Goal: Task Accomplishment & Management: Manage account settings

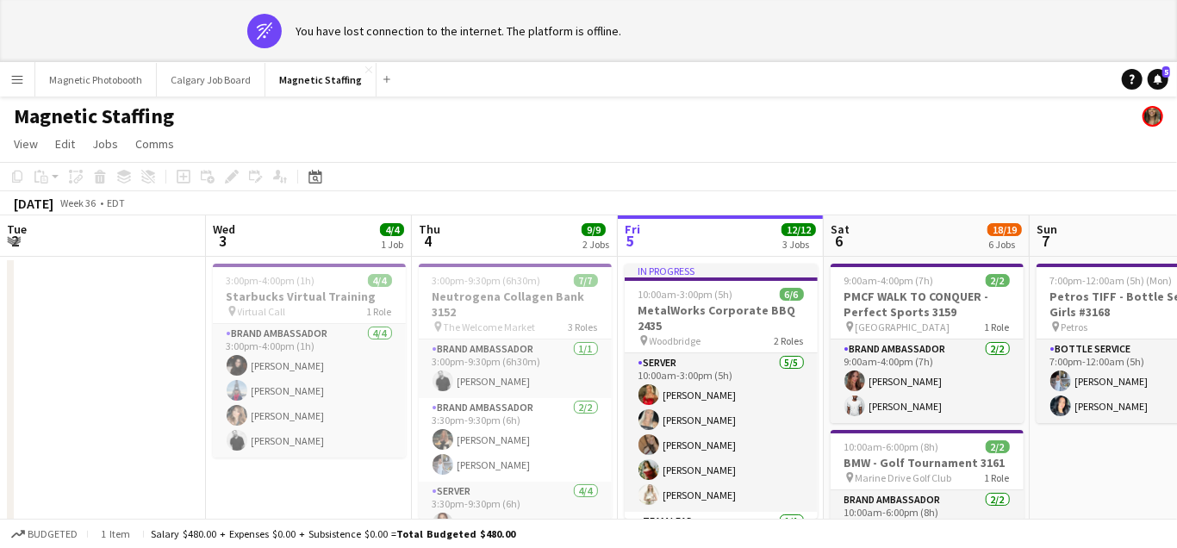
scroll to position [0, 474]
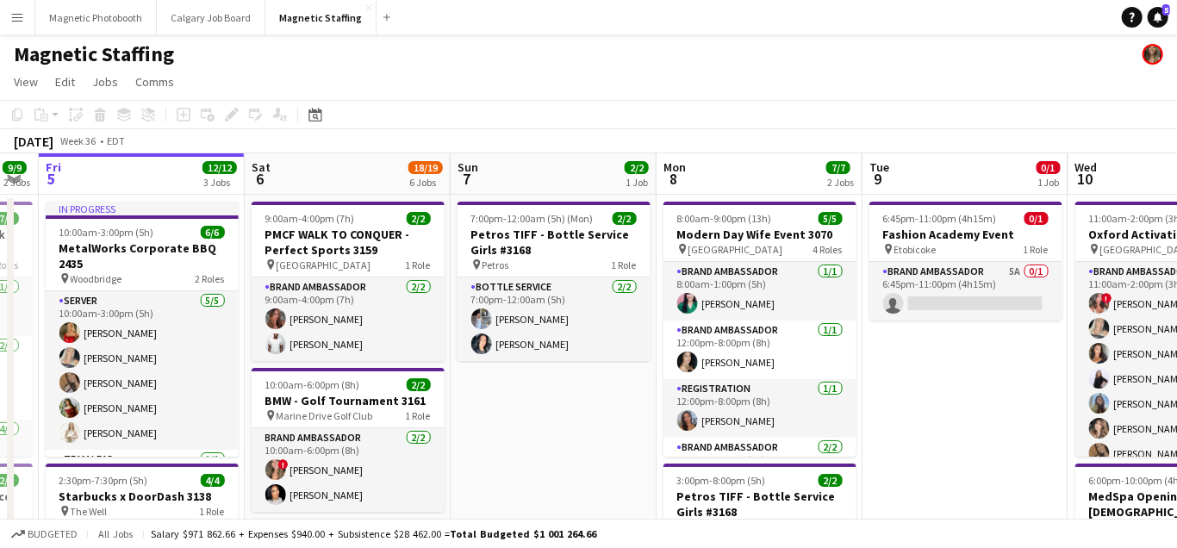
drag, startPoint x: 433, startPoint y: 241, endPoint x: 215, endPoint y: 241, distance: 218.1
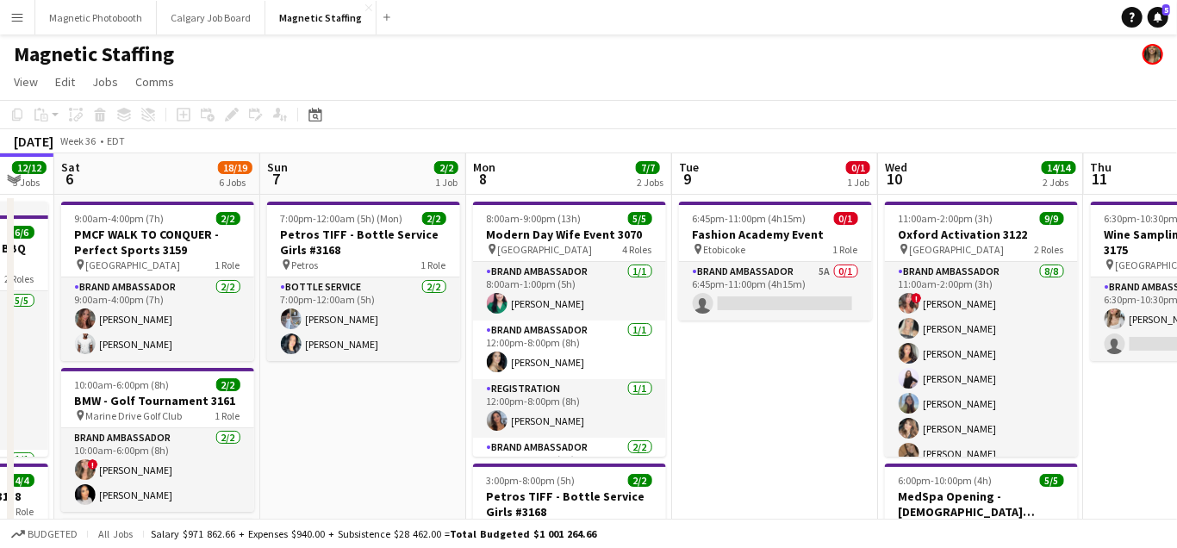
drag, startPoint x: 574, startPoint y: 284, endPoint x: 209, endPoint y: 284, distance: 365.5
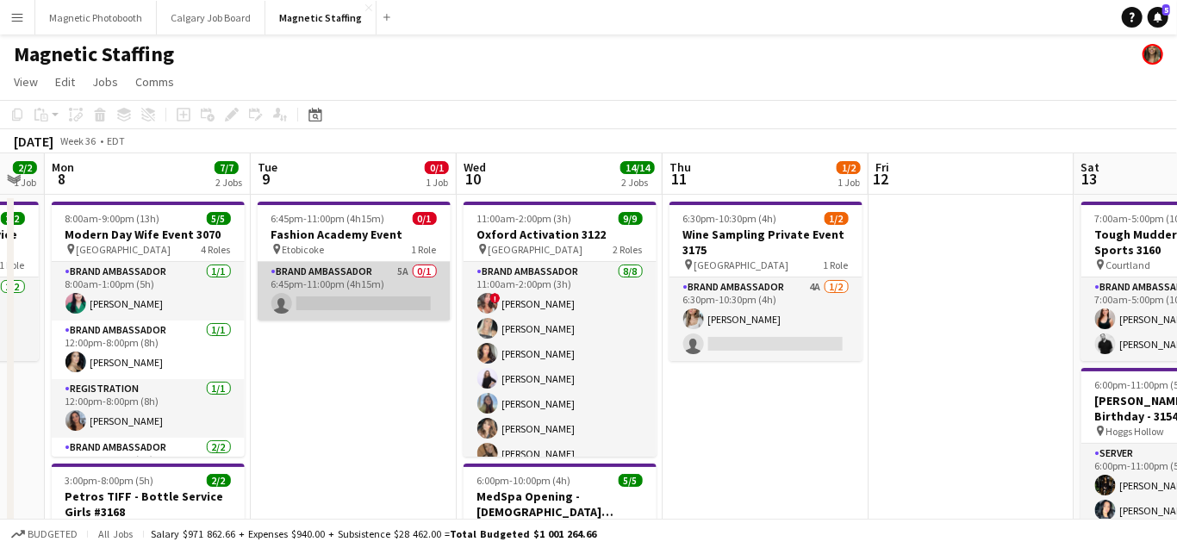
click at [333, 305] on app-card-role "Brand Ambassador 5A 0/1 6:45pm-11:00pm (4h15m) single-neutral-actions" at bounding box center [354, 291] width 193 height 59
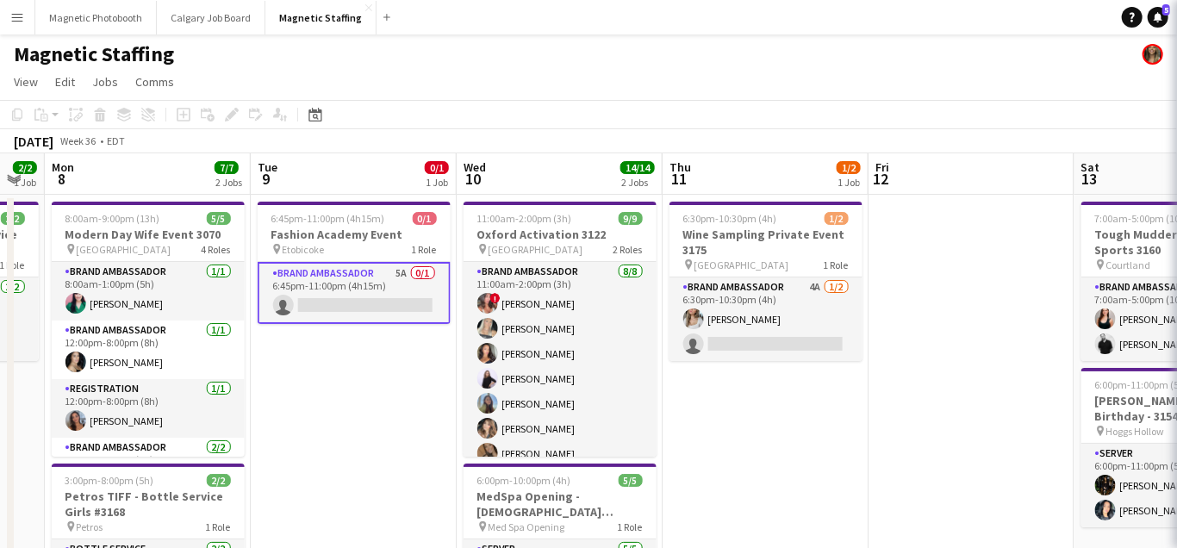
scroll to position [0, 571]
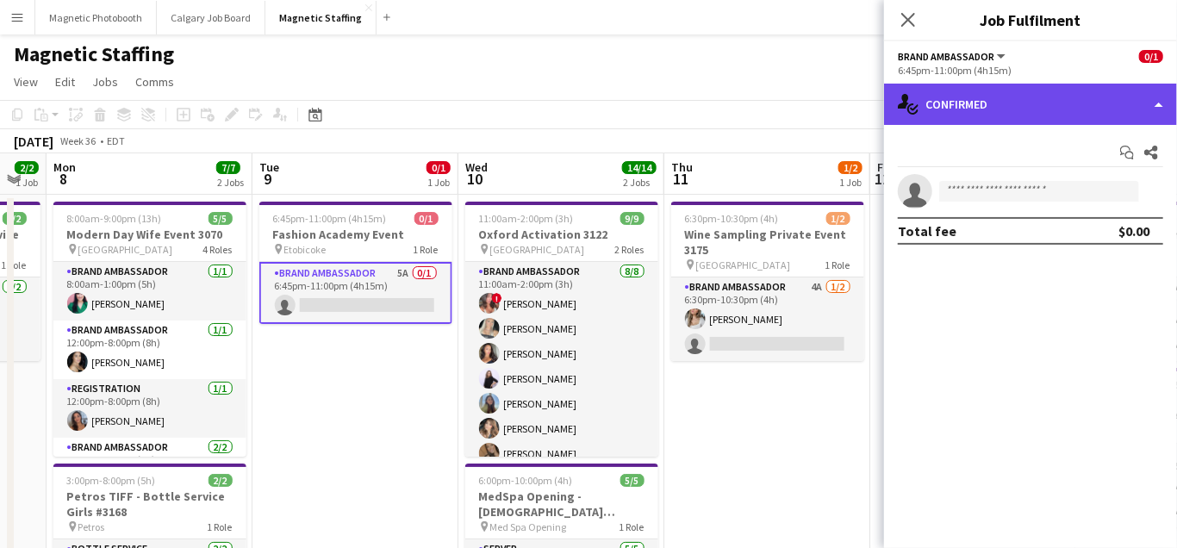
click at [993, 97] on div "single-neutral-actions-check-2 Confirmed" at bounding box center [1030, 104] width 293 height 41
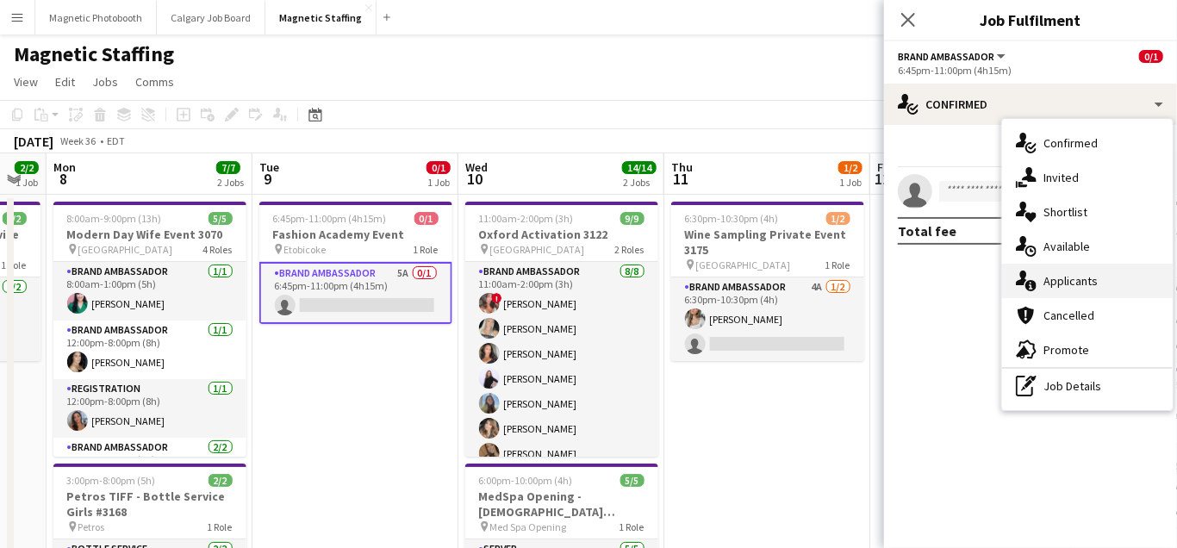
click at [1044, 283] on span "Applicants" at bounding box center [1071, 281] width 54 height 16
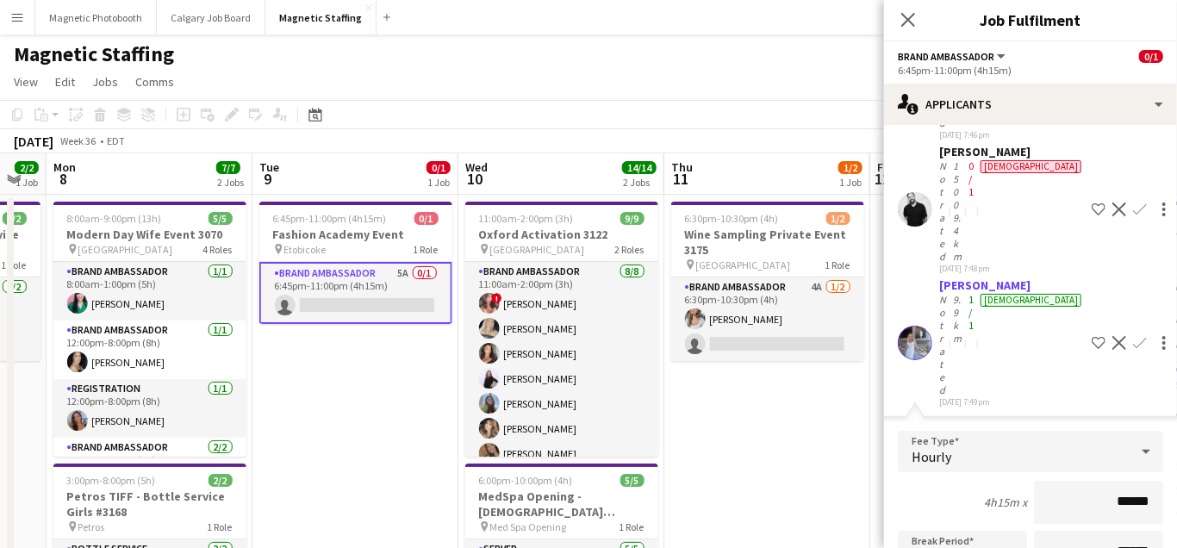
scroll to position [342, 0]
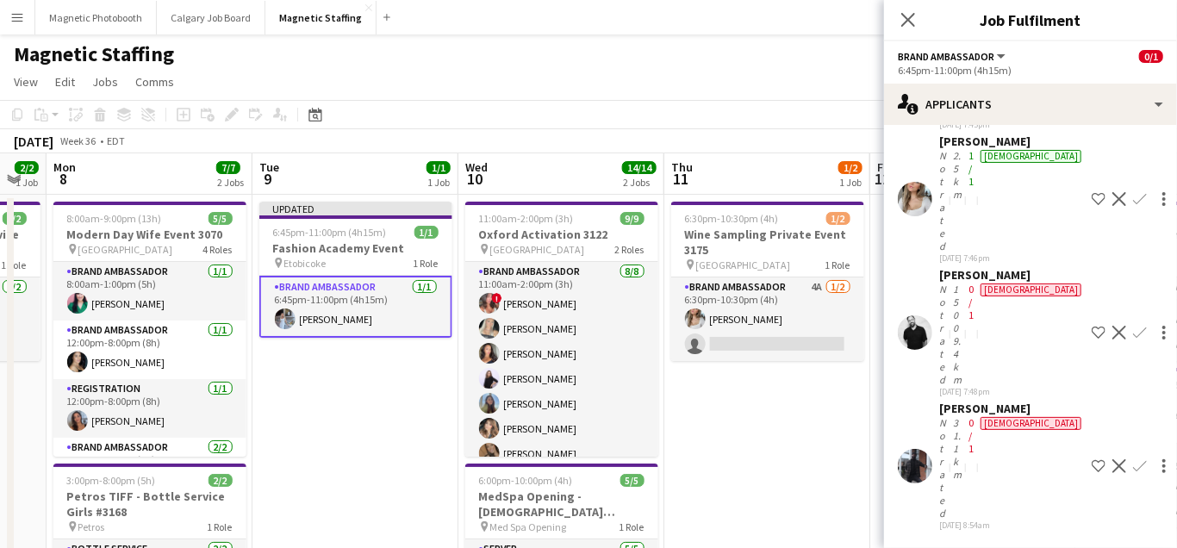
scroll to position [0, 0]
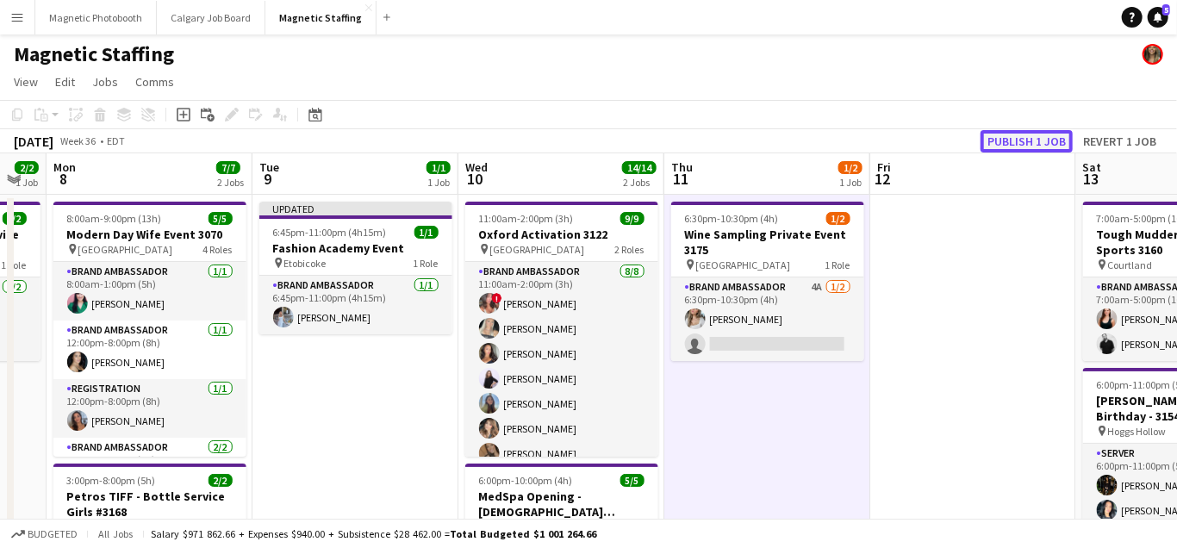
click at [1014, 134] on button "Publish 1 job" at bounding box center [1027, 141] width 92 height 22
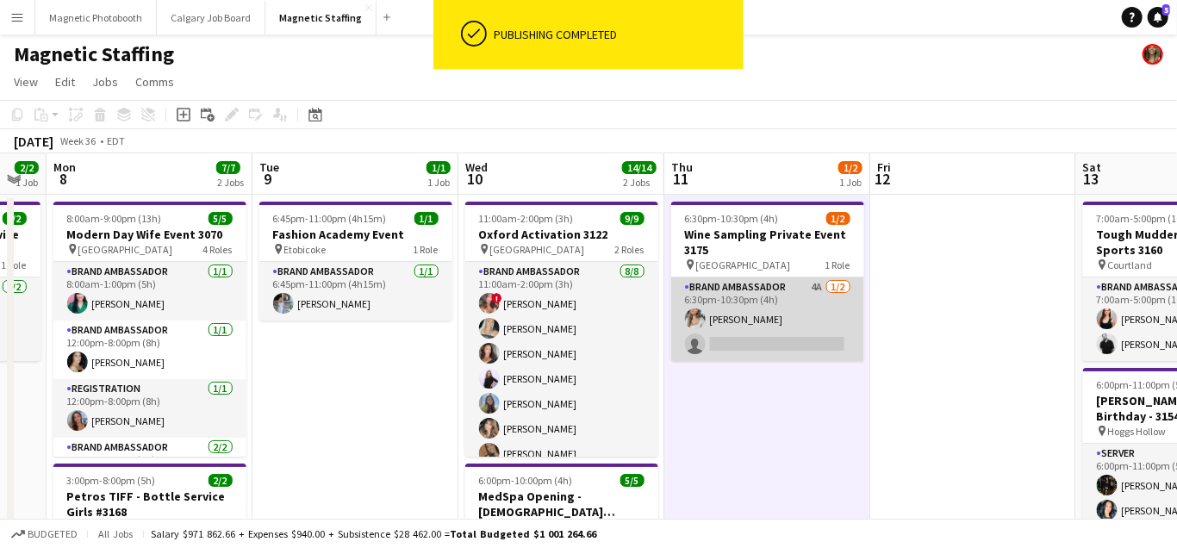
click at [715, 314] on app-card-role "Brand Ambassador 4A [DATE] 6:30pm-10:30pm (4h) [PERSON_NAME] single-neutral-act…" at bounding box center [767, 320] width 193 height 84
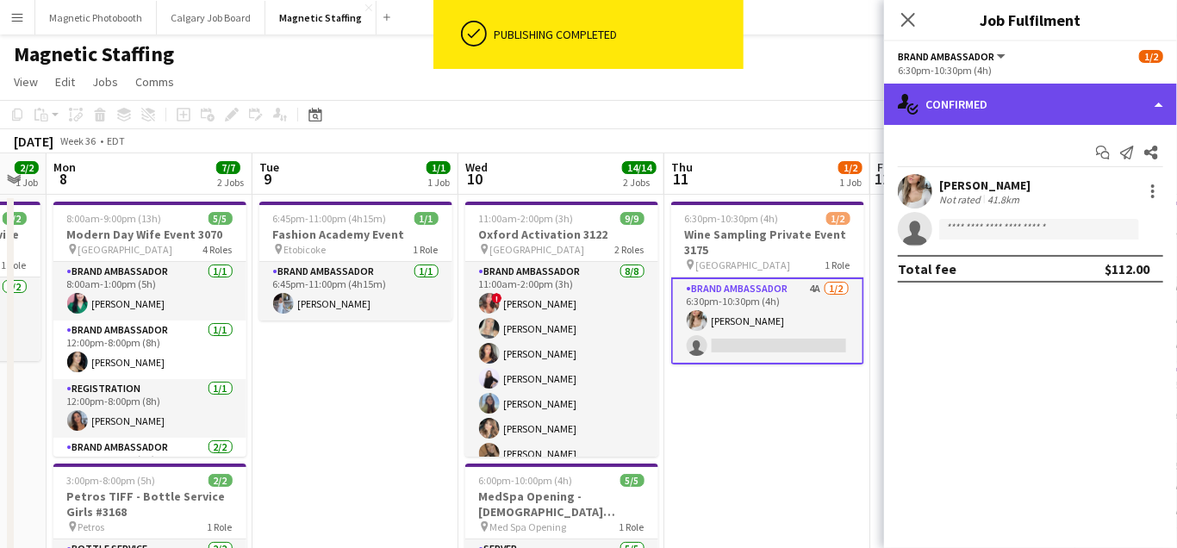
click at [1003, 101] on div "single-neutral-actions-check-2 Confirmed" at bounding box center [1030, 104] width 293 height 41
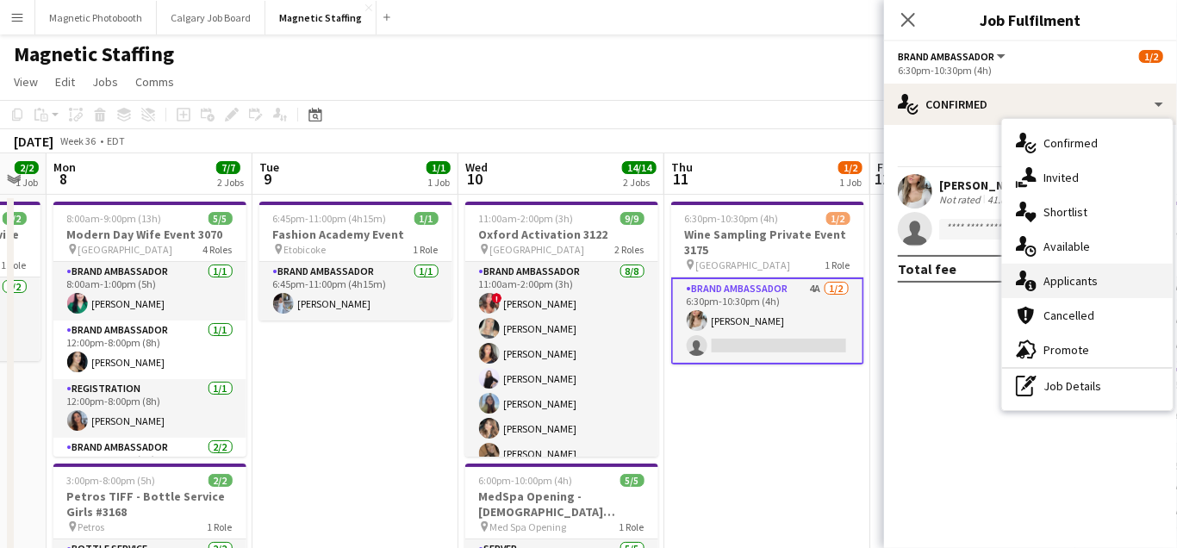
click at [1034, 287] on icon at bounding box center [1031, 285] width 11 height 11
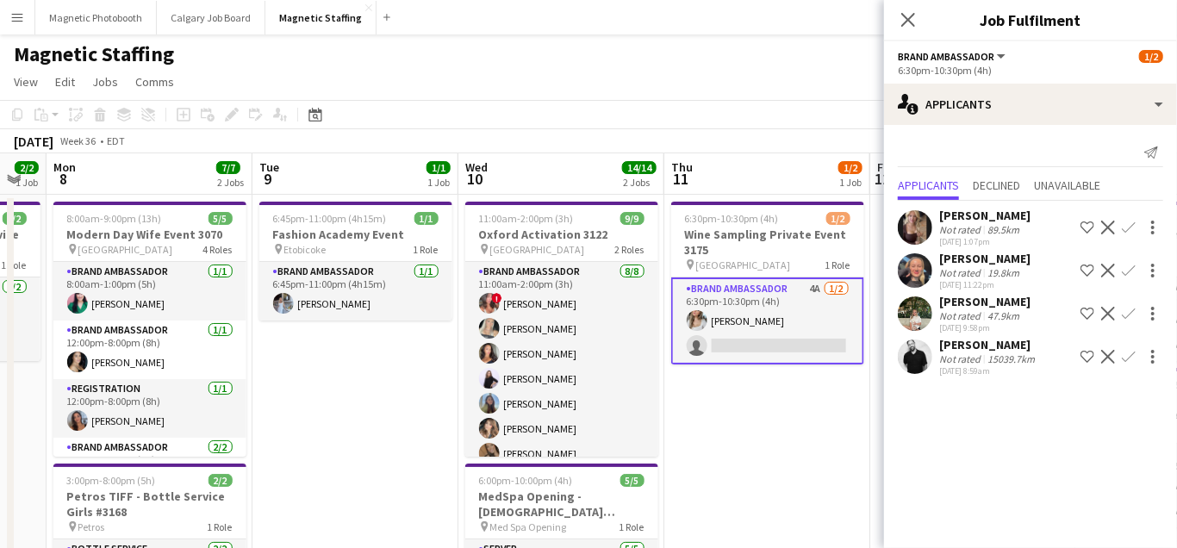
click at [1127, 357] on app-icon "Confirm" at bounding box center [1129, 357] width 14 height 14
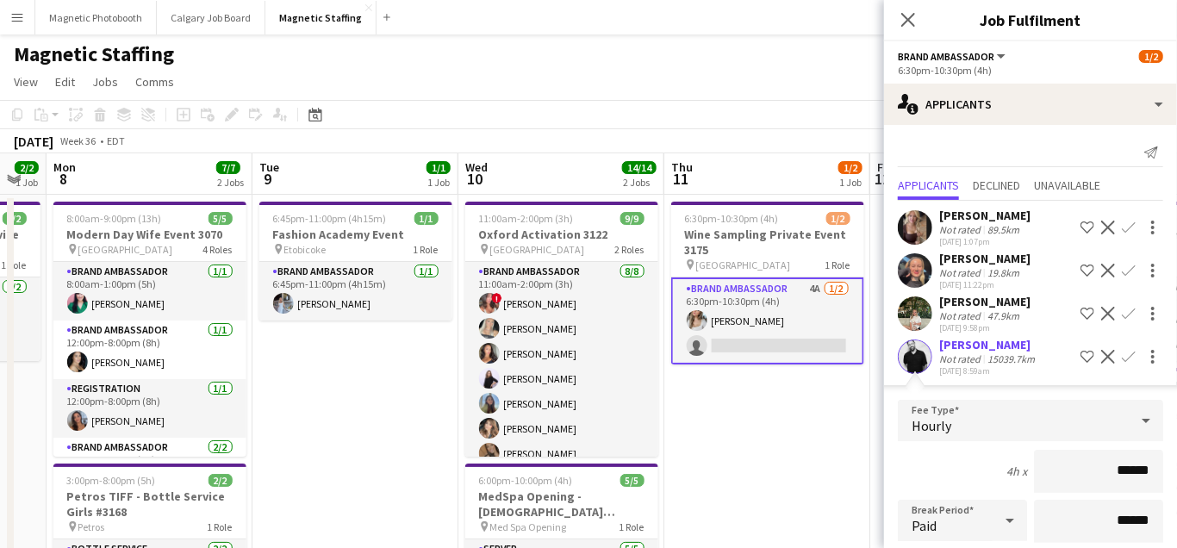
scroll to position [225, 0]
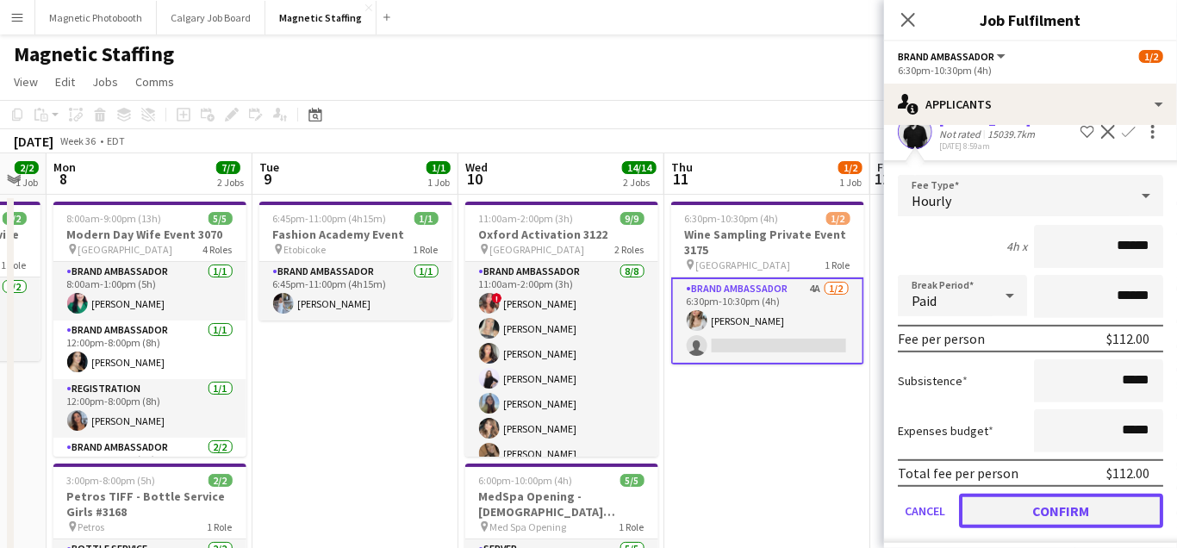
click at [987, 515] on button "Confirm" at bounding box center [1061, 511] width 204 height 34
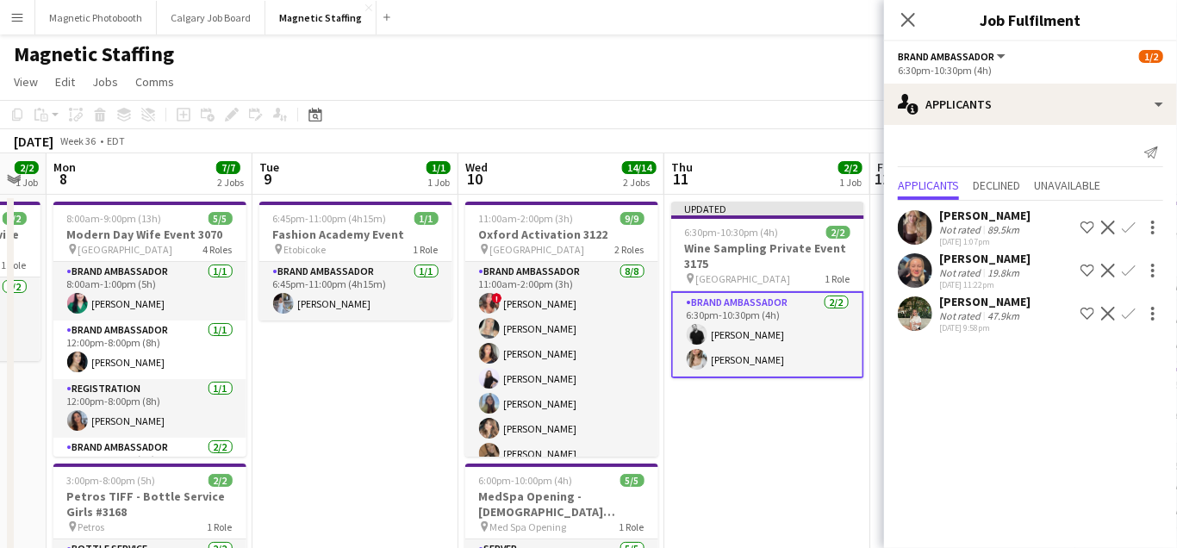
scroll to position [0, 0]
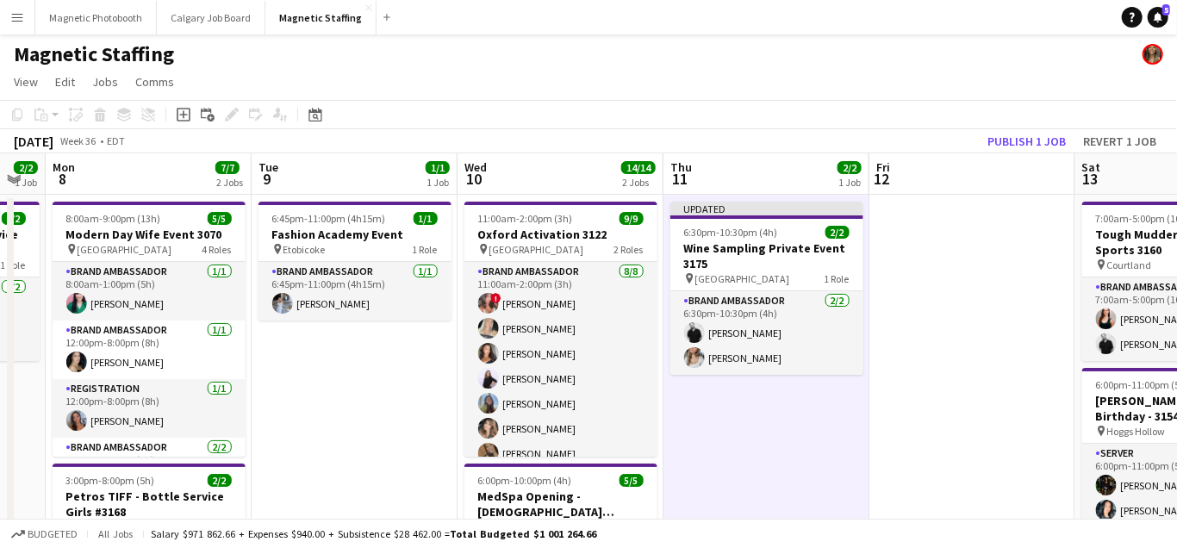
click at [1043, 128] on app-toolbar "Copy Paste Paste Command V Paste with crew Command Shift V Paste linked Job [GE…" at bounding box center [588, 114] width 1177 height 29
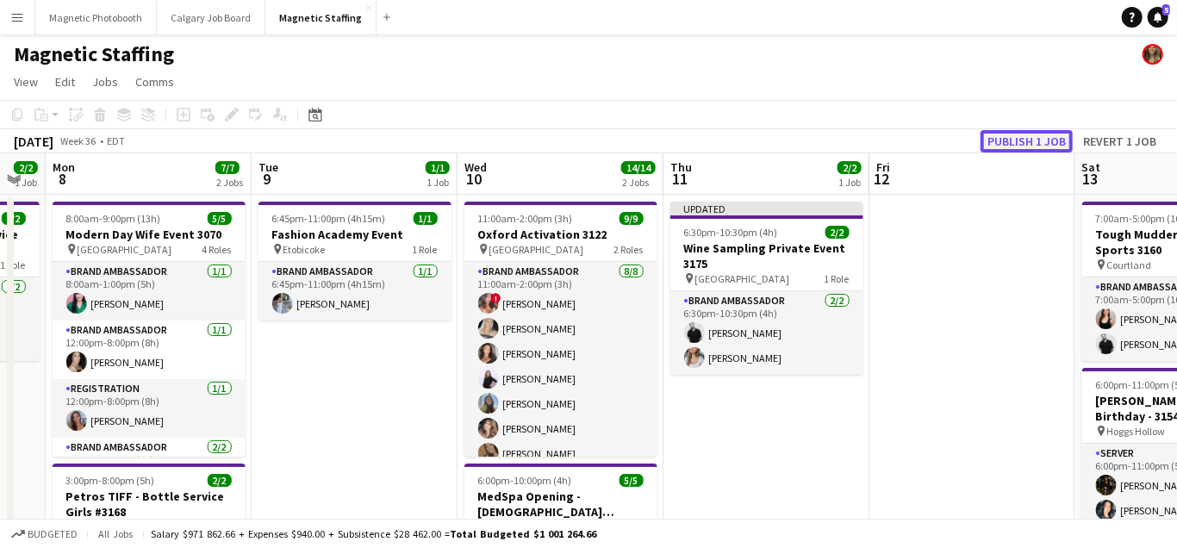
click at [1027, 141] on button "Publish 1 job" at bounding box center [1027, 141] width 92 height 22
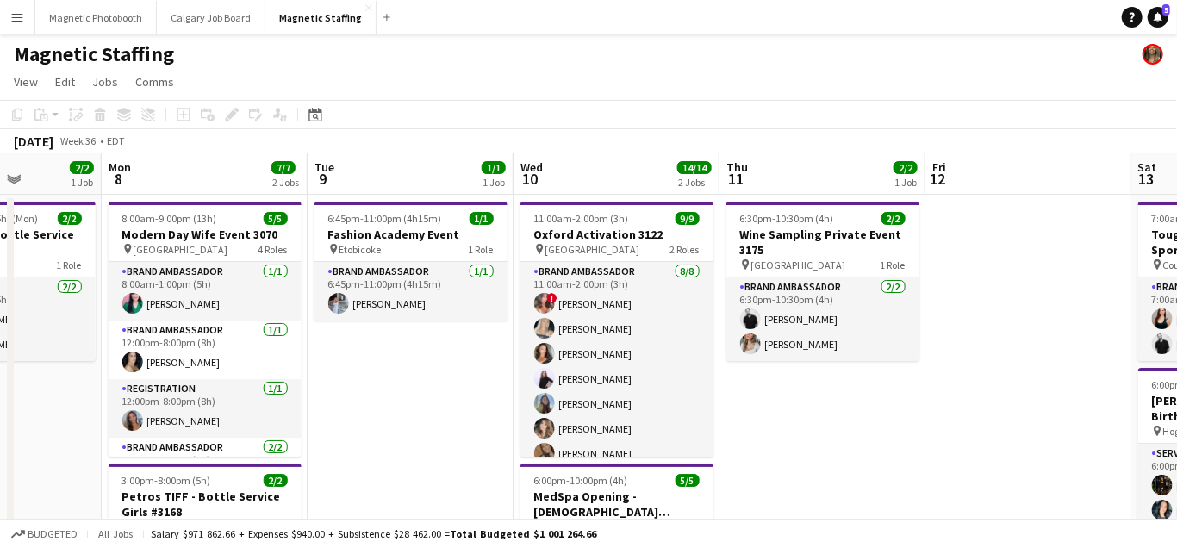
scroll to position [0, 434]
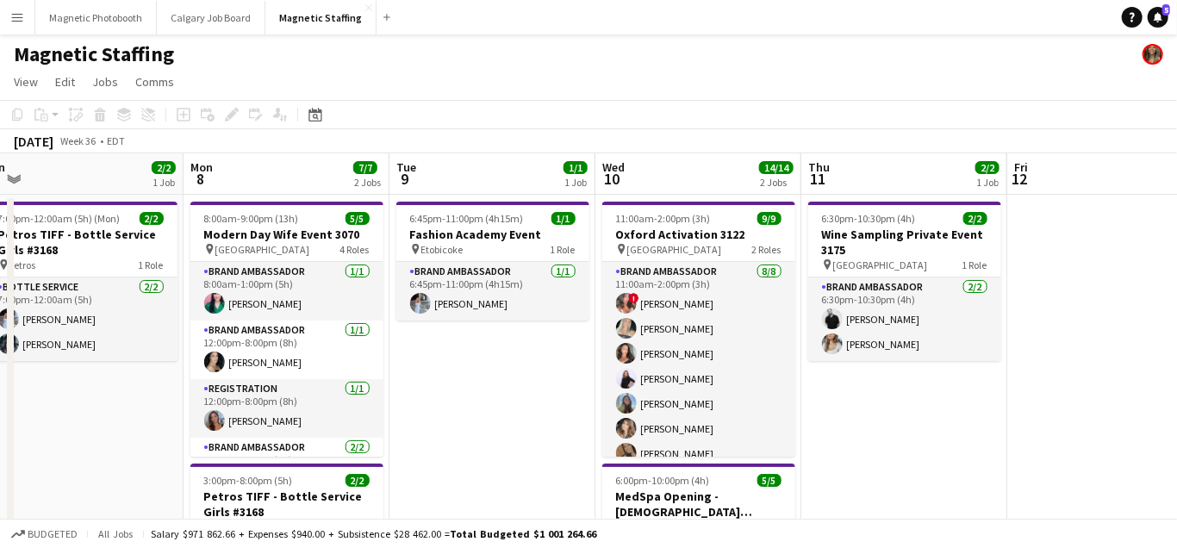
drag, startPoint x: 192, startPoint y: 320, endPoint x: 330, endPoint y: 320, distance: 137.9
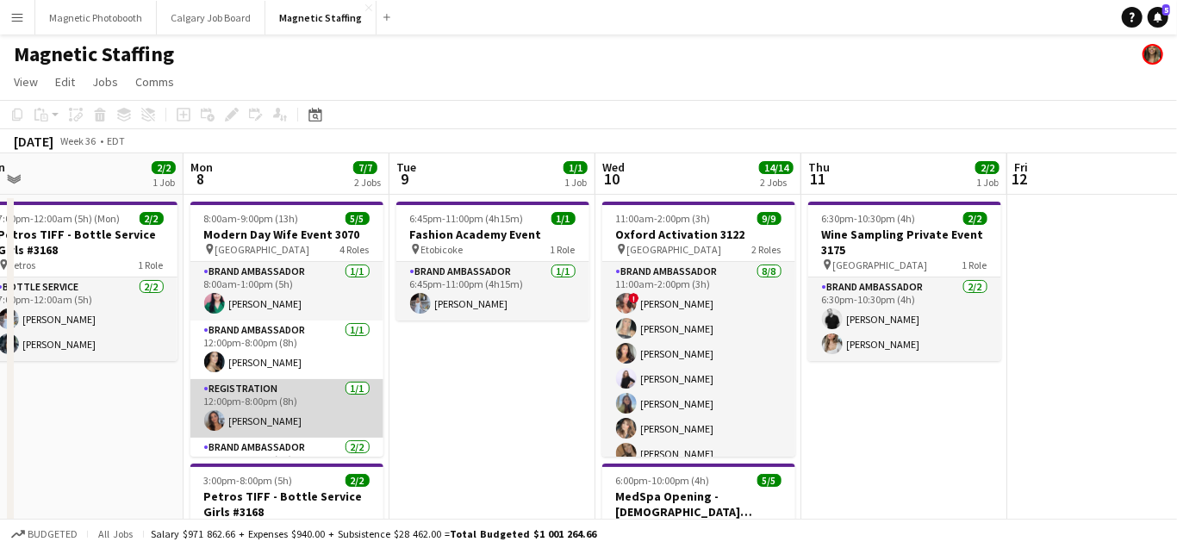
scroll to position [65, 0]
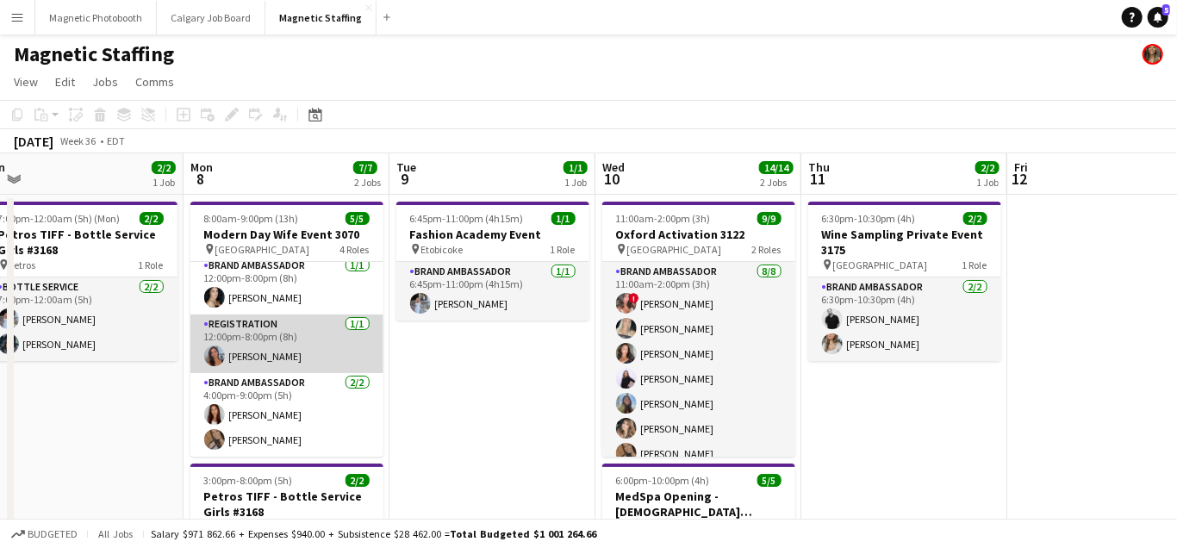
click at [295, 354] on app-card-role "Registration [DATE] 12:00pm-8:00pm (8h) [PERSON_NAME]" at bounding box center [286, 344] width 193 height 59
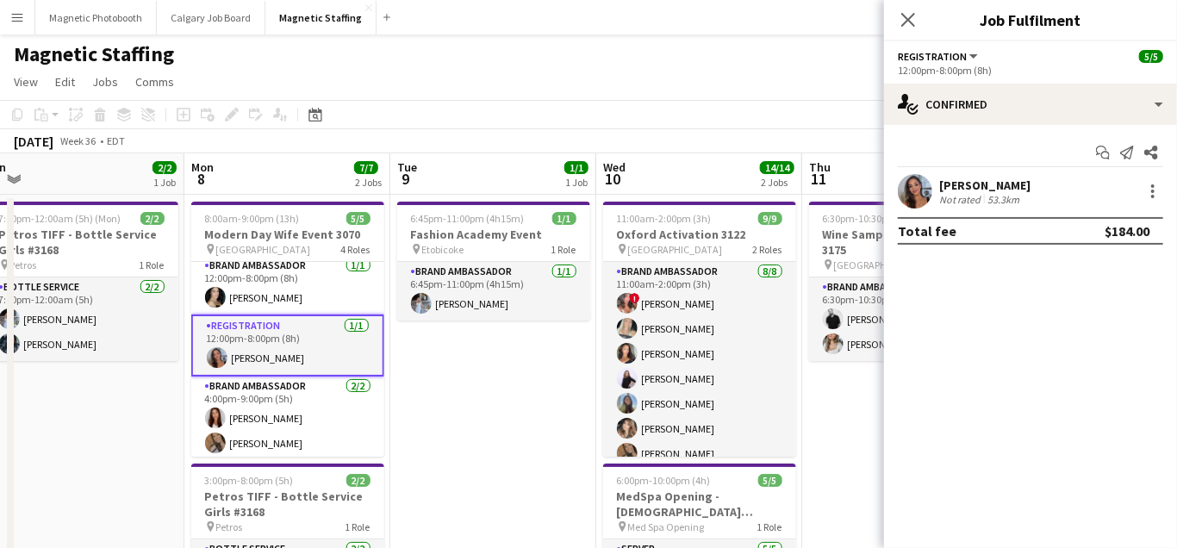
click at [923, 197] on app-user-avatar at bounding box center [915, 191] width 34 height 34
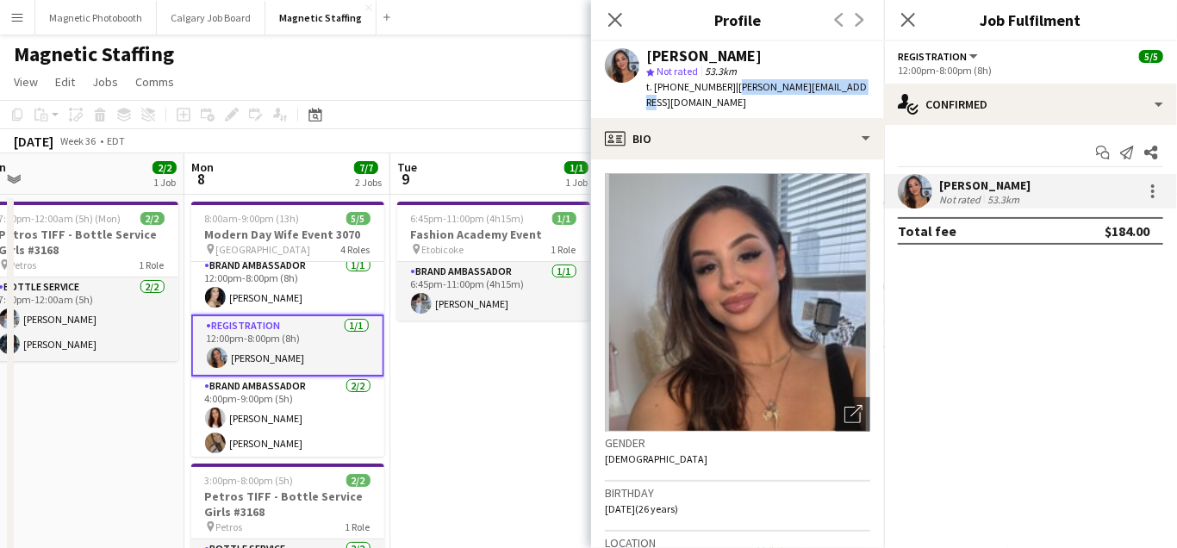
drag, startPoint x: 722, startPoint y: 86, endPoint x: 861, endPoint y: 84, distance: 138.8
click at [861, 85] on app-profile-header "[PERSON_NAME] star Not rated 53.3km t. [PHONE_NUMBER] | [PERSON_NAME][EMAIL_ADD…" at bounding box center [737, 79] width 293 height 77
copy span "[PERSON_NAME][EMAIL_ADDRESS][DOMAIN_NAME]"
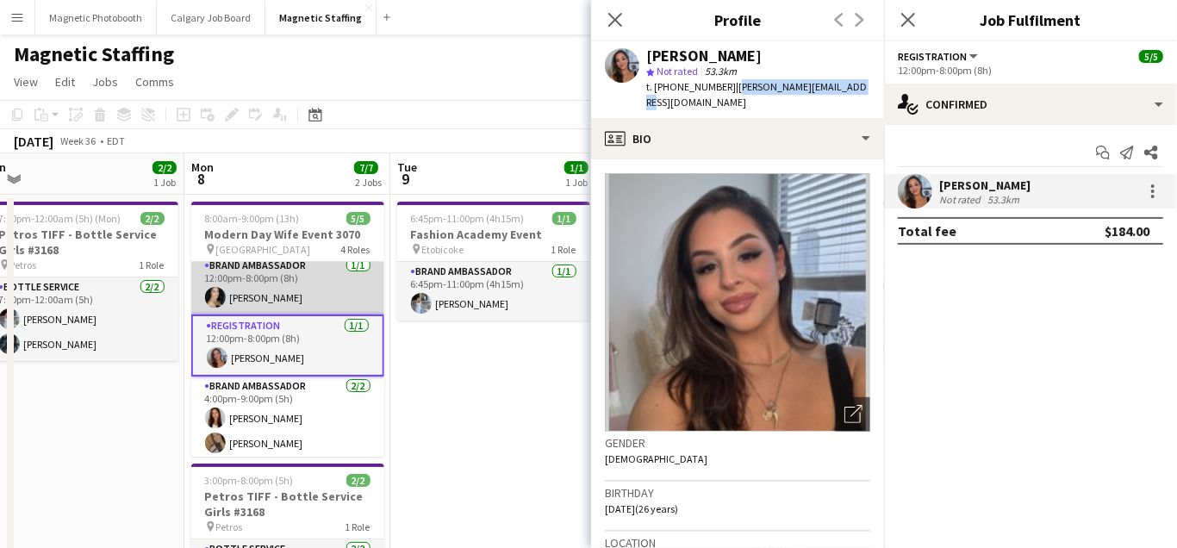
click at [281, 300] on app-card-role "Brand Ambassador [DATE] 12:00pm-8:00pm (8h) [PERSON_NAME]" at bounding box center [287, 285] width 193 height 59
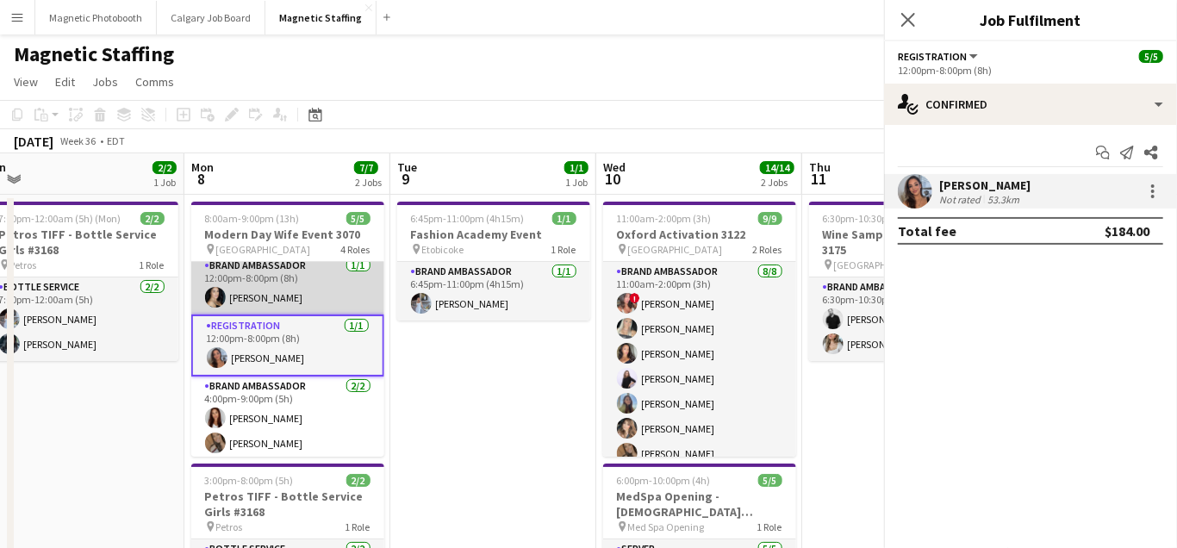
scroll to position [66, 0]
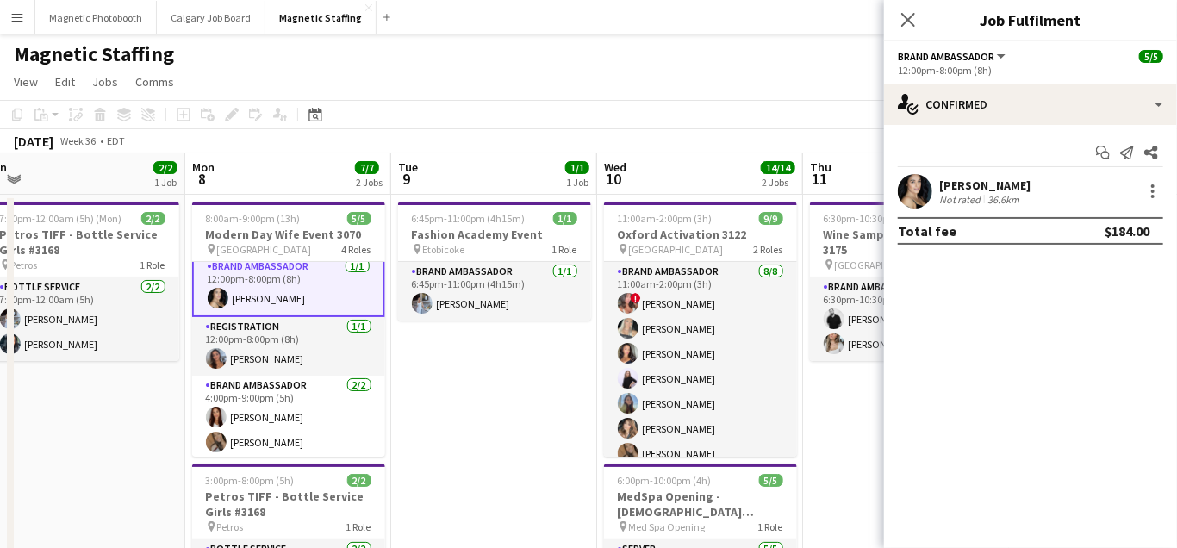
click at [921, 203] on app-user-avatar at bounding box center [915, 191] width 34 height 34
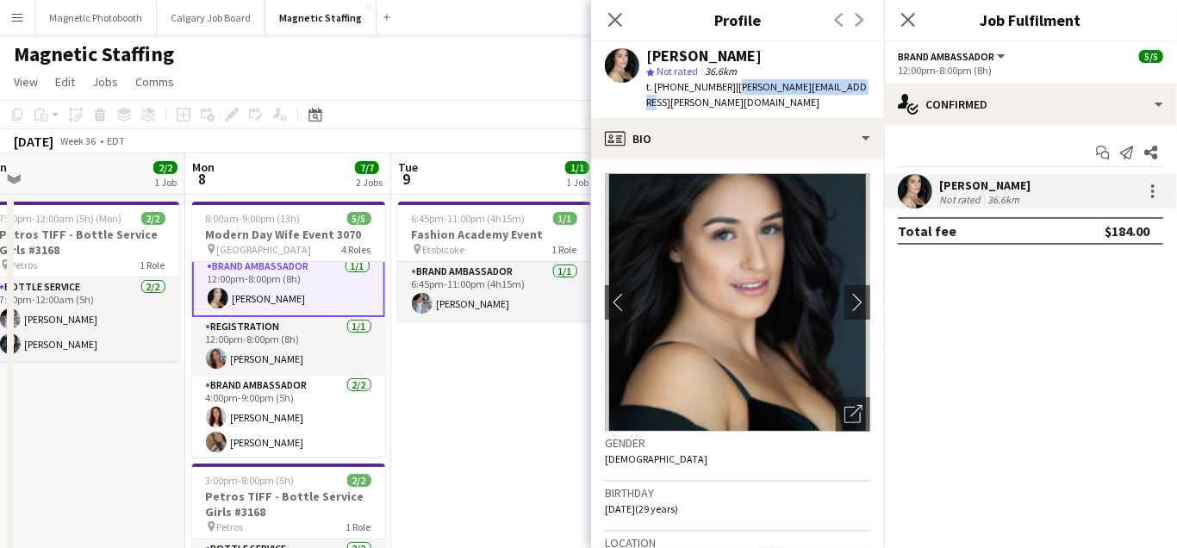
drag, startPoint x: 724, startPoint y: 88, endPoint x: 851, endPoint y: 87, distance: 126.7
click at [868, 87] on app-profile-header "[PERSON_NAME] star Not rated 36.6km t. [PHONE_NUMBER] | [PERSON_NAME][EMAIL_ADD…" at bounding box center [737, 79] width 293 height 77
copy span "[PERSON_NAME][EMAIL_ADDRESS][PERSON_NAME][DOMAIN_NAME]"
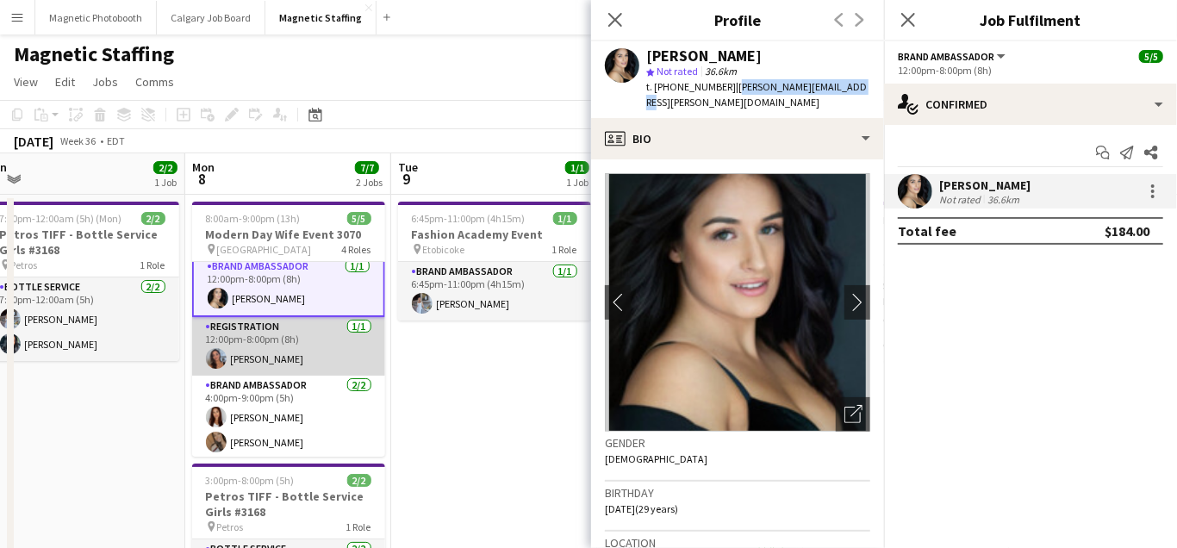
scroll to position [0, 0]
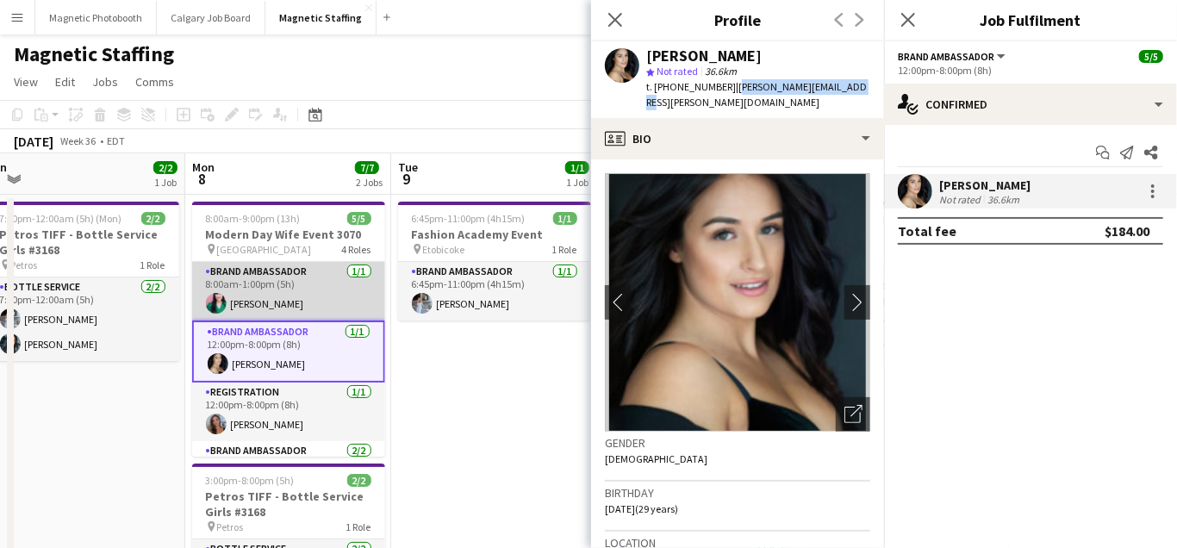
click at [268, 284] on app-card-role "Brand Ambassador [DATE] 8:00am-1:00pm (5h) [PERSON_NAME]" at bounding box center [288, 291] width 193 height 59
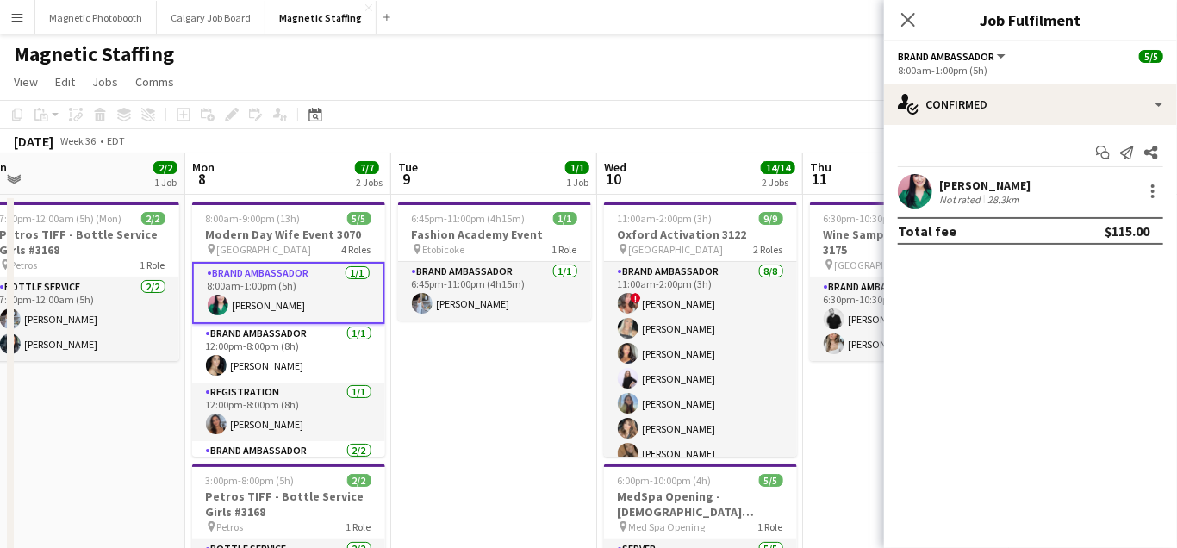
click at [921, 190] on app-user-avatar at bounding box center [915, 191] width 34 height 34
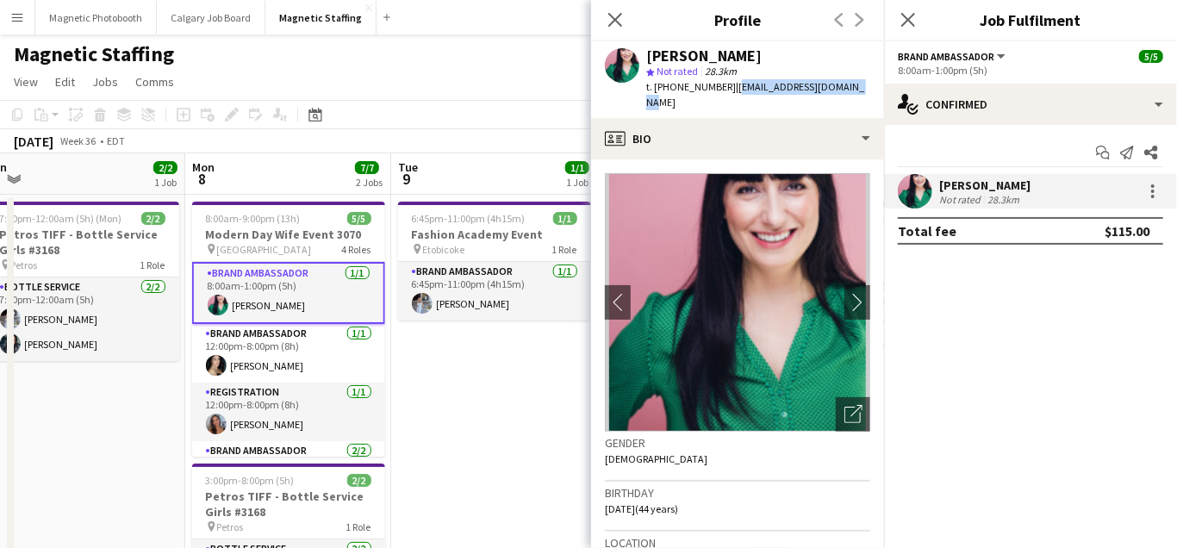
drag, startPoint x: 724, startPoint y: 85, endPoint x: 855, endPoint y: 84, distance: 131.0
click at [855, 85] on app-profile-header "[PERSON_NAME] star Not rated 28.3km t. [PHONE_NUMBER] | [EMAIL_ADDRESS][DOMAIN_…" at bounding box center [737, 79] width 293 height 77
copy span "[EMAIL_ADDRESS][DOMAIN_NAME]"
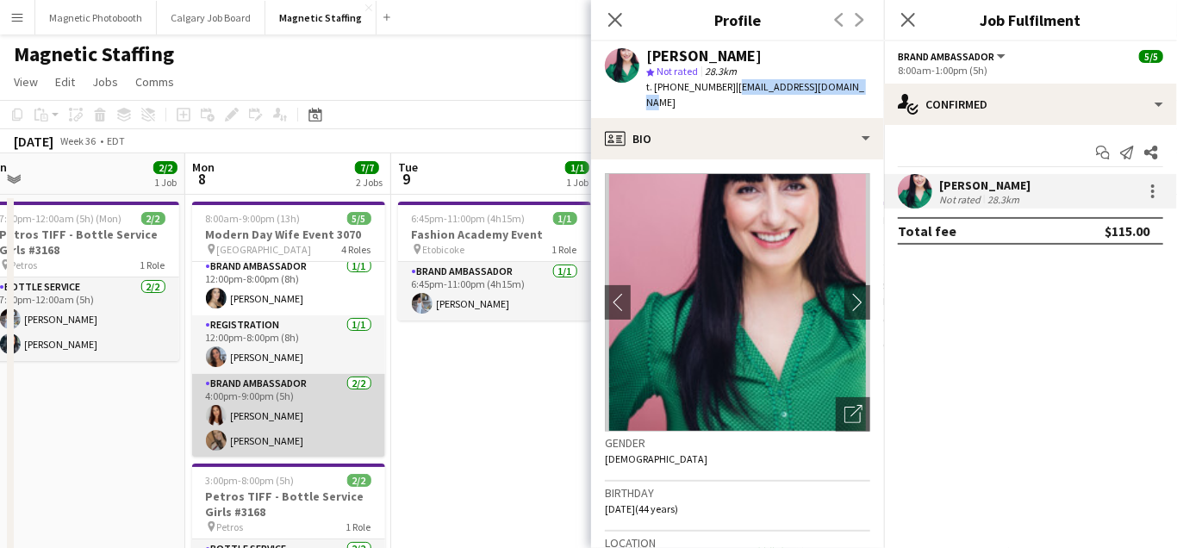
click at [265, 416] on app-card-role "Brand Ambassador [DATE] 4:00pm-9:00pm (5h) [PERSON_NAME] [PERSON_NAME]" at bounding box center [288, 416] width 193 height 84
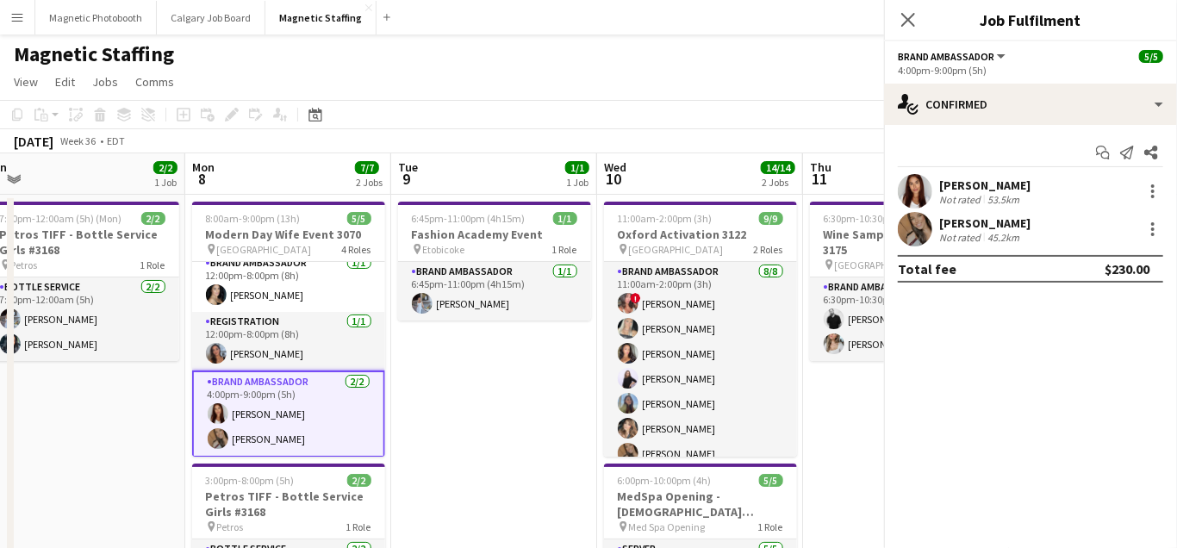
scroll to position [65, 0]
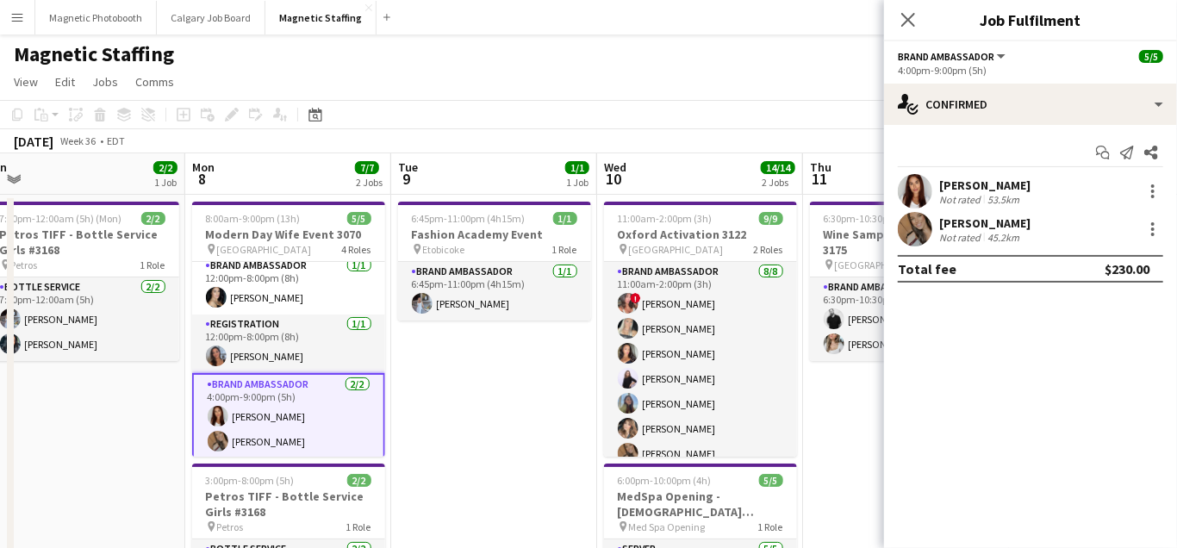
click at [907, 236] on app-user-avatar at bounding box center [915, 229] width 34 height 34
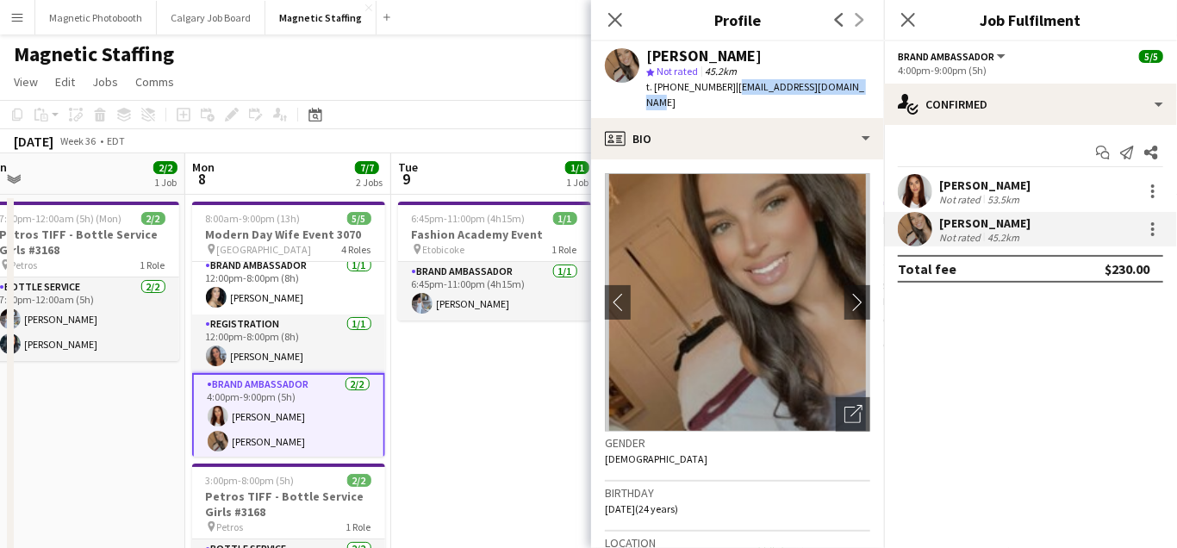
drag, startPoint x: 724, startPoint y: 88, endPoint x: 859, endPoint y: 87, distance: 134.5
click at [859, 88] on div "[PERSON_NAME] star Not rated 45.2km t. [PHONE_NUMBER] | [EMAIL_ADDRESS][DOMAIN_…" at bounding box center [737, 79] width 293 height 77
copy span "[EMAIL_ADDRESS][DOMAIN_NAME]"
click at [917, 189] on app-user-avatar at bounding box center [915, 191] width 34 height 34
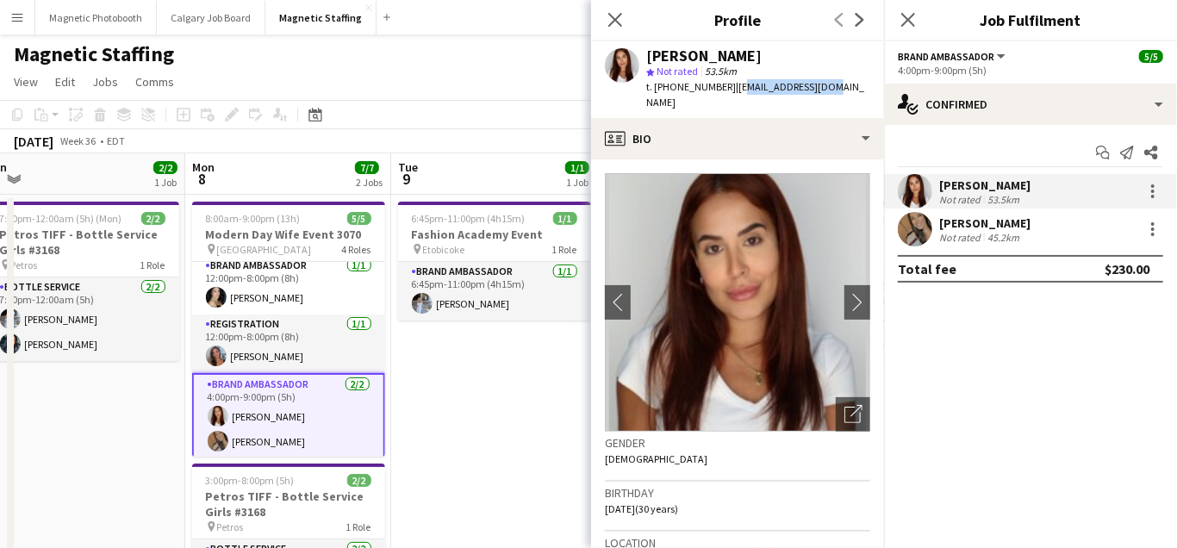
drag, startPoint x: 725, startPoint y: 89, endPoint x: 861, endPoint y: 89, distance: 136.2
click at [860, 89] on app-profile-header "[PERSON_NAME] star Not rated 53.5km t. [PHONE_NUMBER] | [EMAIL_ADDRESS][DOMAIN_…" at bounding box center [737, 79] width 293 height 77
drag, startPoint x: 722, startPoint y: 88, endPoint x: 846, endPoint y: 87, distance: 124.1
click at [846, 87] on app-profile-header "[PERSON_NAME] star Not rated 53.5km t. [PHONE_NUMBER] | [EMAIL_ADDRESS][DOMAIN_…" at bounding box center [737, 79] width 293 height 77
drag, startPoint x: 818, startPoint y: 87, endPoint x: 721, endPoint y: 86, distance: 96.5
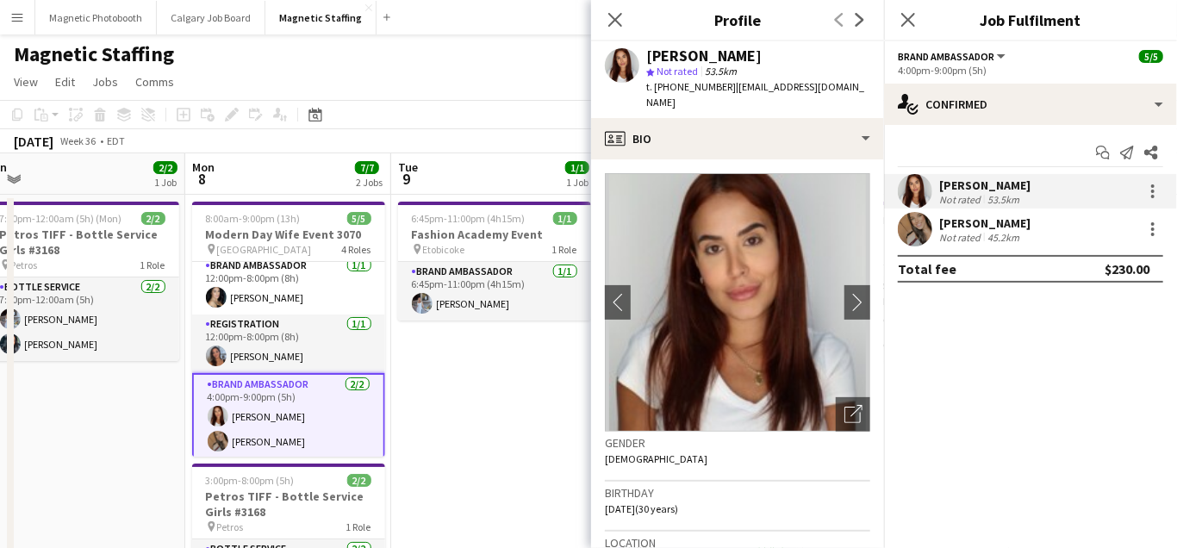
click at [721, 86] on div "[PERSON_NAME] star Not rated 53.5km t. [PHONE_NUMBER] | [EMAIL_ADDRESS][DOMAIN_…" at bounding box center [737, 79] width 293 height 77
copy span "[EMAIL_ADDRESS][DOMAIN_NAME]"
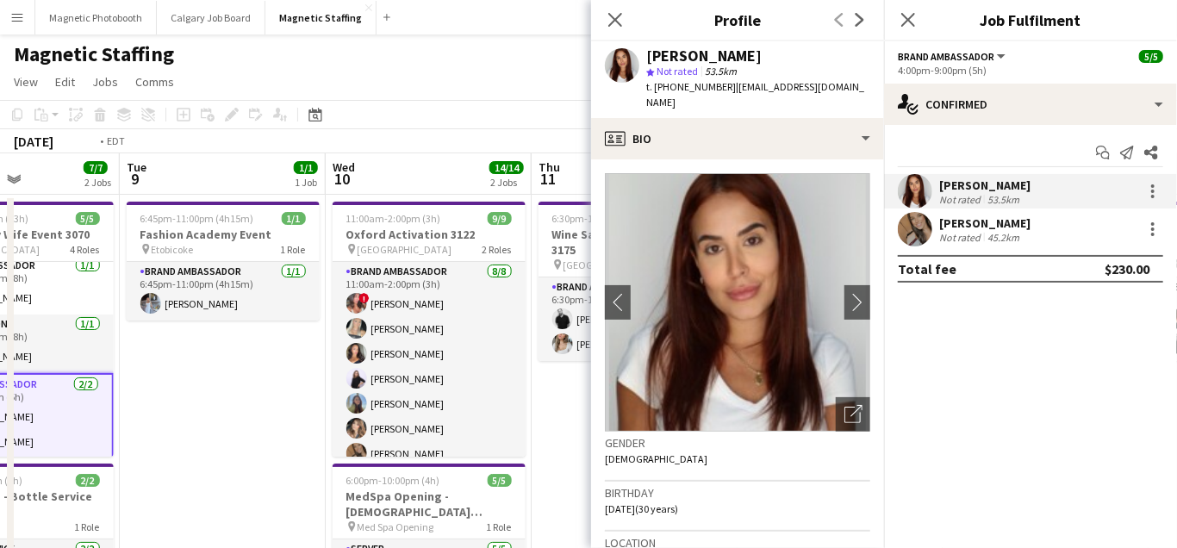
drag, startPoint x: 470, startPoint y: 413, endPoint x: 147, endPoint y: 411, distance: 322.4
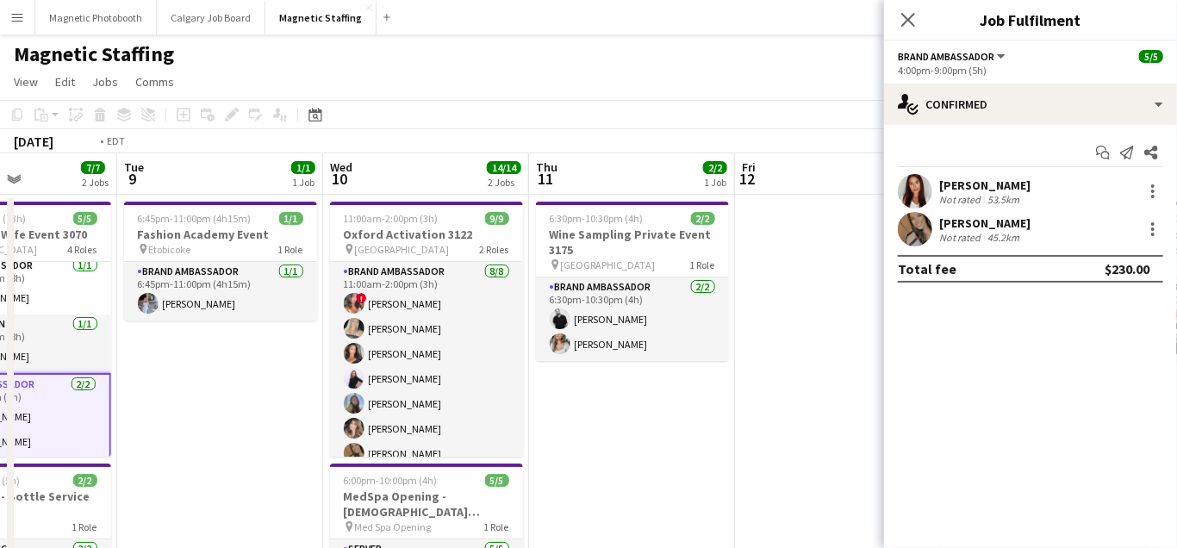
drag, startPoint x: 243, startPoint y: 382, endPoint x: 721, endPoint y: 365, distance: 478.7
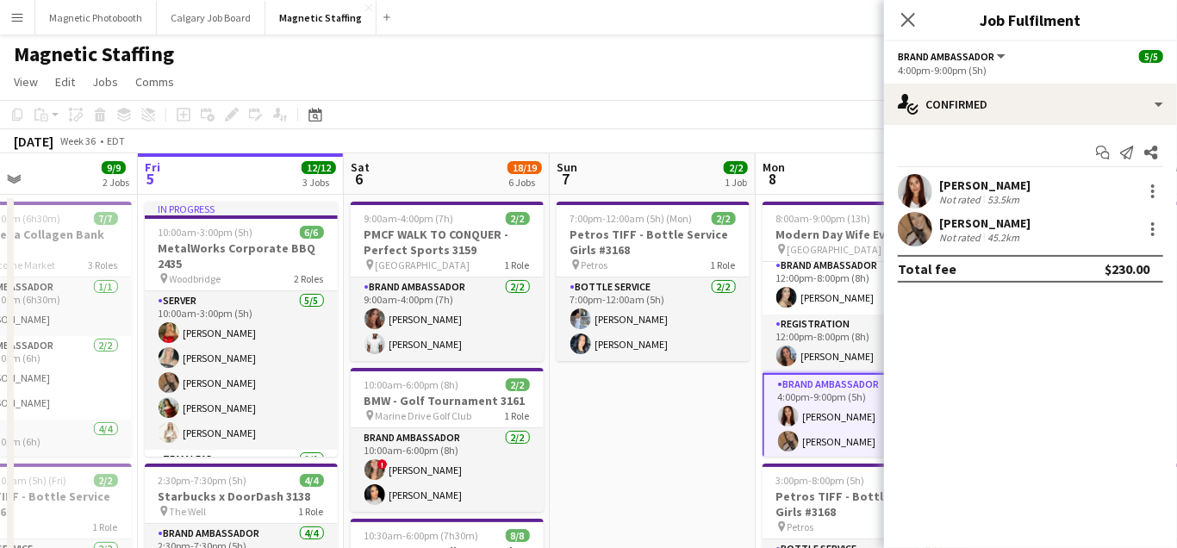
drag, startPoint x: 211, startPoint y: 405, endPoint x: 594, endPoint y: 360, distance: 385.3
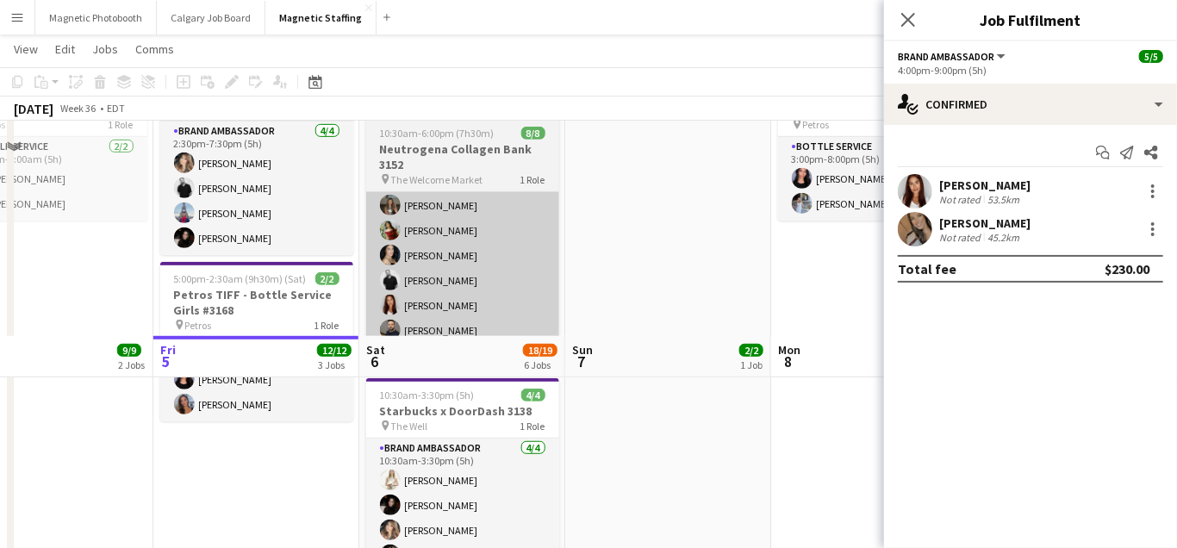
scroll to position [728, 0]
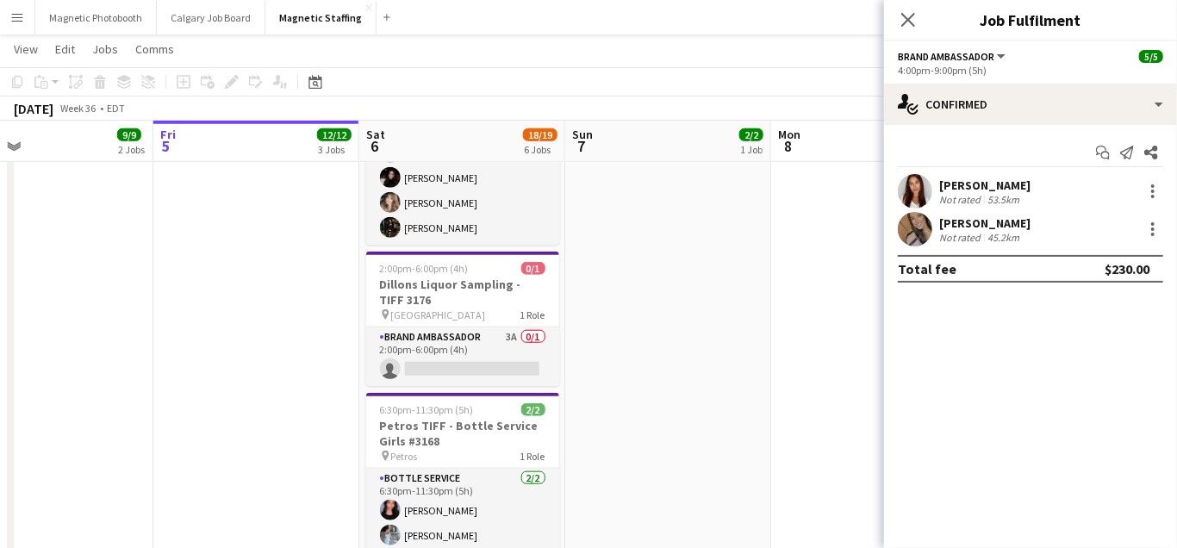
click at [428, 389] on app-date-cell "9:00am-4:00pm (7h) 2/2 PMCF WALK TO CONQUER - Perfect Sports 3159 pin Corktown …" at bounding box center [462, 45] width 206 height 1160
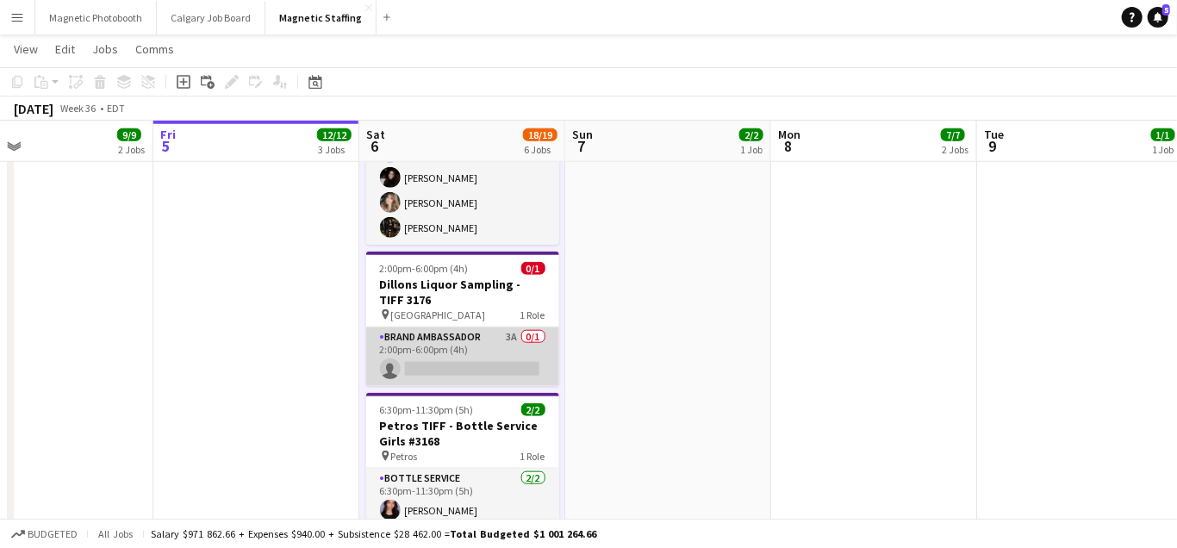
click at [395, 363] on app-card-role "Brand Ambassador 3A 0/1 2:00pm-6:00pm (4h) single-neutral-actions" at bounding box center [462, 357] width 193 height 59
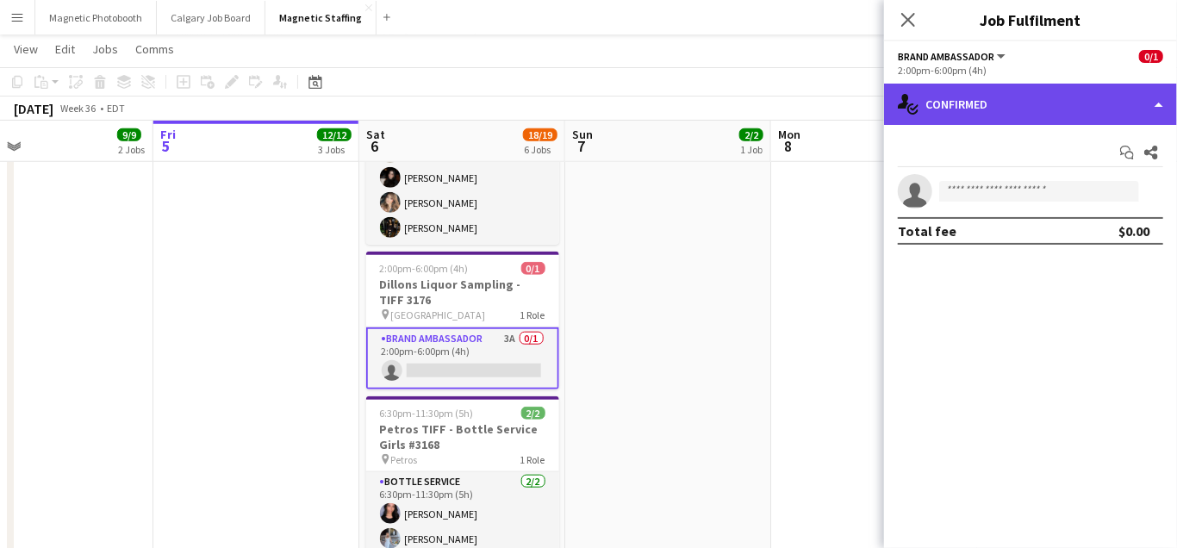
click at [1032, 97] on div "single-neutral-actions-check-2 Confirmed" at bounding box center [1030, 104] width 293 height 41
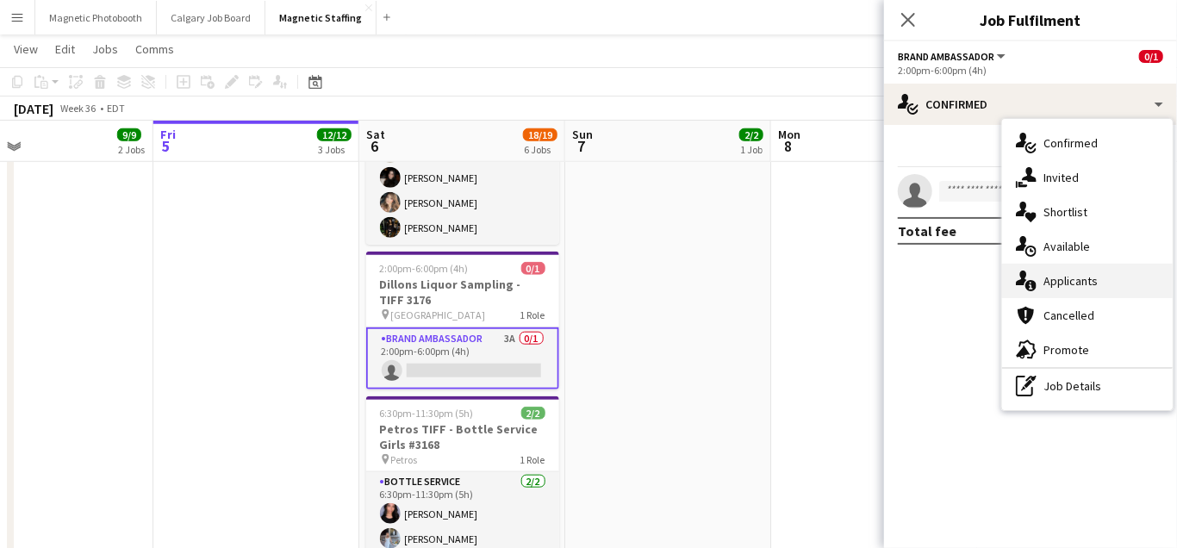
click at [1042, 271] on div "single-neutral-actions-information Applicants" at bounding box center [1087, 281] width 171 height 34
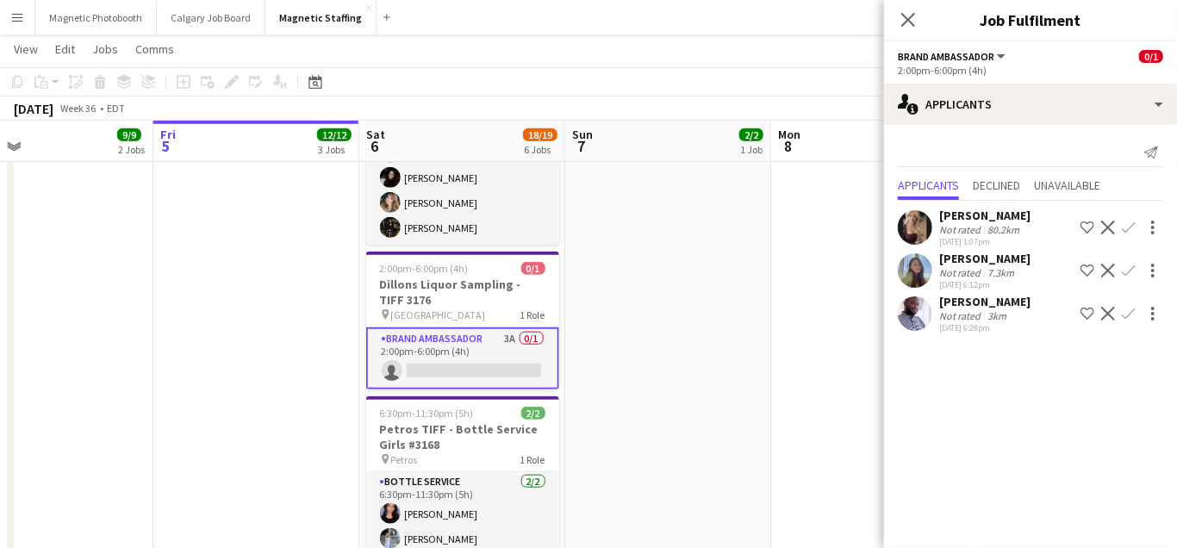
click at [1127, 315] on app-icon "Confirm" at bounding box center [1129, 314] width 14 height 14
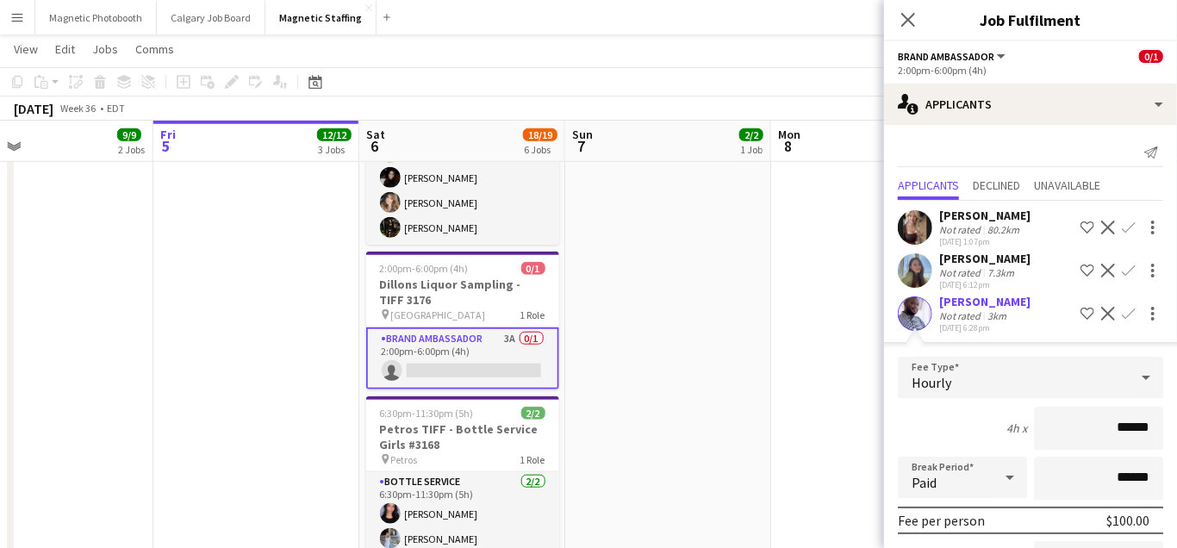
scroll to position [191, 0]
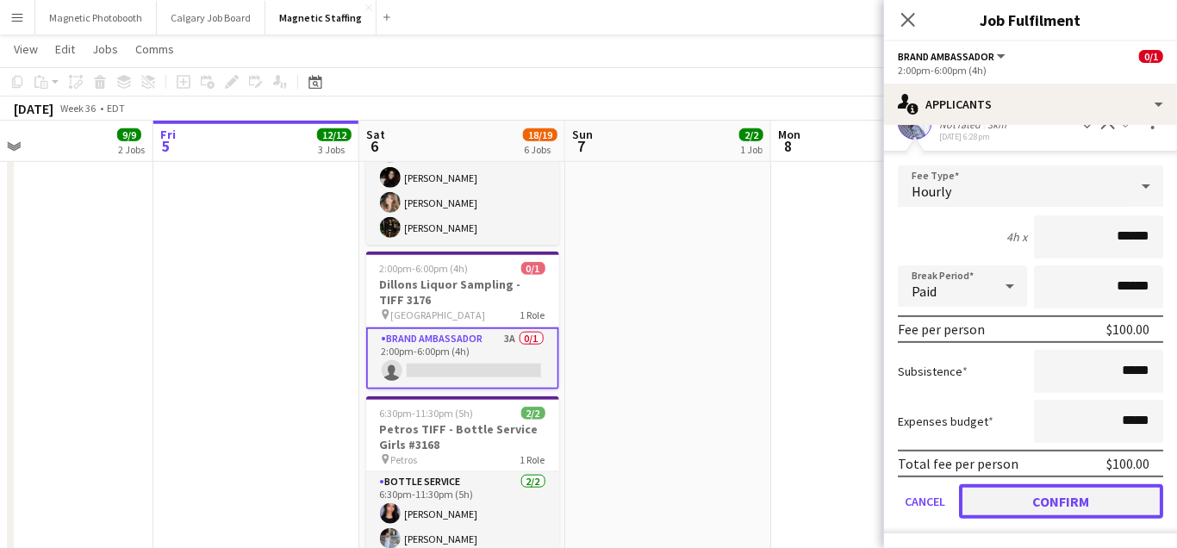
click at [1017, 487] on button "Confirm" at bounding box center [1061, 501] width 204 height 34
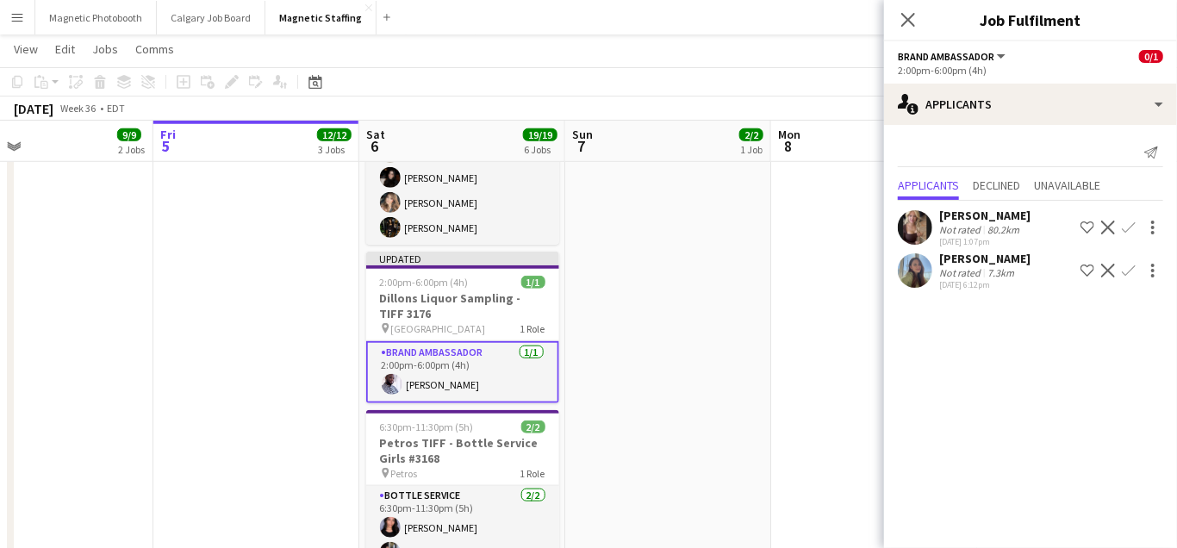
scroll to position [0, 0]
click at [749, 460] on app-date-cell "7:00pm-12:00am (5h) (Mon) 2/2 Petros TIFF - Bottle Service Girls #3168 pin Petr…" at bounding box center [668, 45] width 206 height 1160
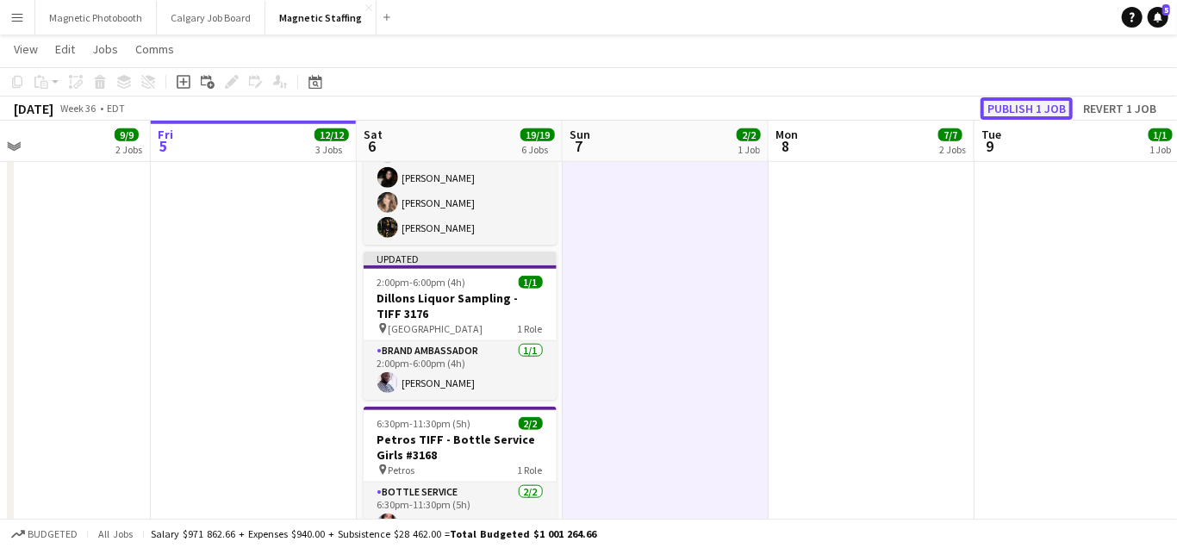
click at [1044, 111] on button "Publish 1 job" at bounding box center [1027, 108] width 92 height 22
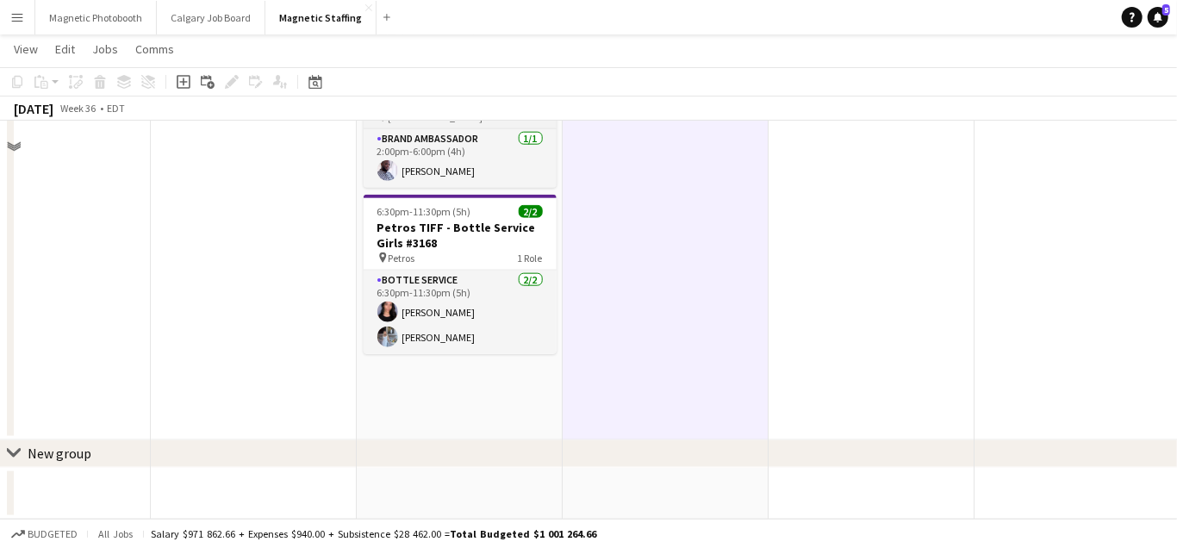
scroll to position [786, 0]
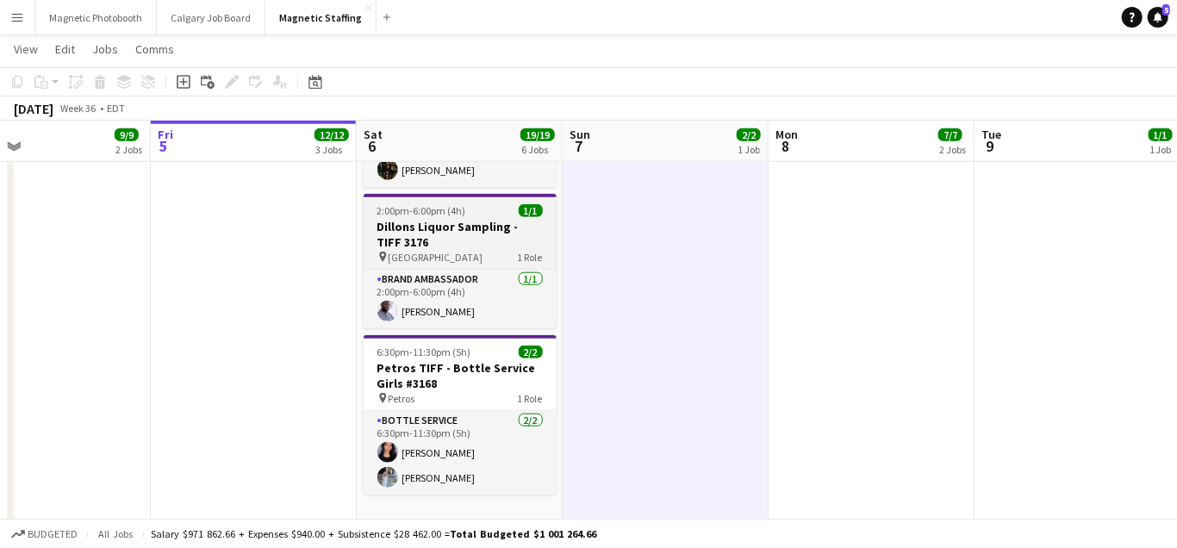
click at [395, 215] on app-job-card "2:00pm-6:00pm (4h) 1/1 Dillons Liquor Sampling - TIFF 3176 pin Toronto 1 Role B…" at bounding box center [460, 261] width 193 height 134
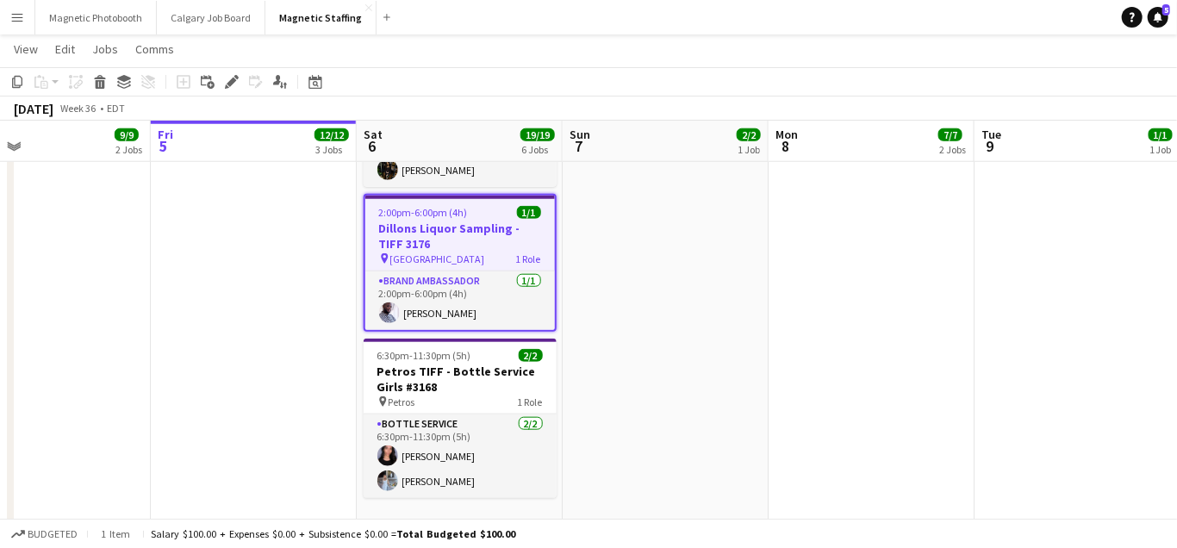
click at [400, 221] on h3 "Dillons Liquor Sampling - TIFF 3176" at bounding box center [460, 236] width 190 height 31
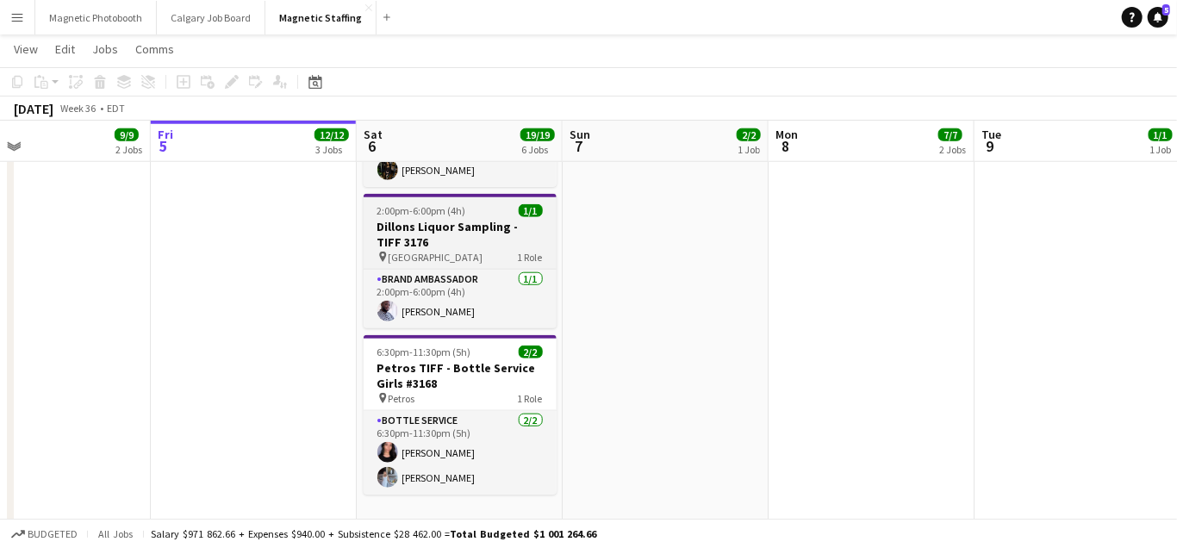
click at [400, 220] on h3 "Dillons Liquor Sampling - TIFF 3176" at bounding box center [460, 234] width 193 height 31
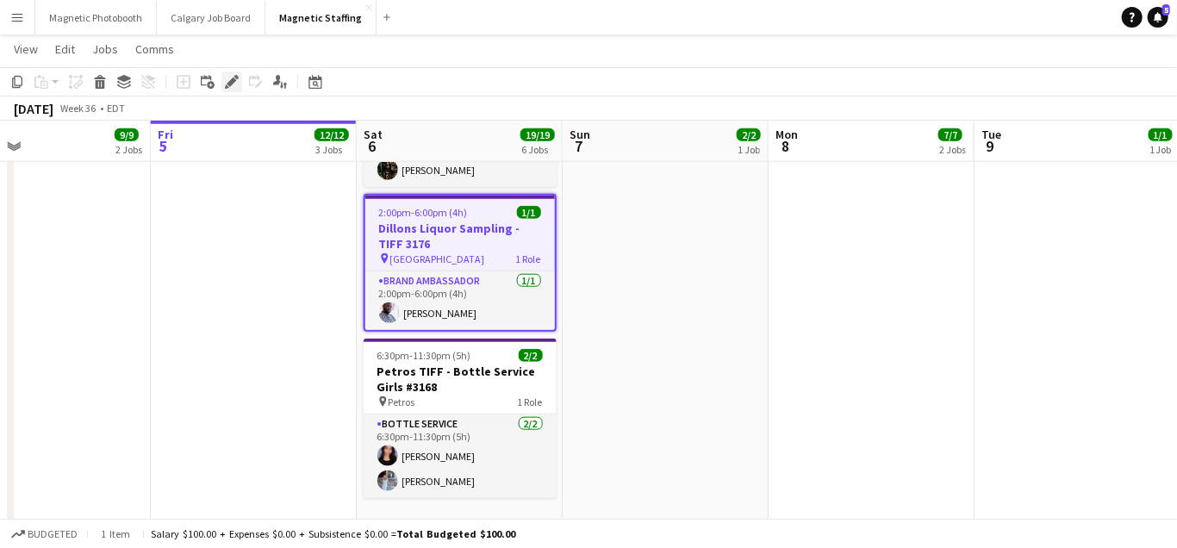
click at [228, 78] on icon "Edit" at bounding box center [232, 82] width 14 height 14
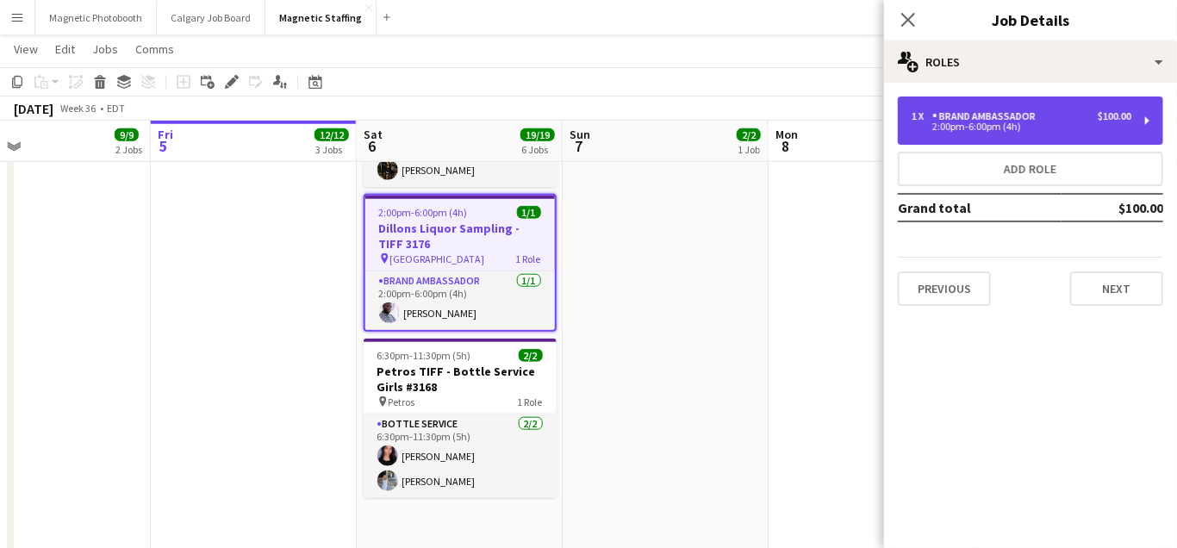
click at [1070, 124] on div "2:00pm-6:00pm (4h)" at bounding box center [1022, 126] width 220 height 9
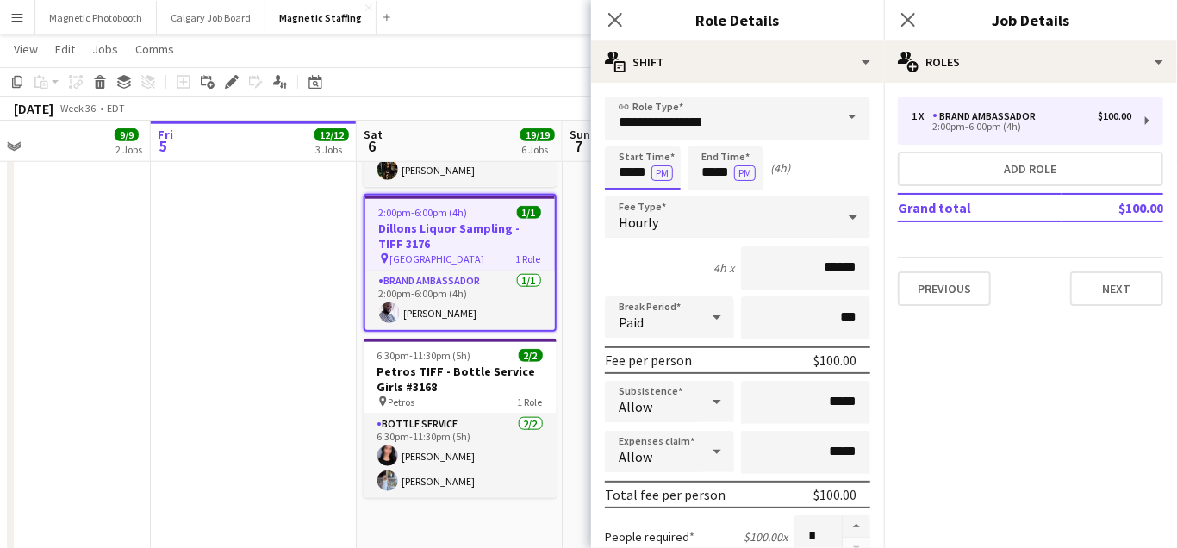
click at [649, 171] on input "*****" at bounding box center [643, 168] width 76 height 43
type input "*****"
click at [729, 174] on input "*****" at bounding box center [726, 168] width 76 height 43
type input "*****"
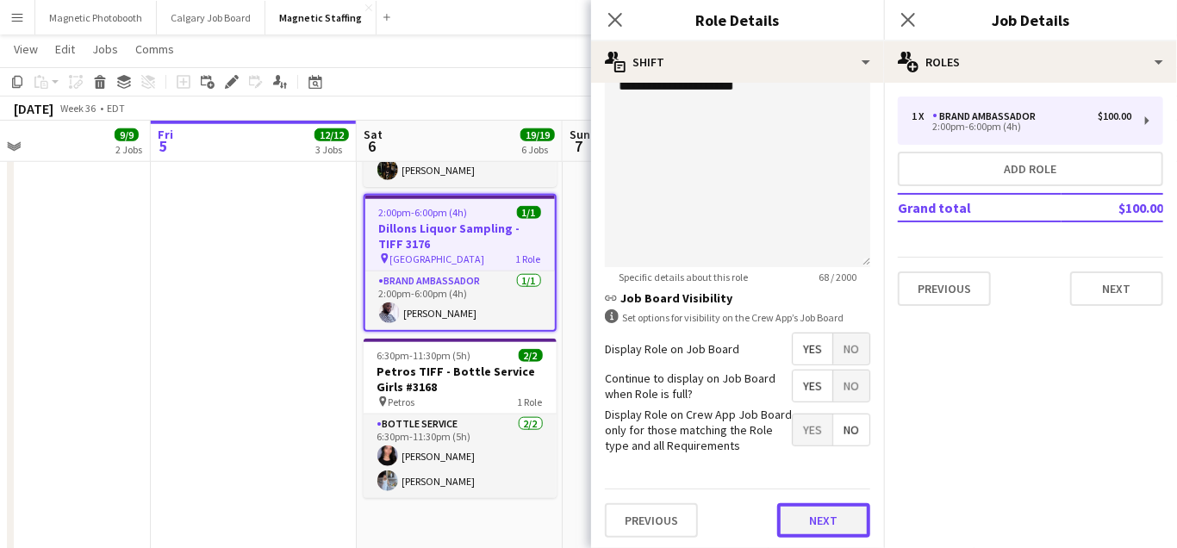
click at [816, 523] on button "Next" at bounding box center [824, 520] width 93 height 34
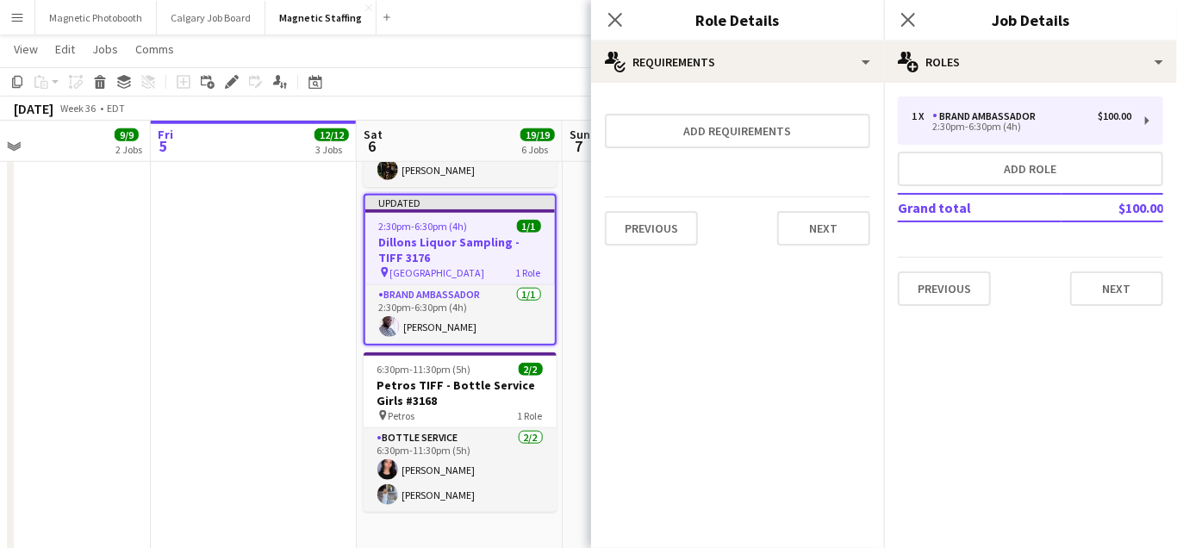
scroll to position [0, 0]
click at [828, 244] on div "Previous Next" at bounding box center [737, 228] width 265 height 63
click at [832, 230] on button "Next" at bounding box center [824, 228] width 93 height 34
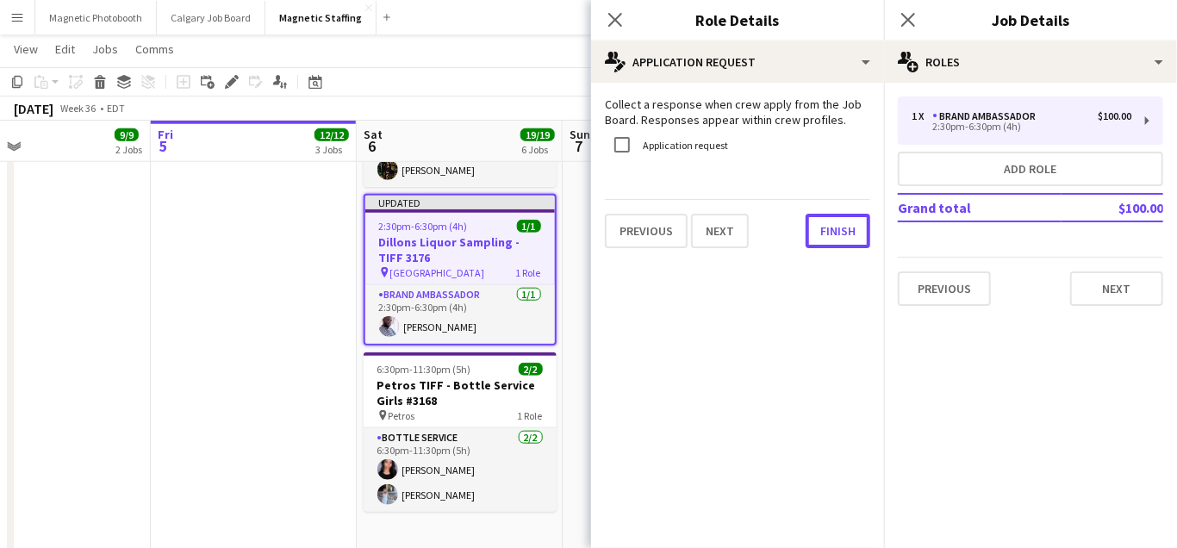
click at [832, 230] on button "Finish" at bounding box center [838, 231] width 65 height 34
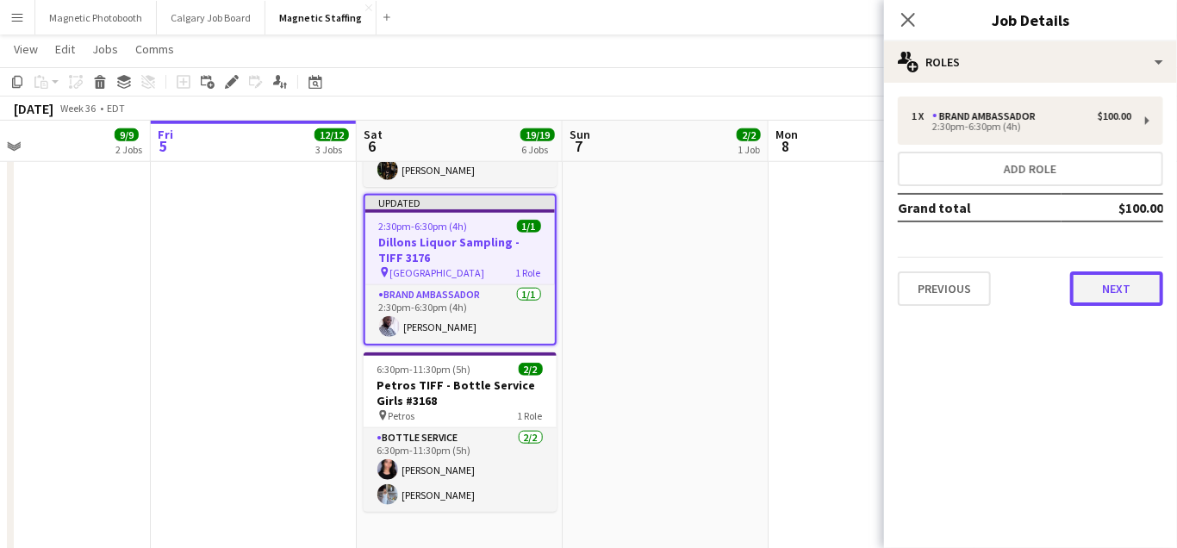
click at [1120, 298] on button "Next" at bounding box center [1117, 289] width 93 height 34
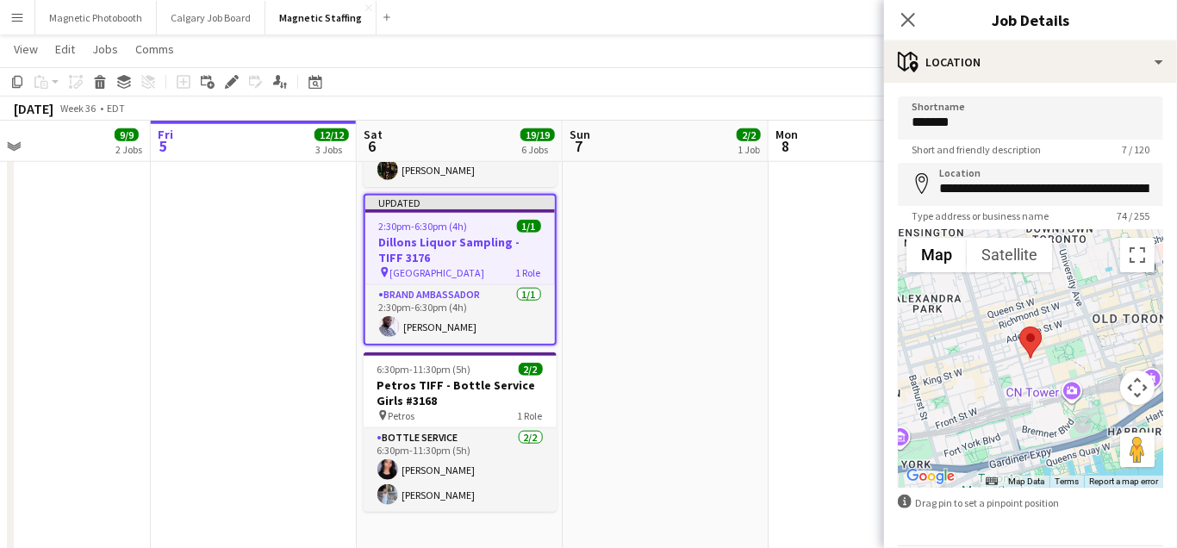
scroll to position [59, 0]
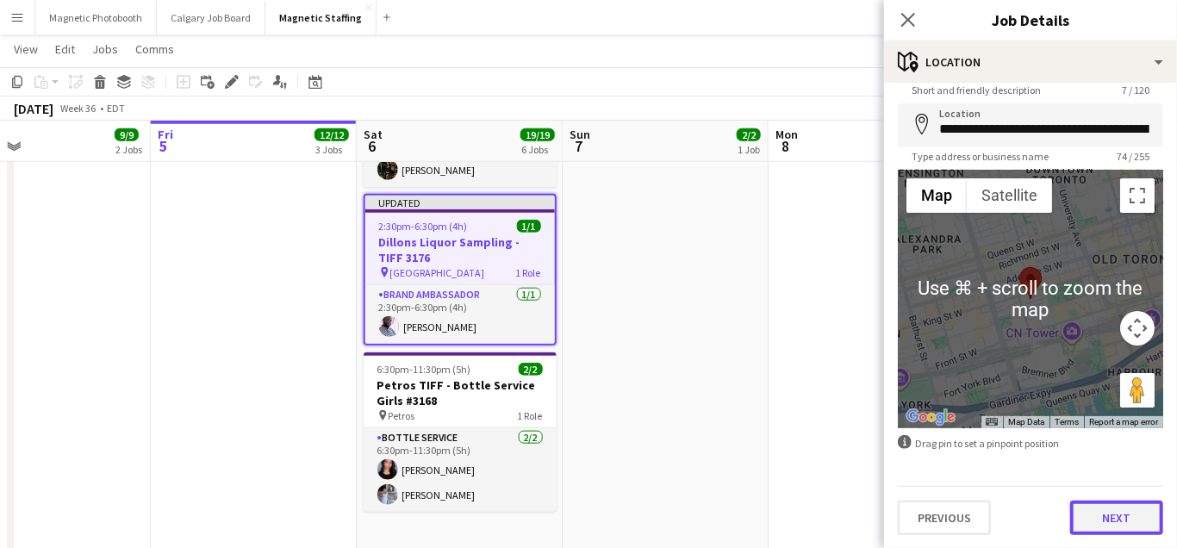
click at [1115, 516] on button "Next" at bounding box center [1117, 518] width 93 height 34
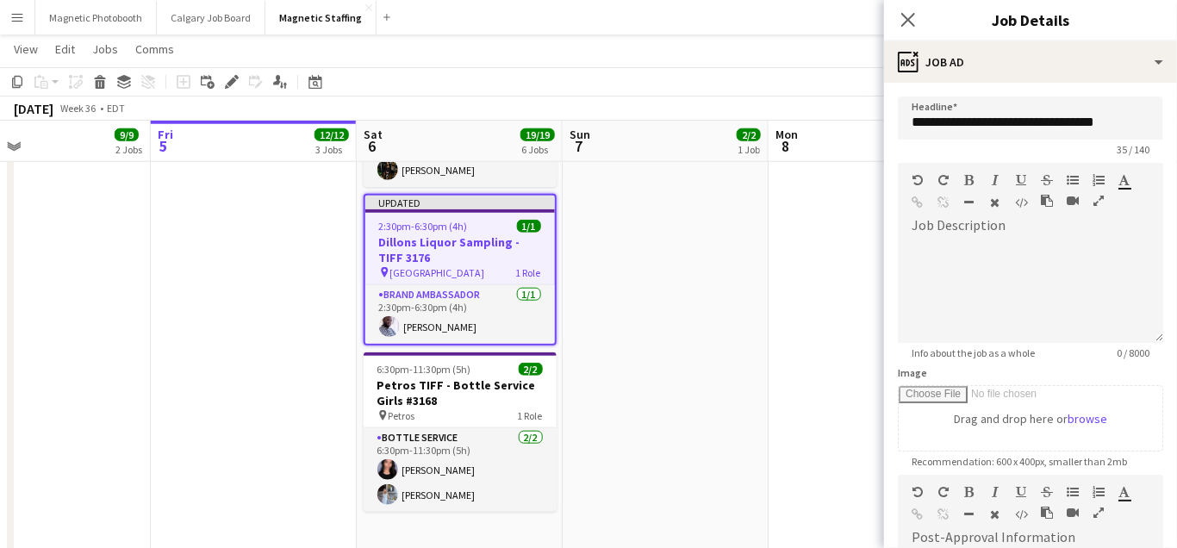
scroll to position [303, 0]
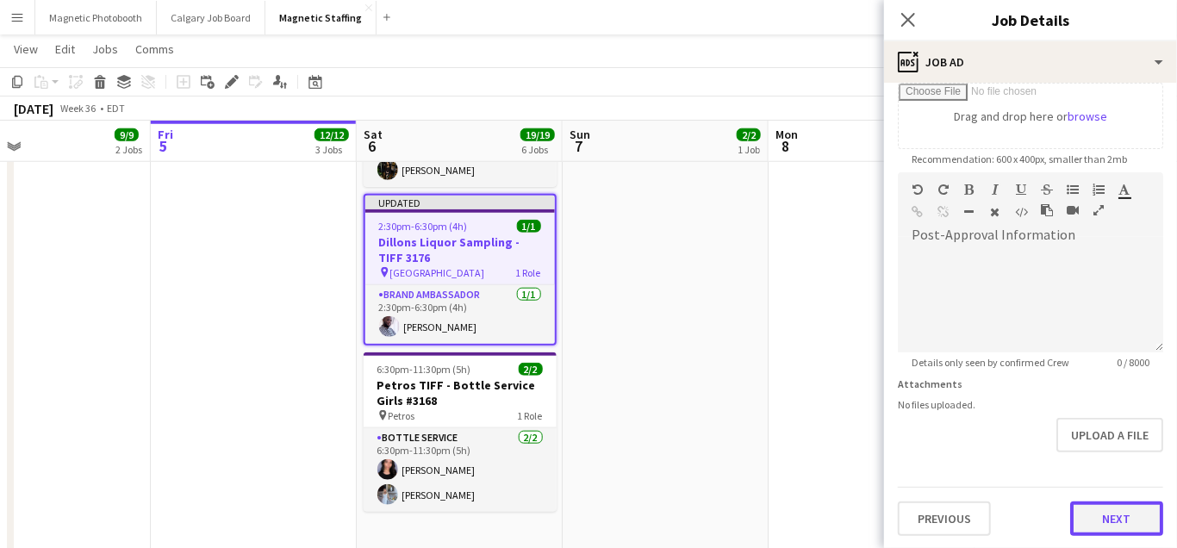
click at [1133, 528] on button "Next" at bounding box center [1117, 519] width 93 height 34
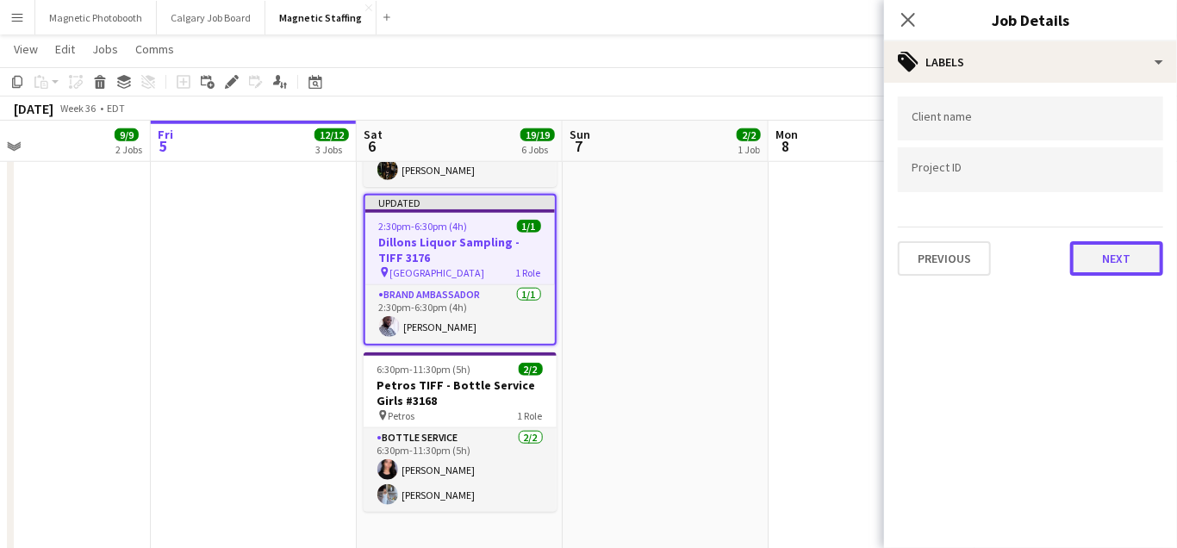
click at [1140, 254] on button "Next" at bounding box center [1117, 258] width 93 height 34
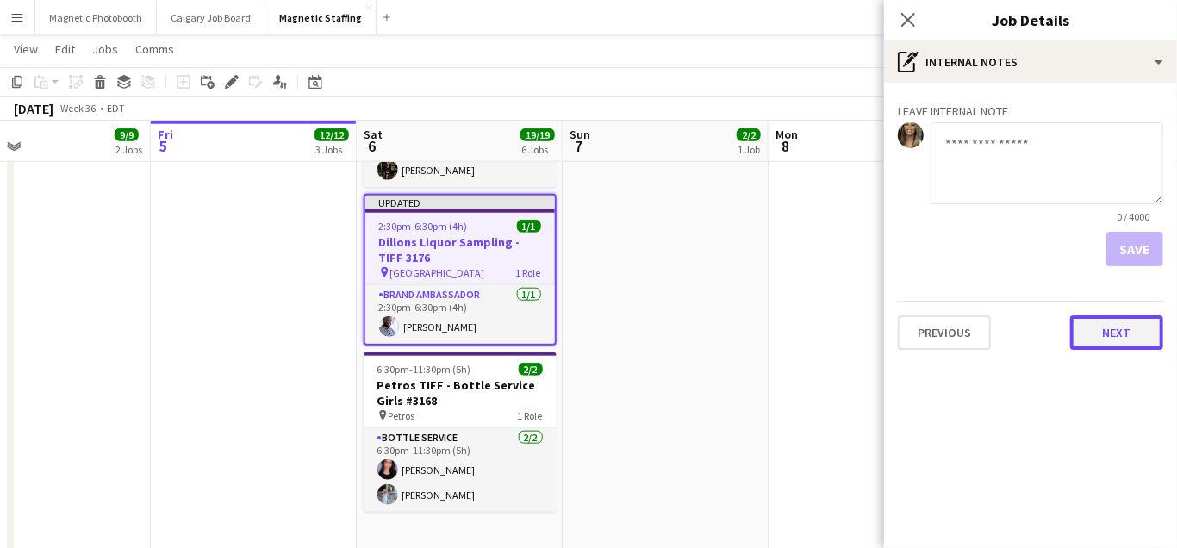
click at [1127, 325] on button "Next" at bounding box center [1117, 332] width 93 height 34
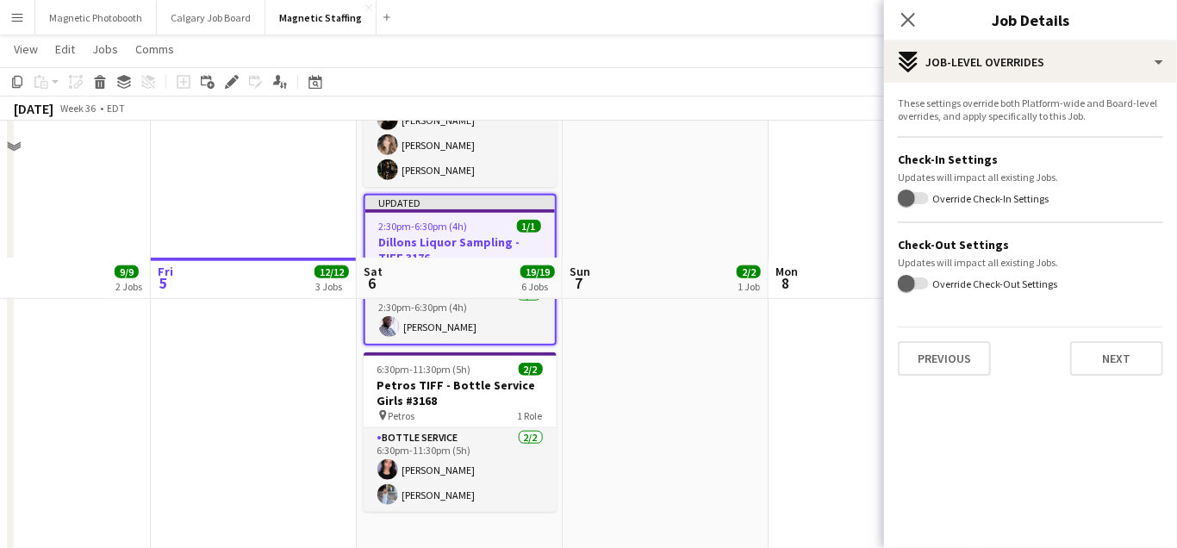
scroll to position [927, 0]
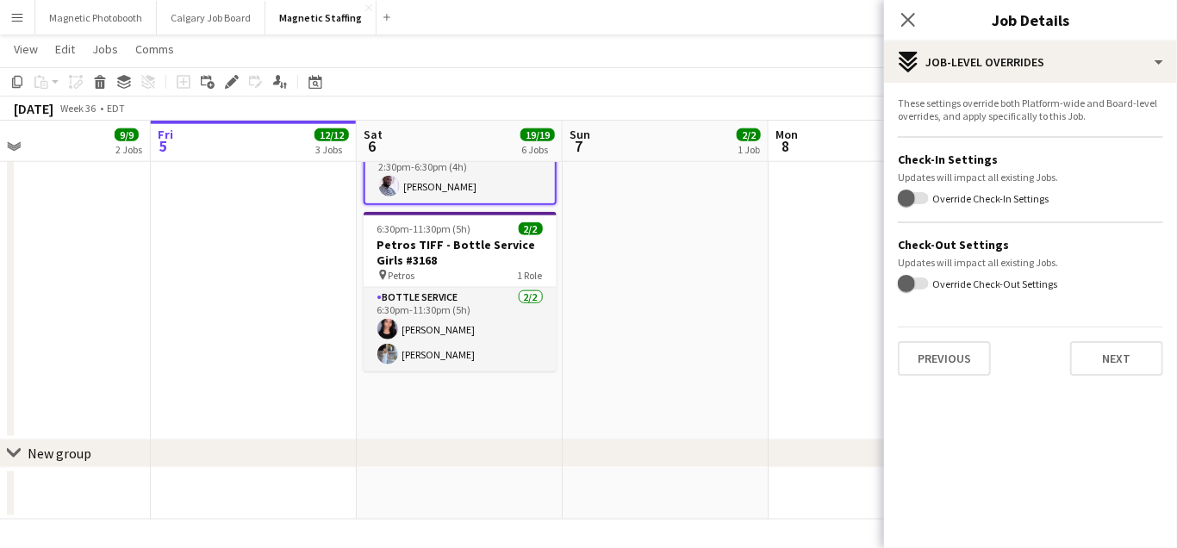
click at [1121, 369] on div "These settings override both Platform-wide and Board-level overrides, and apply…" at bounding box center [1030, 236] width 293 height 307
click at [1129, 353] on button "Next" at bounding box center [1117, 358] width 93 height 34
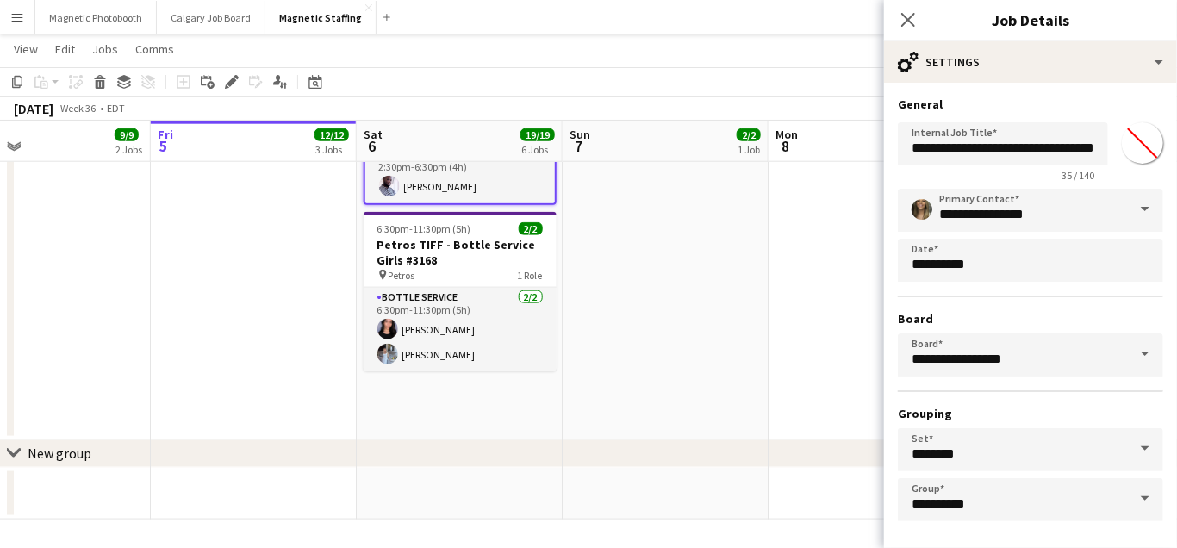
scroll to position [68, 0]
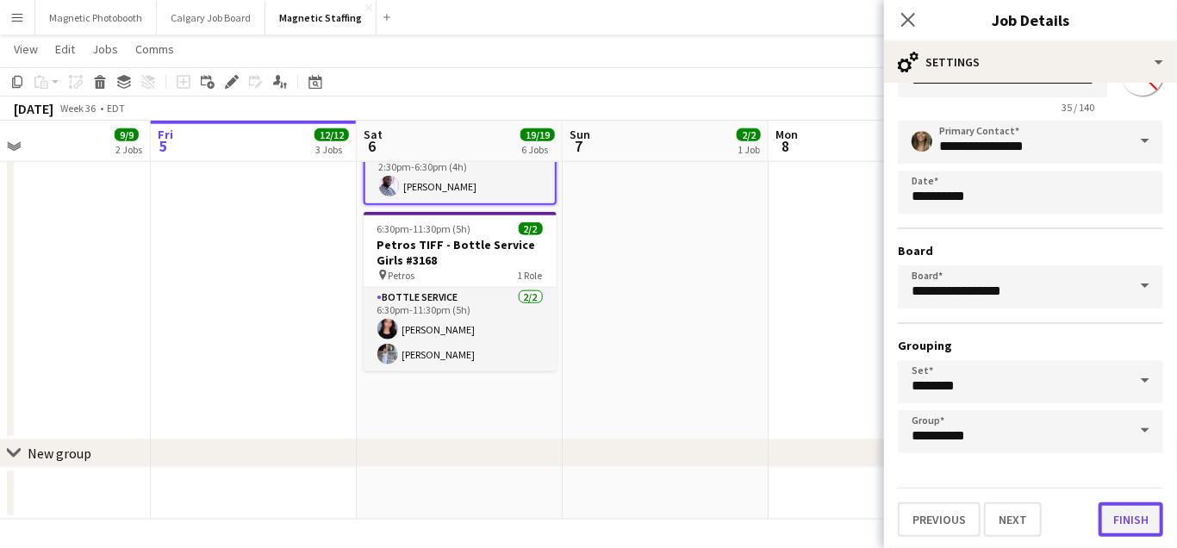
click at [1129, 533] on button "Finish" at bounding box center [1131, 520] width 65 height 34
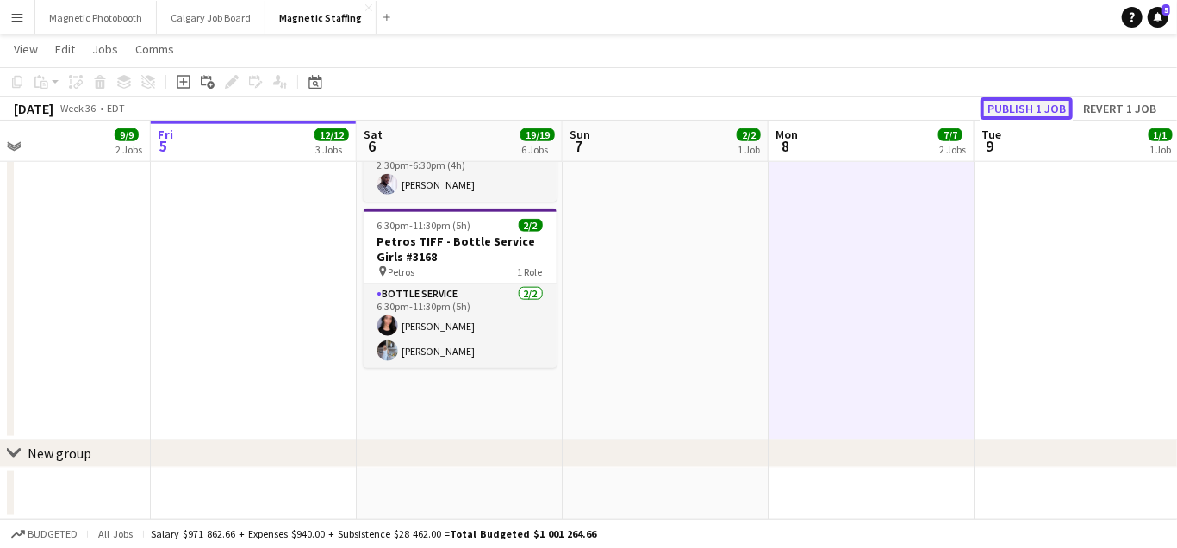
click at [1056, 108] on button "Publish 1 job" at bounding box center [1027, 108] width 92 height 22
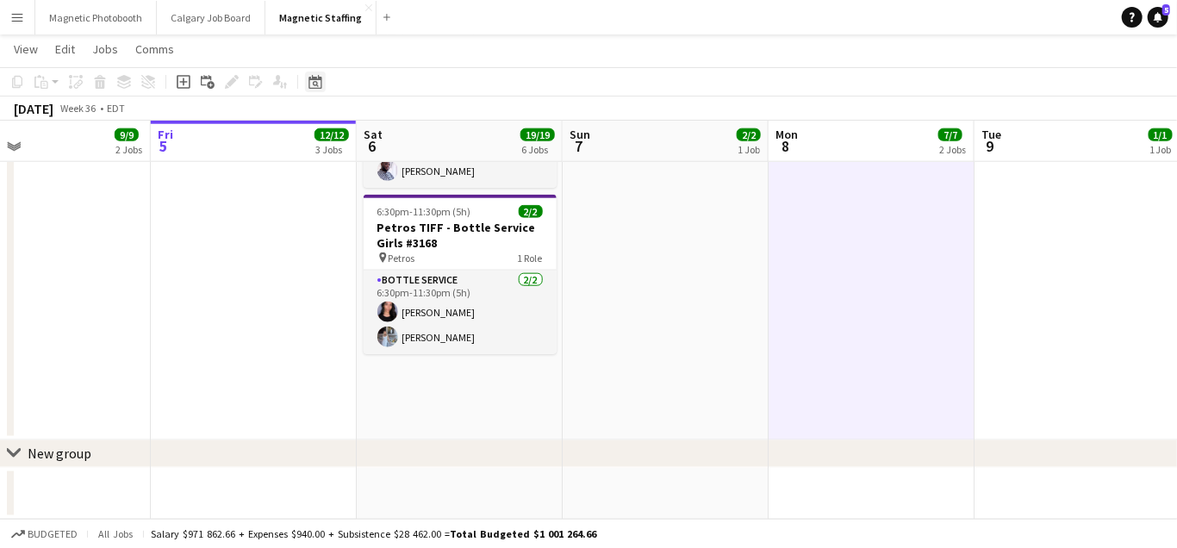
click at [318, 84] on icon "Date picker" at bounding box center [316, 82] width 14 height 14
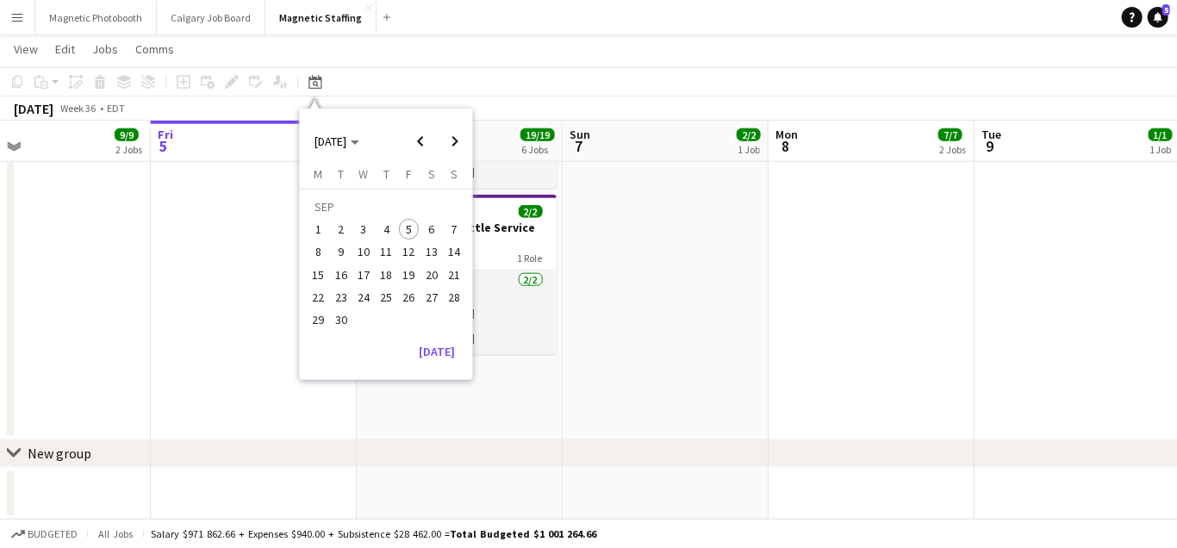
click at [437, 272] on span "20" at bounding box center [432, 275] width 21 height 21
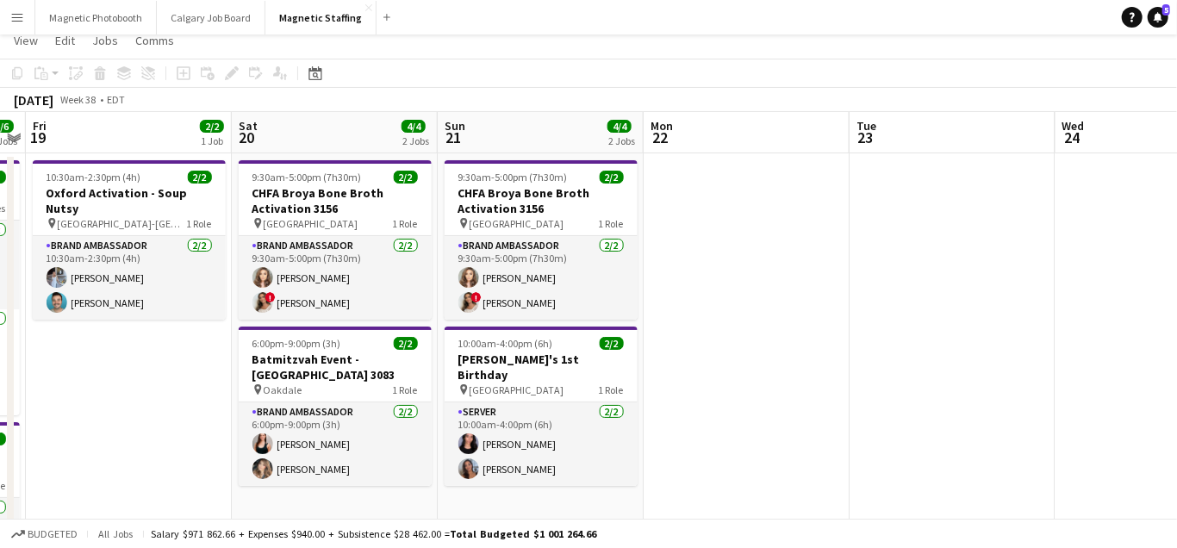
scroll to position [0, 0]
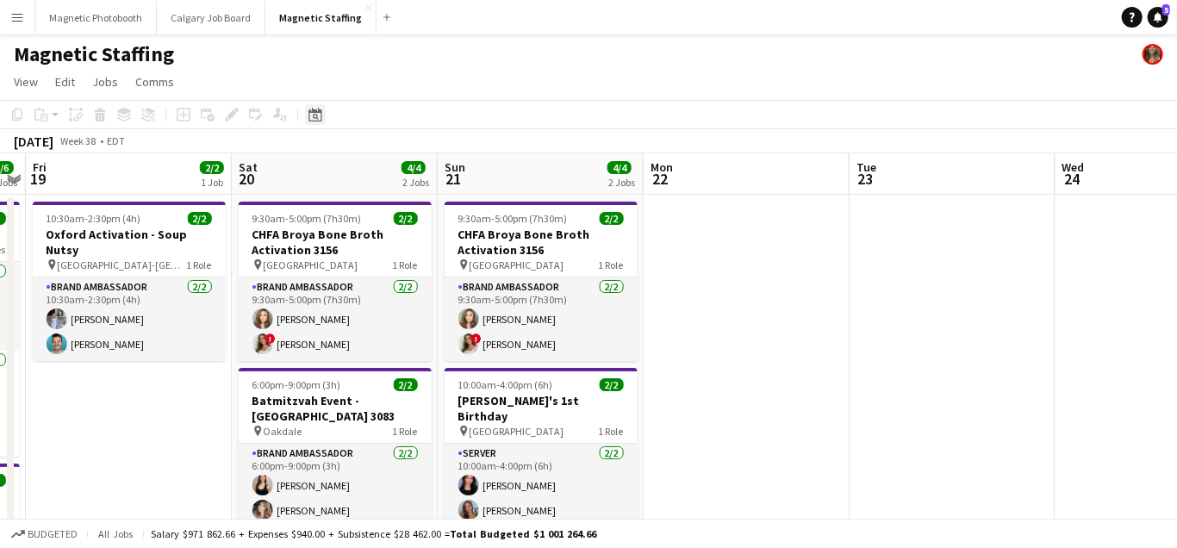
click at [317, 111] on icon at bounding box center [315, 115] width 13 height 14
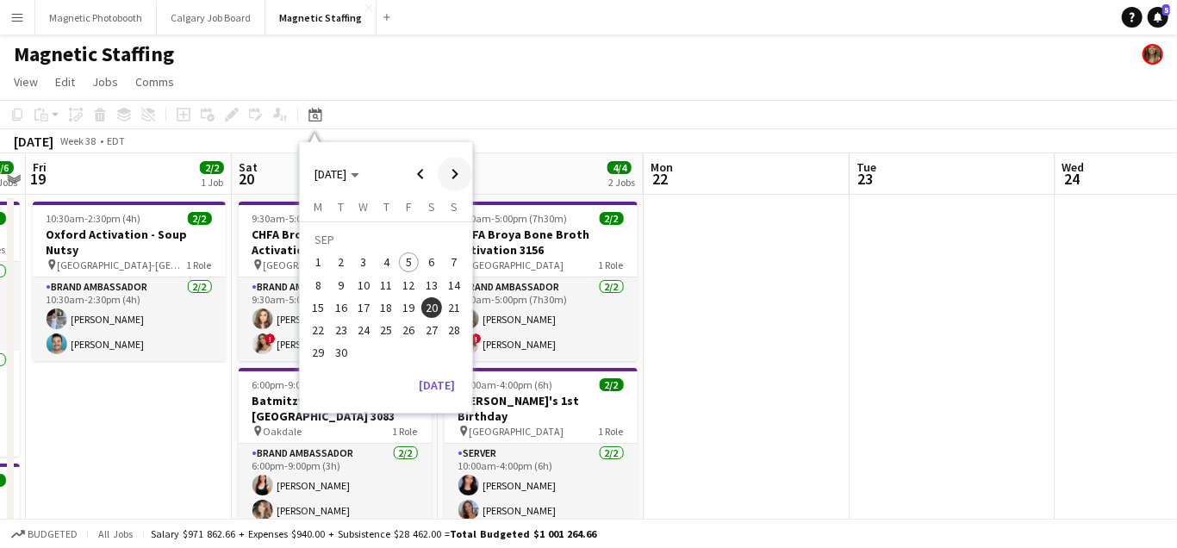
click at [459, 179] on span "Next month" at bounding box center [455, 174] width 34 height 34
click at [340, 334] on span "21" at bounding box center [341, 330] width 21 height 21
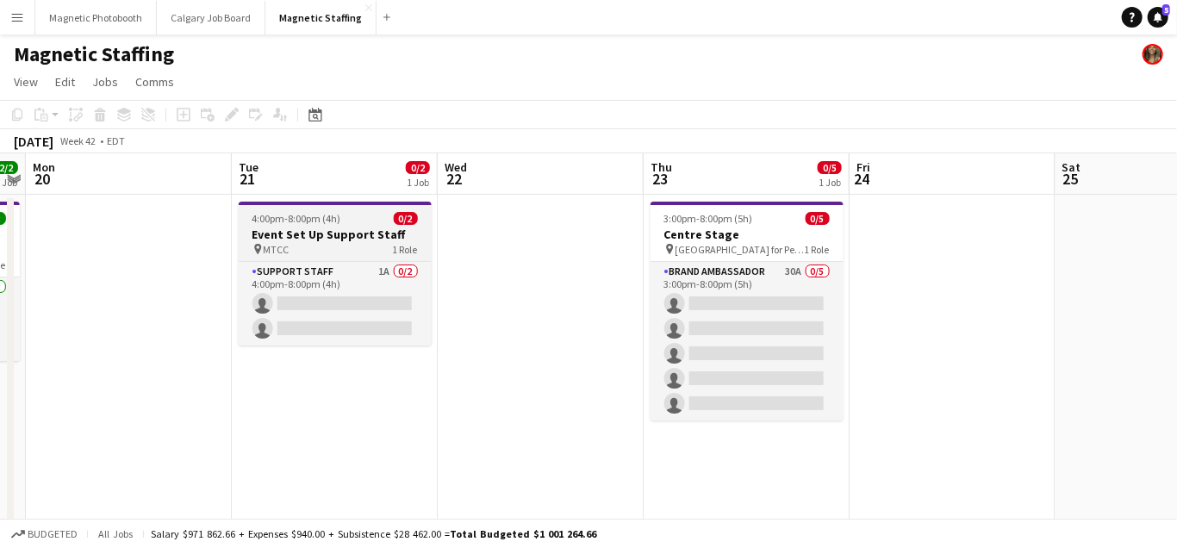
click at [296, 228] on h3 "Event Set Up Support Staff" at bounding box center [335, 235] width 193 height 16
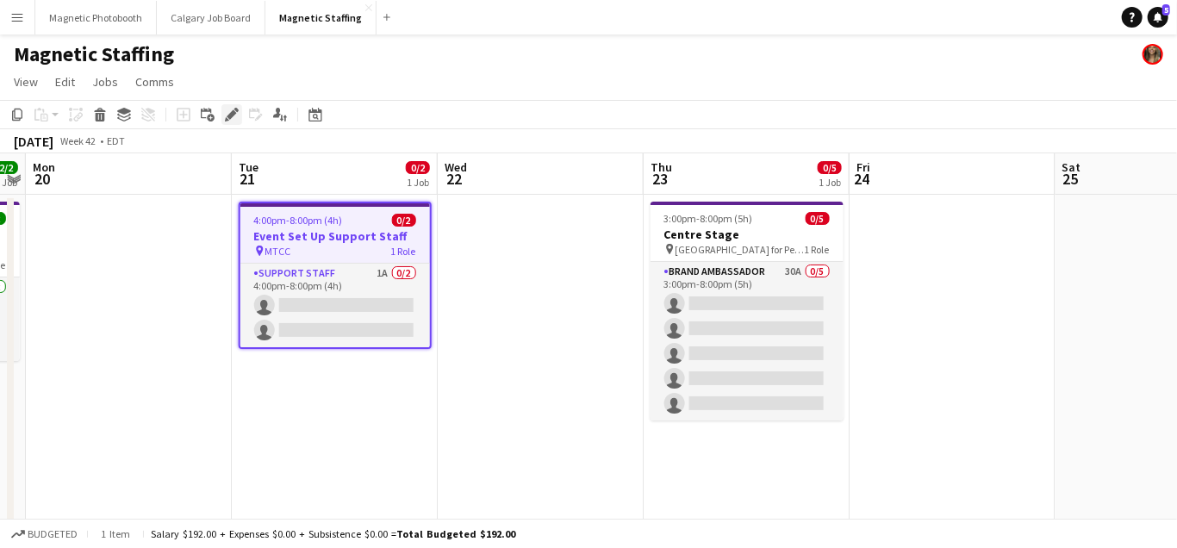
click at [227, 115] on icon "Edit" at bounding box center [232, 115] width 14 height 14
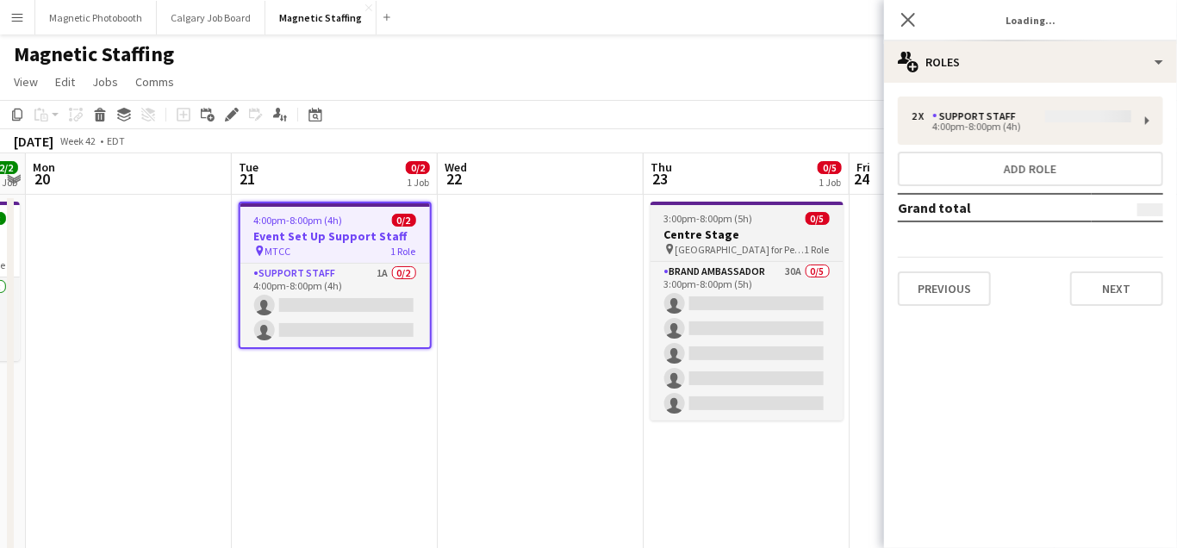
type input "*******"
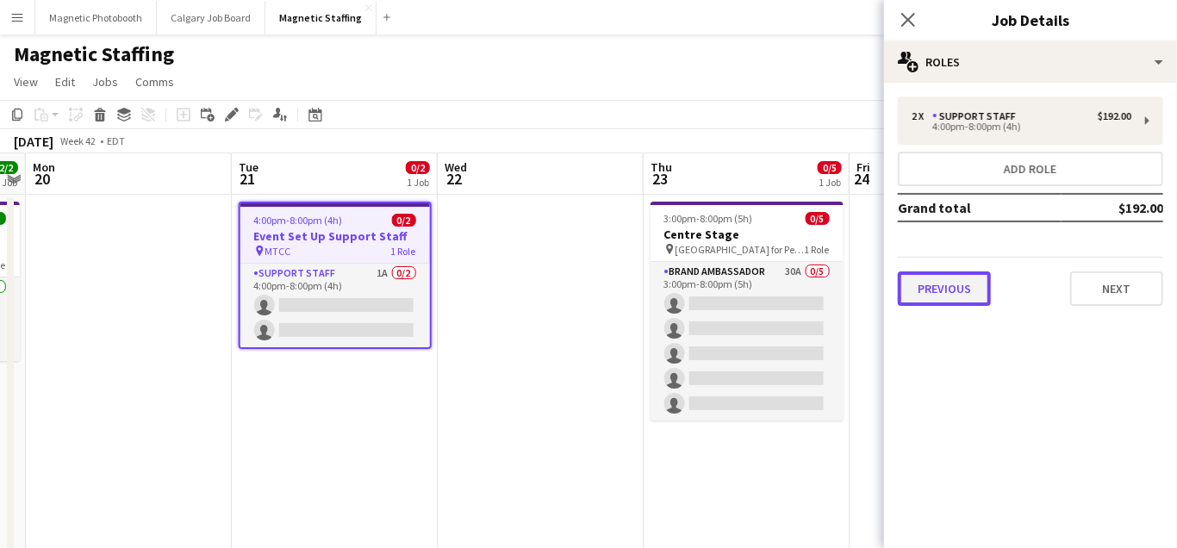
click at [957, 296] on button "Previous" at bounding box center [944, 289] width 93 height 34
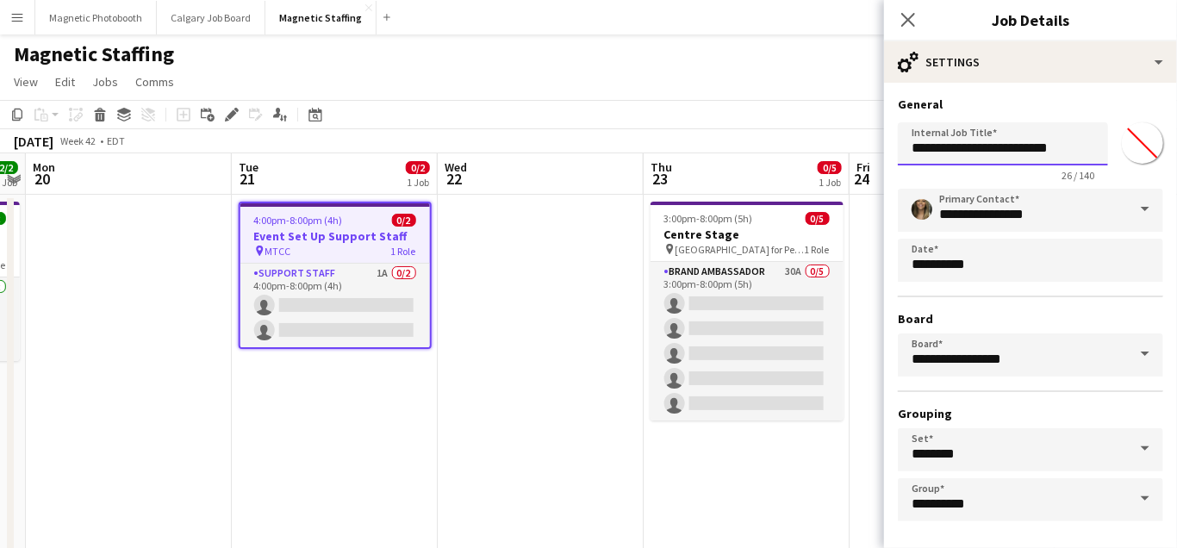
click at [1077, 143] on input "**********" at bounding box center [1003, 143] width 210 height 43
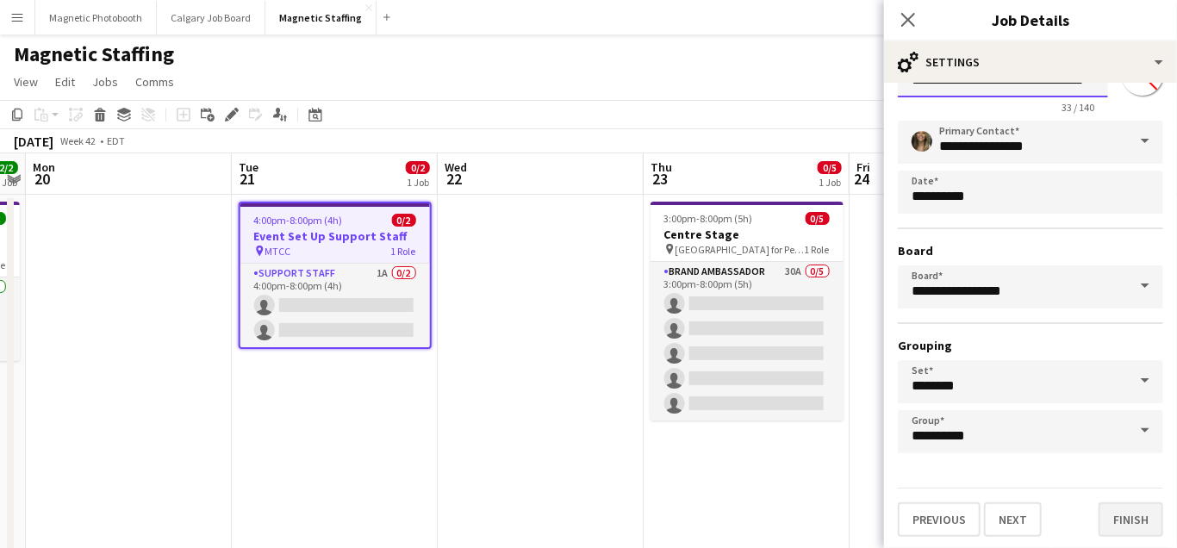
type input "**********"
click at [1112, 510] on button "Finish" at bounding box center [1131, 520] width 65 height 34
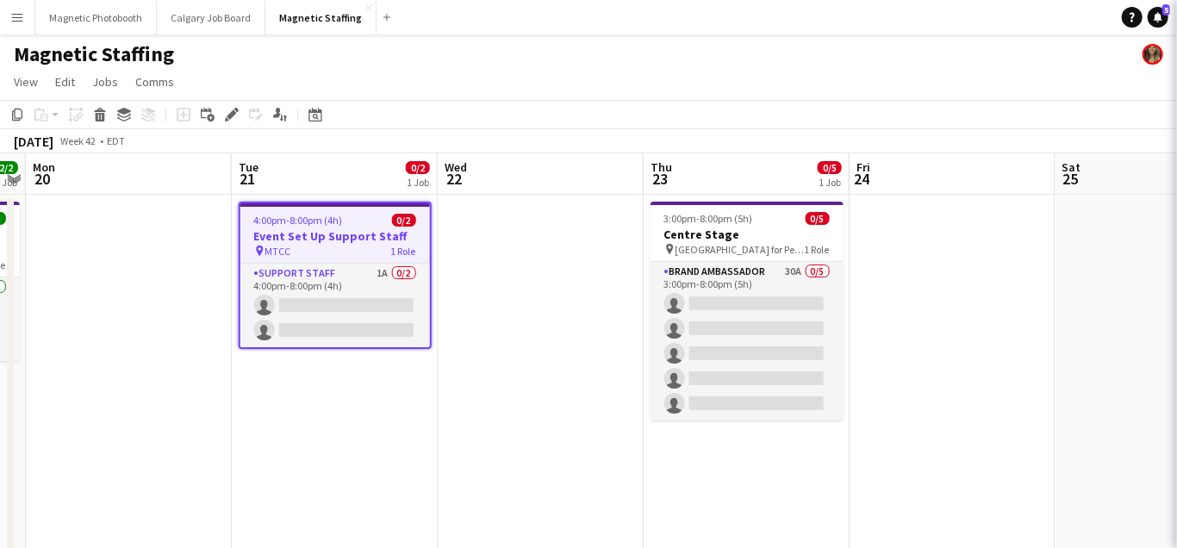
scroll to position [0, 0]
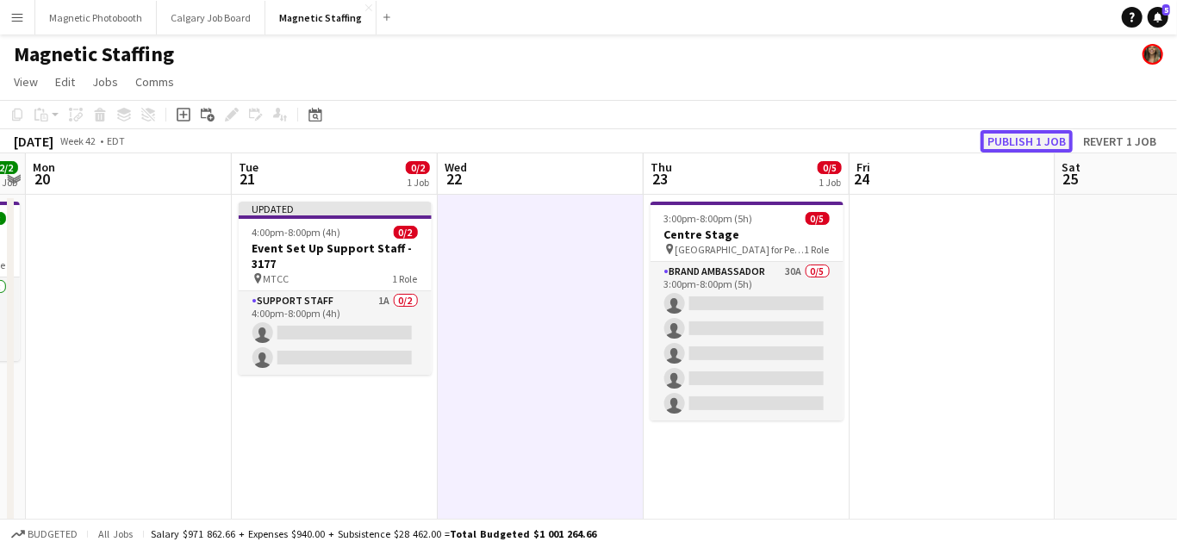
click at [996, 143] on button "Publish 1 job" at bounding box center [1027, 141] width 92 height 22
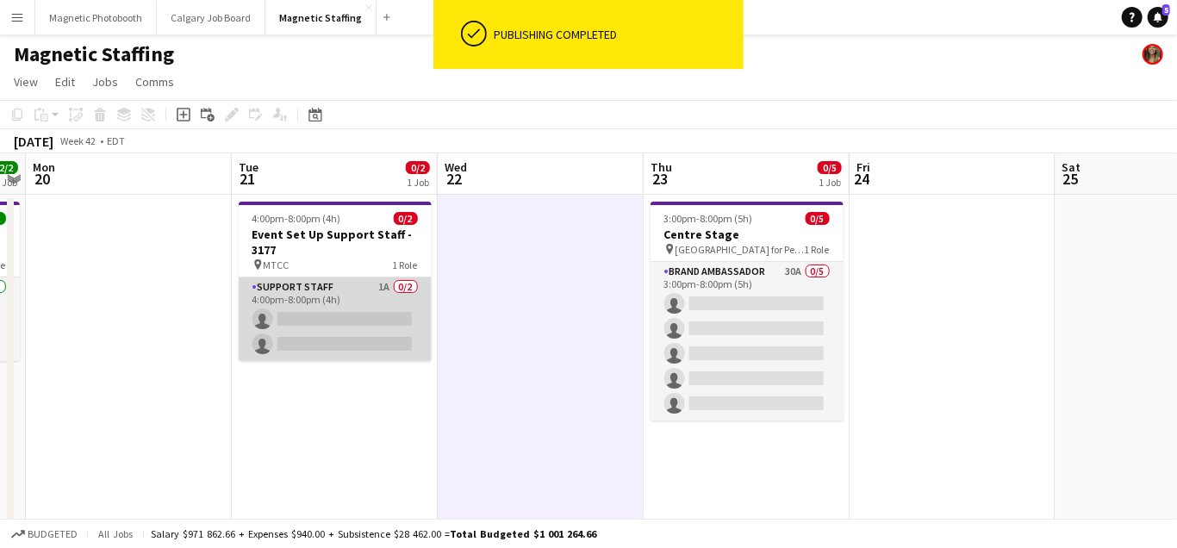
click at [335, 356] on app-card-role "Support Staff 1A 0/2 4:00pm-8:00pm (4h) single-neutral-actions single-neutral-a…" at bounding box center [335, 320] width 193 height 84
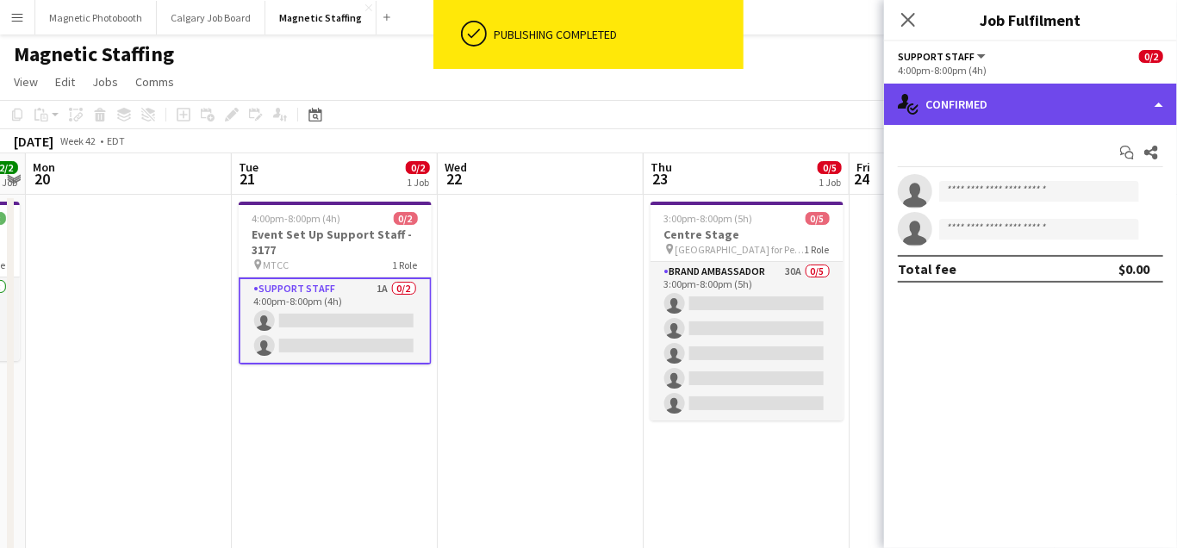
click at [1002, 112] on div "single-neutral-actions-check-2 Confirmed" at bounding box center [1030, 104] width 293 height 41
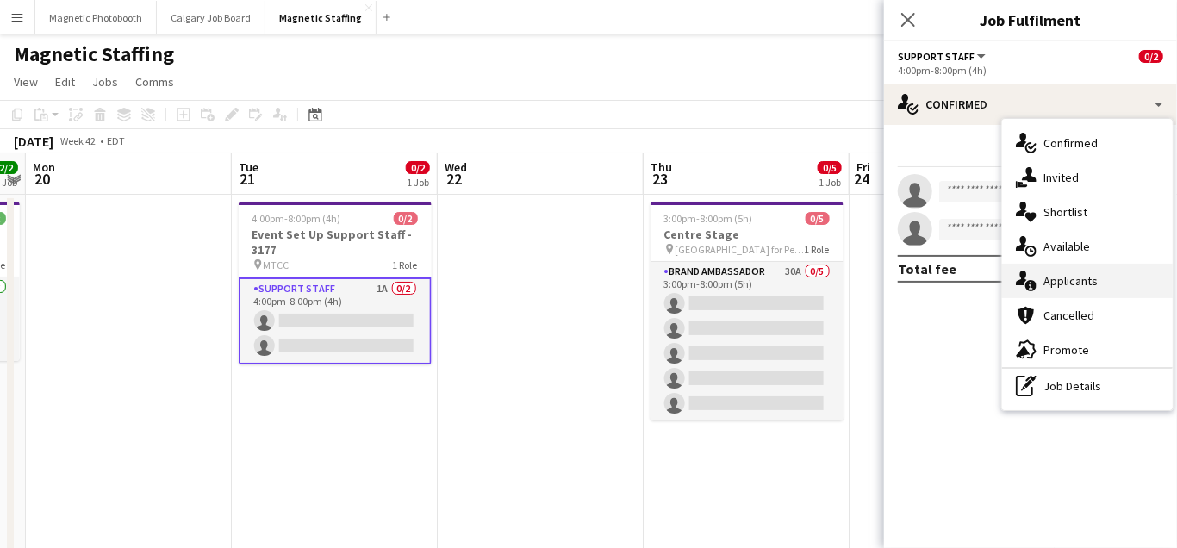
click at [1058, 272] on div "single-neutral-actions-information Applicants" at bounding box center [1087, 281] width 171 height 34
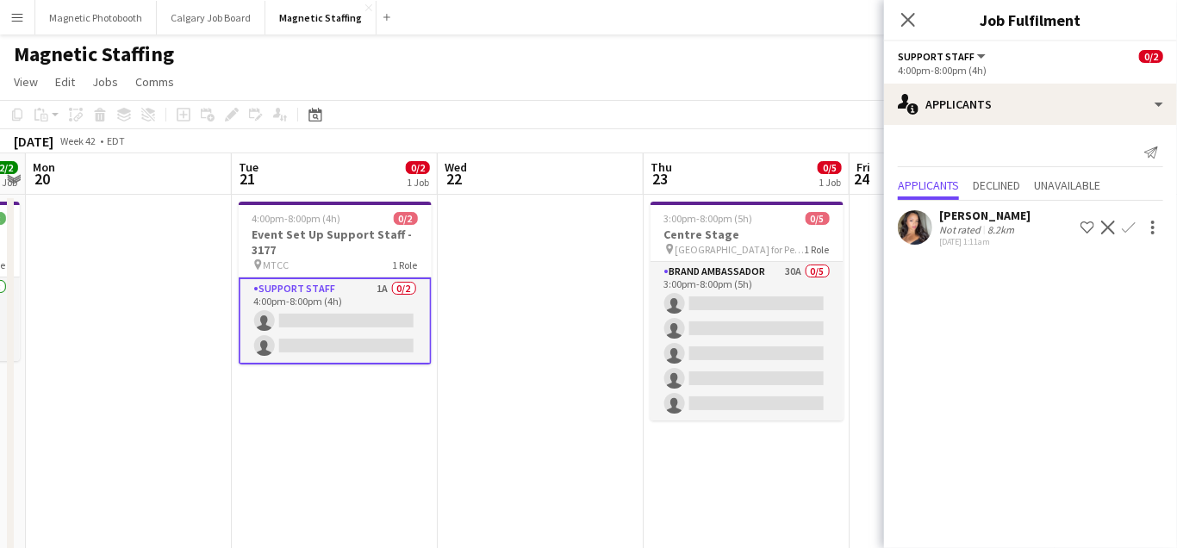
click at [1132, 226] on app-icon "Confirm" at bounding box center [1129, 228] width 14 height 14
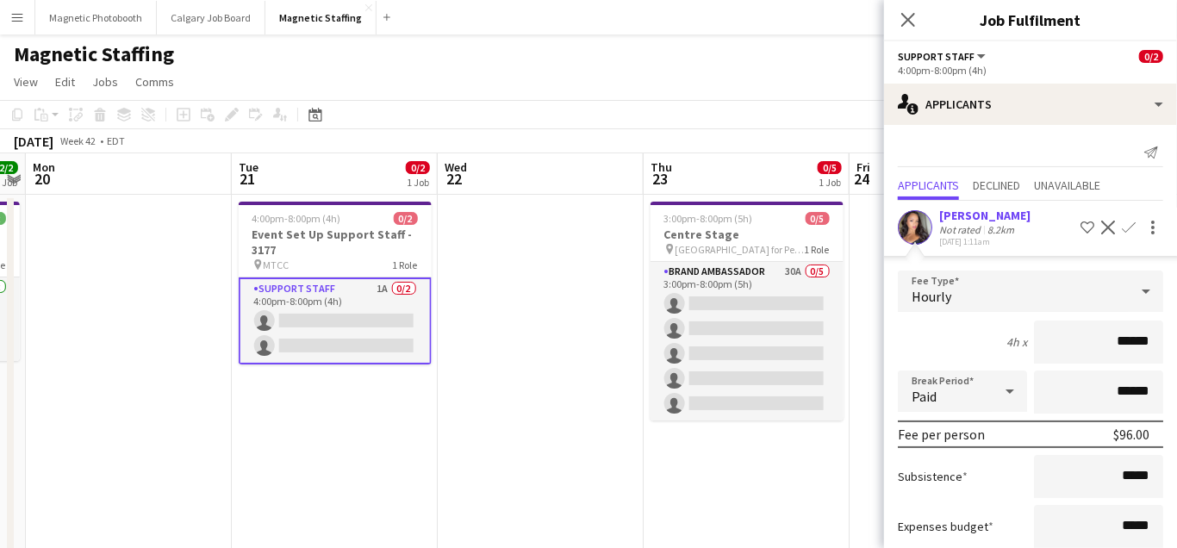
scroll to position [105, 0]
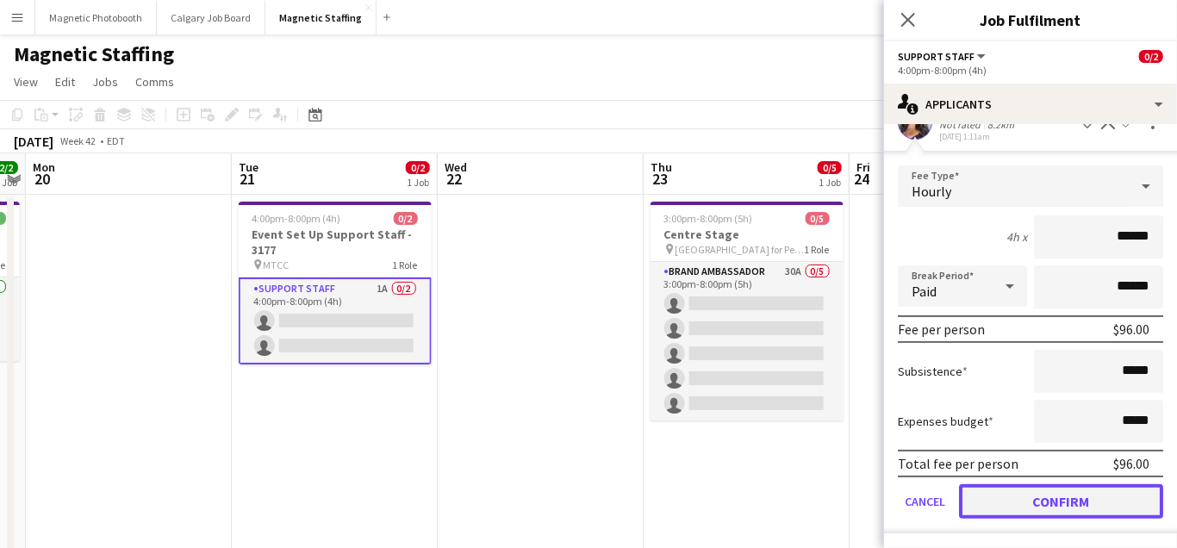
click at [1030, 486] on button "Confirm" at bounding box center [1061, 501] width 204 height 34
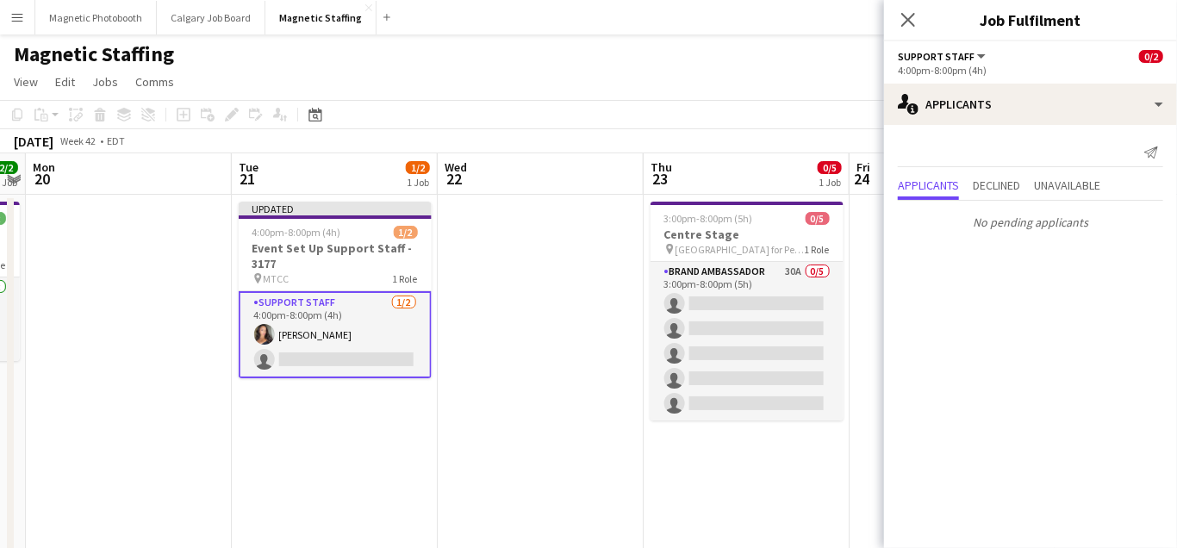
scroll to position [0, 0]
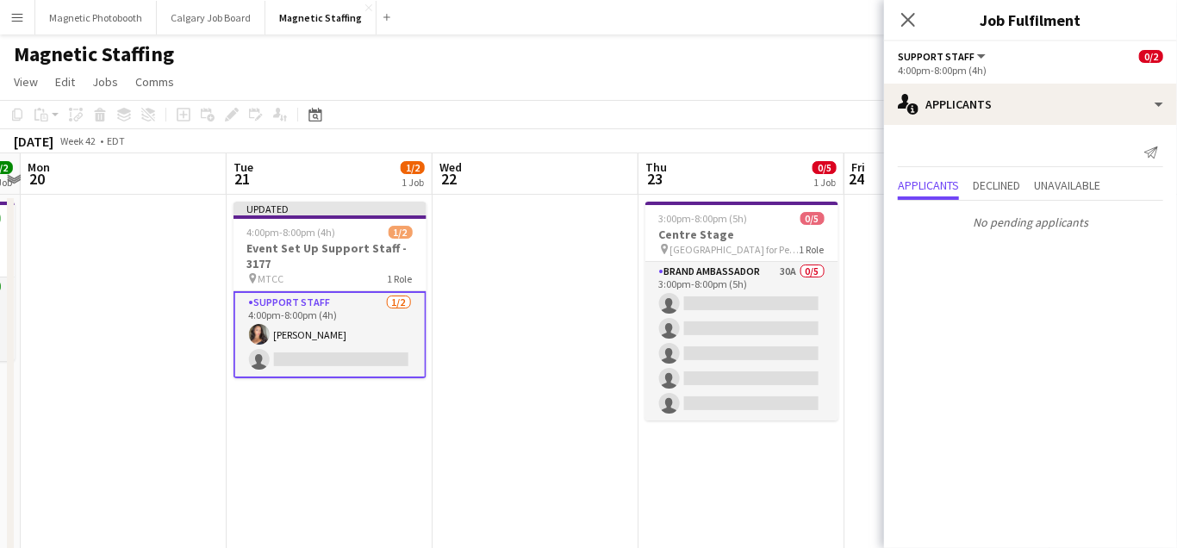
click at [746, 91] on app-page-menu "View Day view expanded Day view collapsed Month view Date picker Jump to [DATE]…" at bounding box center [588, 83] width 1177 height 33
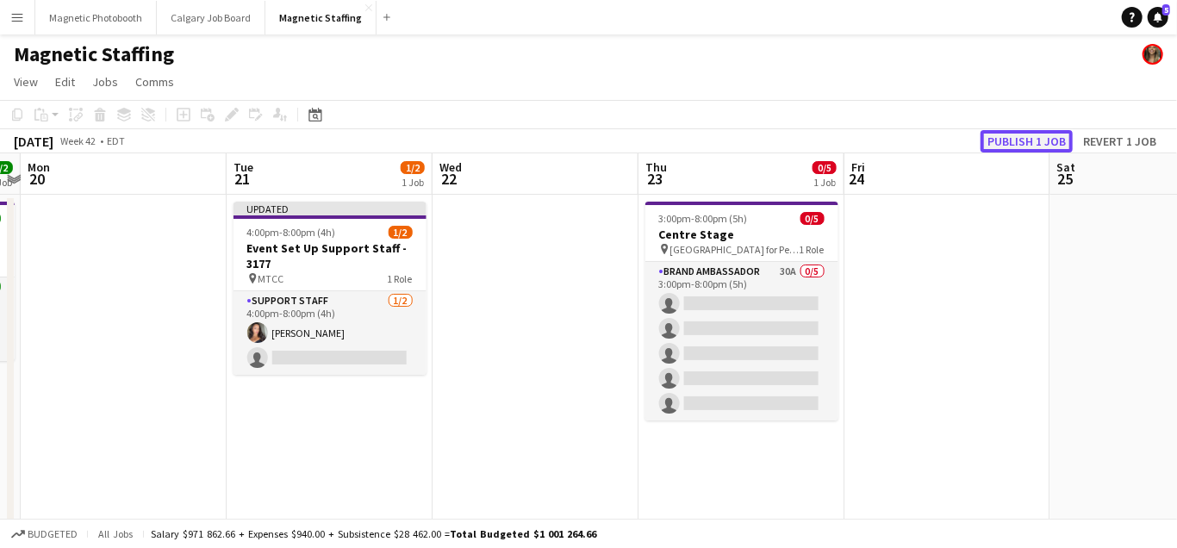
click at [1020, 134] on button "Publish 1 job" at bounding box center [1027, 141] width 92 height 22
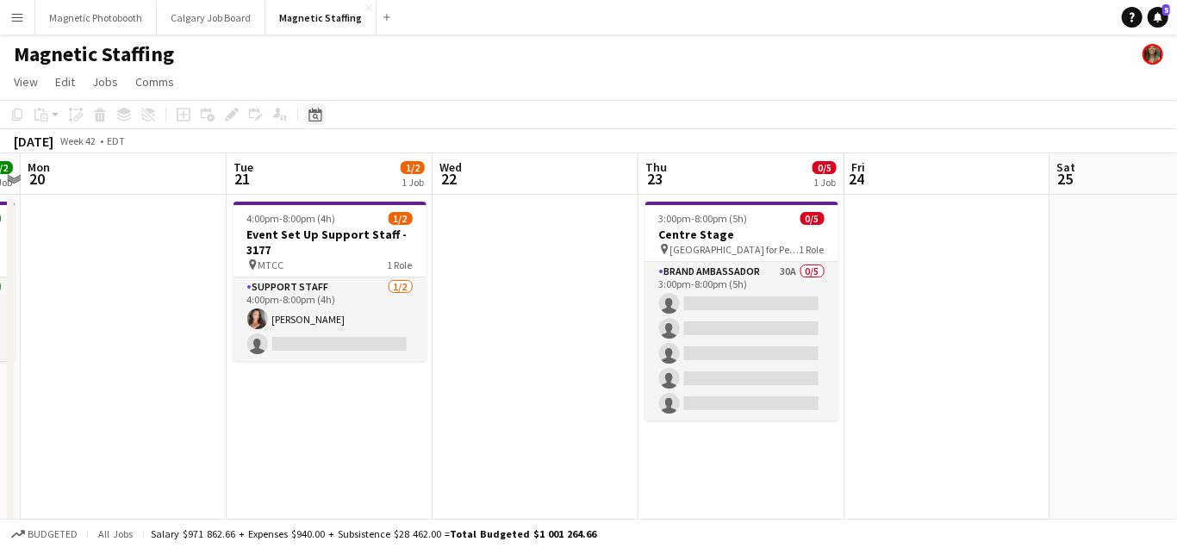
click at [309, 115] on icon "Date picker" at bounding box center [316, 115] width 14 height 14
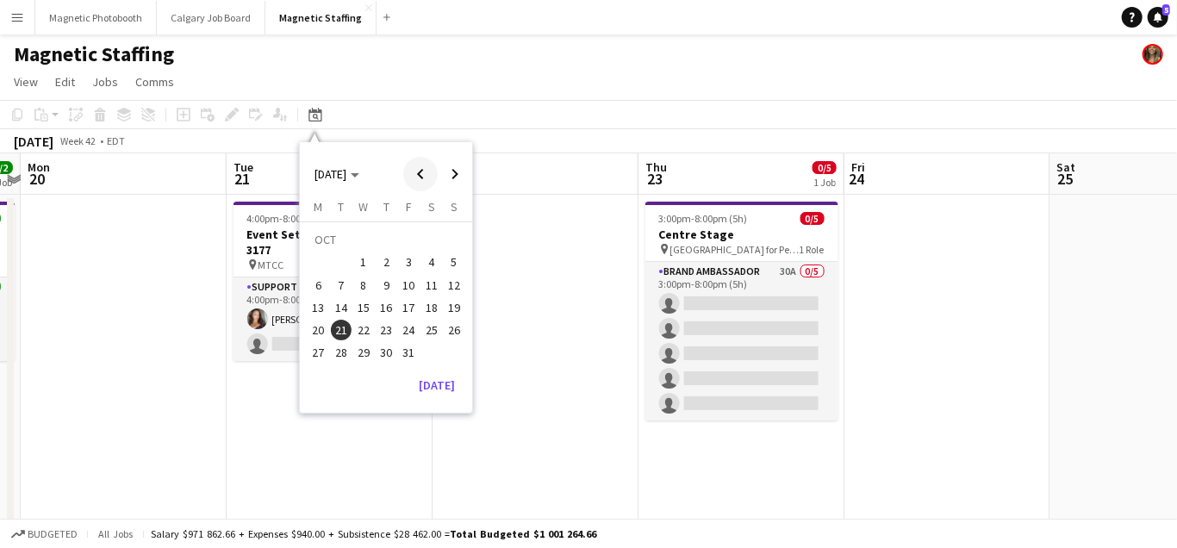
click at [423, 176] on span "Previous month" at bounding box center [420, 174] width 34 height 34
click at [378, 292] on button "11" at bounding box center [386, 285] width 22 height 22
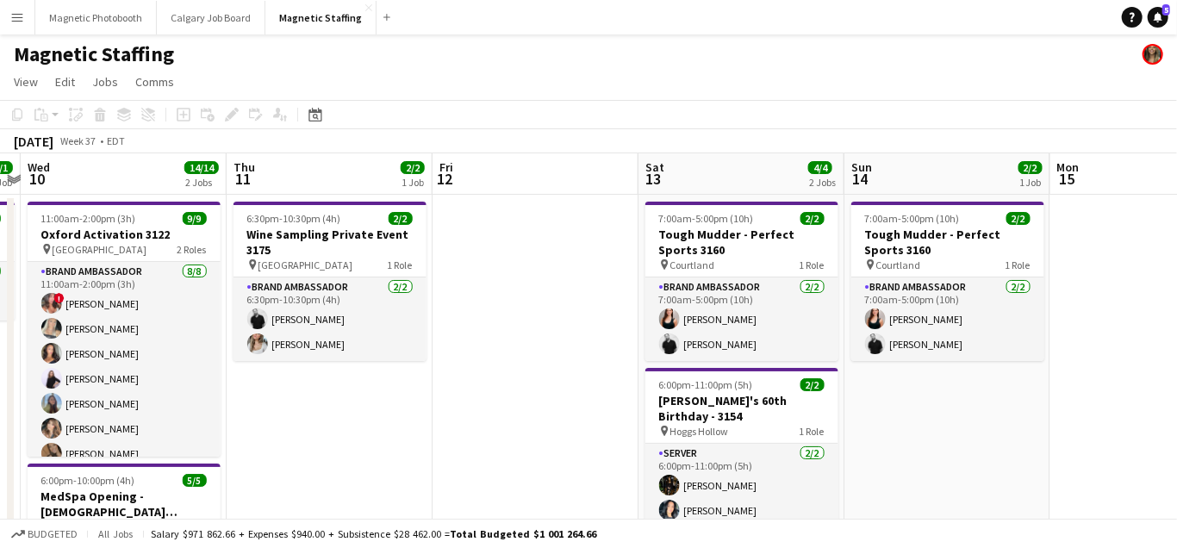
scroll to position [0, 592]
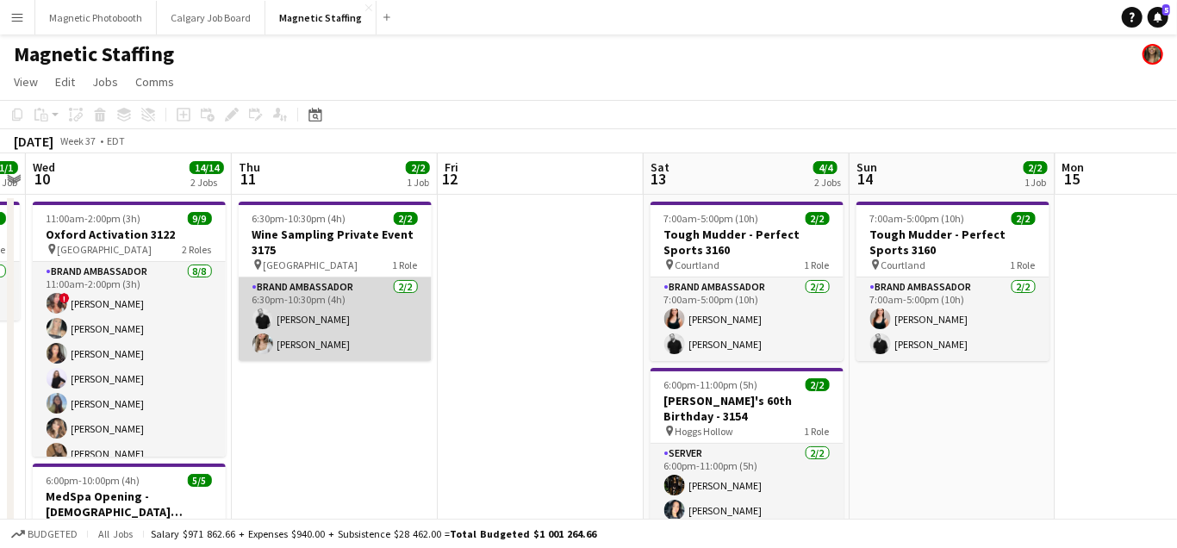
click at [338, 332] on app-card-role "Brand Ambassador [DATE] 6:30pm-10:30pm (4h) [PERSON_NAME] [PERSON_NAME]" at bounding box center [335, 320] width 193 height 84
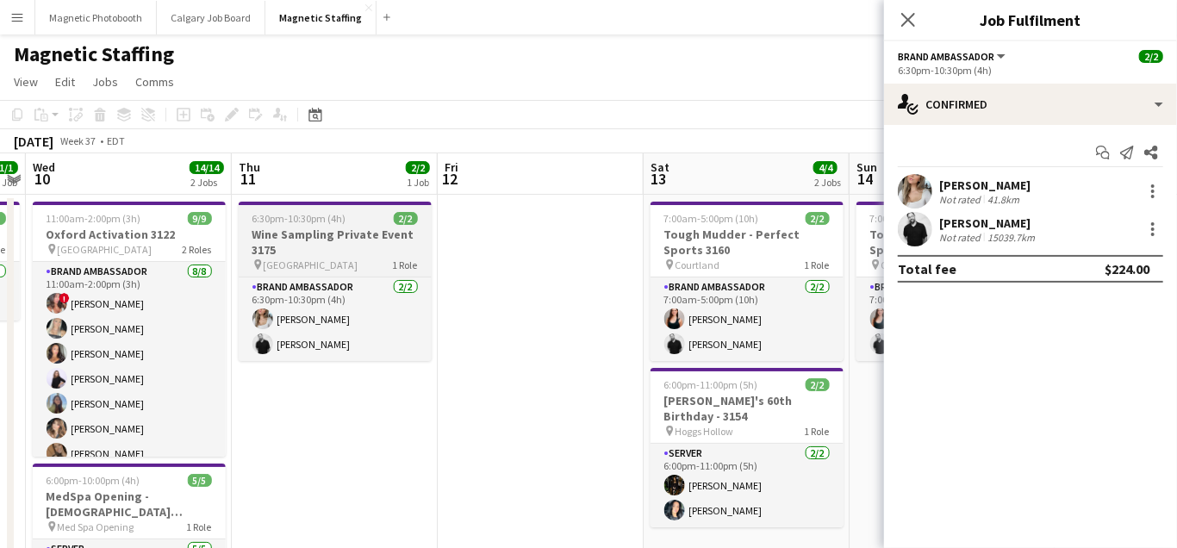
scroll to position [0, 593]
click at [280, 246] on h3 "Wine Sampling Private Event 3175" at bounding box center [334, 242] width 193 height 31
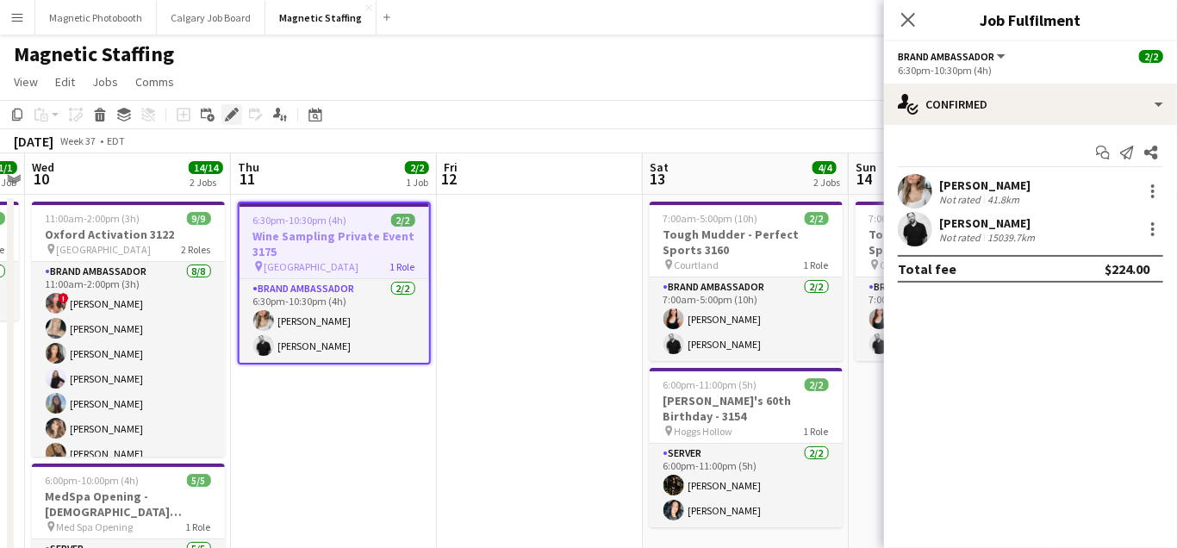
click at [230, 109] on icon "Edit" at bounding box center [232, 115] width 14 height 14
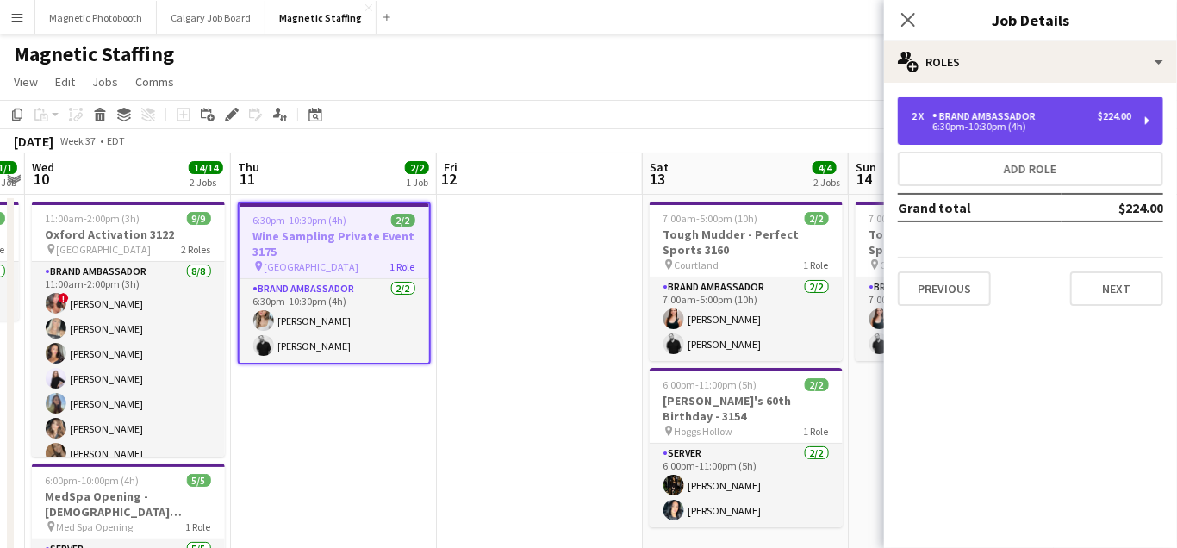
click at [1077, 128] on div "6:30pm-10:30pm (4h)" at bounding box center [1022, 126] width 220 height 9
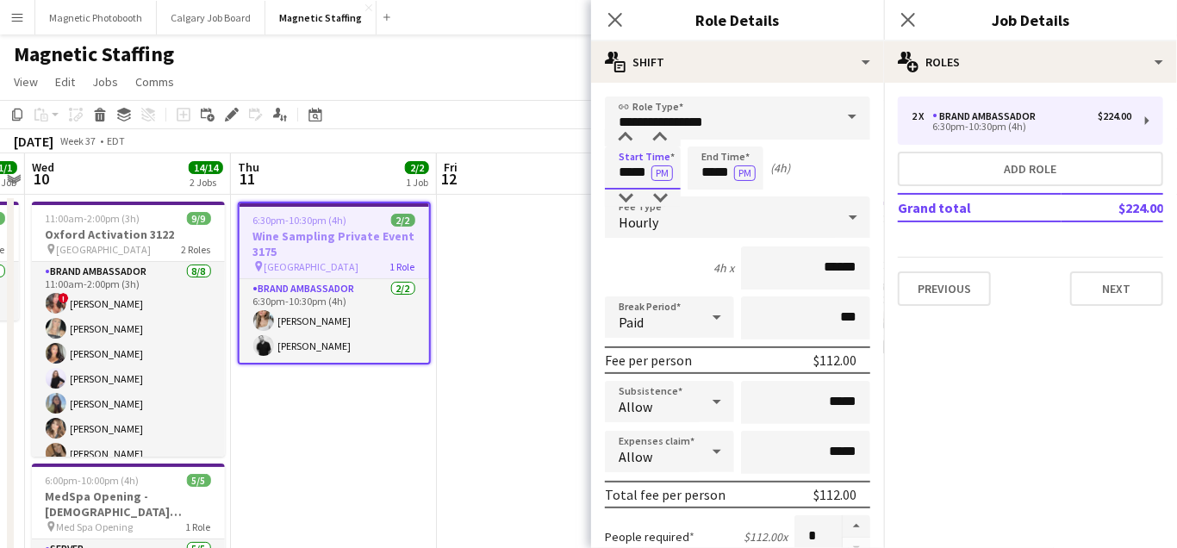
drag, startPoint x: 648, startPoint y: 173, endPoint x: 521, endPoint y: 170, distance: 126.8
click at [524, 172] on body "Menu Boards Boards Boards All jobs Status Workforce Workforce My Workforce Recr…" at bounding box center [588, 421] width 1177 height 843
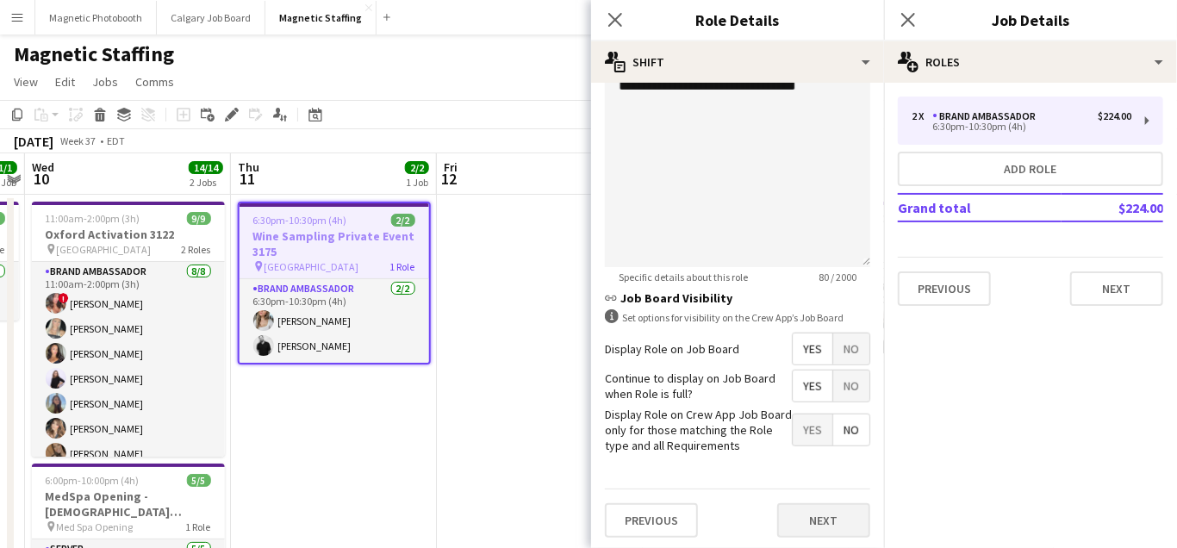
type input "*****"
click at [798, 511] on button "Next" at bounding box center [824, 520] width 93 height 34
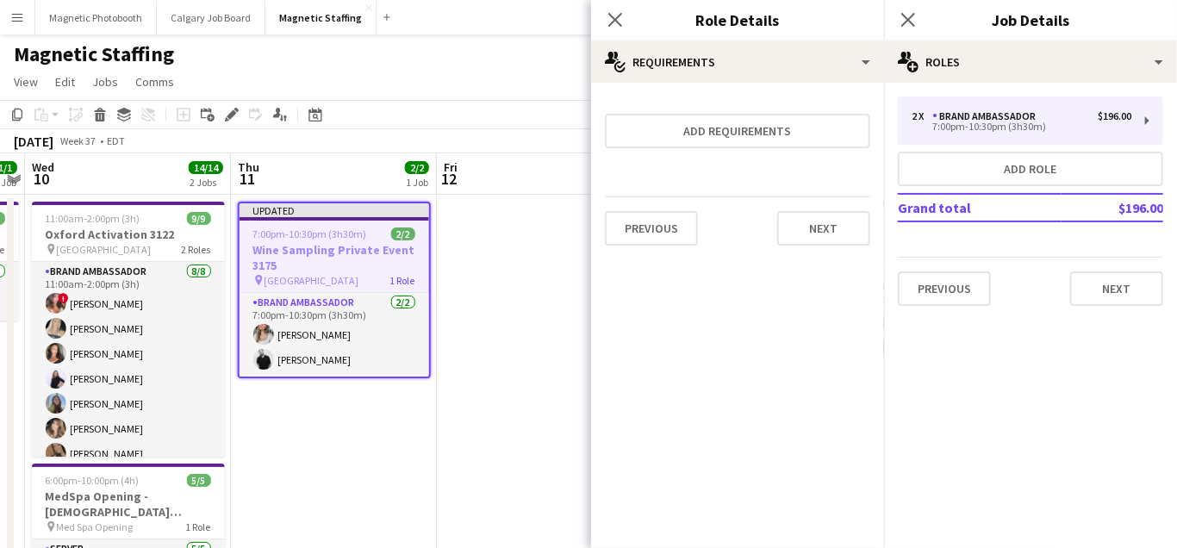
scroll to position [0, 0]
click at [813, 219] on button "Next" at bounding box center [824, 228] width 93 height 34
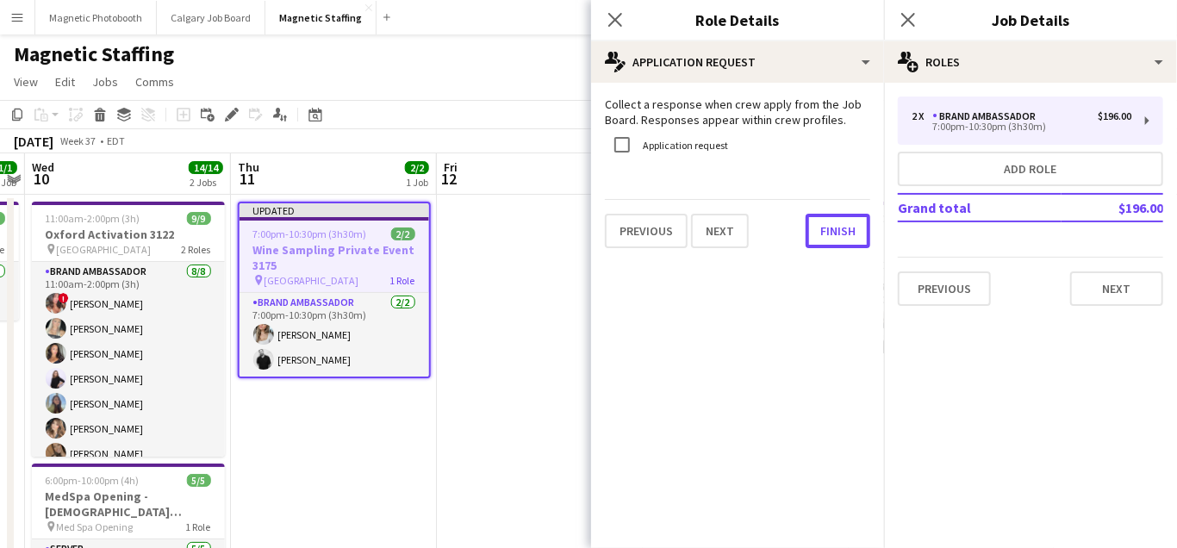
click at [813, 219] on button "Finish" at bounding box center [838, 231] width 65 height 34
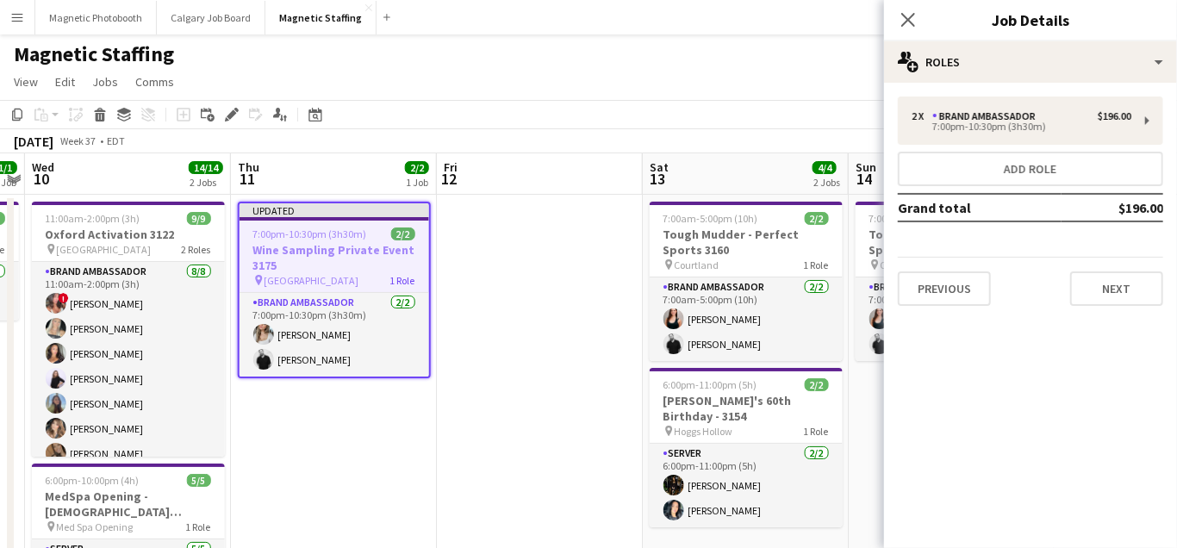
click at [539, 341] on app-date-cell at bounding box center [540, 465] width 206 height 540
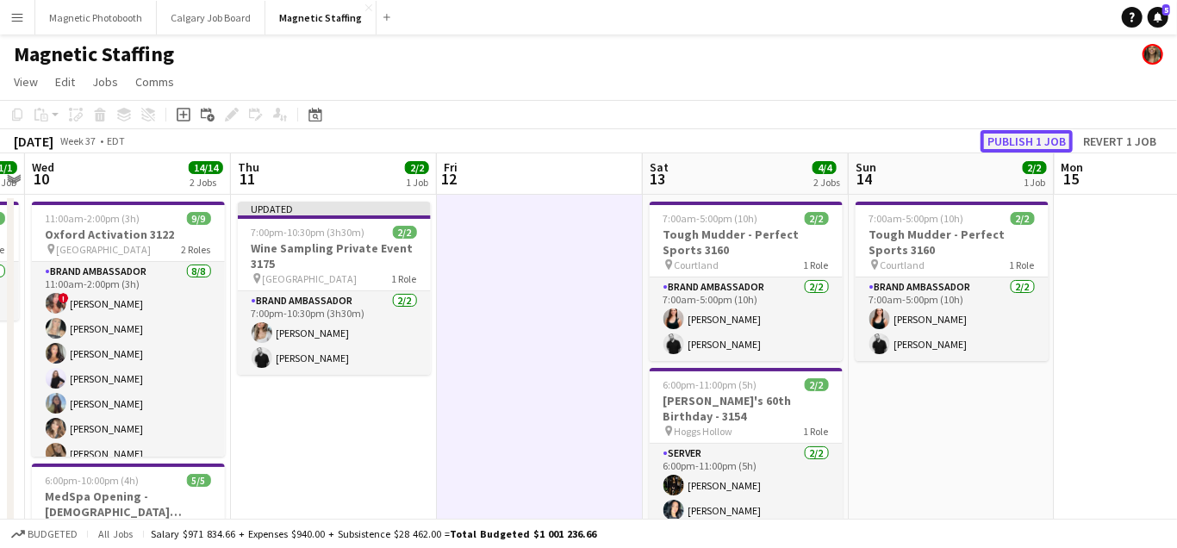
click at [1020, 134] on button "Publish 1 job" at bounding box center [1027, 141] width 92 height 22
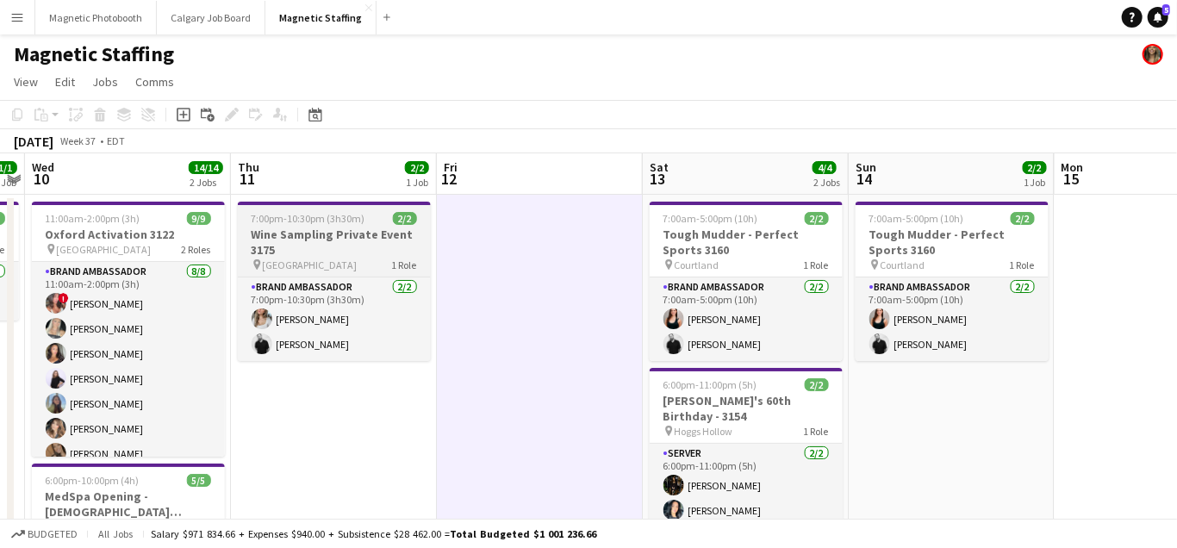
click at [321, 226] on app-job-card "7:00pm-10:30pm (3h30m) 2/2 Wine Sampling Private Event 3175 pin Burlington 1 Ro…" at bounding box center [334, 281] width 193 height 159
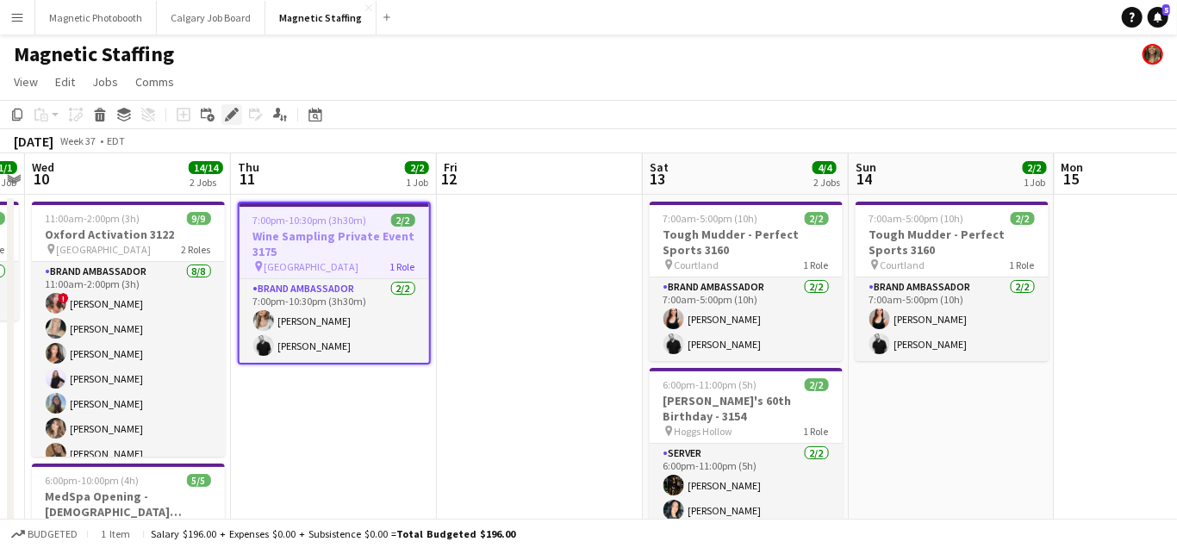
click at [239, 116] on div "Edit" at bounding box center [232, 114] width 21 height 21
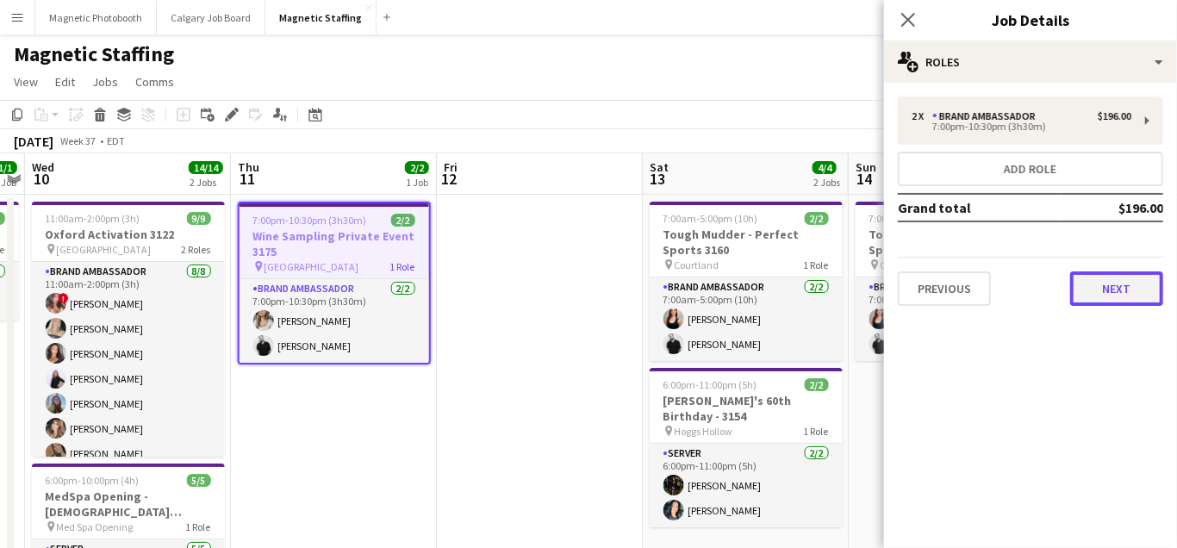
click at [1115, 290] on button "Next" at bounding box center [1117, 289] width 93 height 34
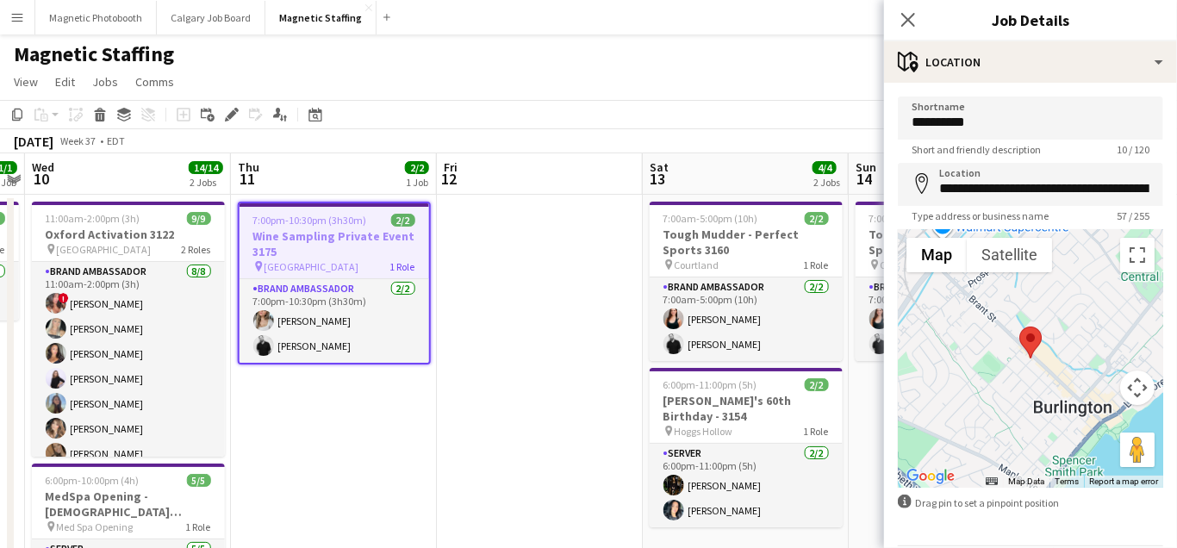
click at [288, 229] on h3 "Wine Sampling Private Event 3175" at bounding box center [335, 243] width 190 height 31
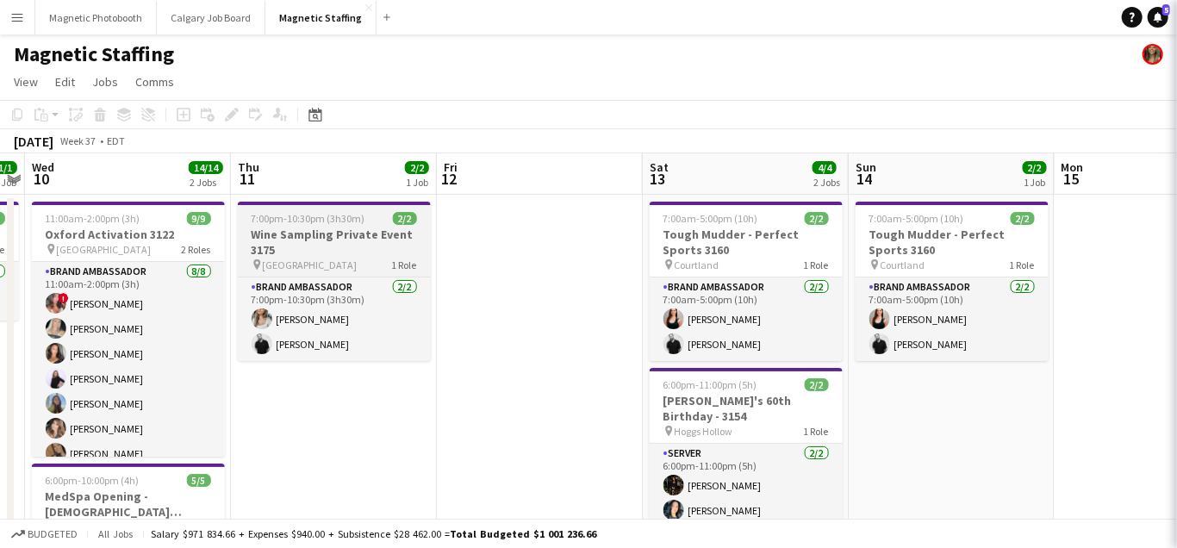
click at [288, 229] on h3 "Wine Sampling Private Event 3175" at bounding box center [334, 242] width 193 height 31
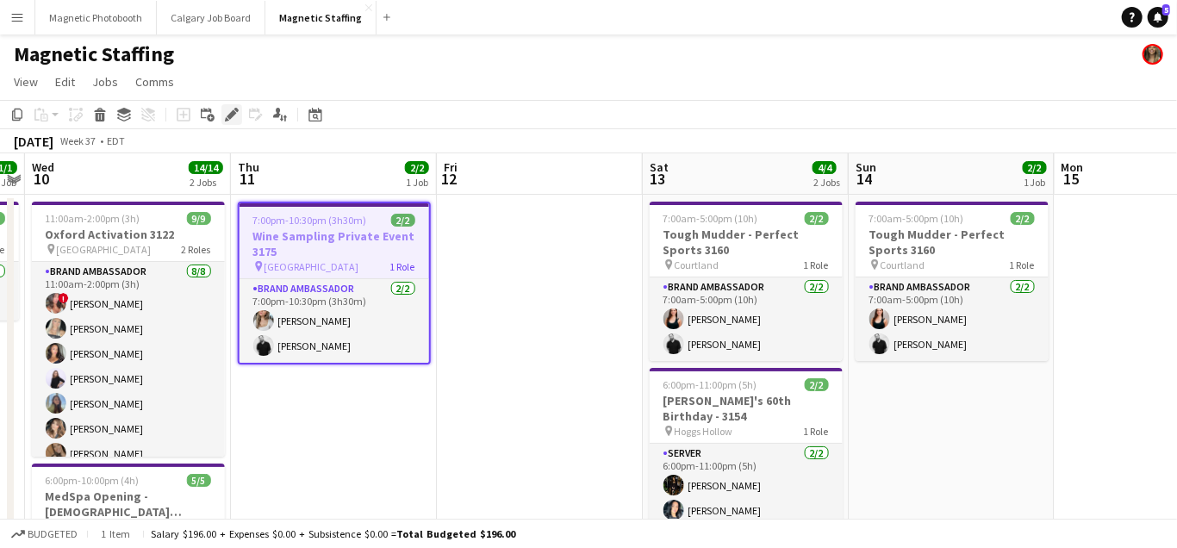
click at [226, 112] on icon "Edit" at bounding box center [232, 115] width 14 height 14
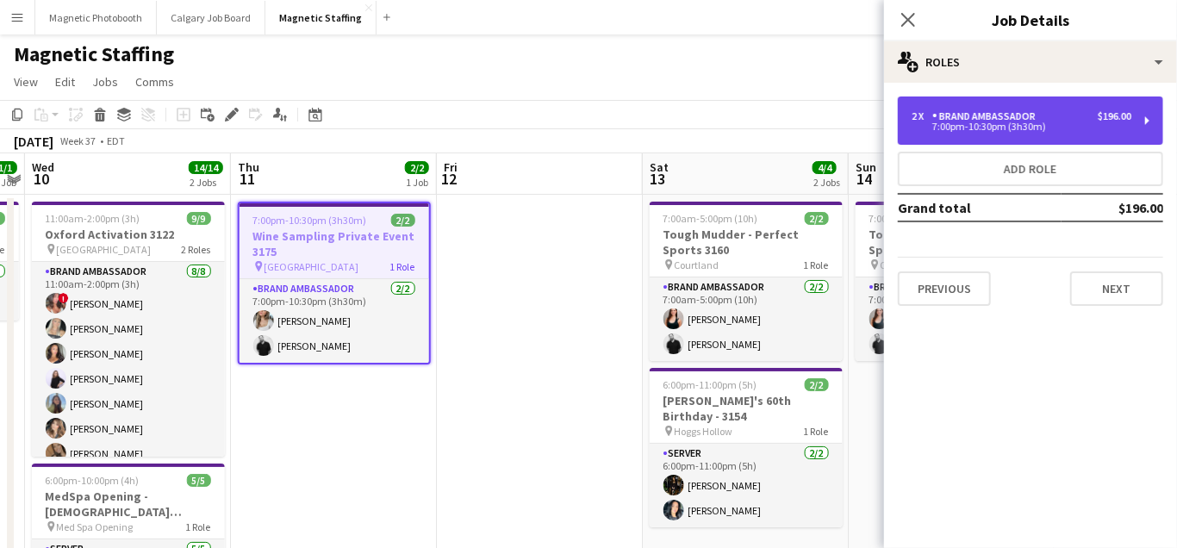
click at [1013, 122] on div "Brand Ambassador" at bounding box center [988, 116] width 110 height 12
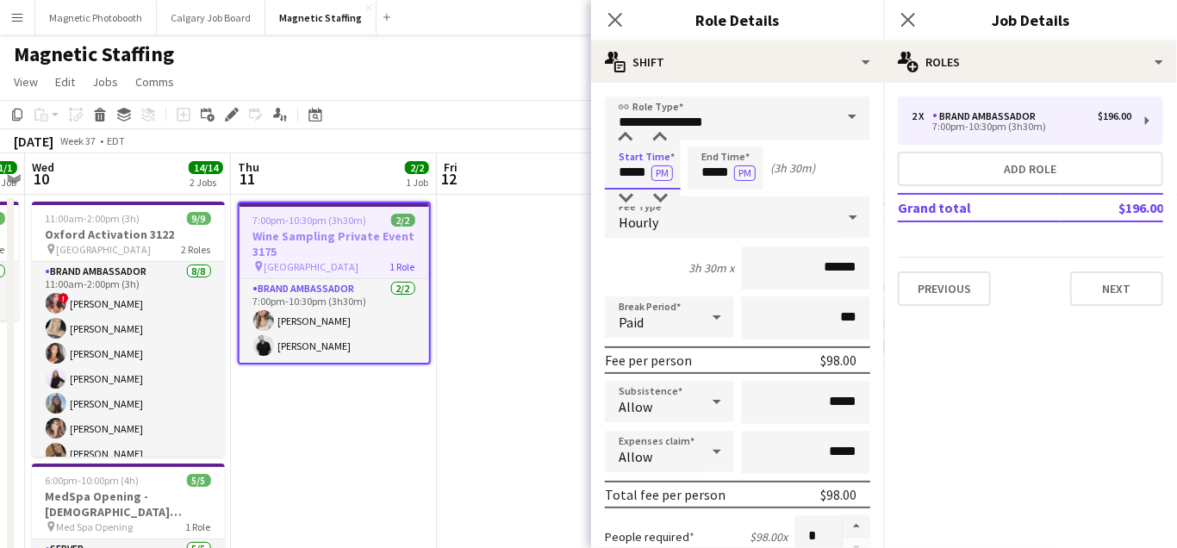
drag, startPoint x: 648, startPoint y: 171, endPoint x: 576, endPoint y: 164, distance: 72.7
click at [577, 170] on body "Menu Boards Boards Boards All jobs Status Workforce Workforce My Workforce Recr…" at bounding box center [588, 421] width 1177 height 843
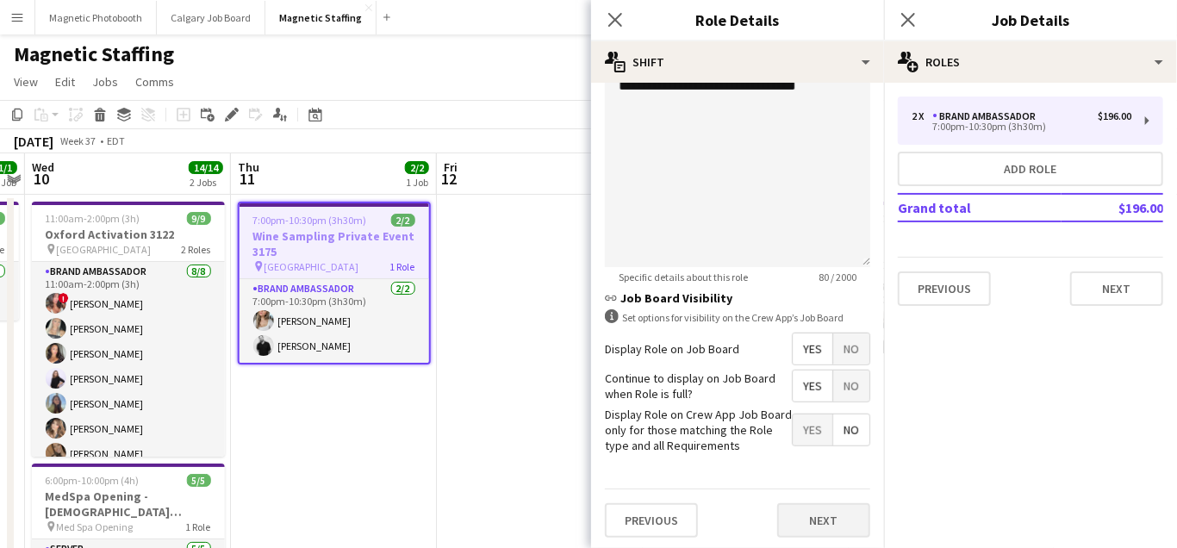
type input "*****"
click at [821, 530] on button "Next" at bounding box center [824, 520] width 93 height 34
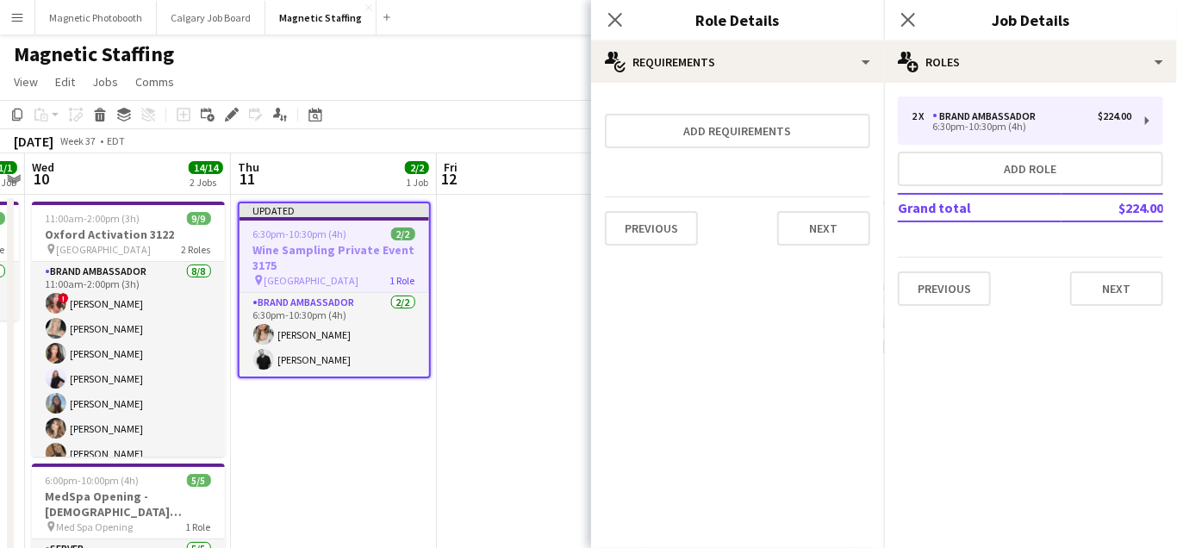
scroll to position [0, 0]
click at [820, 220] on button "Next" at bounding box center [824, 228] width 93 height 34
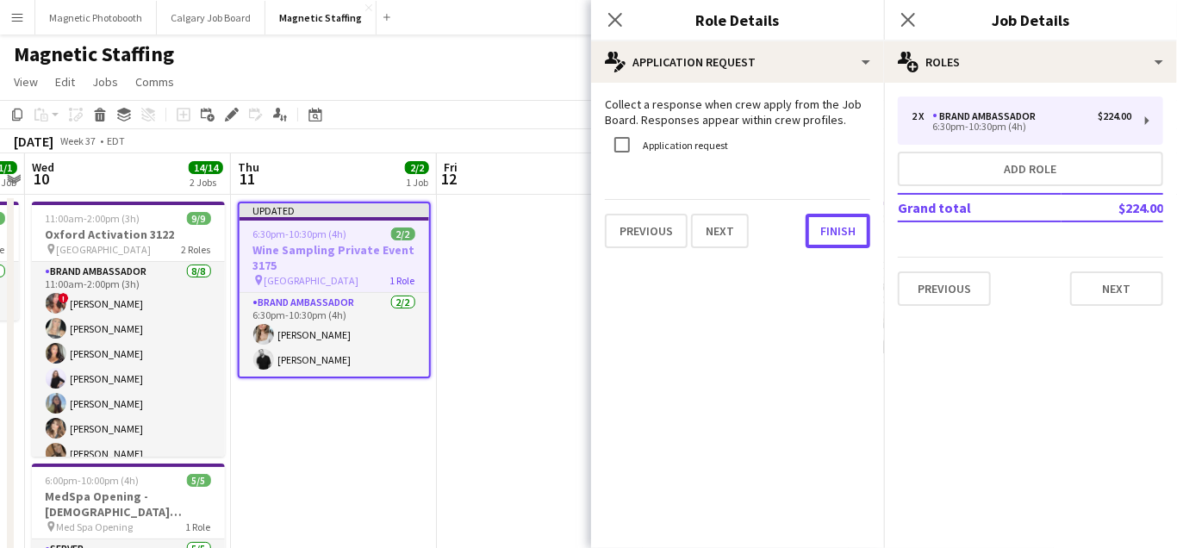
click at [820, 220] on button "Finish" at bounding box center [838, 231] width 65 height 34
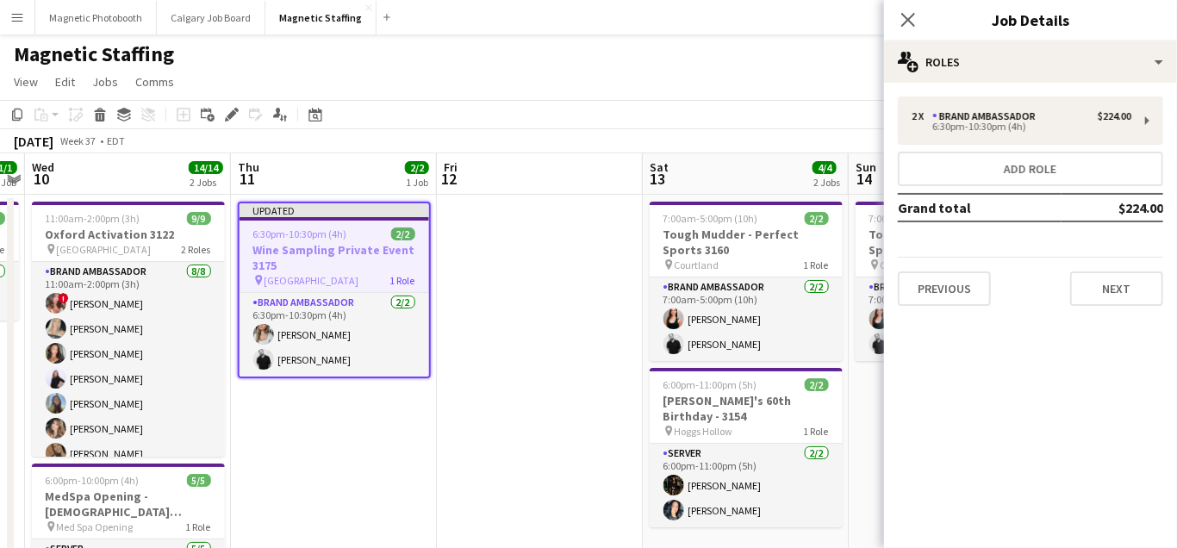
click at [553, 304] on app-date-cell at bounding box center [540, 465] width 206 height 540
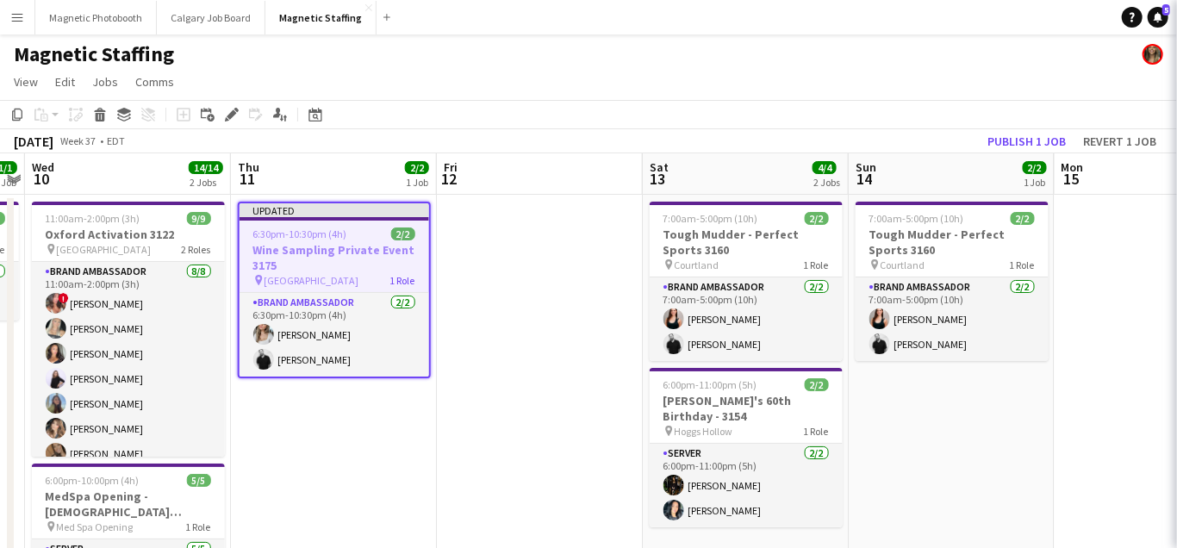
scroll to position [0, 594]
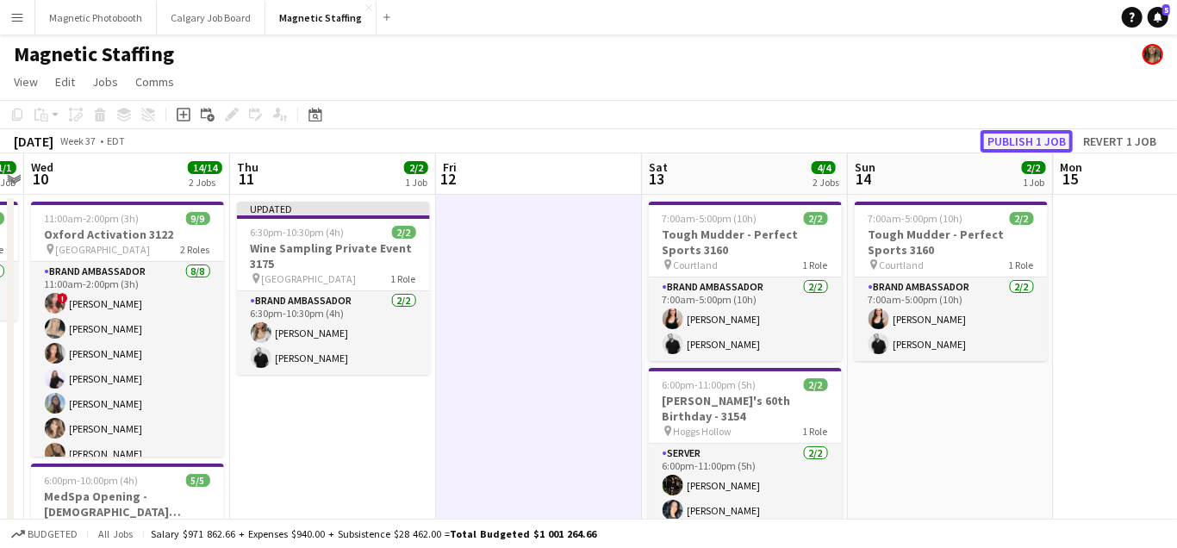
click at [1011, 147] on button "Publish 1 job" at bounding box center [1027, 141] width 92 height 22
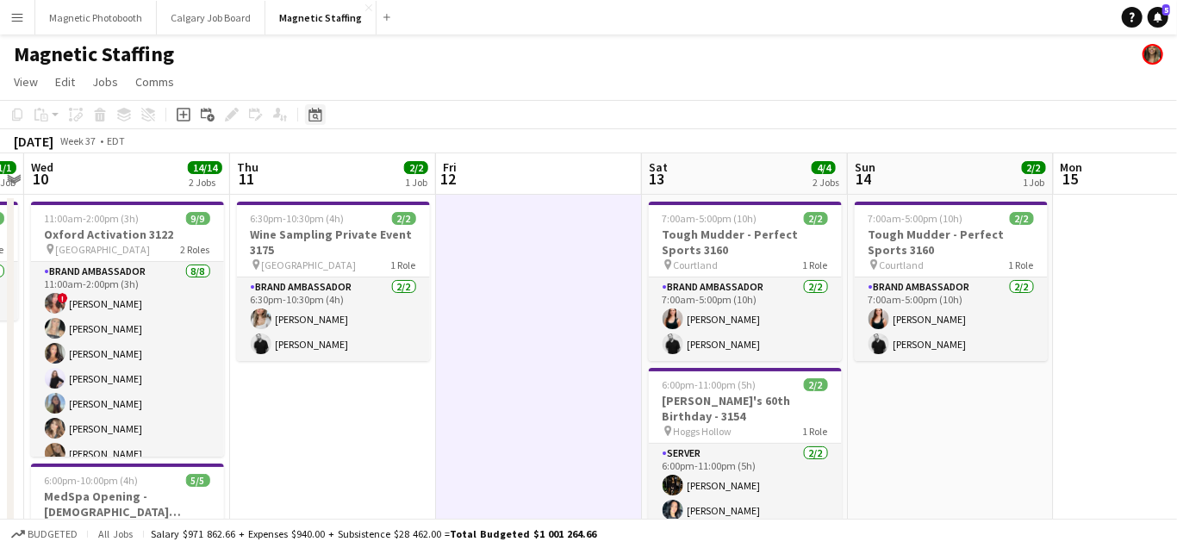
click at [317, 110] on icon "Date picker" at bounding box center [316, 115] width 14 height 14
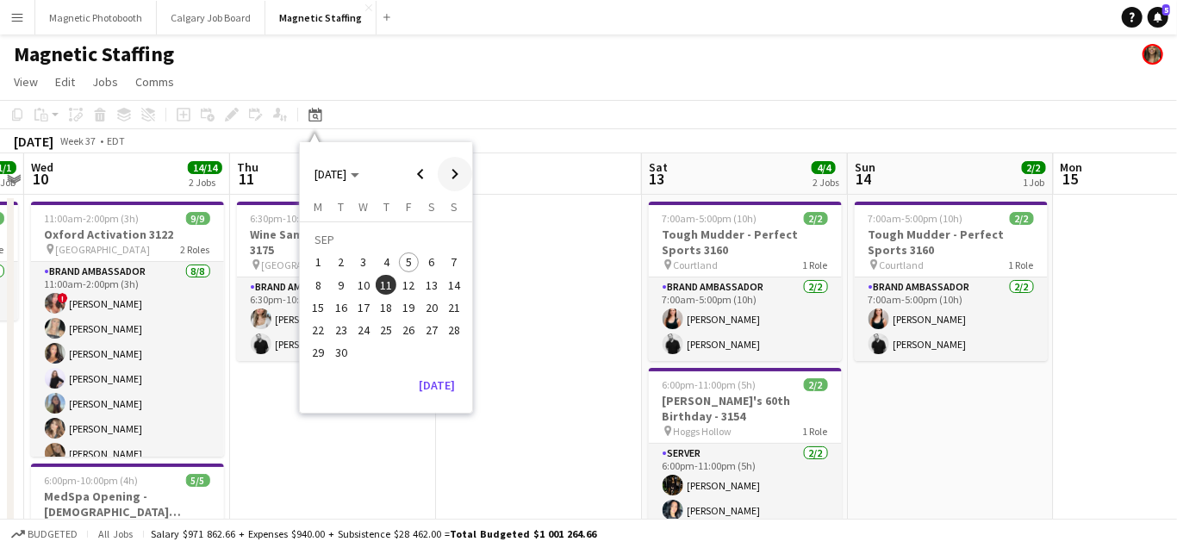
click at [453, 170] on span "Next month" at bounding box center [455, 174] width 34 height 34
click at [365, 283] on span "8" at bounding box center [363, 285] width 21 height 21
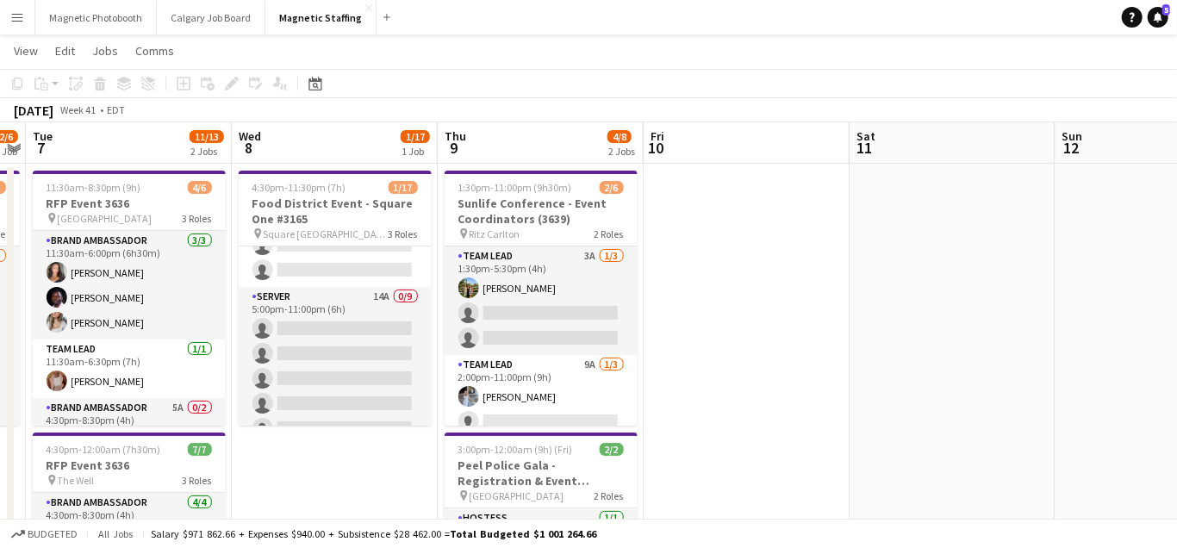
scroll to position [236, 0]
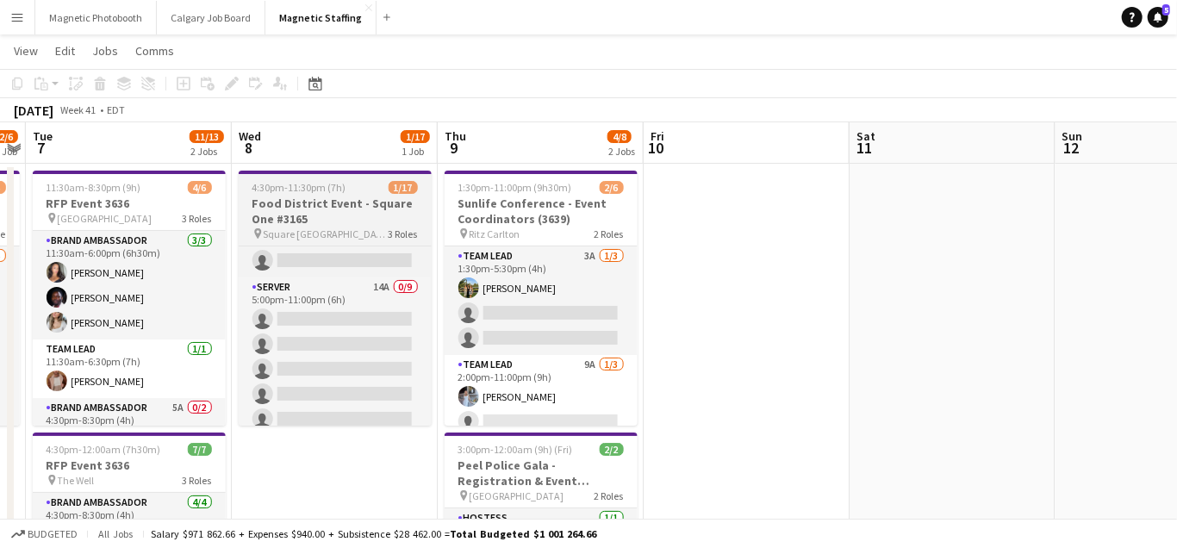
click at [303, 203] on h3 "Food District Event - Square One #3165" at bounding box center [335, 211] width 193 height 31
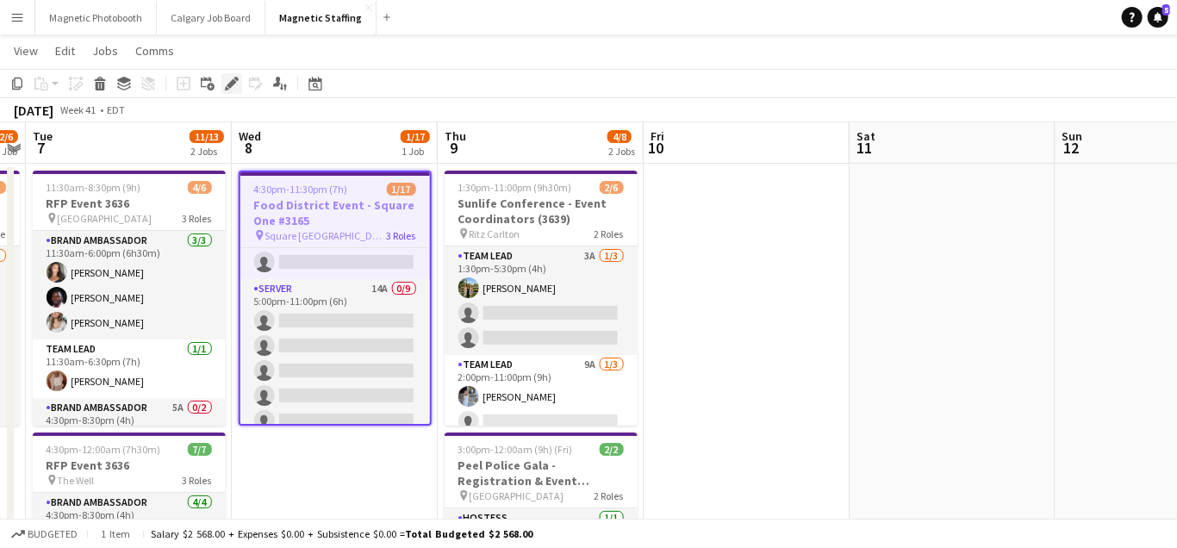
click at [230, 81] on icon at bounding box center [231, 83] width 9 height 9
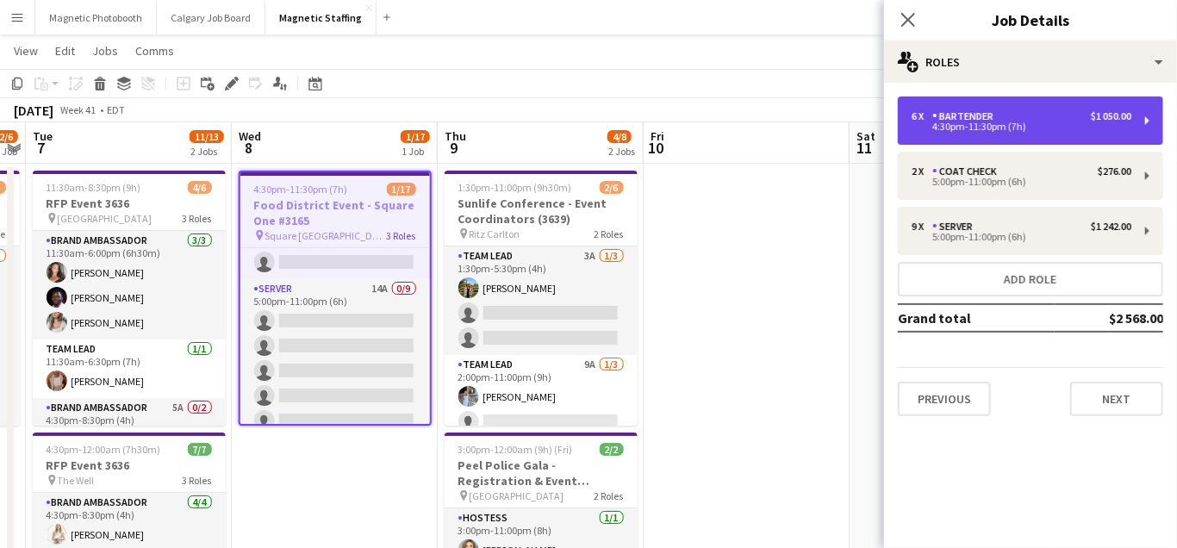
click at [1027, 116] on div "6 x Bartender $1 050.00" at bounding box center [1022, 116] width 220 height 12
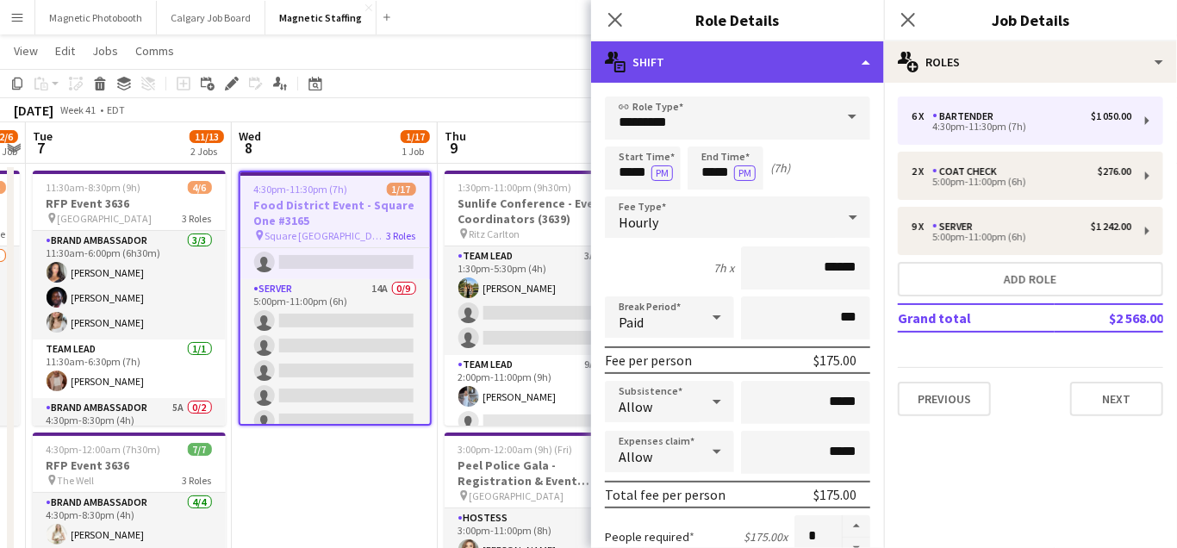
click at [866, 59] on div "multiple-actions-text Shift" at bounding box center [737, 61] width 293 height 41
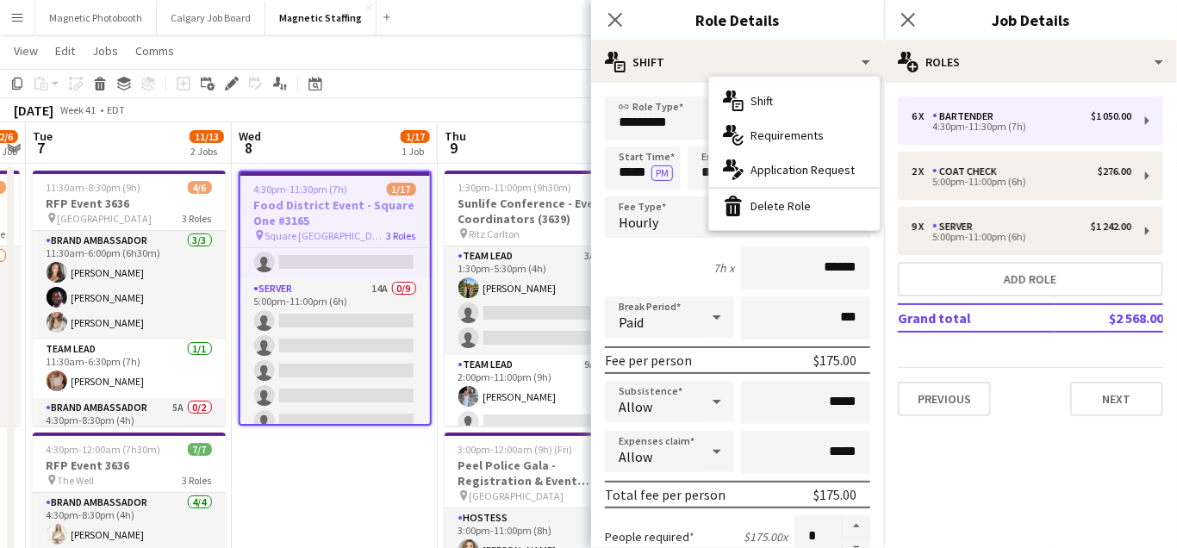
click at [435, 371] on app-date-cell "4:30pm-11:30pm (7h) 1/17 Food District Event - Square One #3165 pin [GEOGRAPHIC…" at bounding box center [335, 443] width 206 height 559
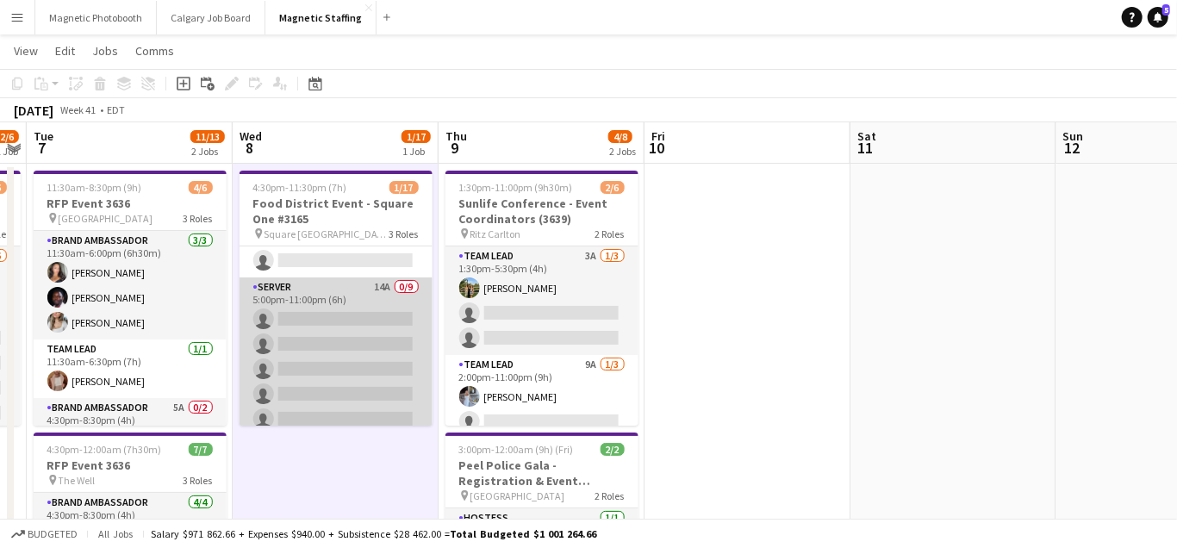
scroll to position [0, 0]
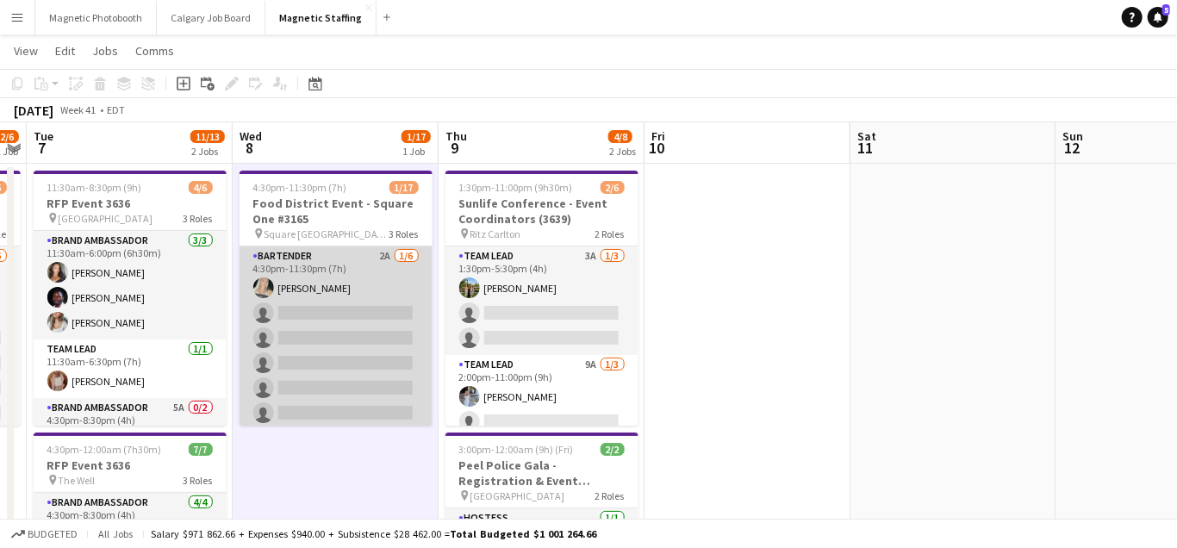
click at [363, 328] on app-card-role "Bartender 2A [DATE] 4:30pm-11:30pm (7h) [PERSON_NAME] single-neutral-actions si…" at bounding box center [336, 339] width 193 height 184
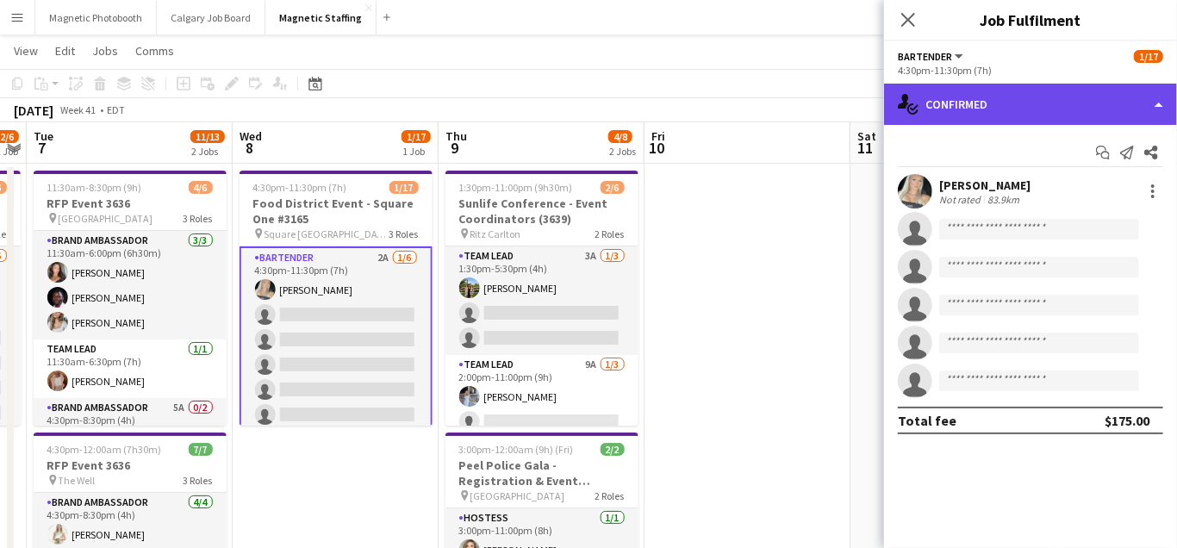
click at [1070, 103] on div "single-neutral-actions-check-2 Confirmed" at bounding box center [1030, 104] width 293 height 41
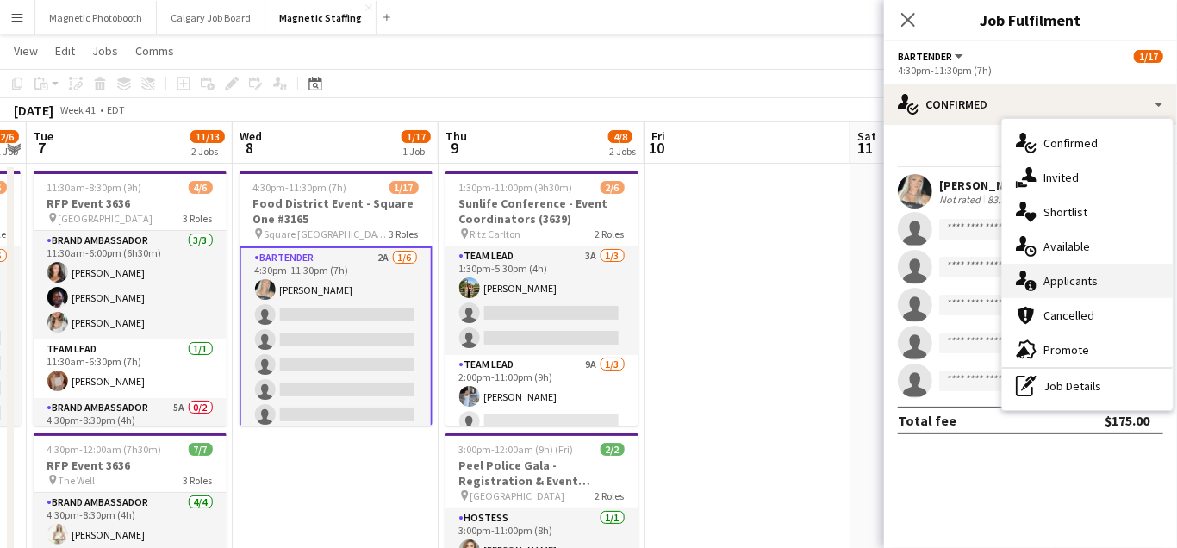
click at [1057, 285] on span "Applicants" at bounding box center [1071, 281] width 54 height 16
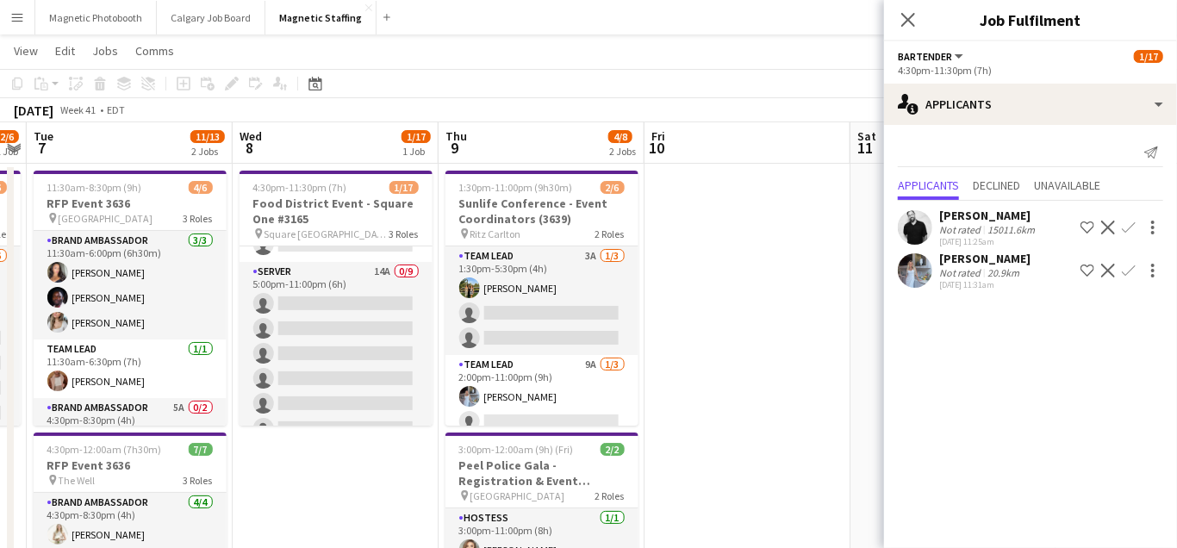
click at [329, 328] on app-card-role "Server 14A 0/9 5:00pm-11:00pm (6h) single-neutral-actions single-neutral-action…" at bounding box center [336, 391] width 193 height 259
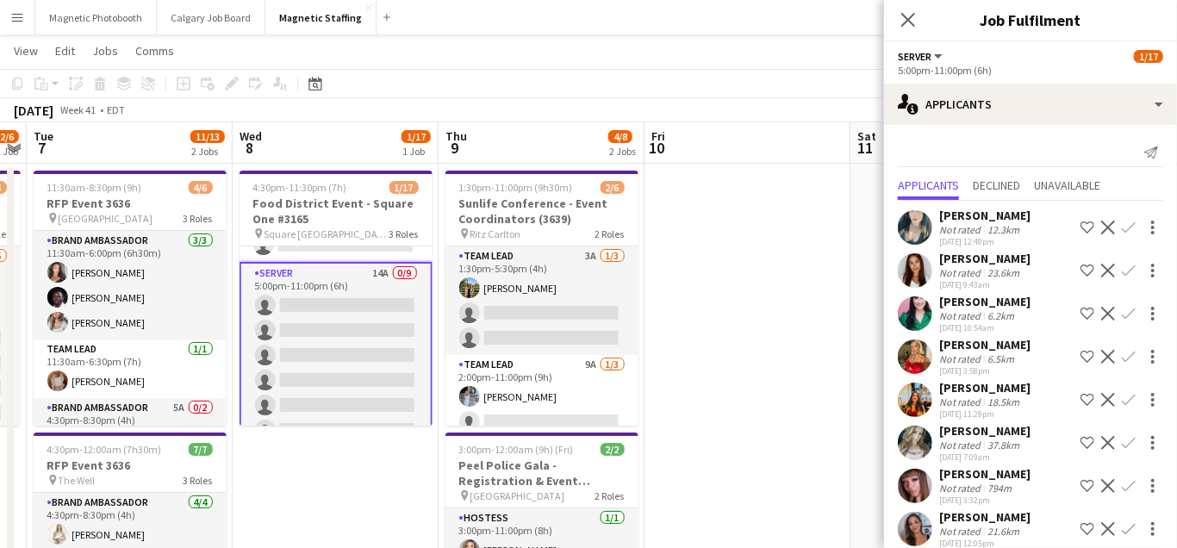
scroll to position [233, 0]
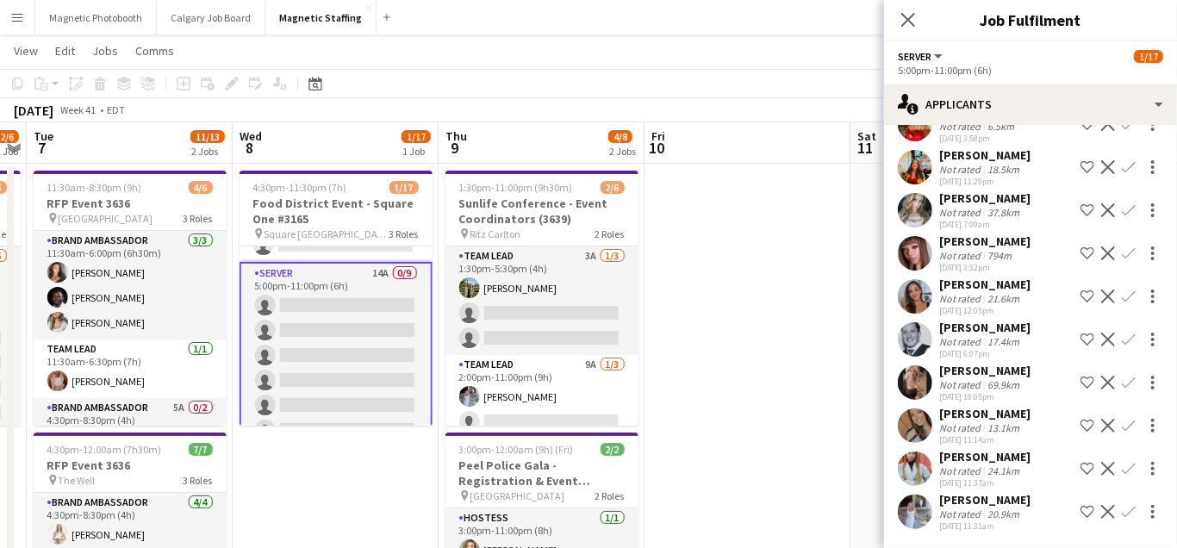
click at [1130, 511] on app-icon "Confirm" at bounding box center [1129, 512] width 14 height 14
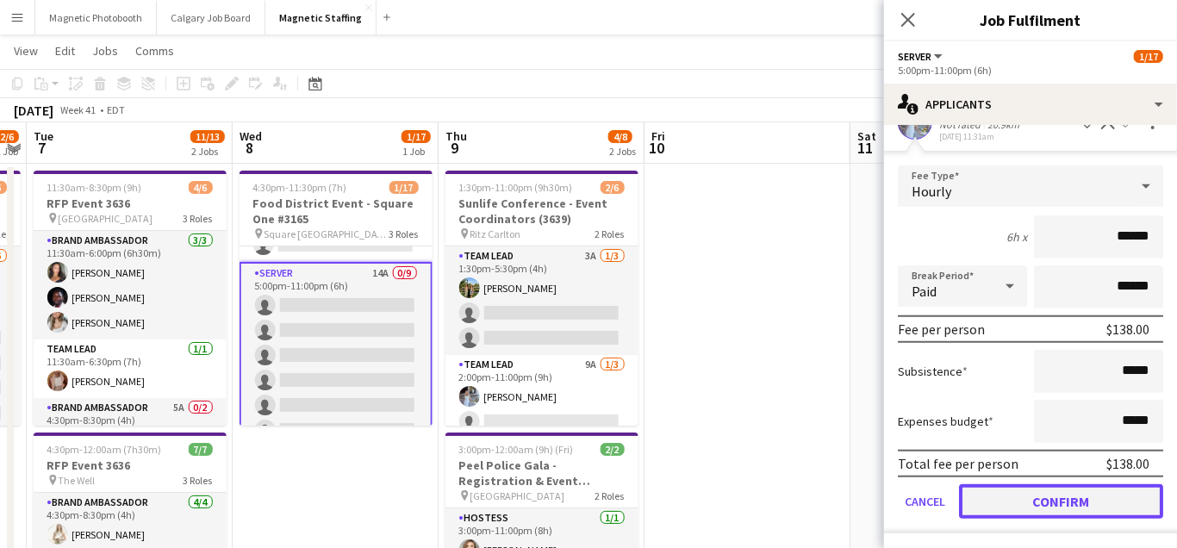
click at [1030, 509] on button "Confirm" at bounding box center [1061, 501] width 204 height 34
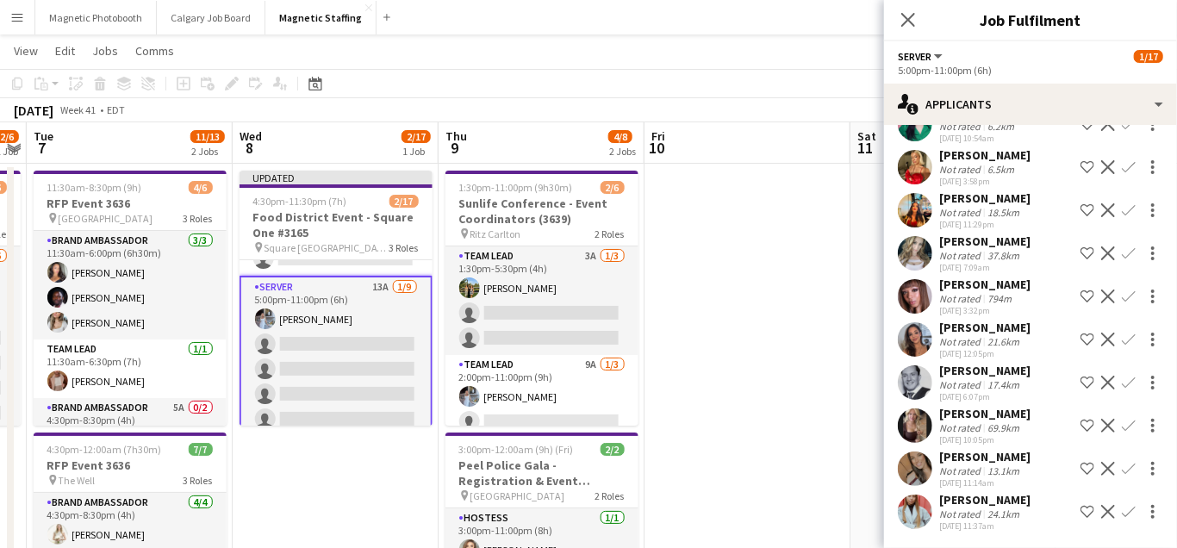
scroll to position [51, 0]
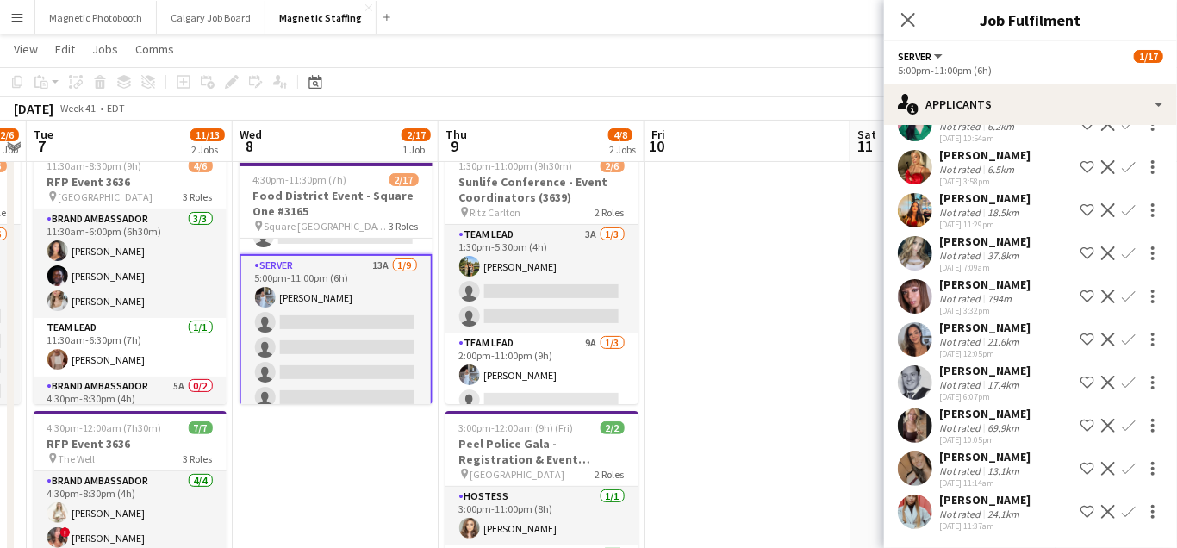
click at [1127, 471] on app-icon "Confirm" at bounding box center [1129, 469] width 14 height 14
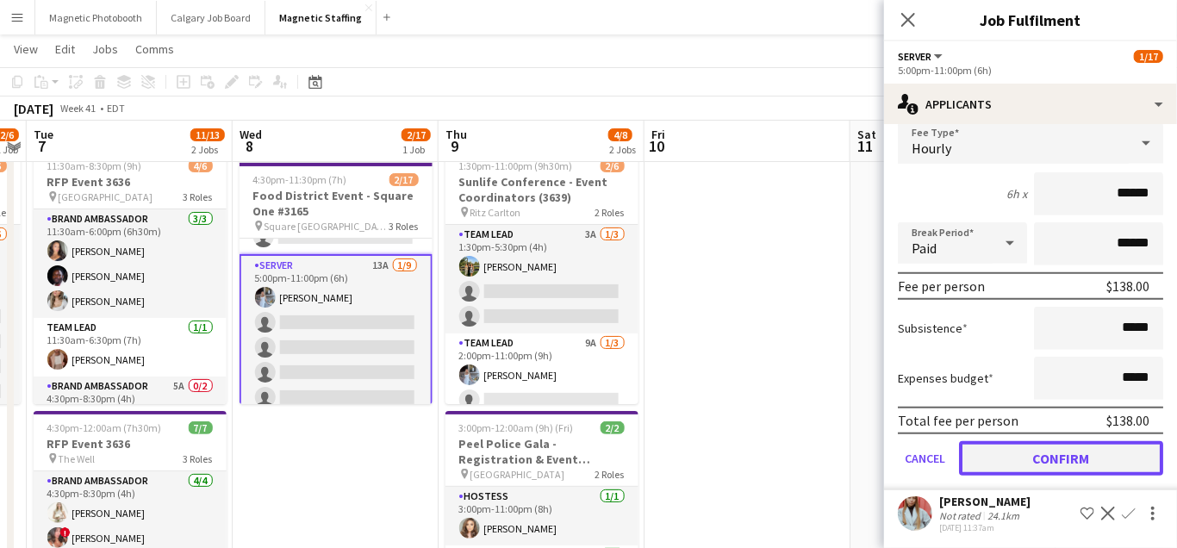
click at [1054, 457] on button "Confirm" at bounding box center [1061, 458] width 204 height 34
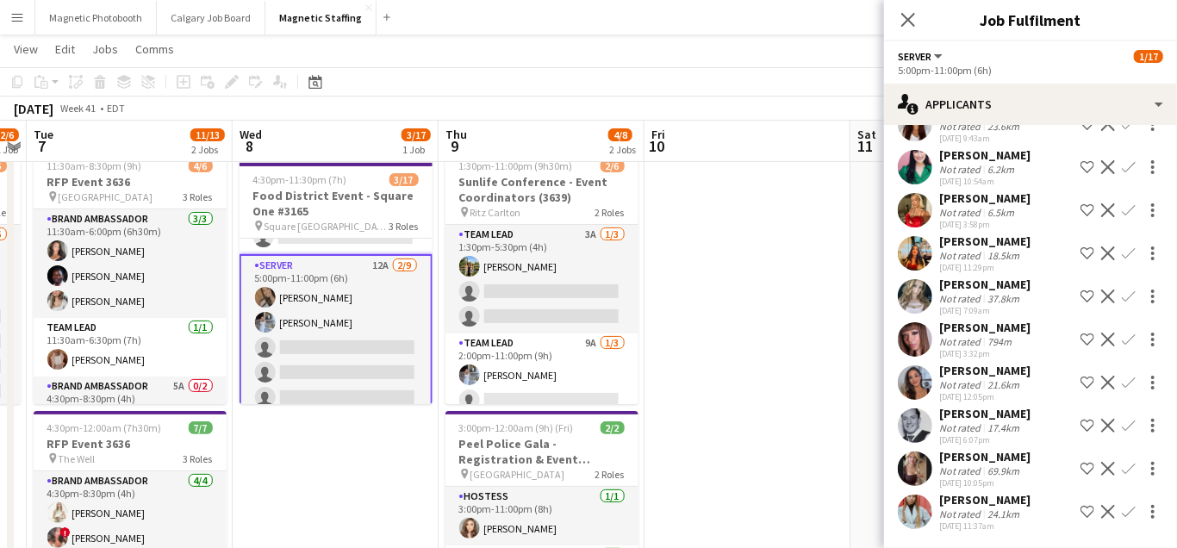
click at [1129, 381] on app-icon "Confirm" at bounding box center [1129, 383] width 14 height 14
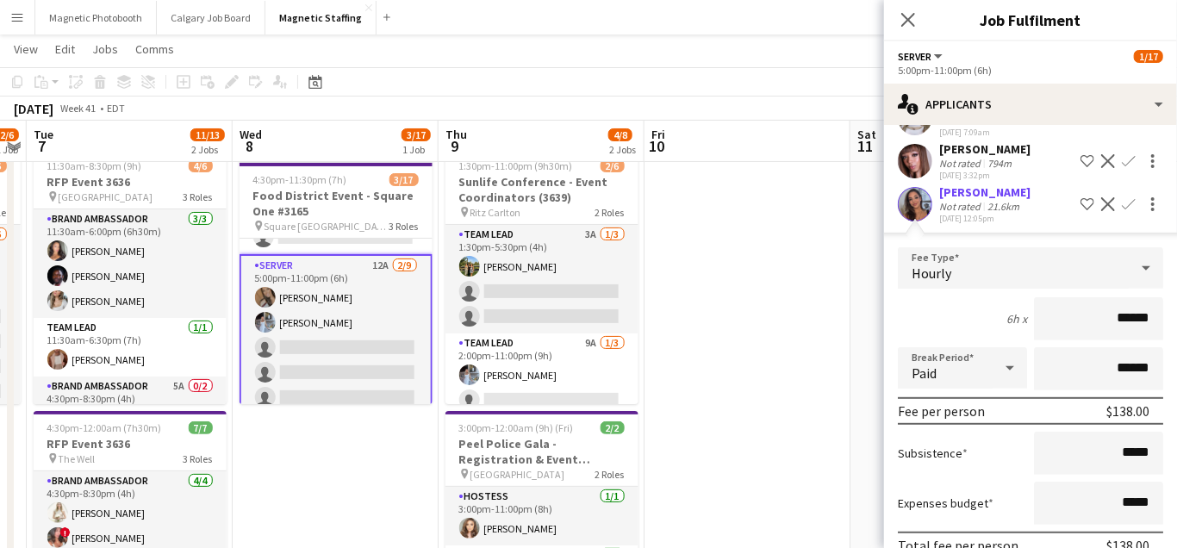
scroll to position [406, 0]
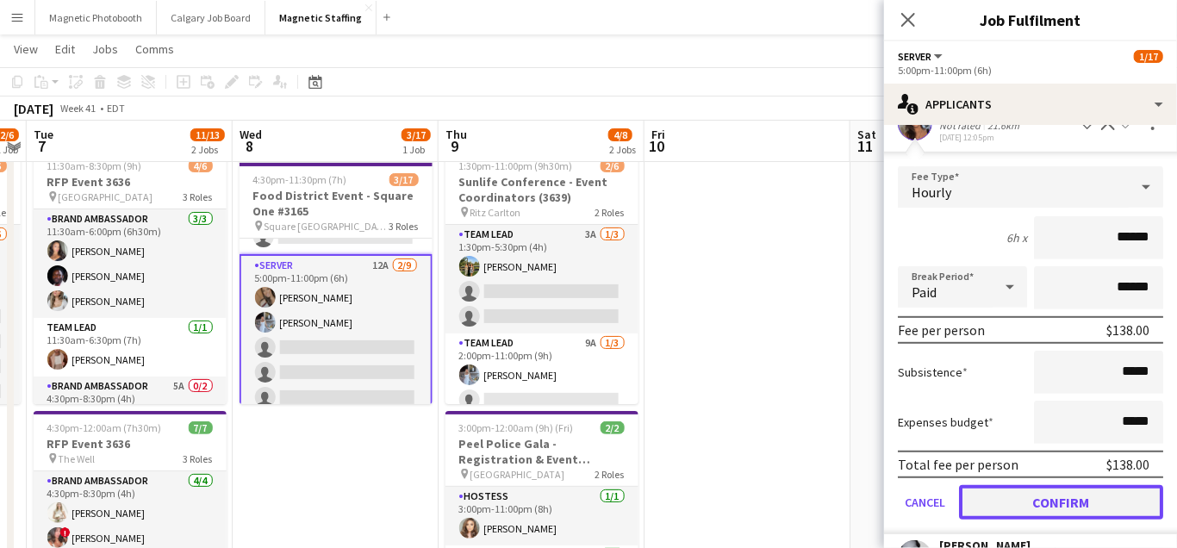
click at [1025, 506] on button "Confirm" at bounding box center [1061, 502] width 204 height 34
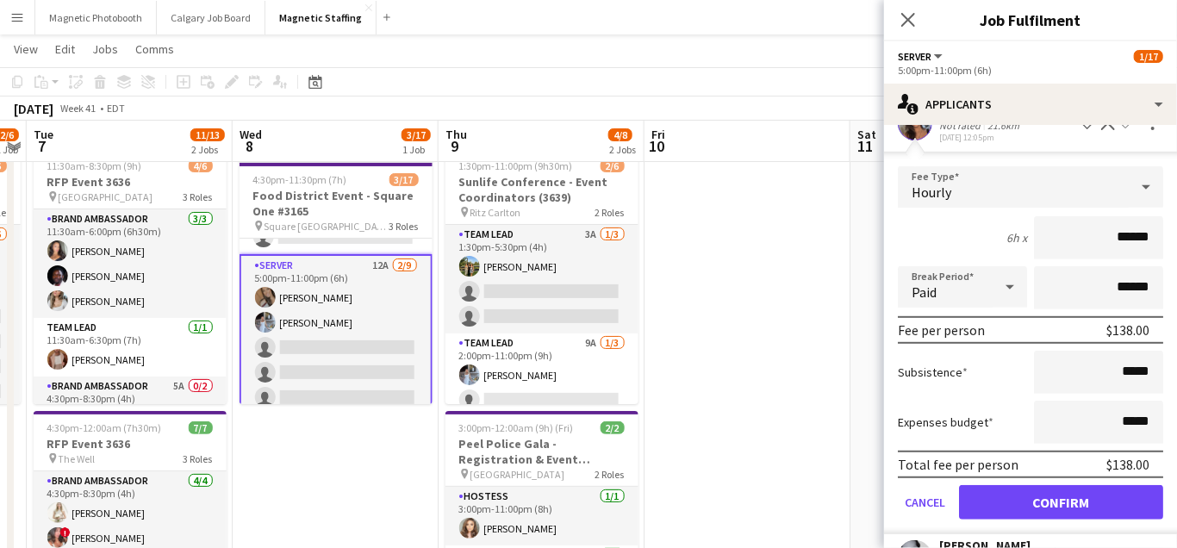
scroll to position [0, 0]
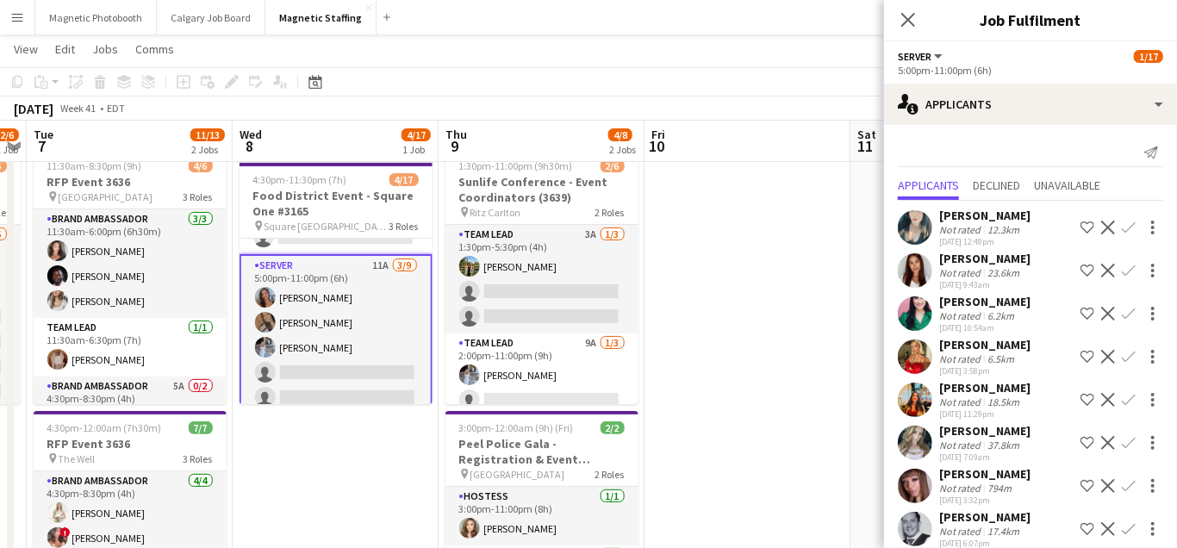
click at [1125, 271] on app-icon "Confirm" at bounding box center [1129, 271] width 14 height 14
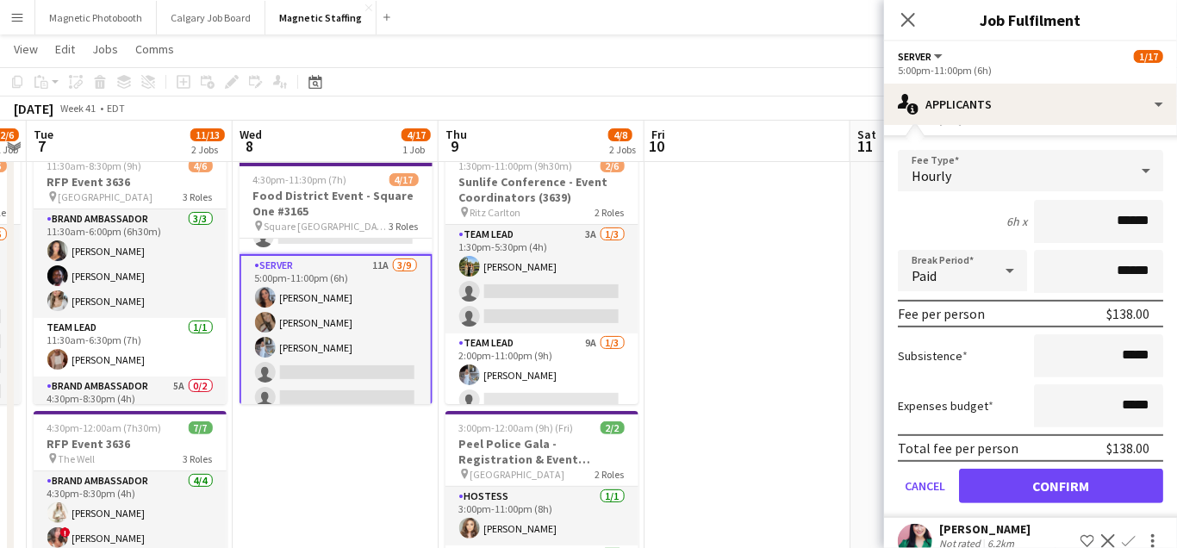
scroll to position [231, 0]
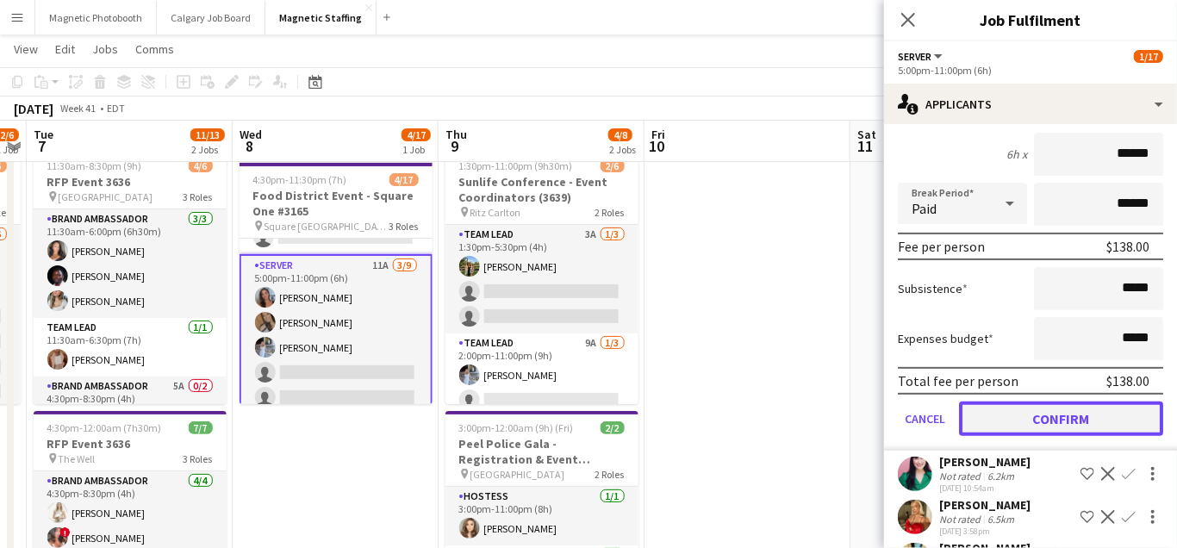
click at [1023, 422] on button "Confirm" at bounding box center [1061, 419] width 204 height 34
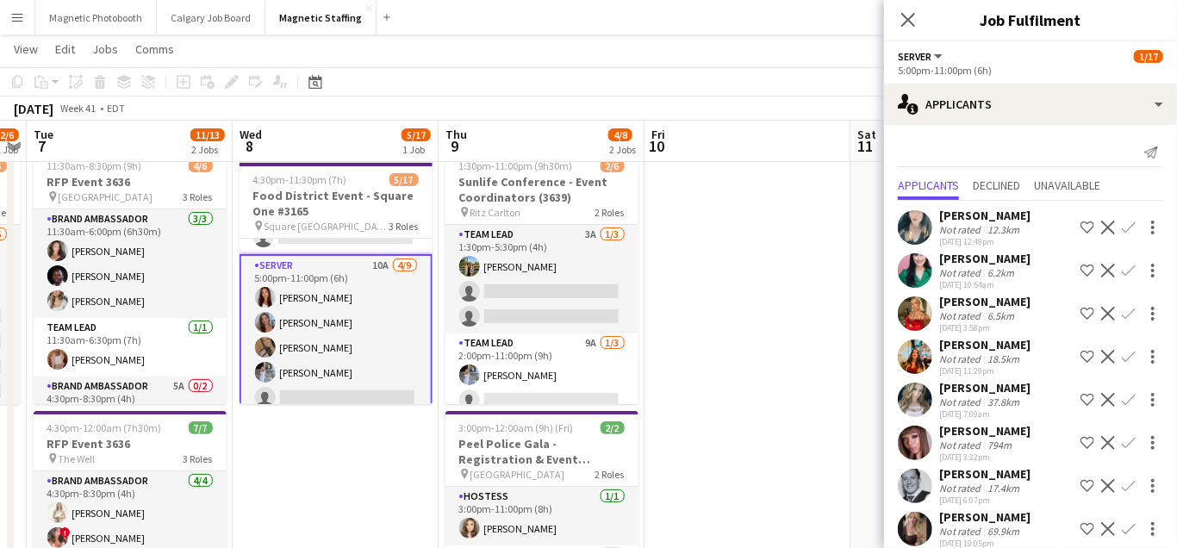
scroll to position [60, 0]
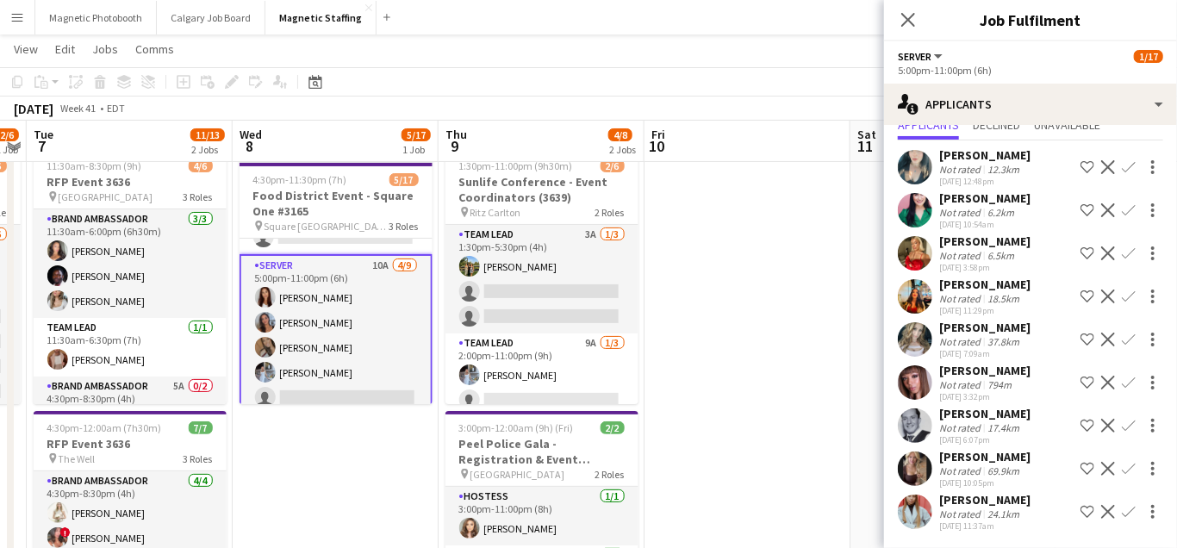
click at [1130, 253] on app-icon "Confirm" at bounding box center [1129, 254] width 14 height 14
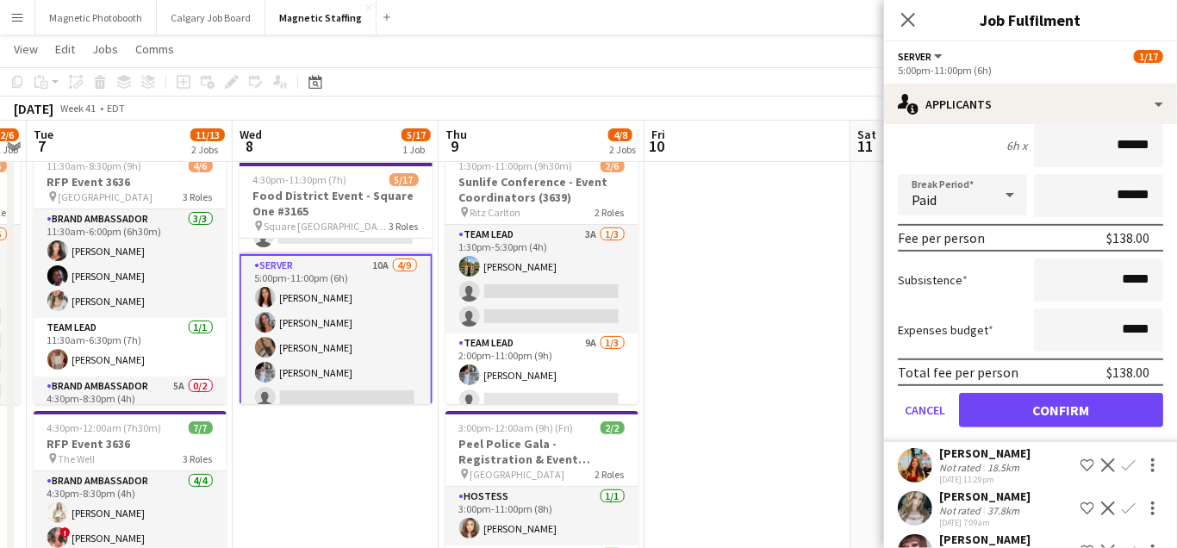
scroll to position [349, 0]
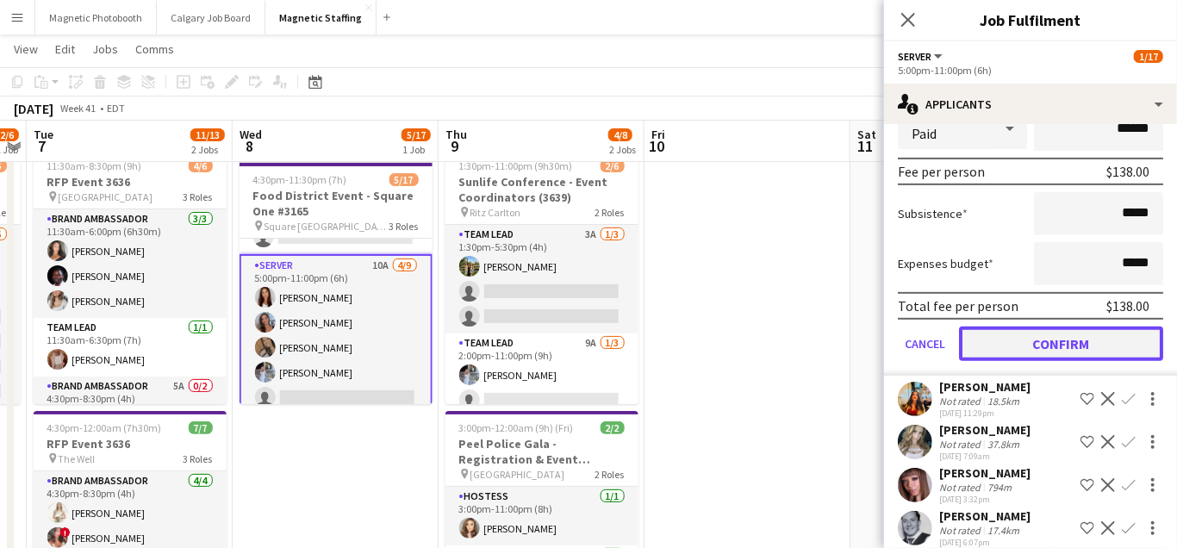
click at [1027, 350] on button "Confirm" at bounding box center [1061, 344] width 204 height 34
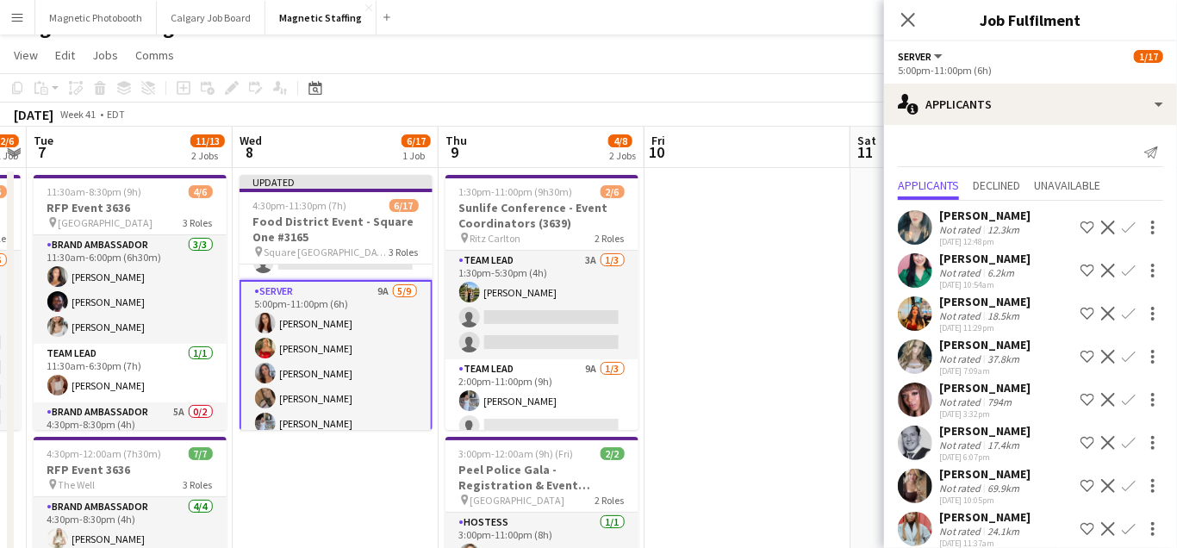
scroll to position [17, 0]
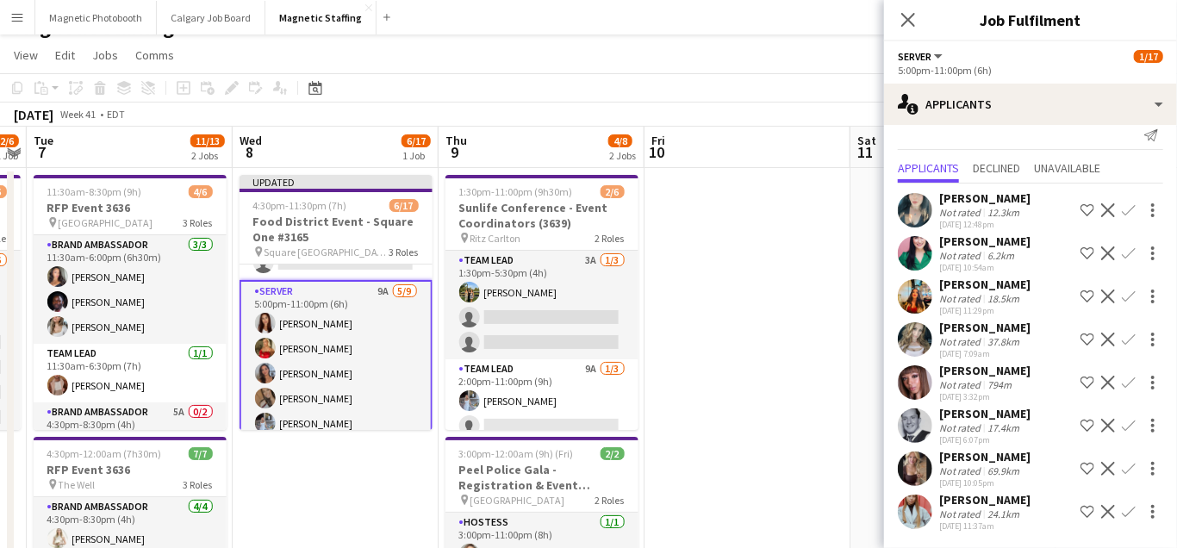
click at [1126, 378] on app-icon "Confirm" at bounding box center [1129, 383] width 14 height 14
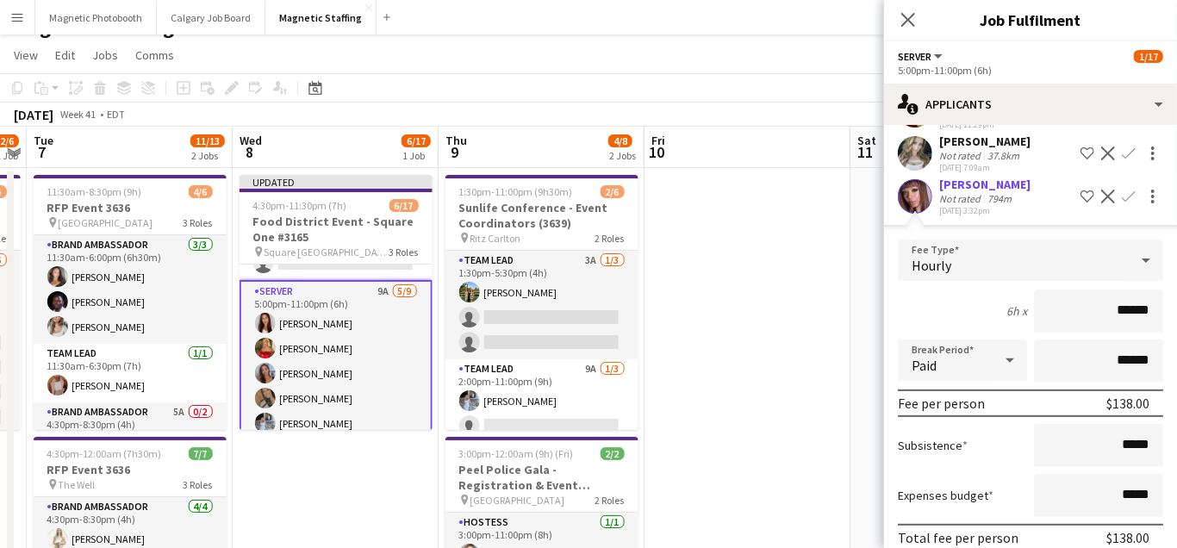
scroll to position [297, 0]
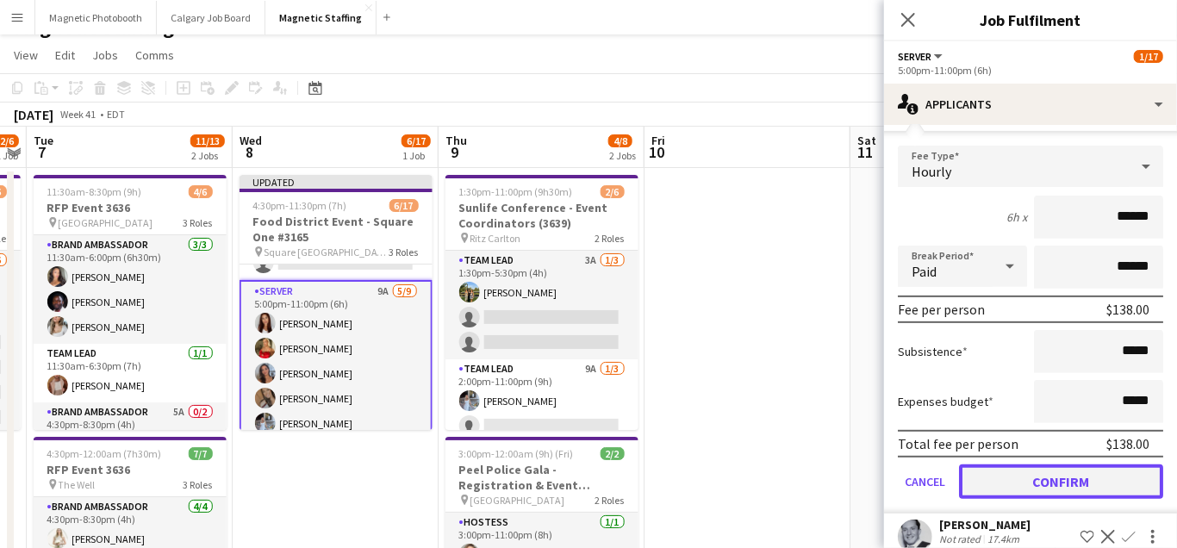
click at [1017, 472] on button "Confirm" at bounding box center [1061, 482] width 204 height 34
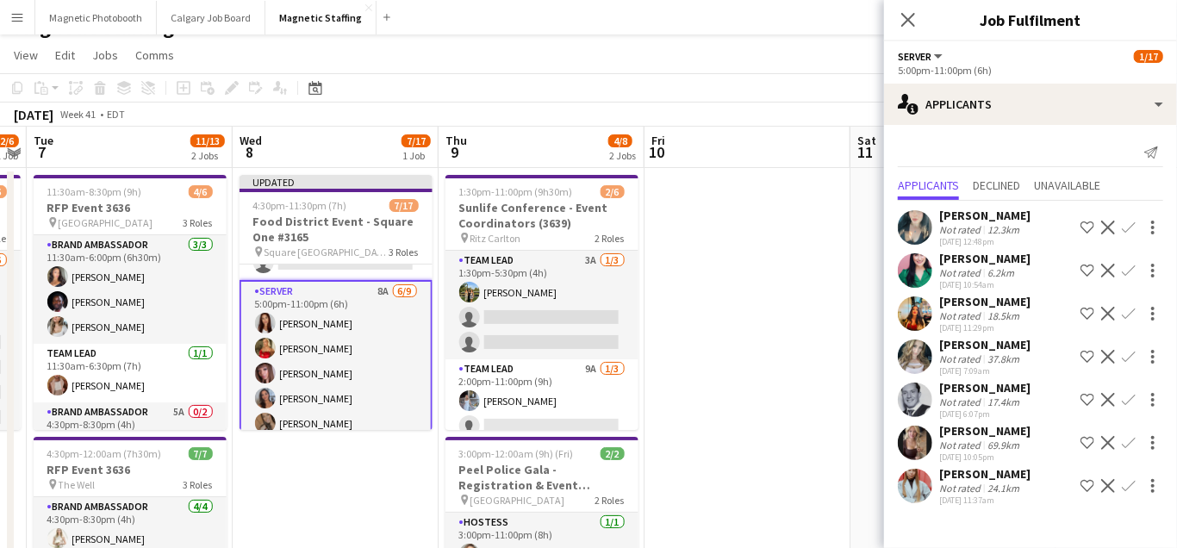
click at [832, 370] on app-date-cell at bounding box center [748, 447] width 206 height 559
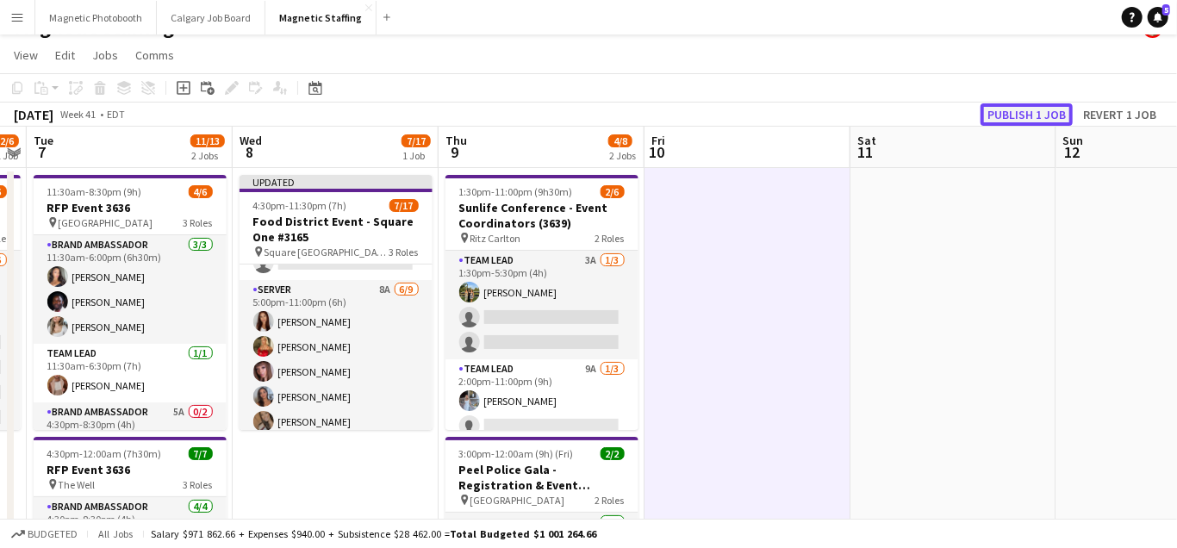
click at [1041, 107] on button "Publish 1 job" at bounding box center [1027, 114] width 92 height 22
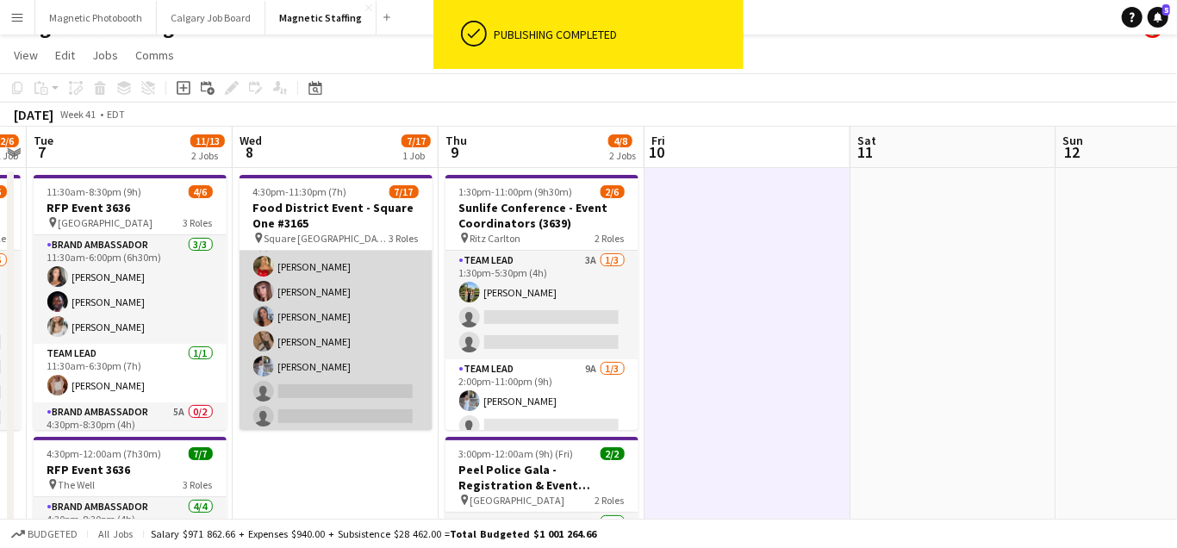
scroll to position [320, 0]
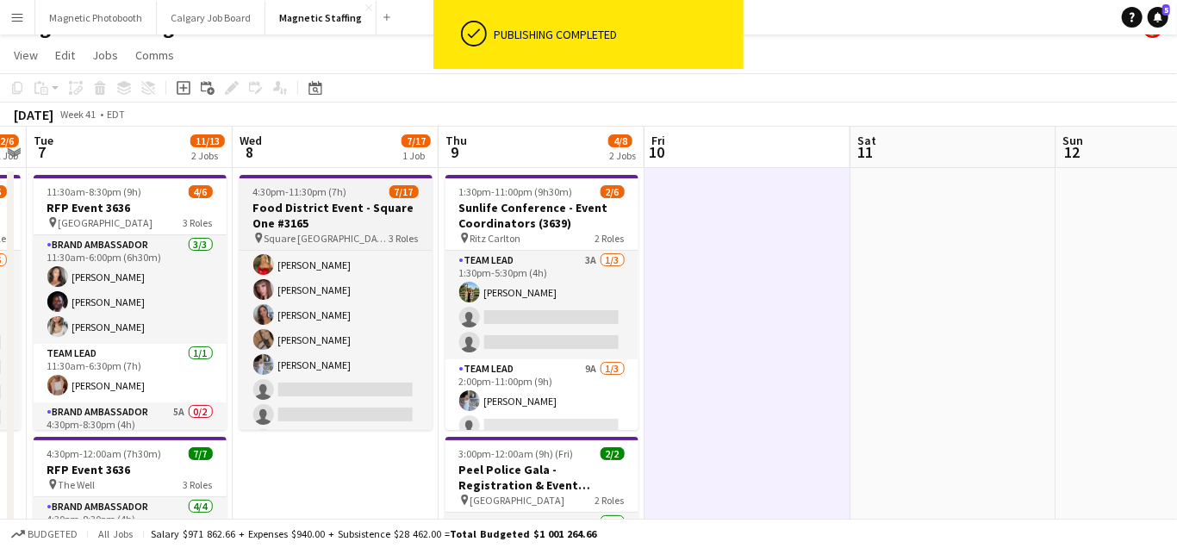
click at [295, 209] on h3 "Food District Event - Square One #3165" at bounding box center [336, 215] width 193 height 31
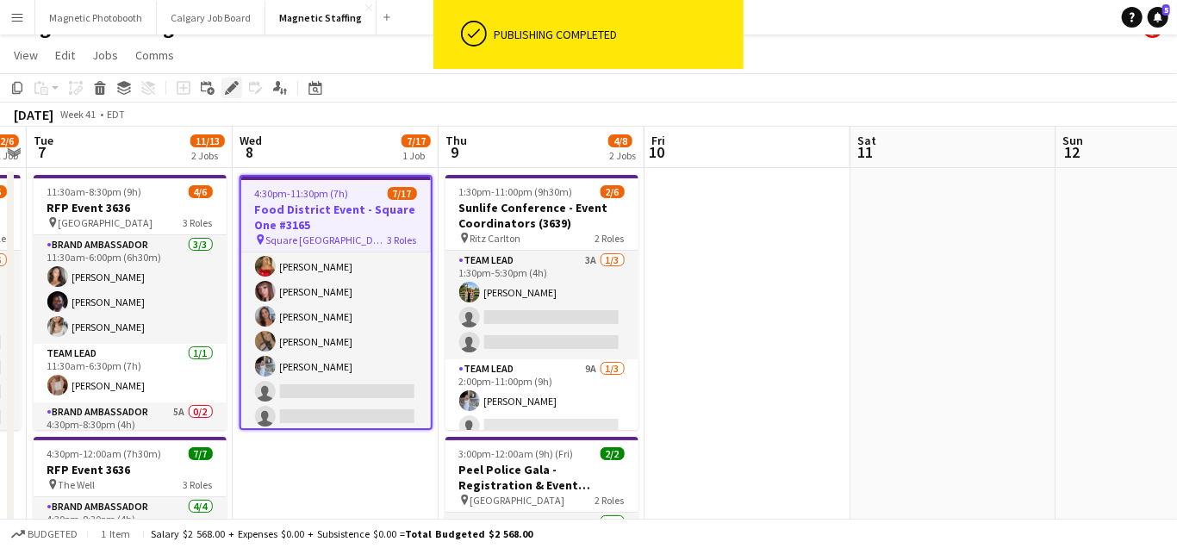
click at [233, 84] on icon at bounding box center [231, 88] width 9 height 9
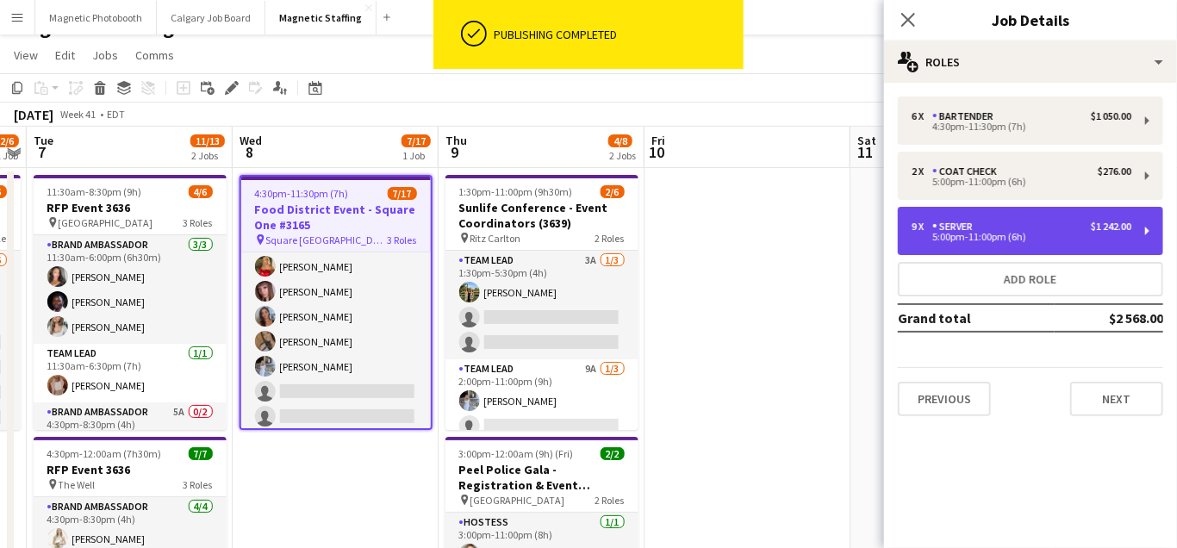
click at [1003, 228] on div "9 x Server $1 242.00" at bounding box center [1022, 227] width 220 height 12
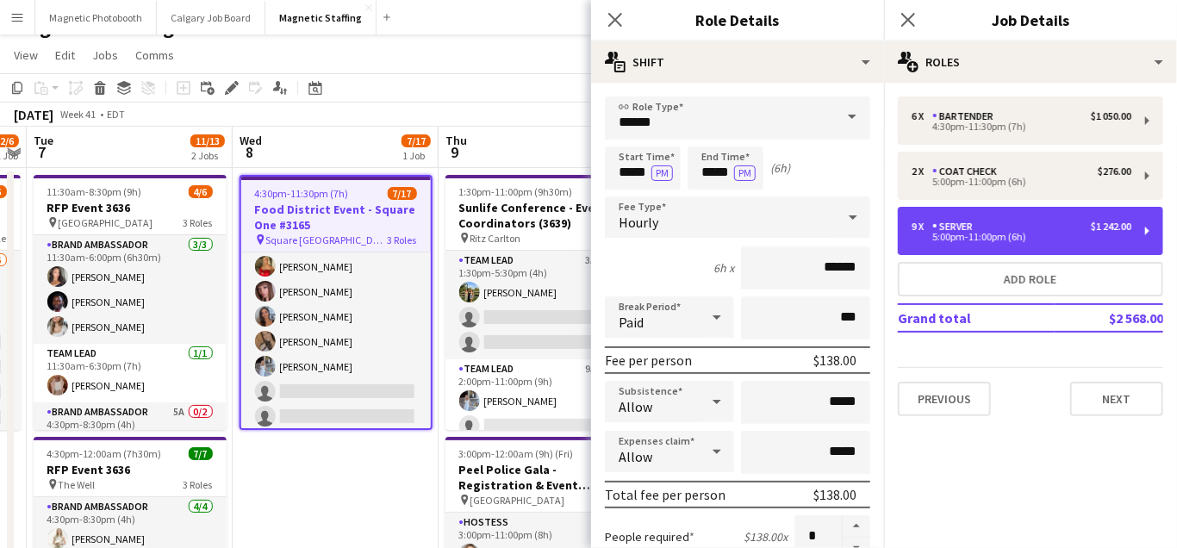
scroll to position [228, 0]
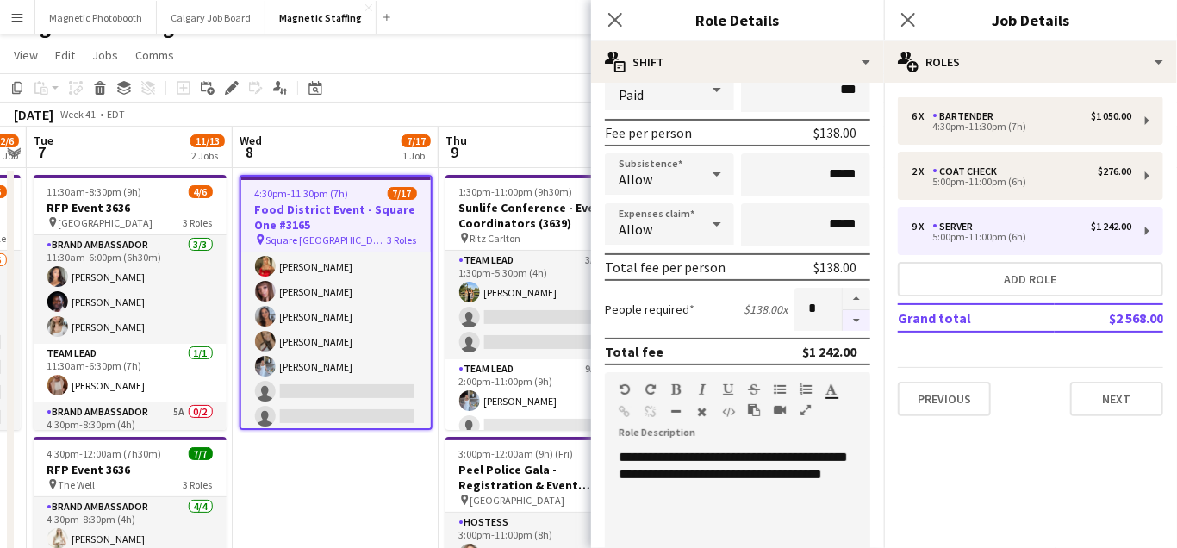
click at [856, 325] on button "button" at bounding box center [857, 321] width 28 height 22
type input "*"
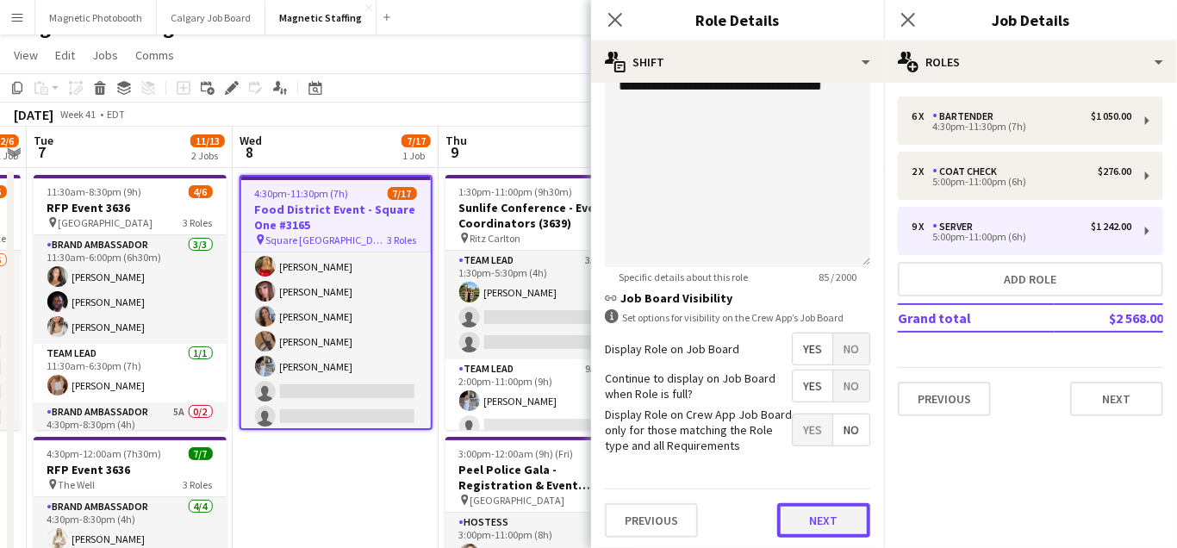
click at [811, 525] on button "Next" at bounding box center [824, 520] width 93 height 34
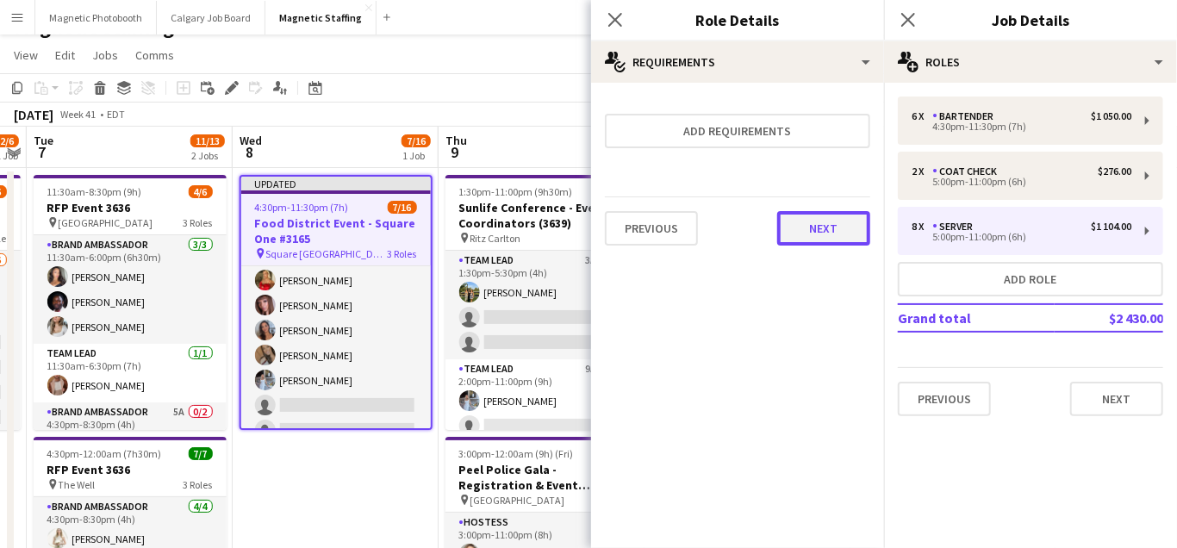
click at [809, 226] on button "Next" at bounding box center [824, 228] width 93 height 34
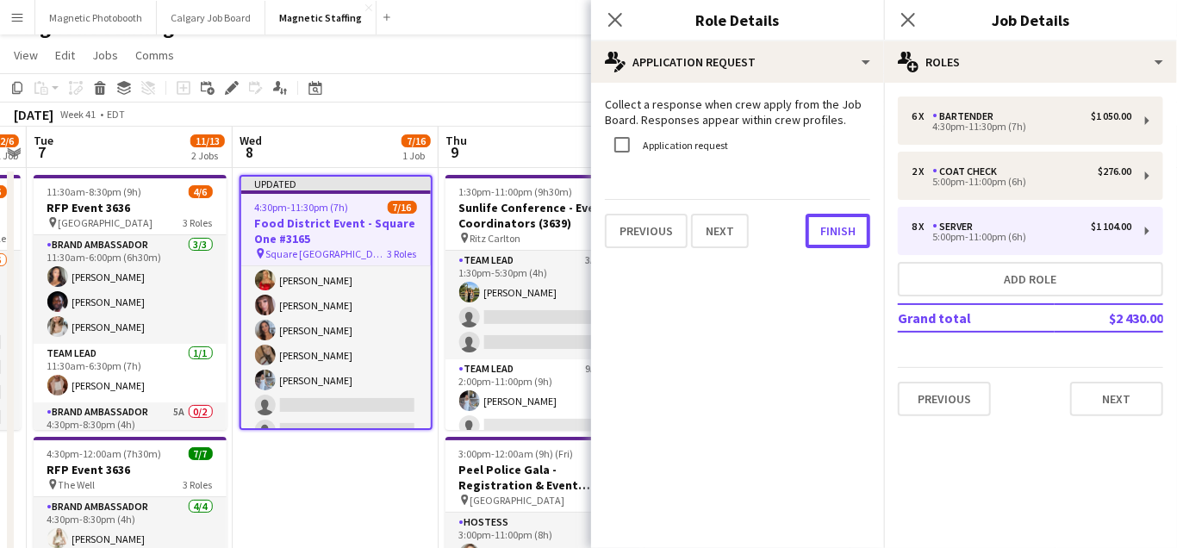
click at [809, 226] on button "Finish" at bounding box center [838, 231] width 65 height 34
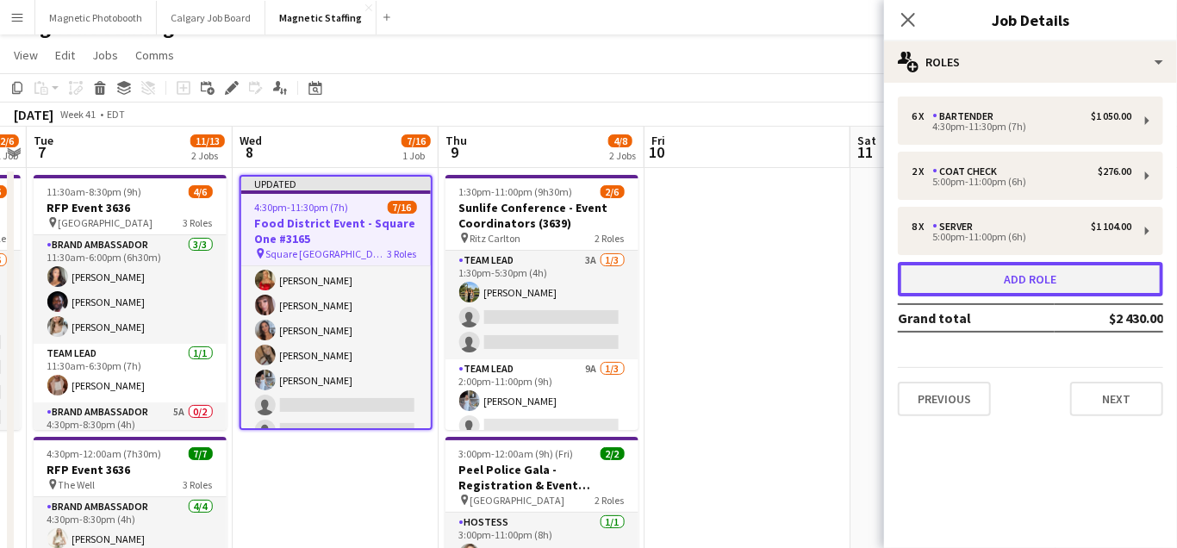
click at [1001, 278] on button "Add role" at bounding box center [1030, 279] width 265 height 34
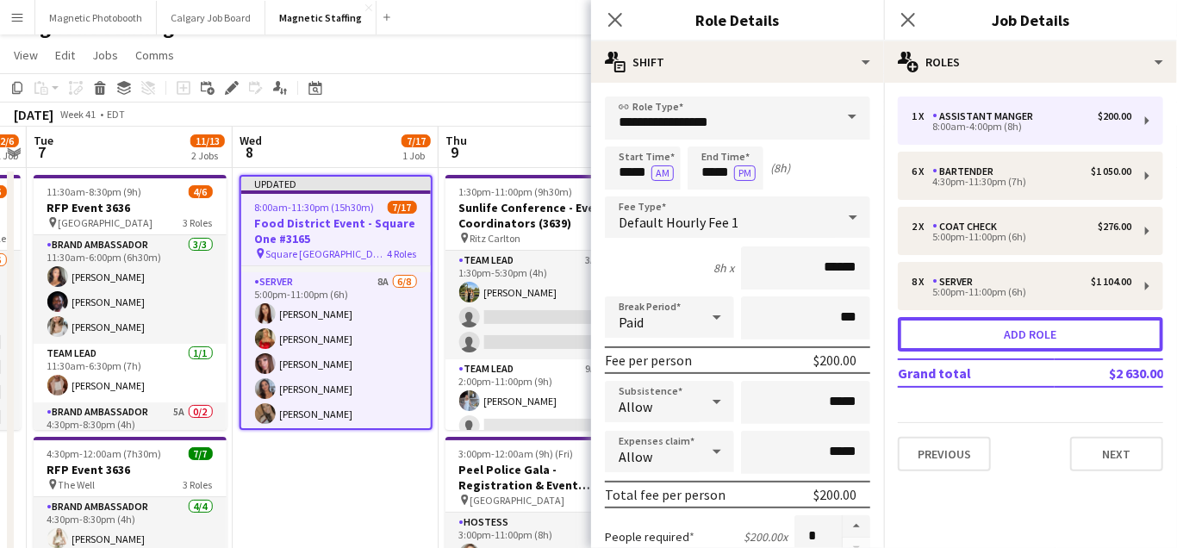
scroll to position [379, 0]
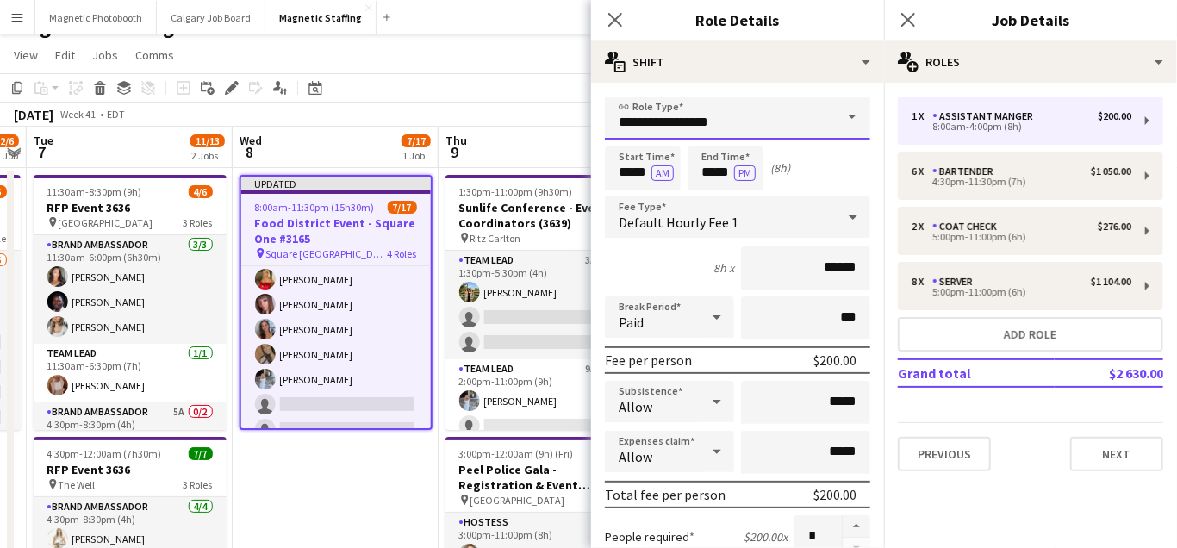
drag, startPoint x: 727, startPoint y: 122, endPoint x: 422, endPoint y: 112, distance: 305.3
click at [435, 118] on body "Menu Boards Boards Boards All jobs Status Workforce Workforce My Workforce Recr…" at bounding box center [588, 404] width 1177 height 862
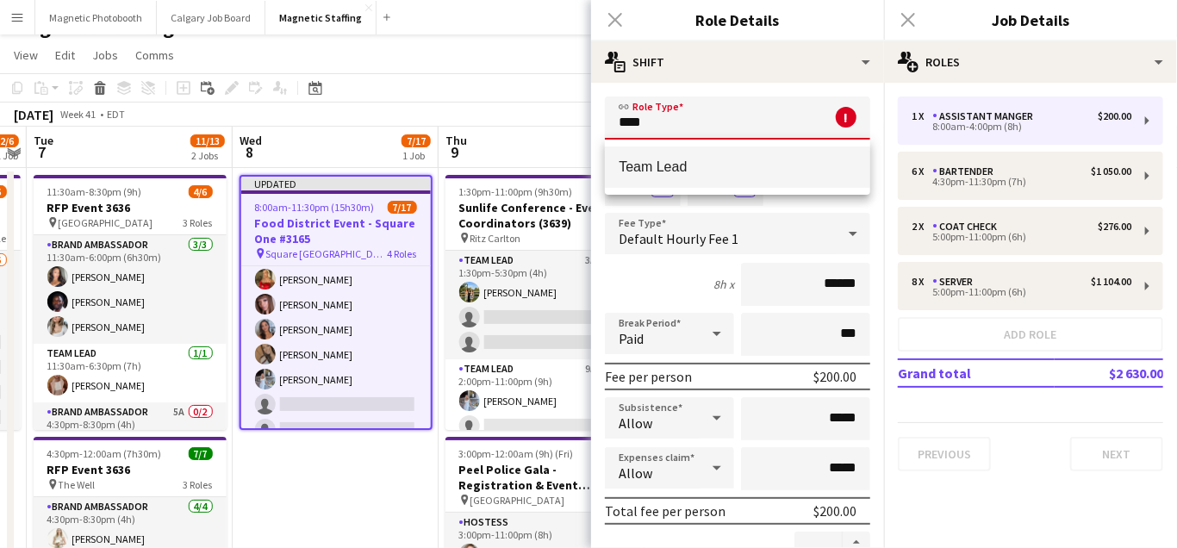
click at [657, 171] on span "Team Lead" at bounding box center [738, 167] width 238 height 16
type input "*********"
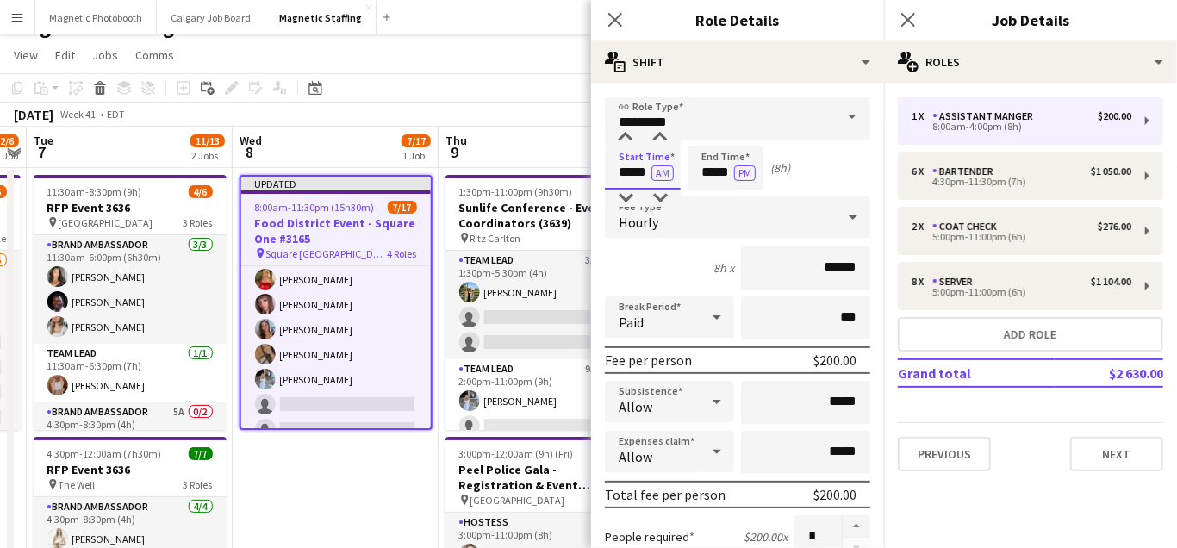
drag, startPoint x: 649, startPoint y: 175, endPoint x: 515, endPoint y: 172, distance: 134.5
click at [515, 173] on body "Menu Boards Boards Boards All jobs Status Workforce Workforce My Workforce Recr…" at bounding box center [588, 404] width 1177 height 862
click at [659, 162] on input "*****" at bounding box center [643, 168] width 76 height 43
type input "*****"
click at [659, 172] on button "AM" at bounding box center [663, 173] width 22 height 16
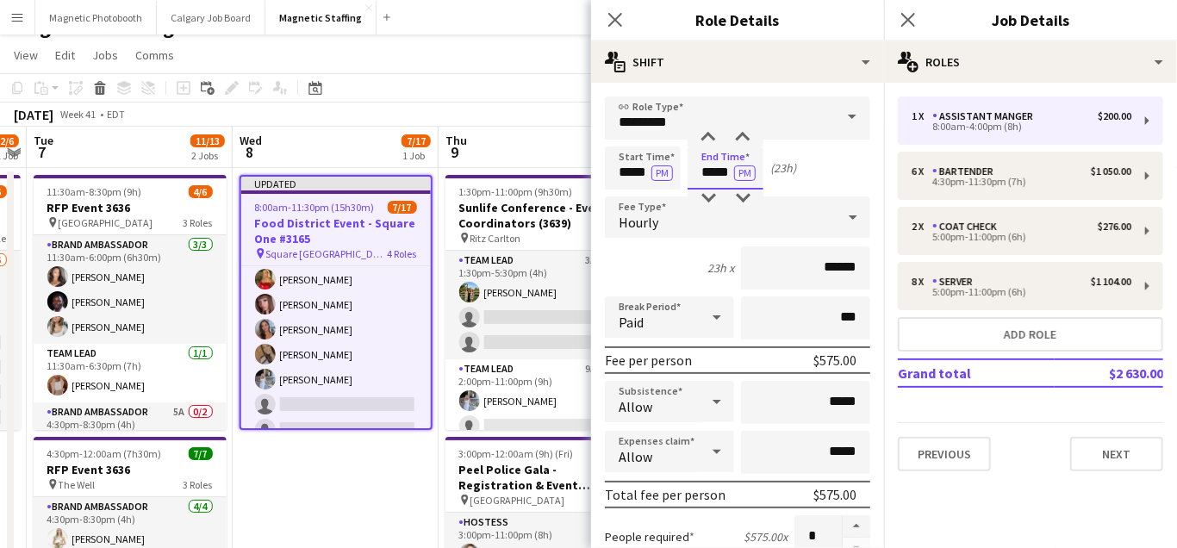
drag, startPoint x: 731, startPoint y: 175, endPoint x: 613, endPoint y: 171, distance: 118.2
click at [616, 174] on div "Start Time ***** PM End Time ***** PM (23h)" at bounding box center [737, 168] width 265 height 43
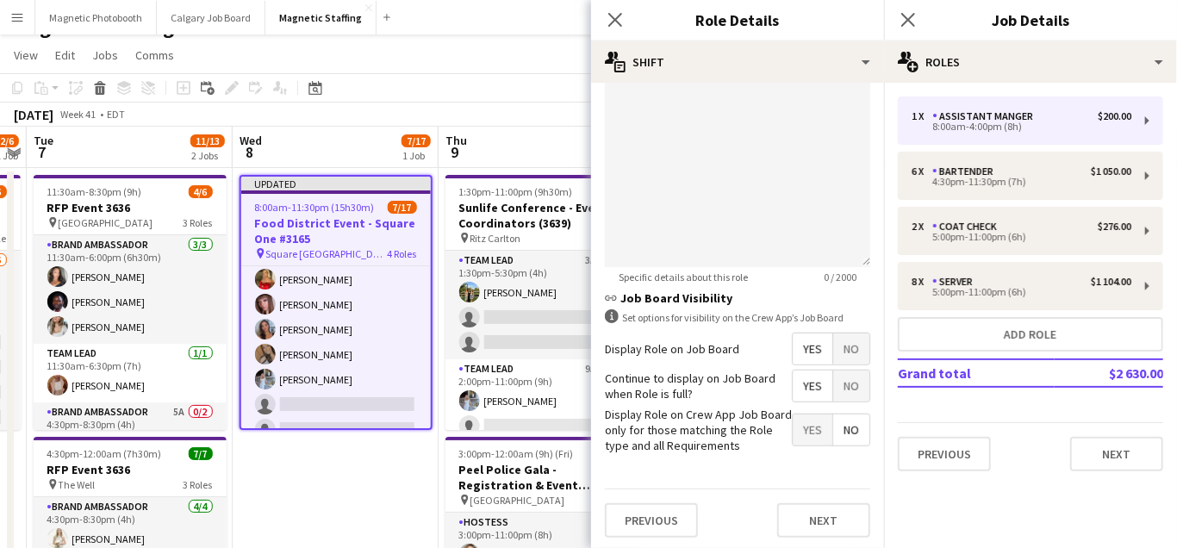
type input "*****"
click at [852, 347] on span "No" at bounding box center [852, 349] width 36 height 31
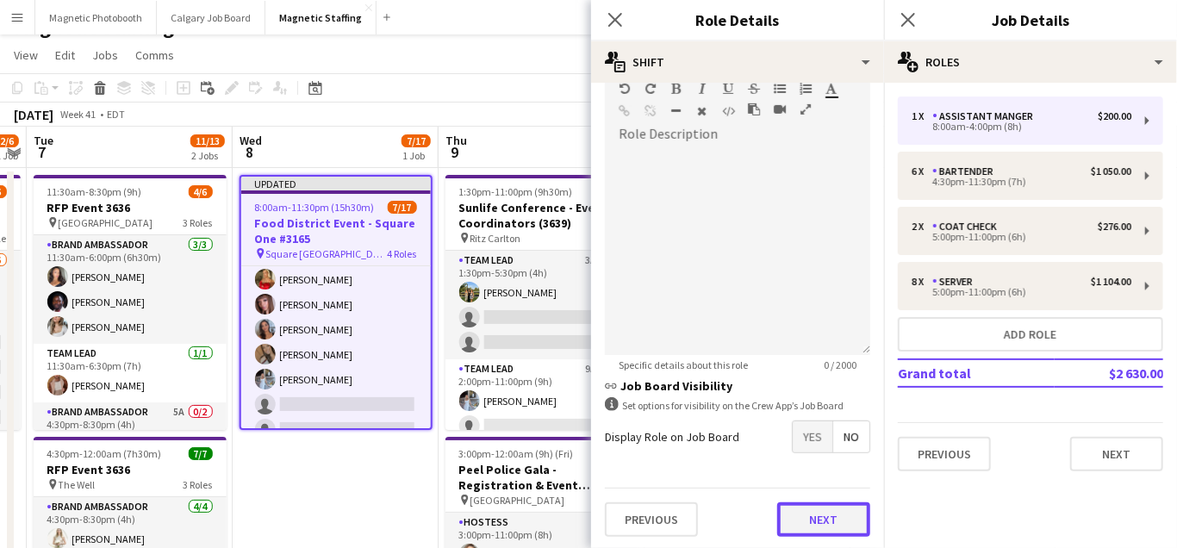
click at [826, 513] on button "Next" at bounding box center [824, 520] width 93 height 34
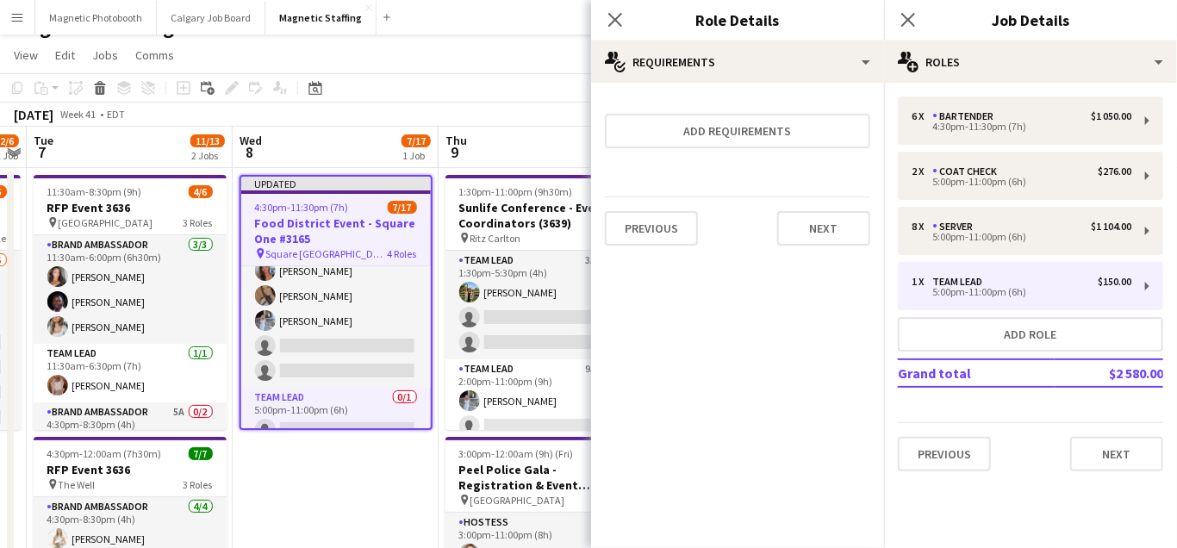
scroll to position [320, 0]
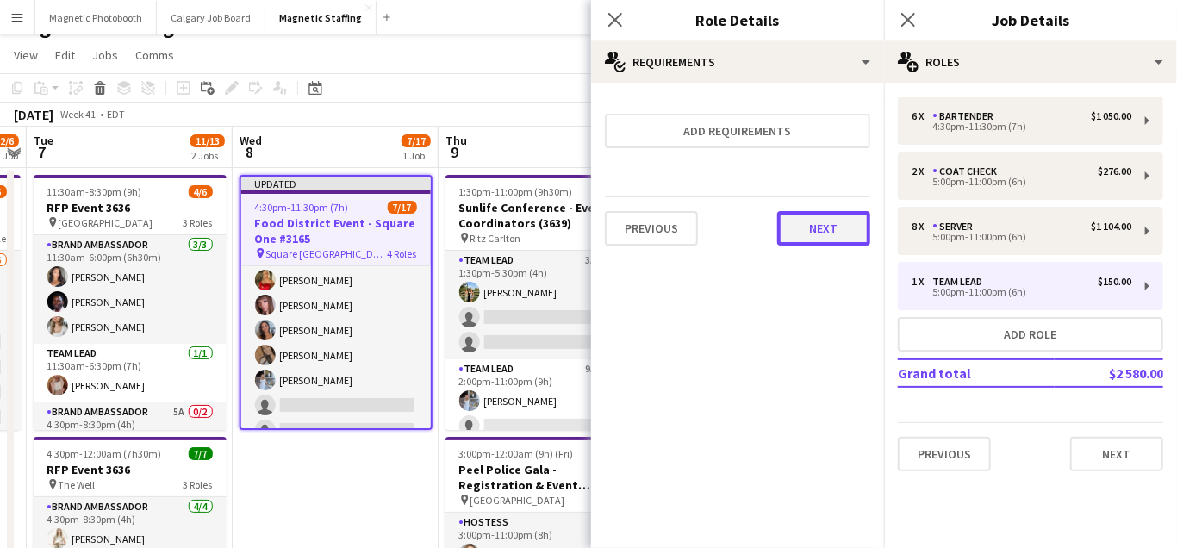
click at [850, 221] on button "Next" at bounding box center [824, 228] width 93 height 34
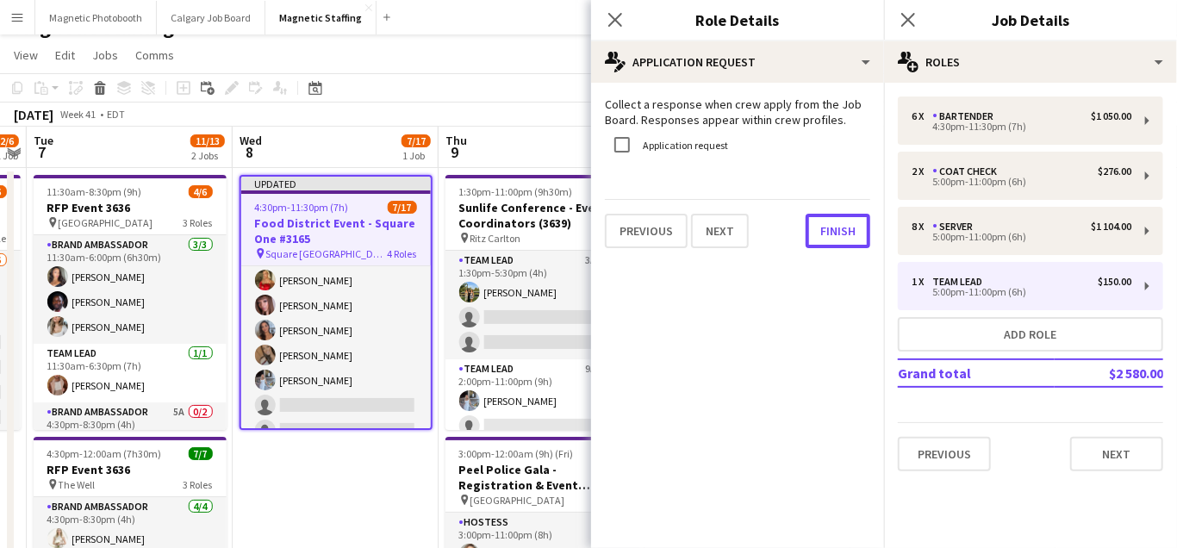
click at [850, 221] on button "Finish" at bounding box center [838, 231] width 65 height 34
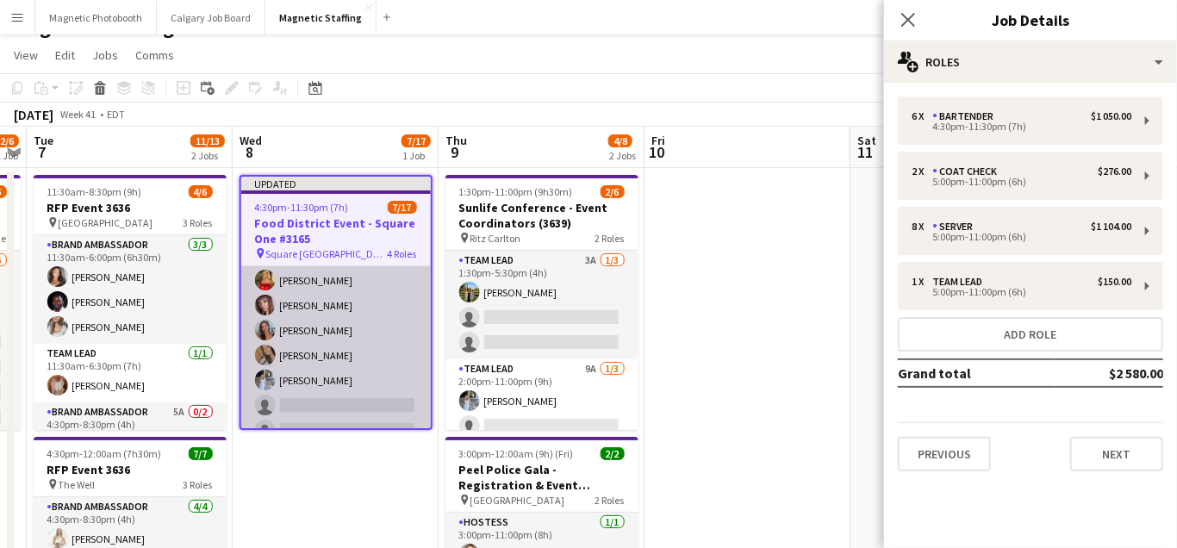
click at [297, 395] on app-card-role "Server 8A [DATE] 5:00pm-11:00pm (6h) [PERSON_NAME] [PERSON_NAME] [PERSON_NAME] …" at bounding box center [336, 331] width 190 height 234
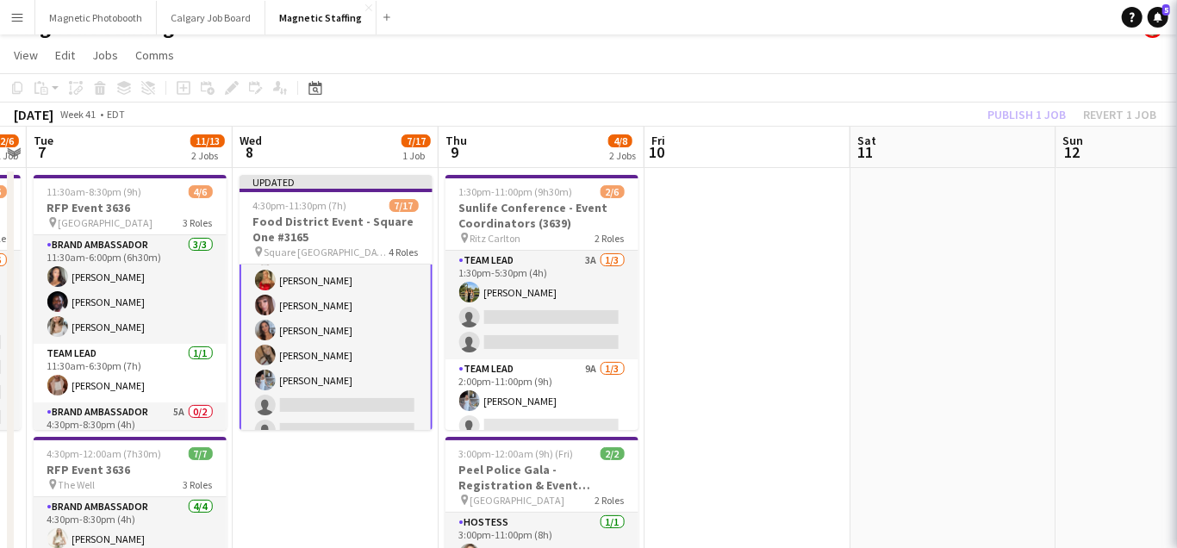
scroll to position [322, 0]
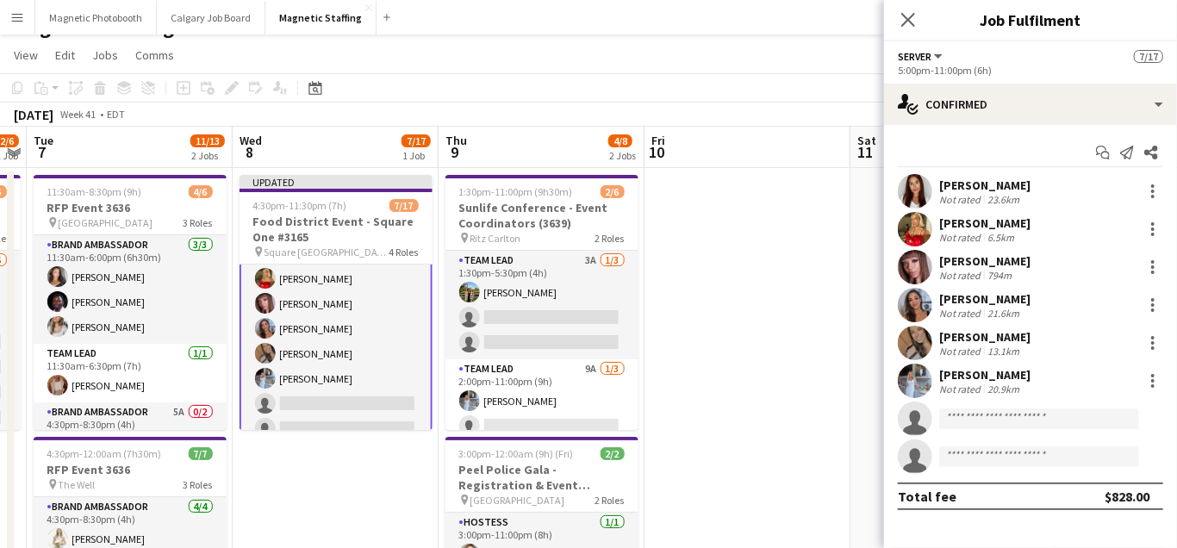
click at [303, 384] on app-card-role "Server 8A [DATE] 5:00pm-11:00pm (6h) [PERSON_NAME] [PERSON_NAME] [PERSON_NAME] …" at bounding box center [336, 328] width 193 height 237
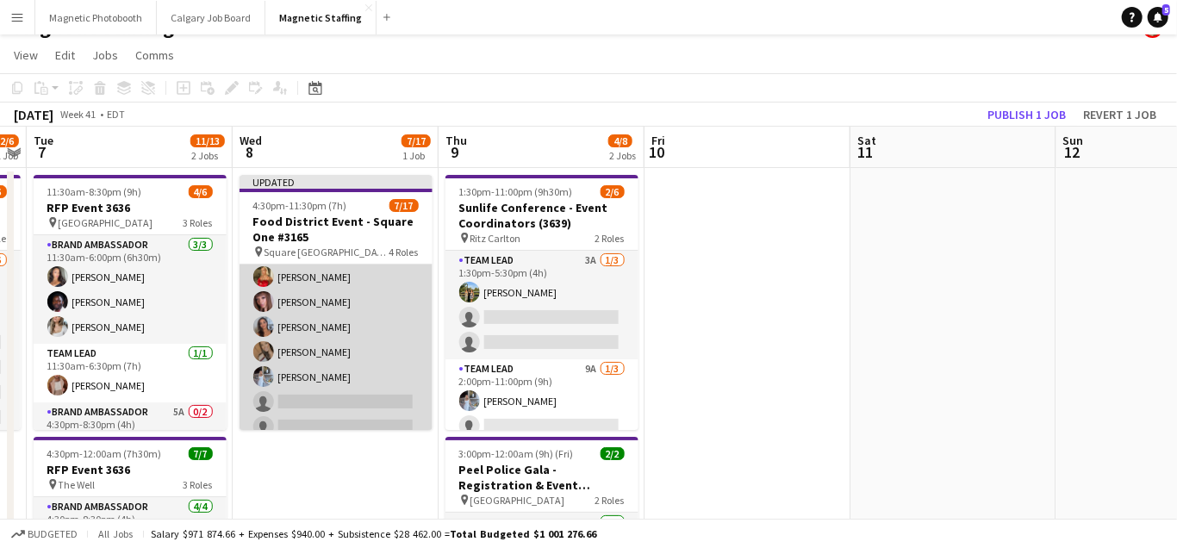
scroll to position [0, 590]
click at [303, 384] on app-card-role "Server 8A [DATE] 5:00pm-11:00pm (6h) [PERSON_NAME] [PERSON_NAME] [PERSON_NAME] …" at bounding box center [336, 329] width 193 height 234
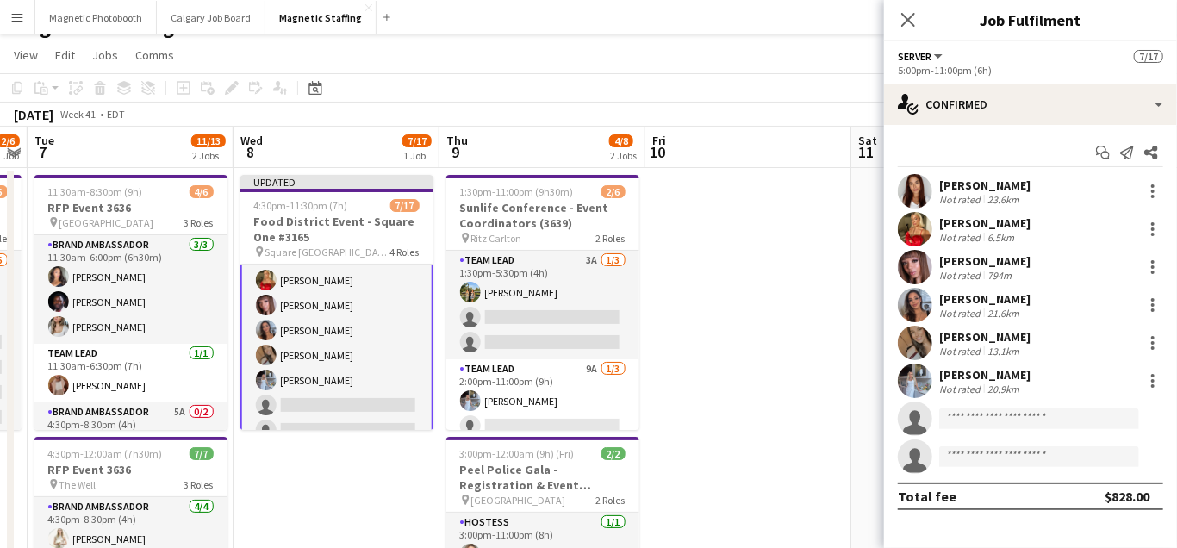
scroll to position [322, 0]
click at [1161, 379] on div at bounding box center [1153, 381] width 21 height 21
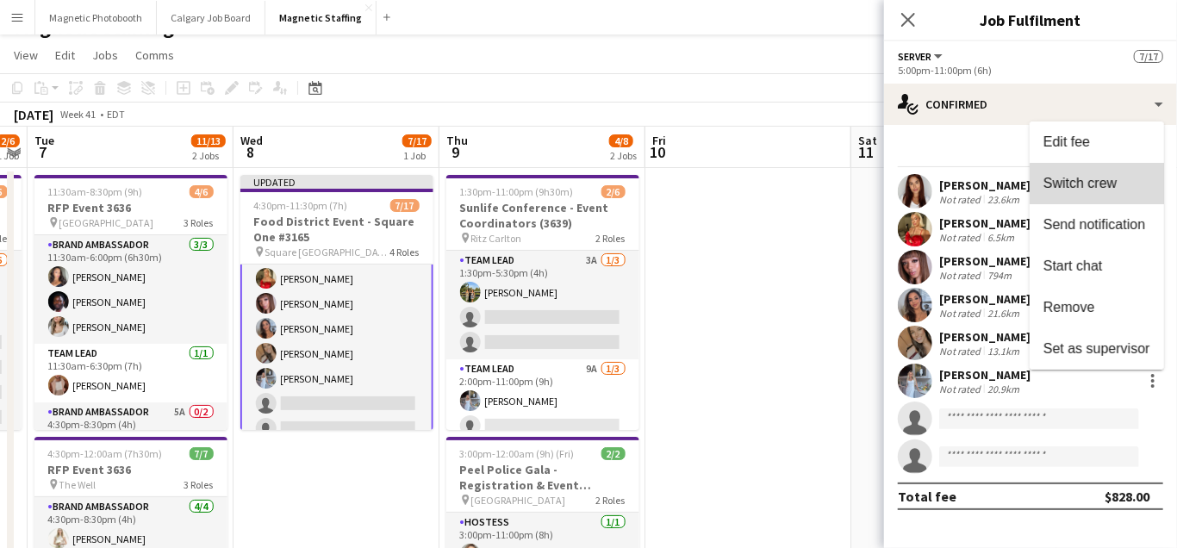
click at [1115, 191] on button "Switch crew" at bounding box center [1097, 183] width 134 height 41
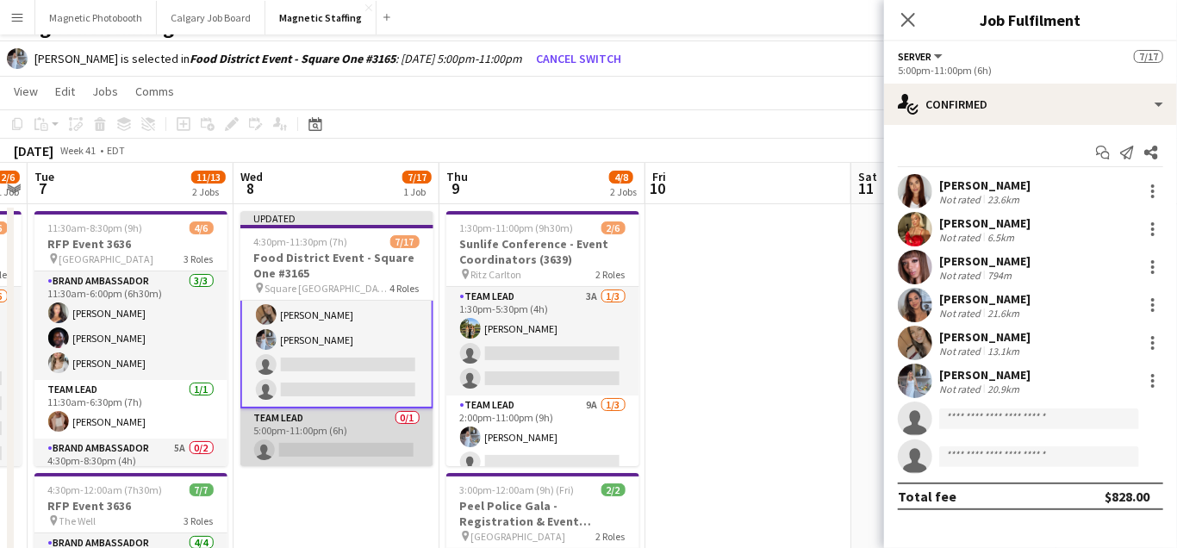
click at [333, 439] on app-card-role "Team Lead 0/1 5:00pm-11:00pm (6h) single-neutral-actions" at bounding box center [336, 438] width 193 height 59
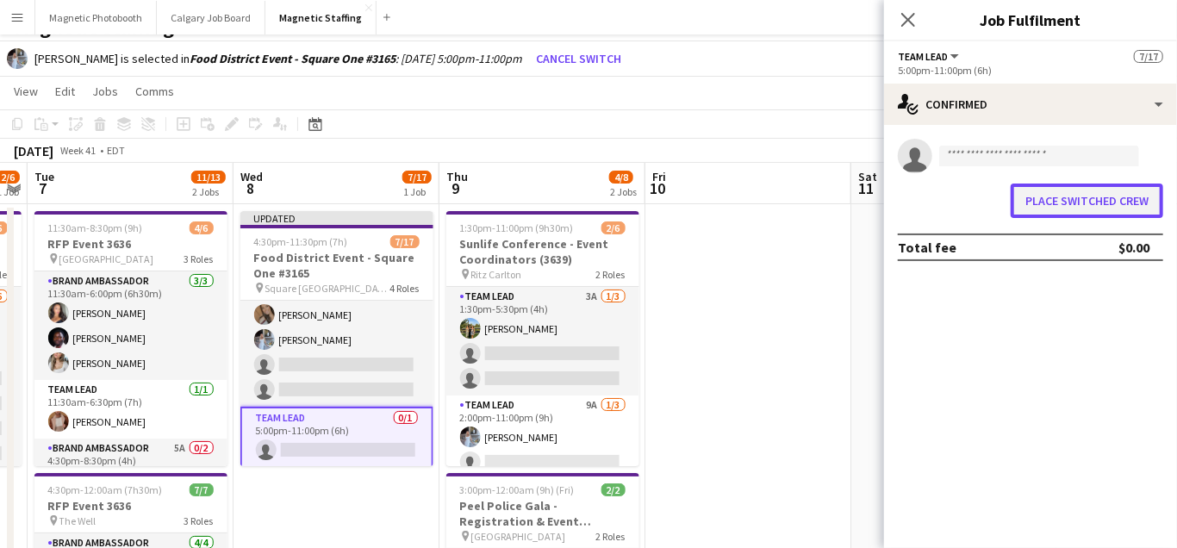
click at [1071, 194] on button "Place switched crew" at bounding box center [1087, 201] width 153 height 34
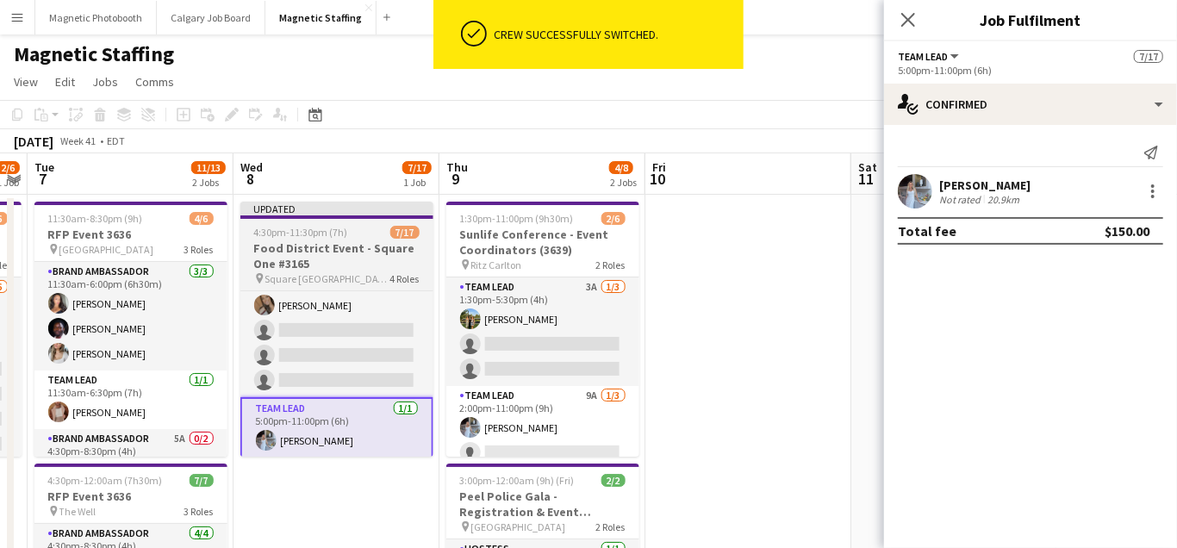
scroll to position [0, 0]
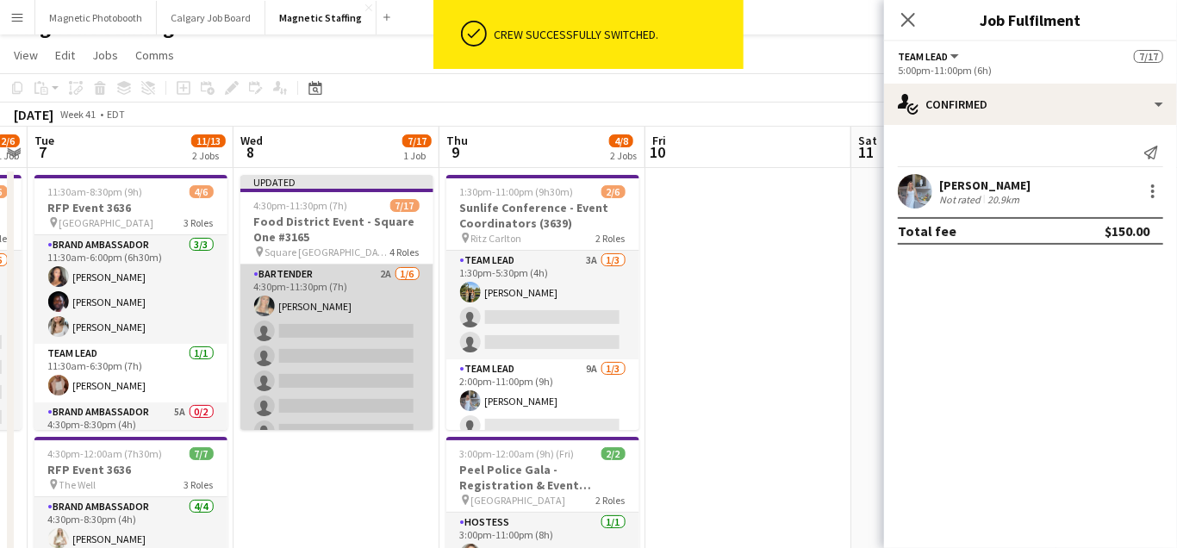
click at [312, 340] on app-card-role "Bartender 2A [DATE] 4:30pm-11:30pm (7h) [PERSON_NAME] single-neutral-actions si…" at bounding box center [336, 357] width 193 height 184
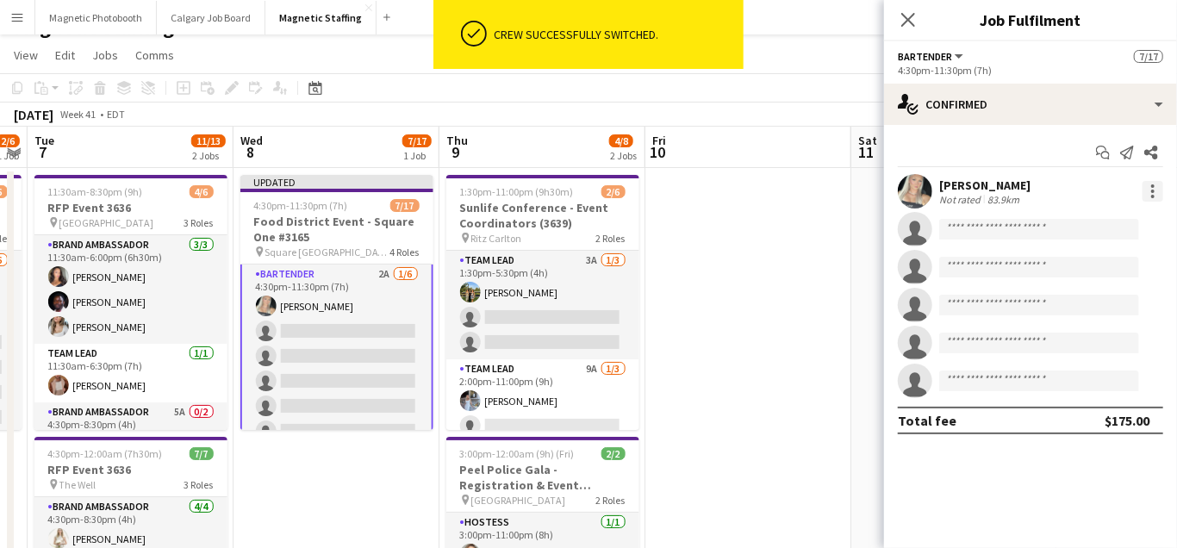
click at [1160, 190] on div at bounding box center [1153, 191] width 21 height 21
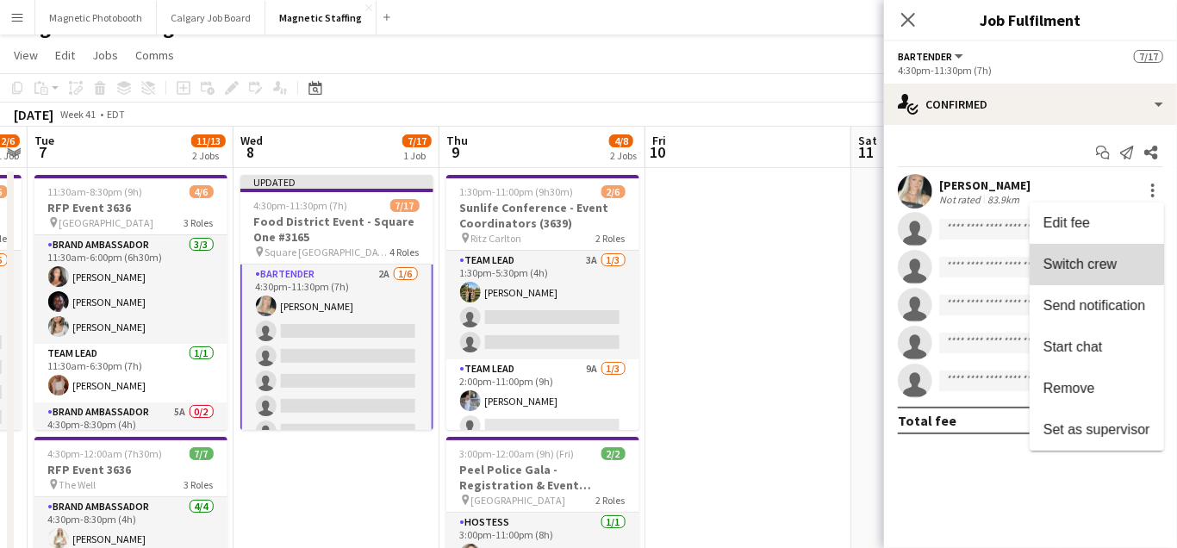
click at [1084, 255] on button "Switch crew" at bounding box center [1097, 264] width 134 height 41
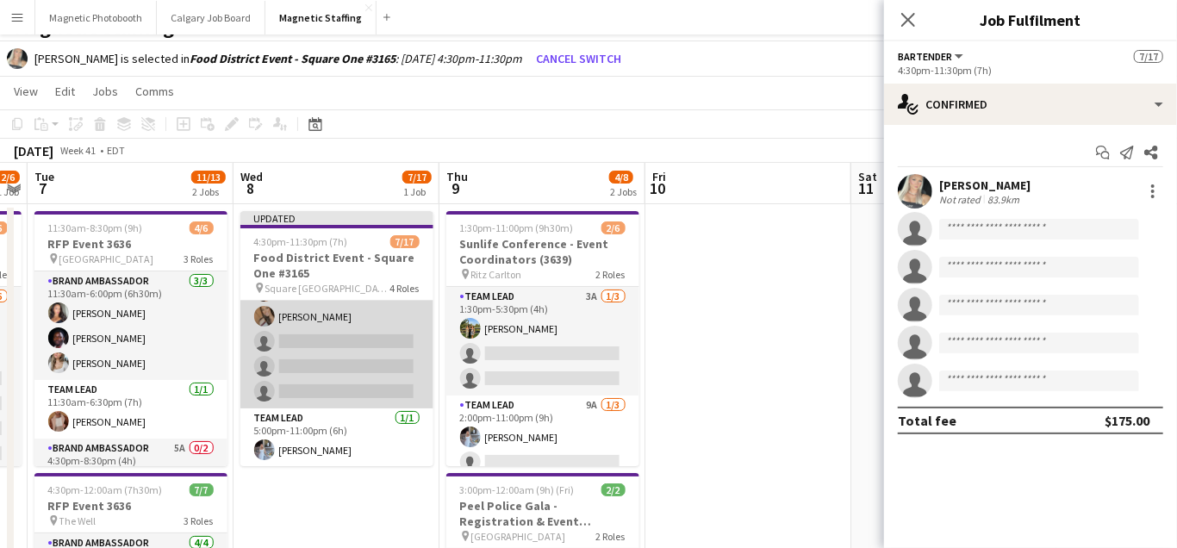
click at [347, 359] on app-card-role "Server 8A [DATE] 5:00pm-11:00pm (6h) [PERSON_NAME] Madi [PERSON_NAME] [PERSON_N…" at bounding box center [336, 292] width 193 height 234
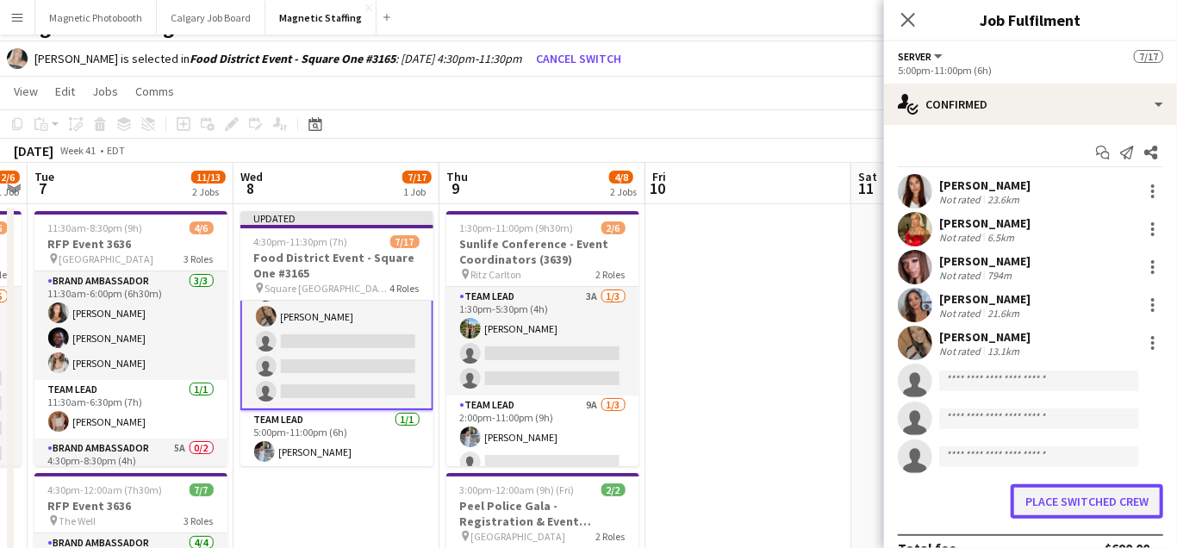
click at [1057, 499] on button "Place switched crew" at bounding box center [1087, 501] width 153 height 34
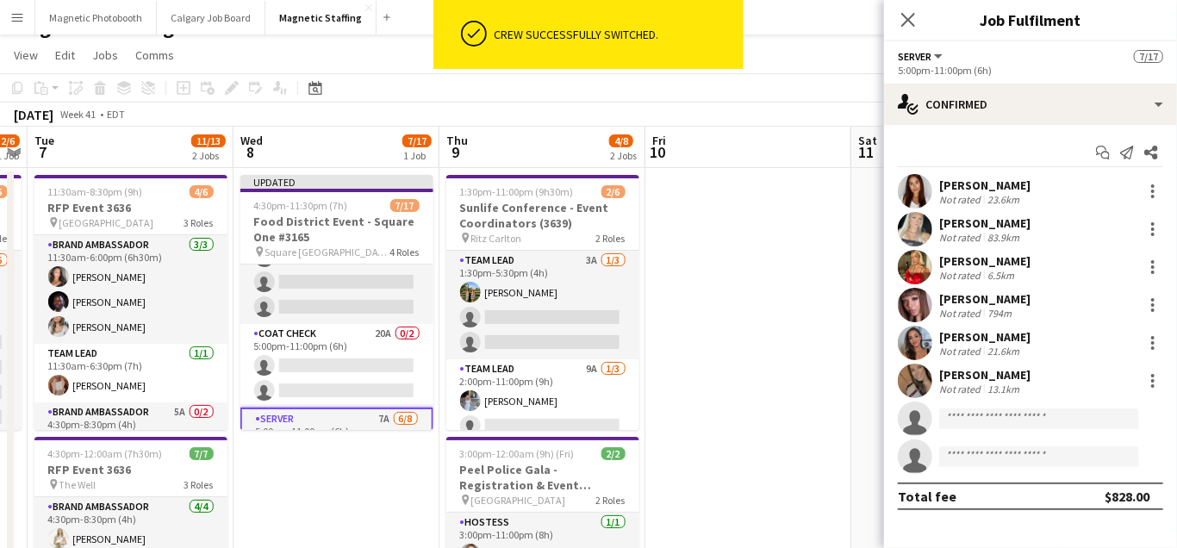
click at [348, 358] on app-card-role "Coat Check 20A 0/2 5:00pm-11:00pm (6h) single-neutral-actions single-neutral-ac…" at bounding box center [336, 366] width 193 height 84
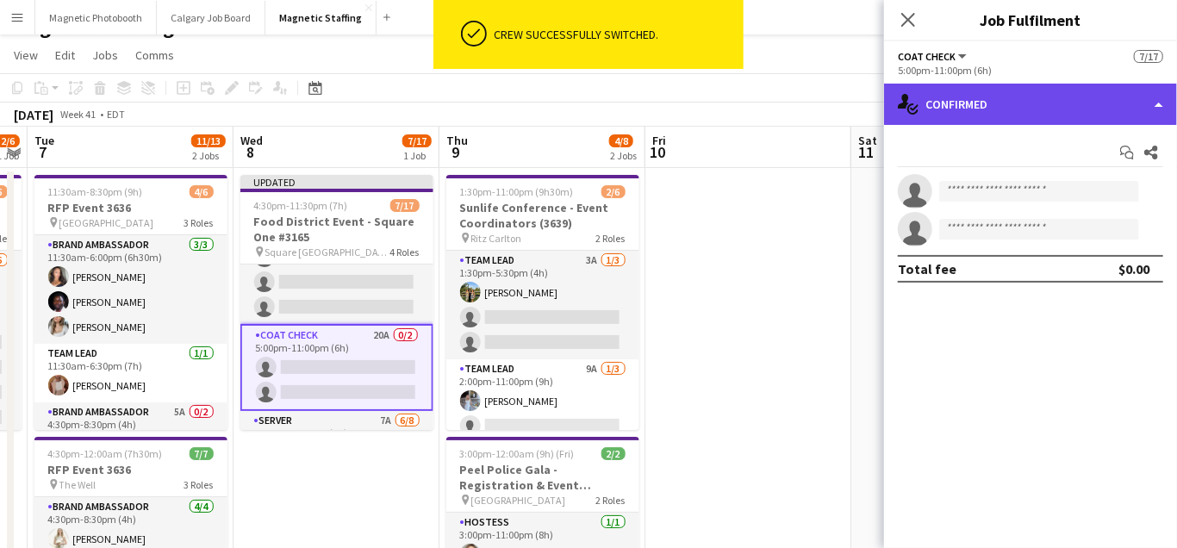
click at [1020, 108] on div "single-neutral-actions-check-2 Confirmed" at bounding box center [1030, 104] width 293 height 41
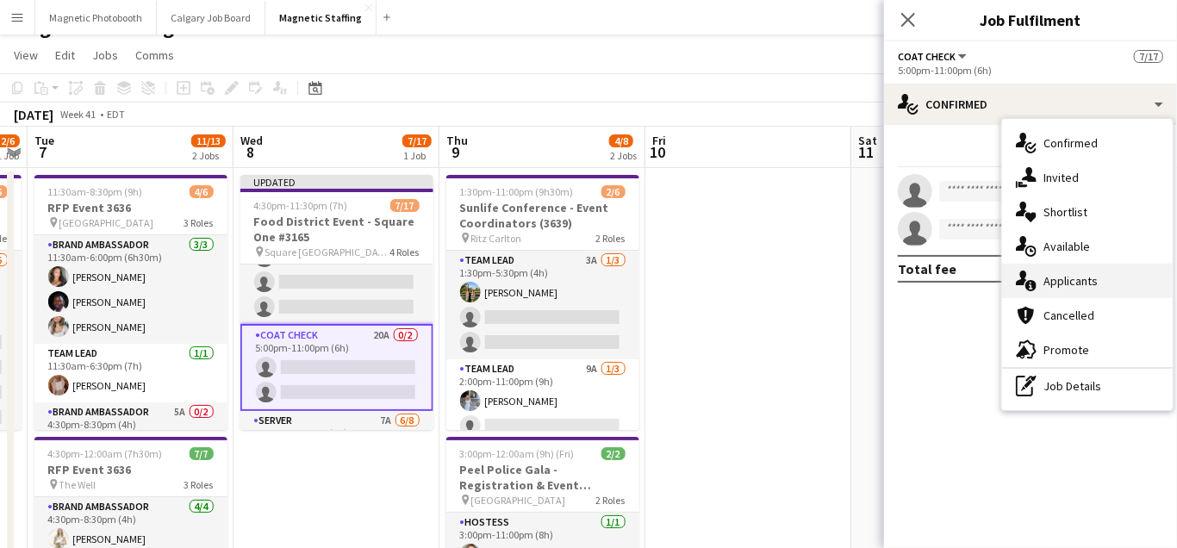
click at [1059, 284] on span "Applicants" at bounding box center [1071, 281] width 54 height 16
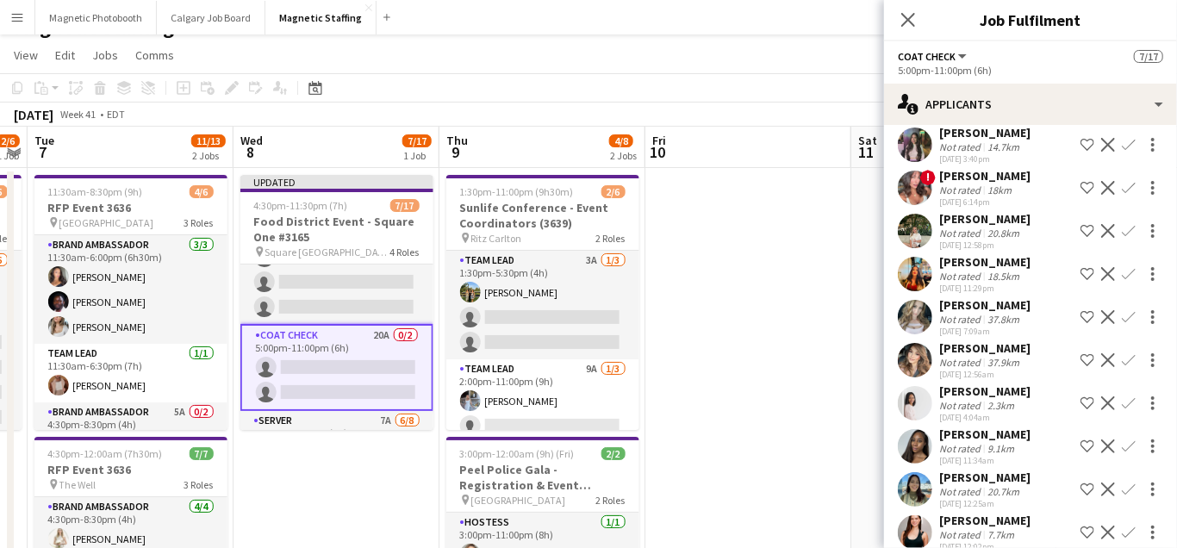
scroll to position [319, 0]
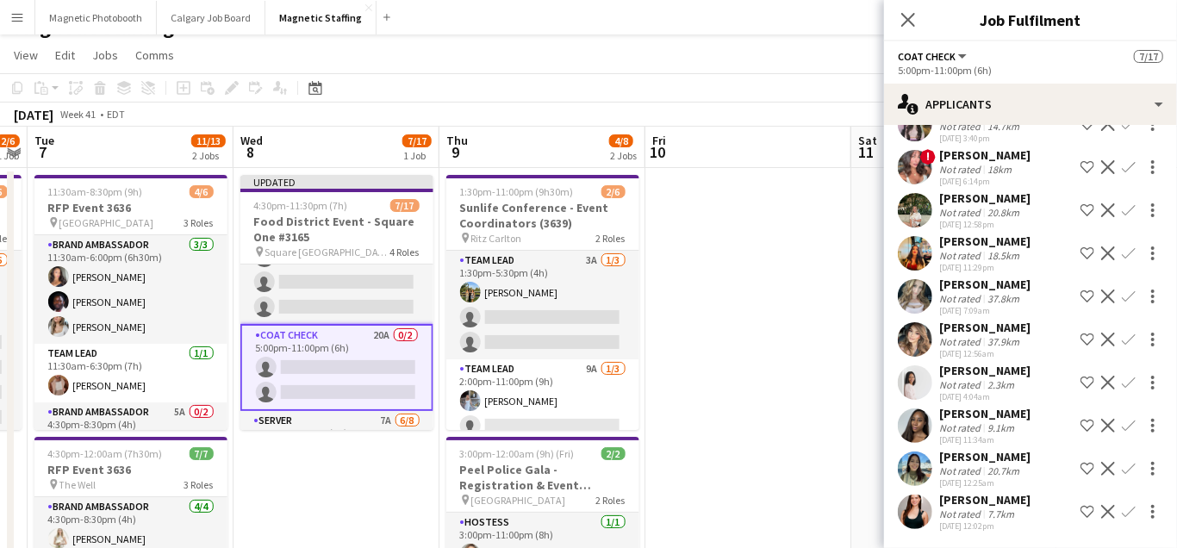
click at [1131, 510] on app-icon "Confirm" at bounding box center [1129, 512] width 14 height 14
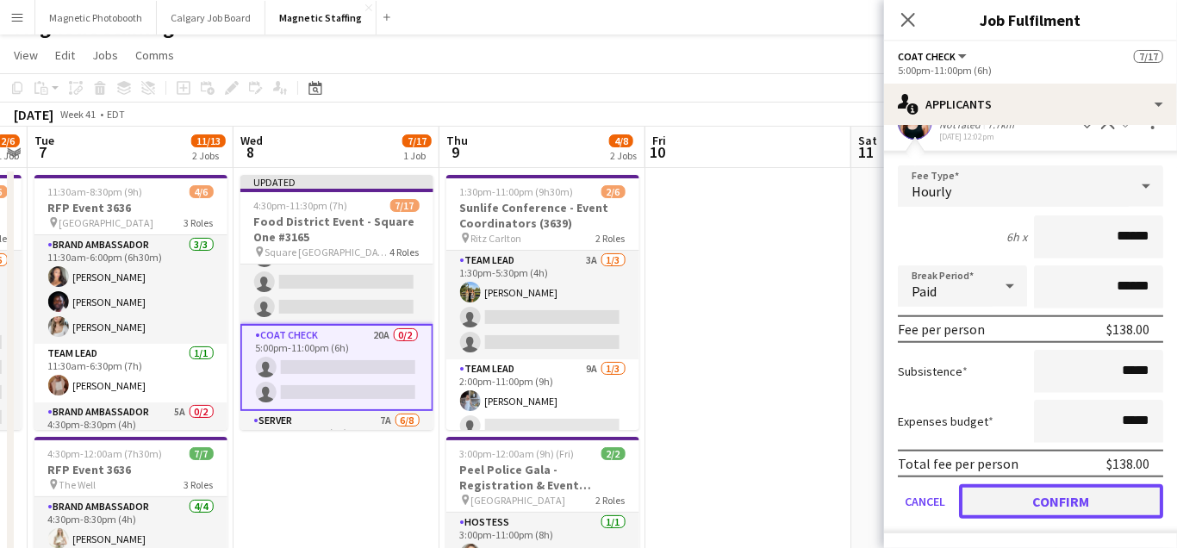
click at [1040, 500] on button "Confirm" at bounding box center [1061, 501] width 204 height 34
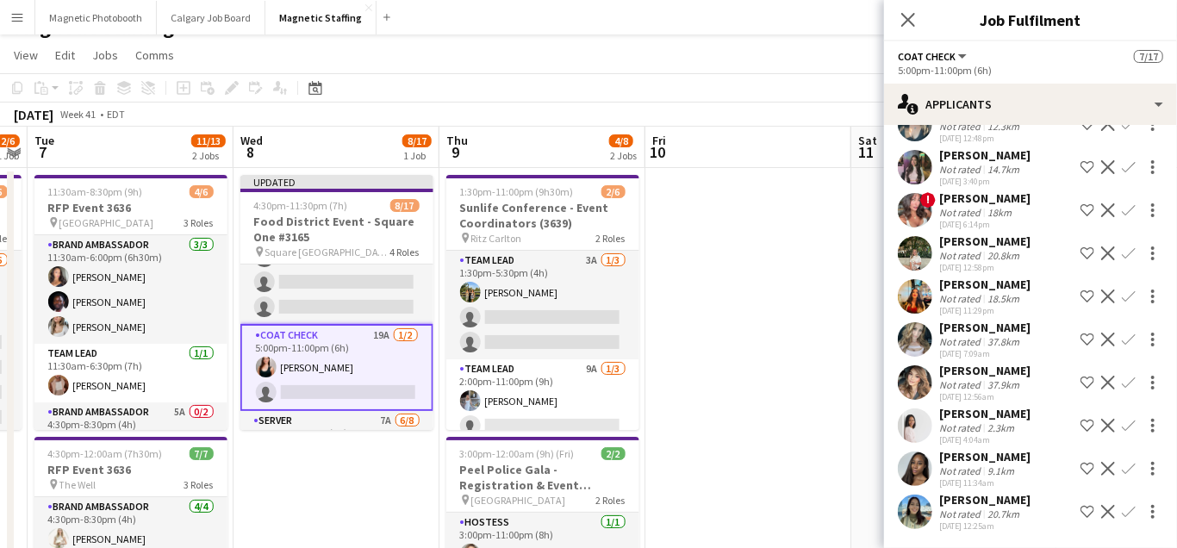
click at [1127, 382] on app-icon "Confirm" at bounding box center [1129, 383] width 14 height 14
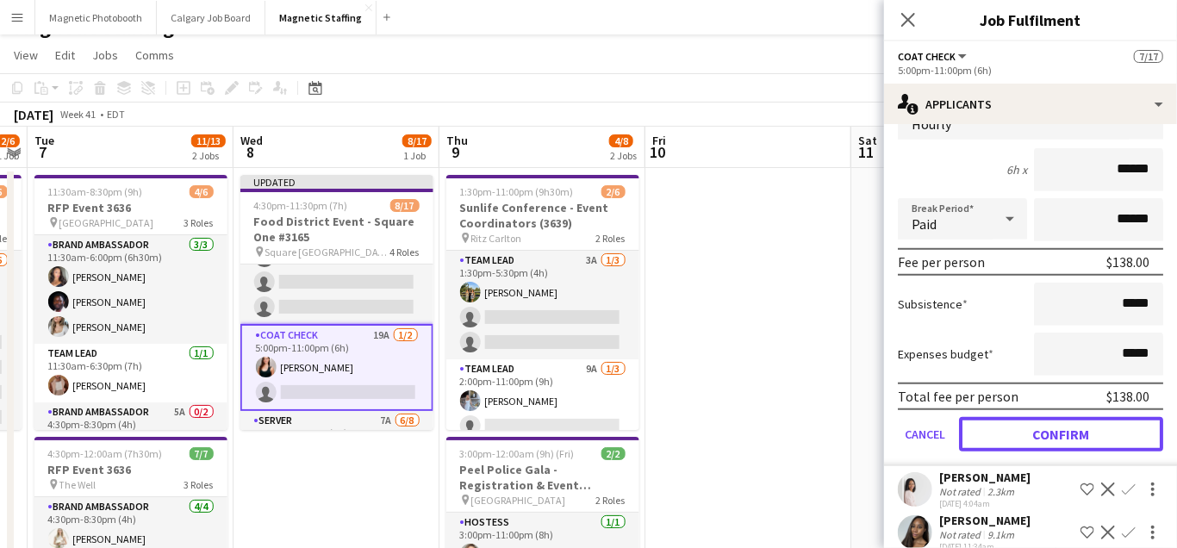
click at [1029, 430] on button "Confirm" at bounding box center [1061, 434] width 204 height 34
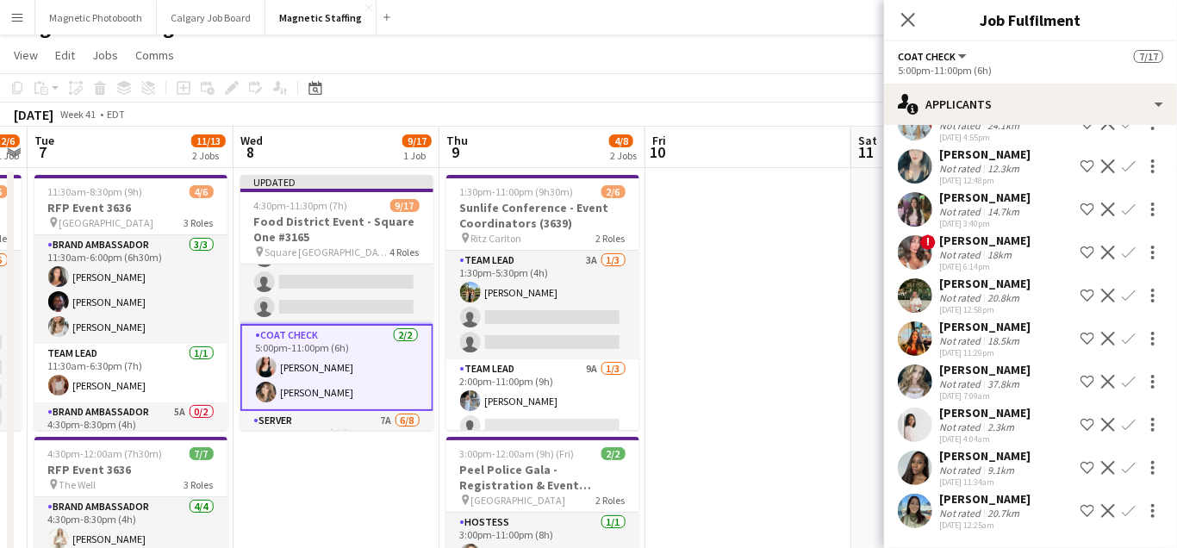
scroll to position [171, 0]
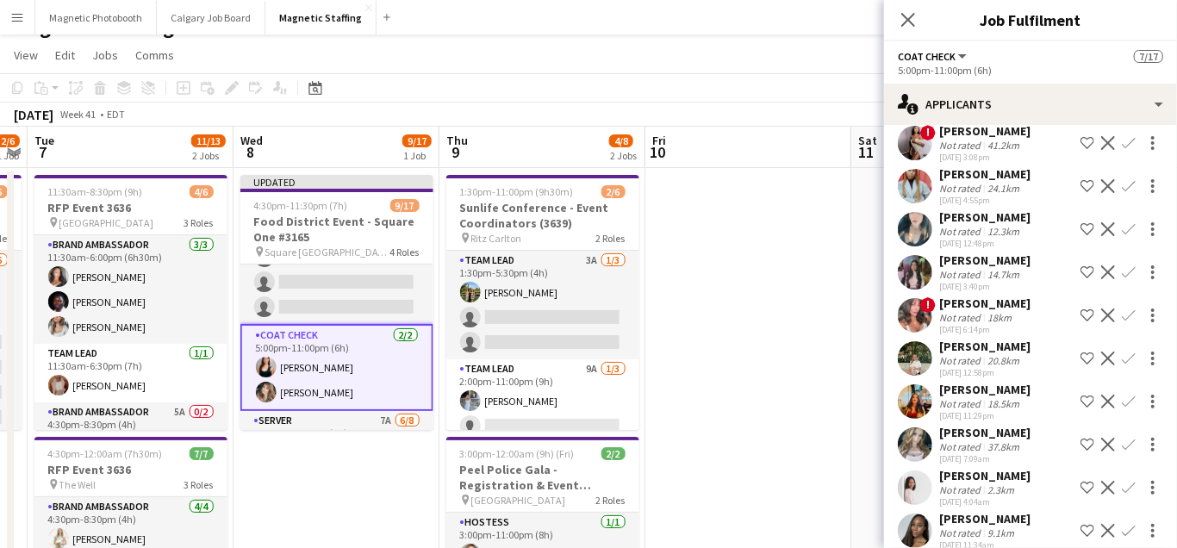
click at [809, 360] on app-date-cell at bounding box center [749, 447] width 206 height 559
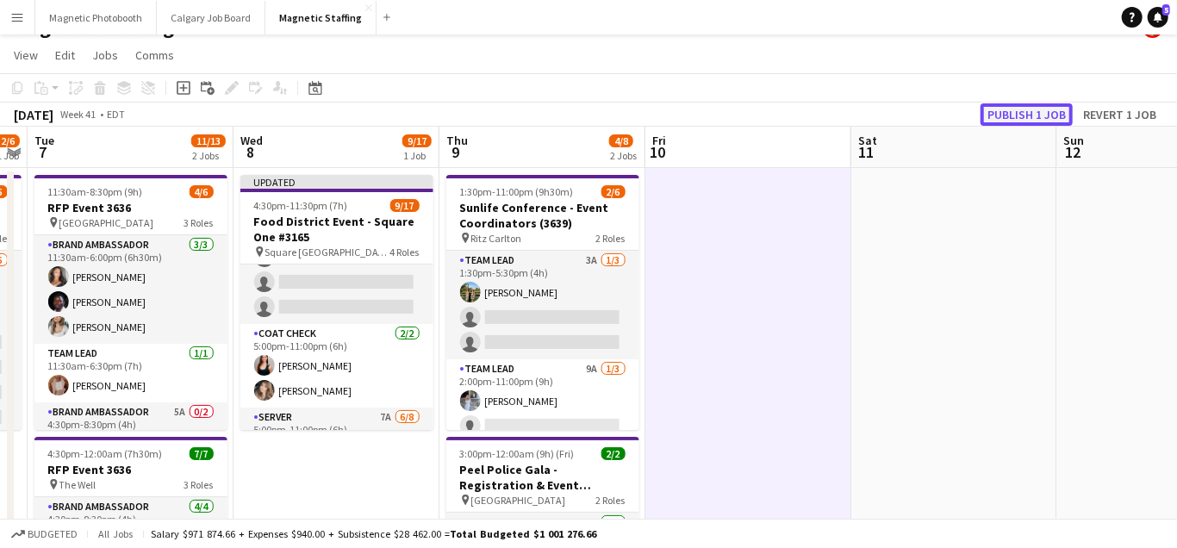
click at [1019, 106] on button "Publish 1 job" at bounding box center [1027, 114] width 92 height 22
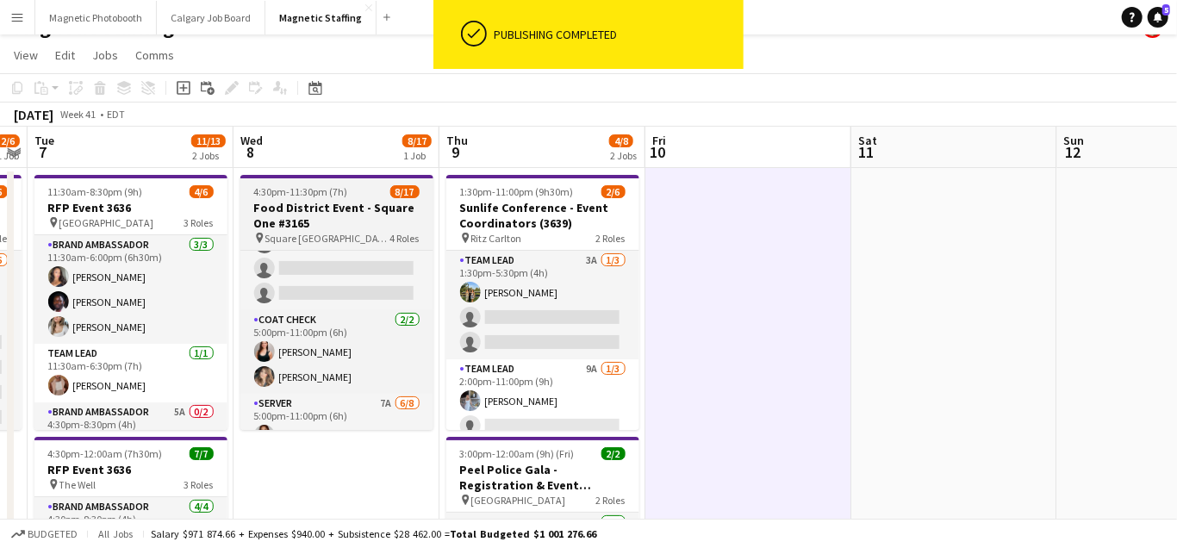
click at [303, 218] on h3 "Food District Event - Square One #3165" at bounding box center [336, 215] width 193 height 31
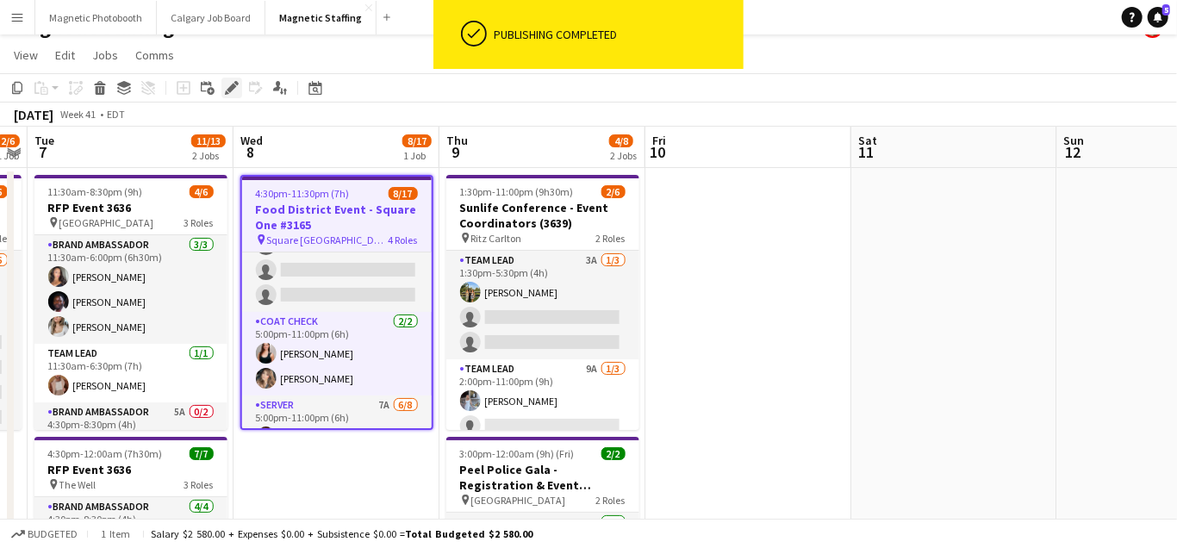
click at [232, 84] on icon at bounding box center [231, 88] width 9 height 9
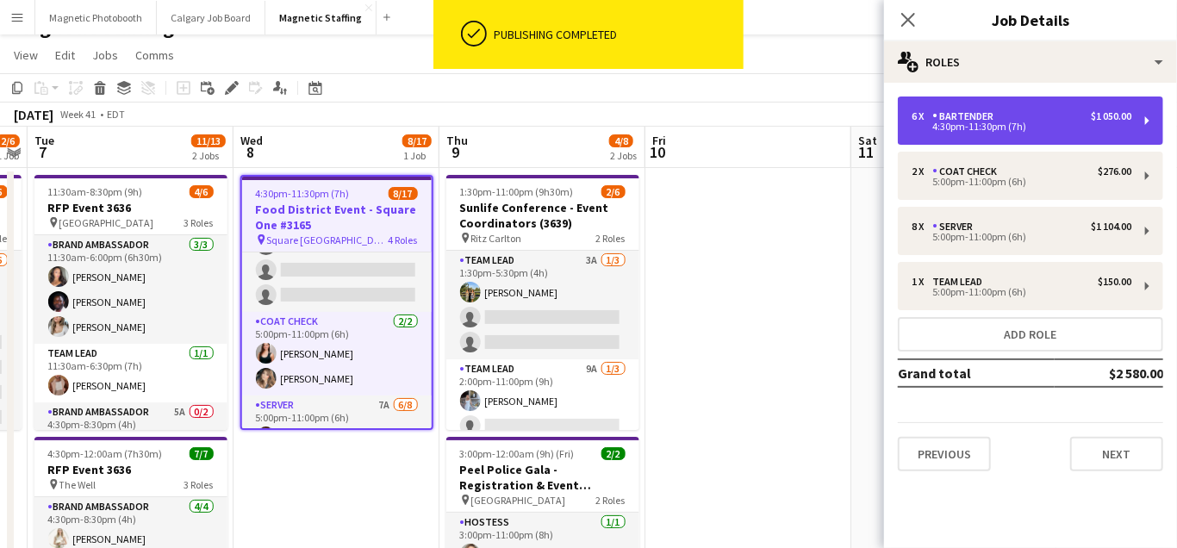
click at [1020, 139] on div "6 x Bartender $1 050.00 4:30pm-11:30pm (7h)" at bounding box center [1030, 121] width 265 height 48
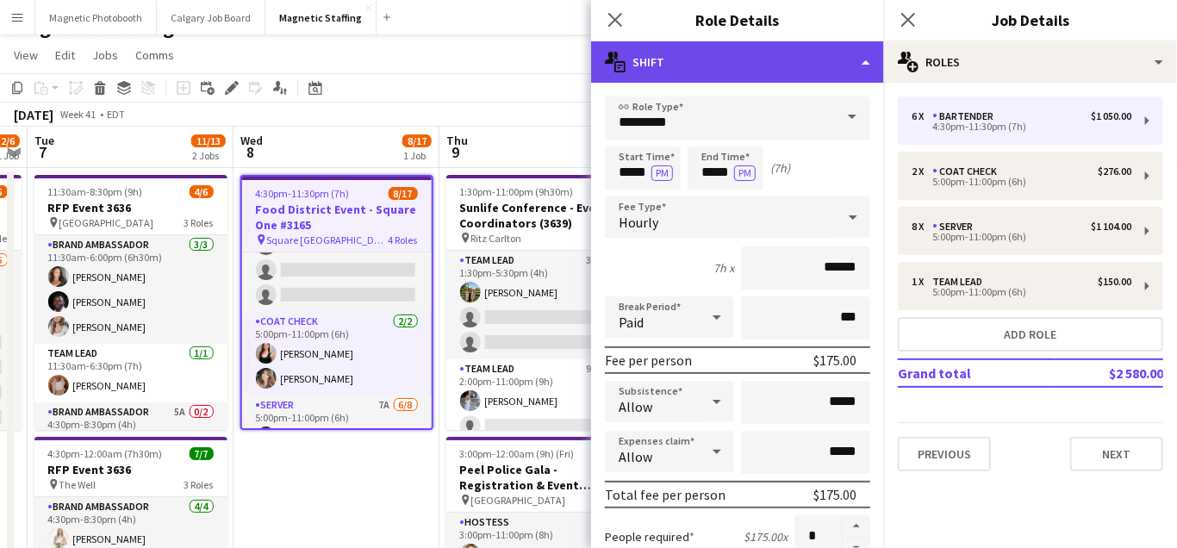
click at [871, 66] on div "multiple-actions-text Shift" at bounding box center [737, 61] width 293 height 41
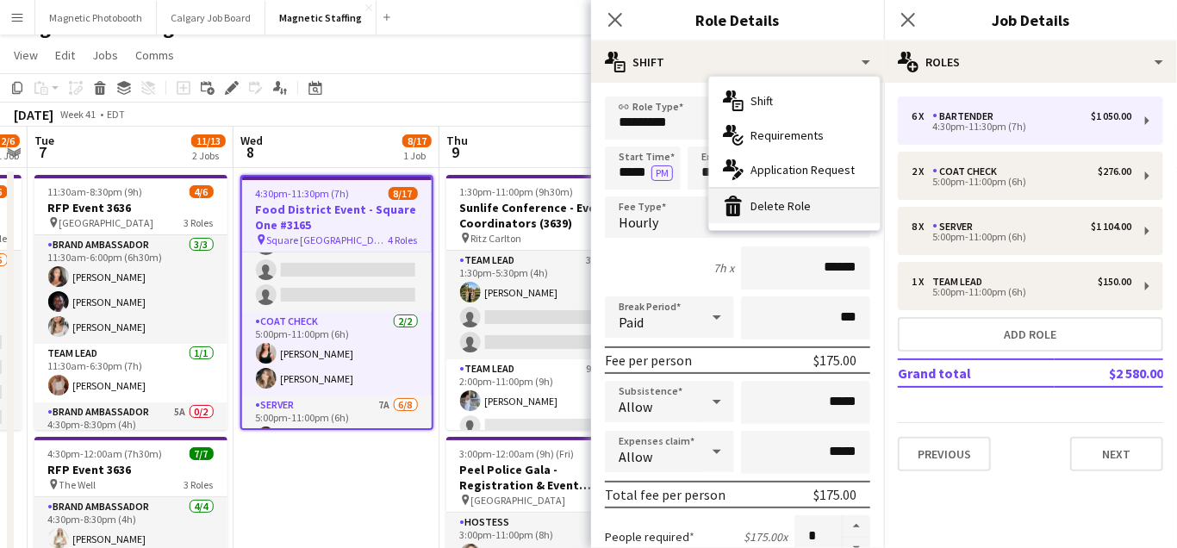
click at [784, 213] on div "bin-2 Delete Role" at bounding box center [794, 206] width 171 height 34
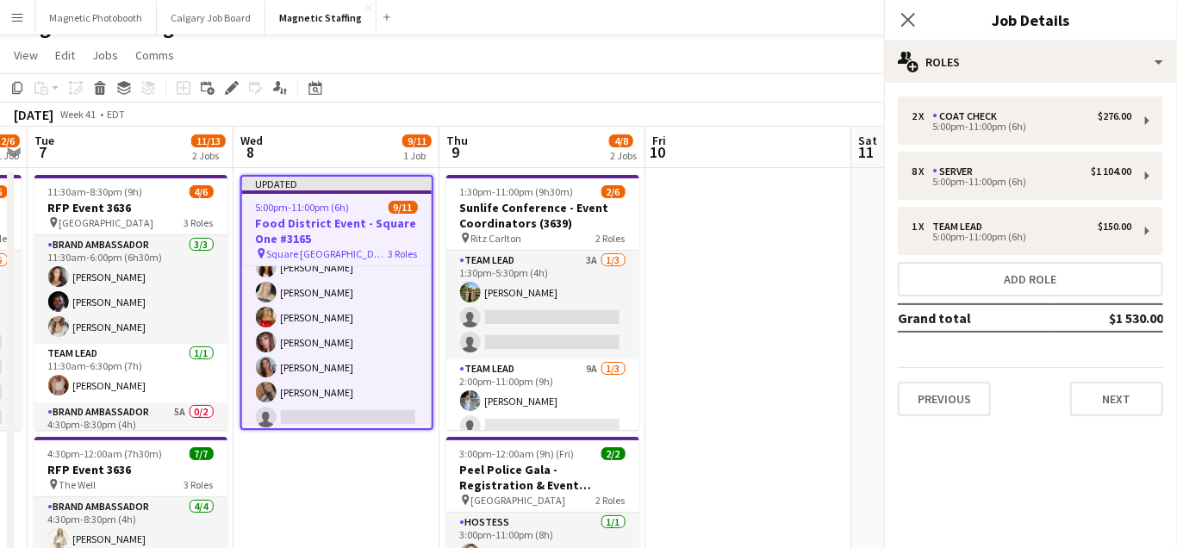
scroll to position [0, 0]
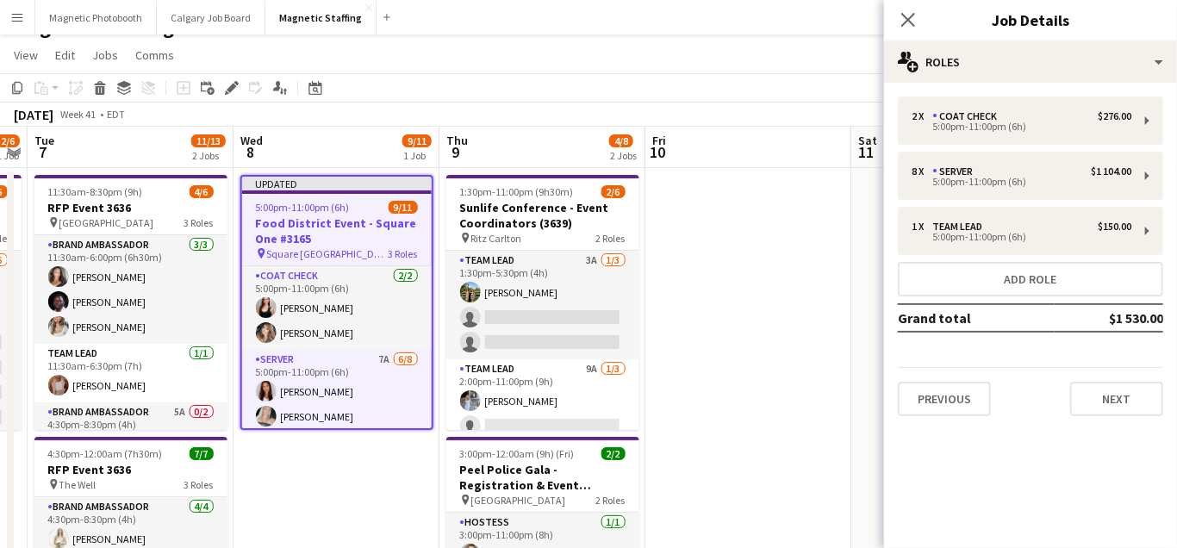
click at [784, 213] on app-date-cell at bounding box center [749, 447] width 206 height 559
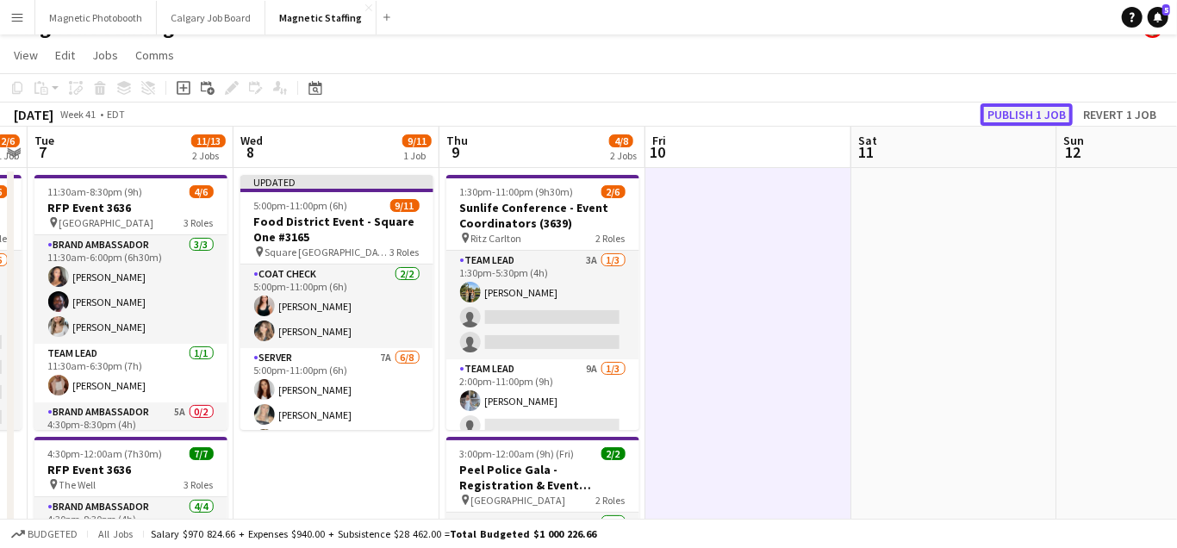
click at [1023, 113] on button "Publish 1 job" at bounding box center [1027, 114] width 92 height 22
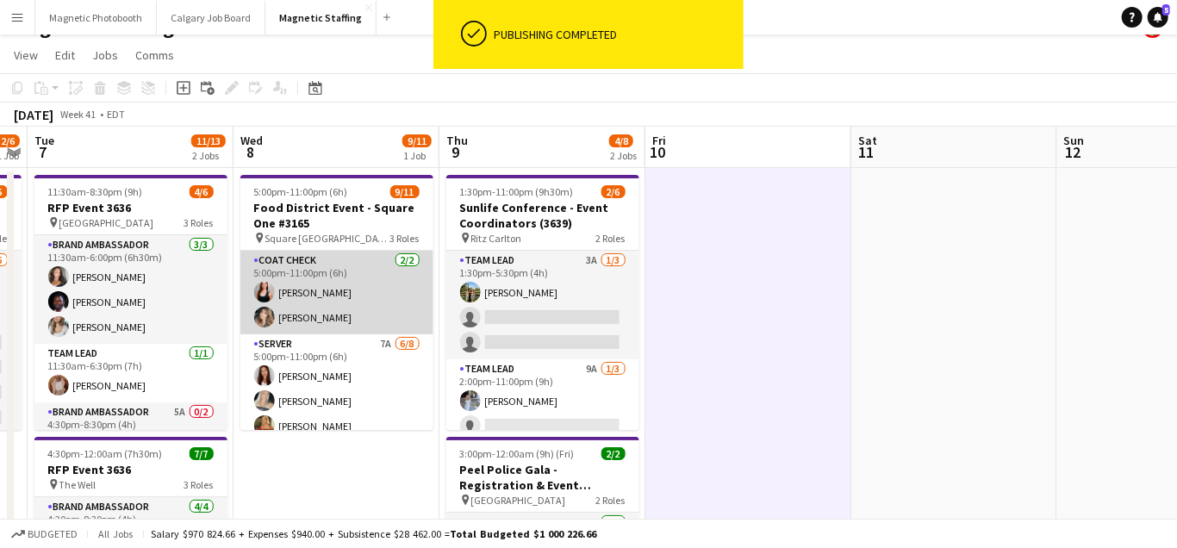
click at [350, 309] on app-card-role "Coat Check [DATE] 5:00pm-11:00pm (6h) [PERSON_NAME] [PERSON_NAME]" at bounding box center [336, 293] width 193 height 84
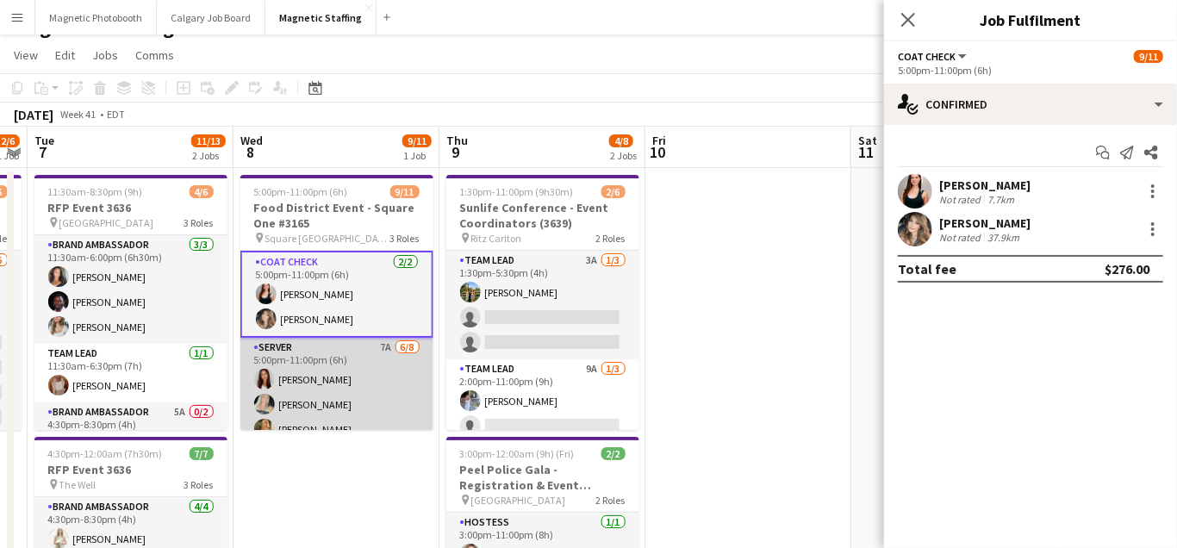
click at [311, 372] on app-card-role "Server 7A [DATE] 5:00pm-11:00pm (6h) [PERSON_NAME] [PERSON_NAME] [PERSON_NAME] …" at bounding box center [336, 455] width 193 height 234
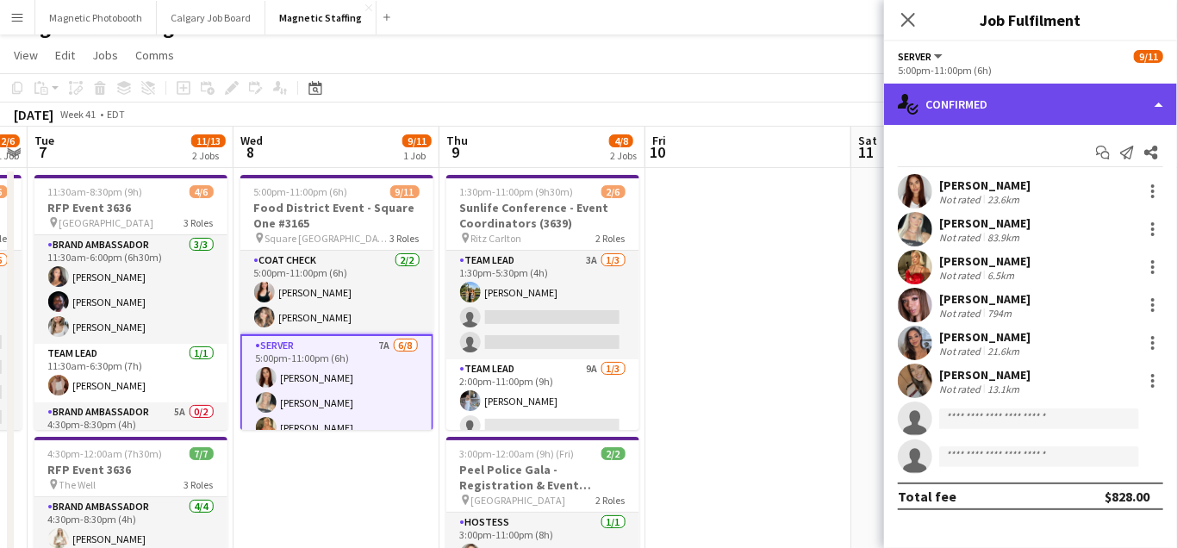
click at [971, 107] on div "single-neutral-actions-check-2 Confirmed" at bounding box center [1030, 104] width 293 height 41
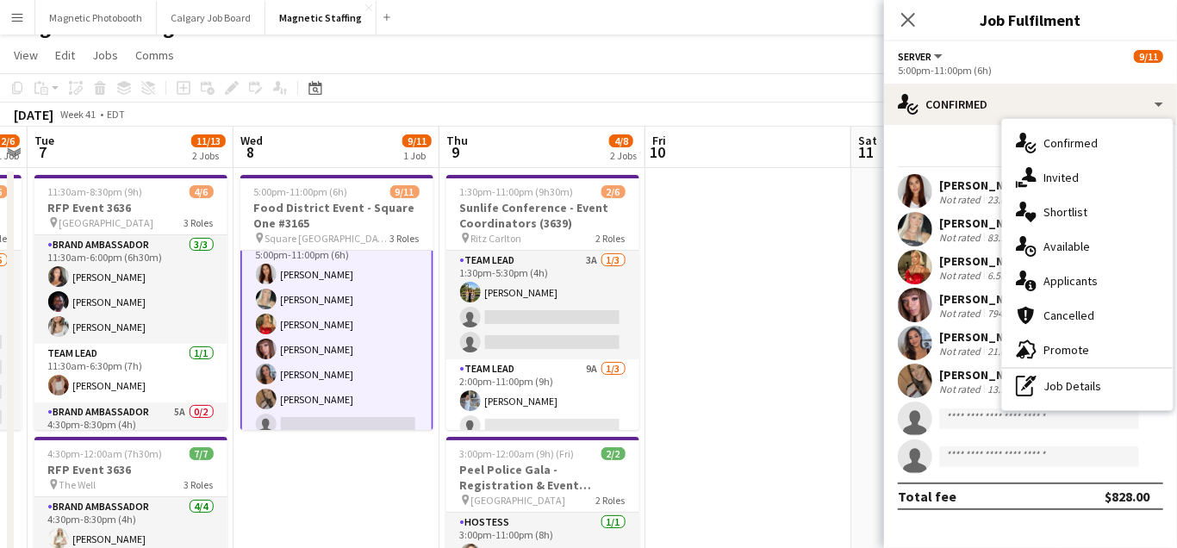
click at [334, 412] on app-card-role "Server 7A [DATE] 5:00pm-11:00pm (6h) [PERSON_NAME] [PERSON_NAME] [PERSON_NAME] …" at bounding box center [336, 349] width 193 height 237
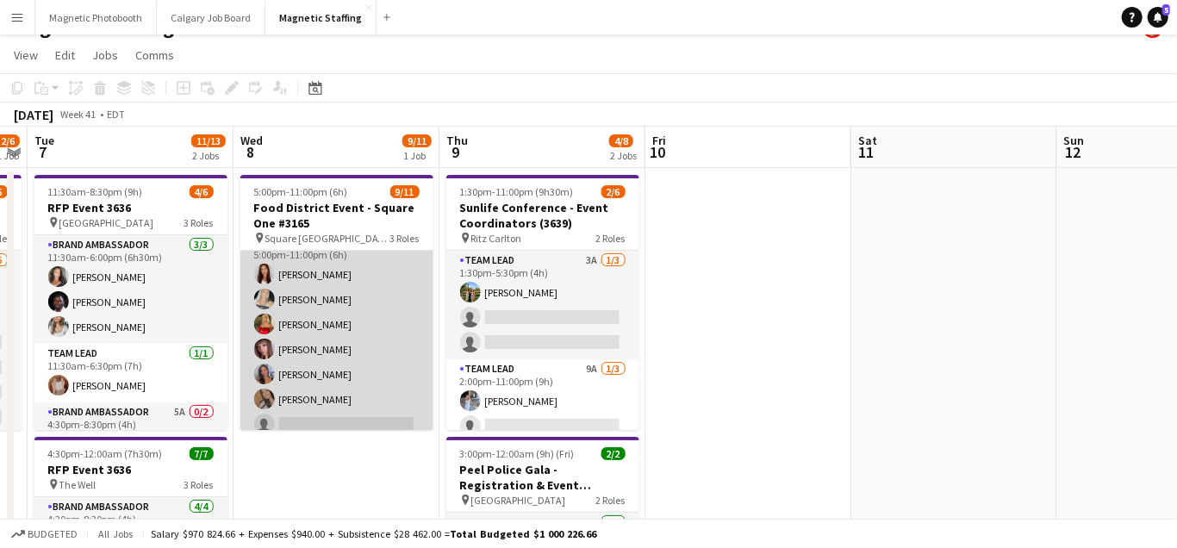
scroll to position [196, 0]
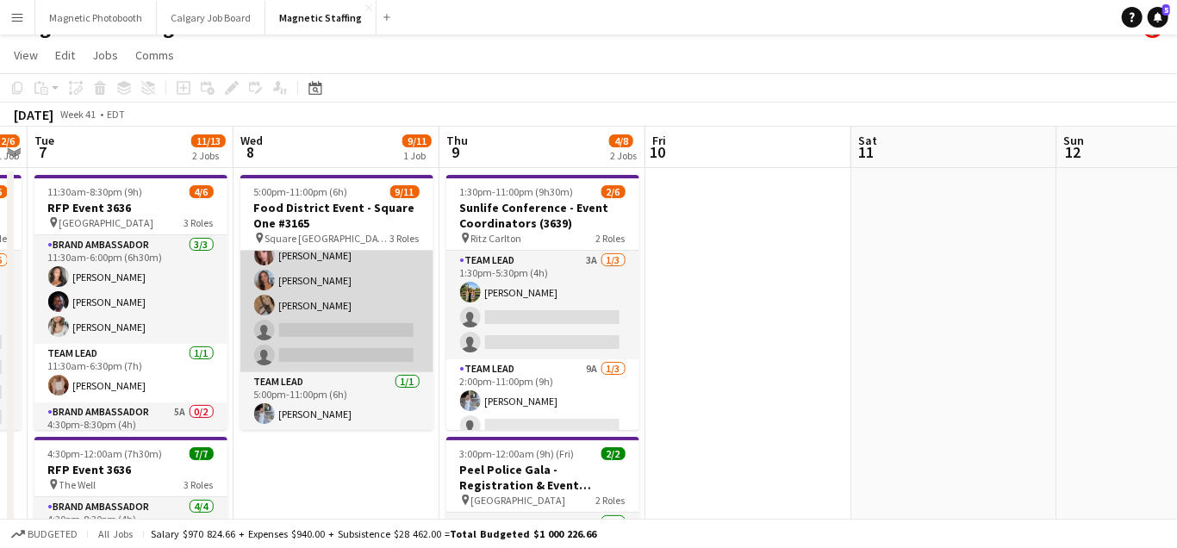
click at [352, 318] on app-card-role "Server 7A [DATE] 5:00pm-11:00pm (6h) [PERSON_NAME] [PERSON_NAME] [PERSON_NAME] …" at bounding box center [336, 256] width 193 height 234
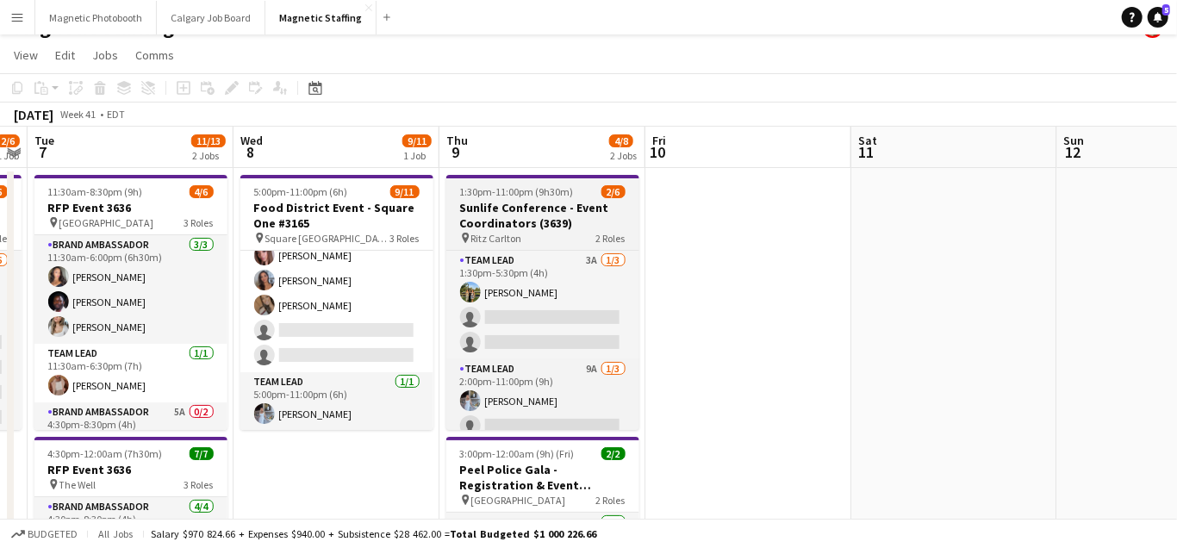
scroll to position [197, 0]
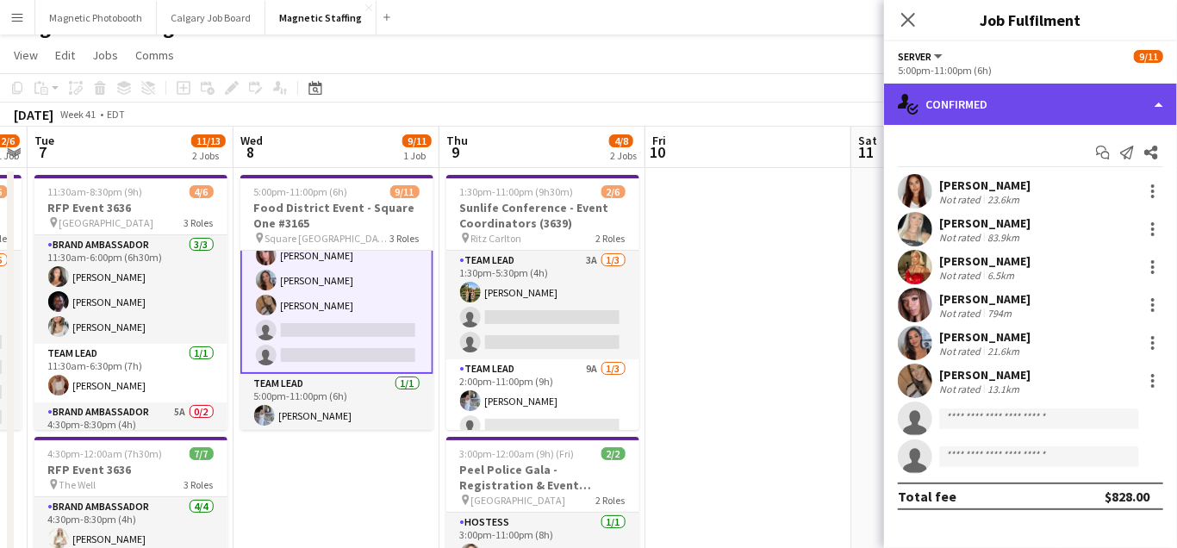
click at [1042, 95] on div "single-neutral-actions-check-2 Confirmed" at bounding box center [1030, 104] width 293 height 41
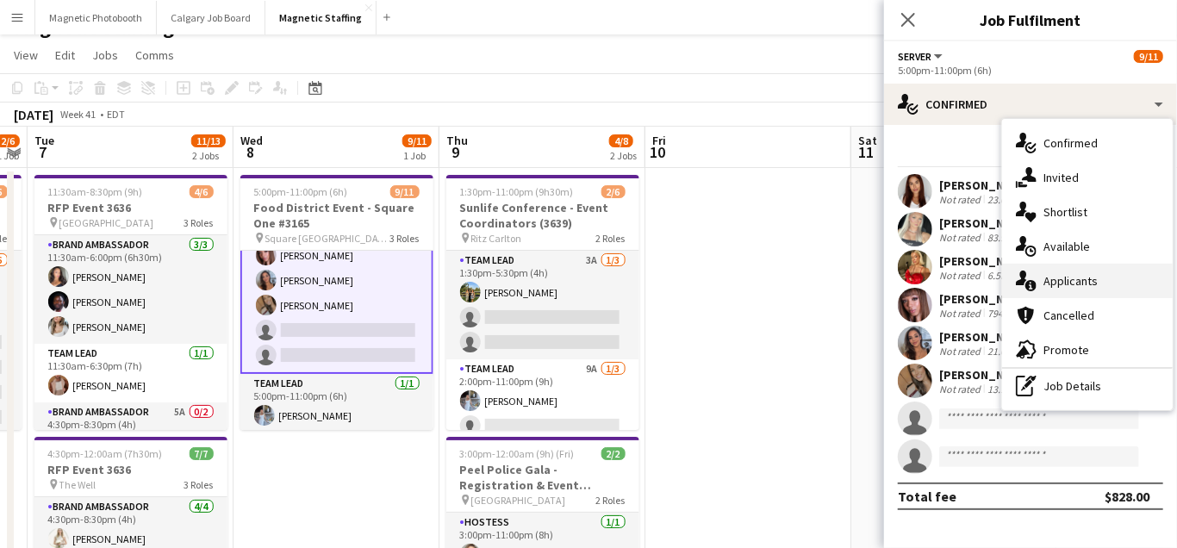
click at [1057, 283] on span "Applicants" at bounding box center [1071, 281] width 54 height 16
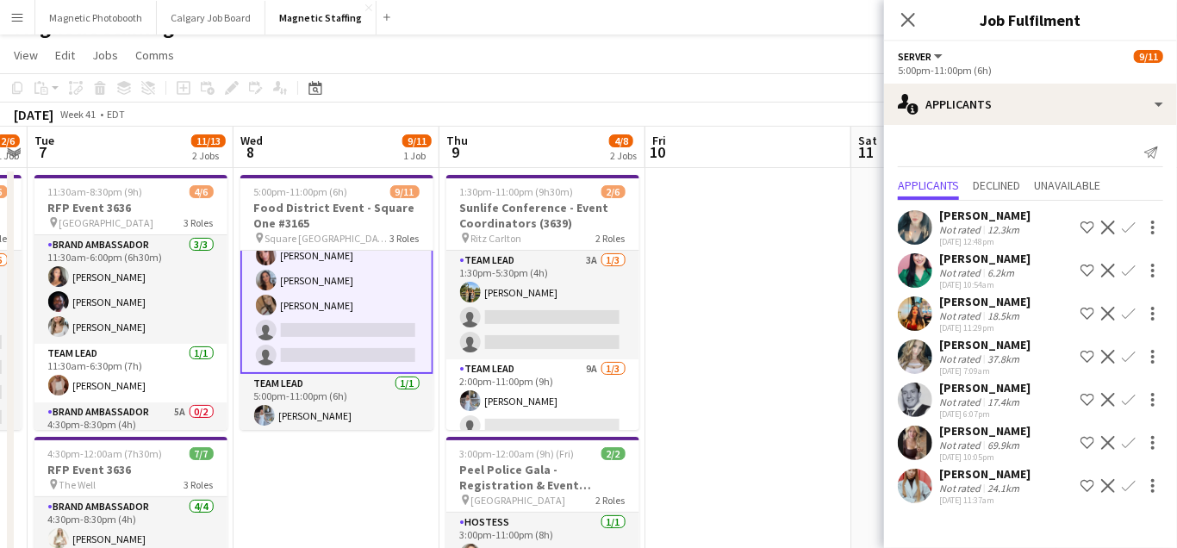
click at [1109, 315] on app-icon "Decline" at bounding box center [1109, 314] width 14 height 14
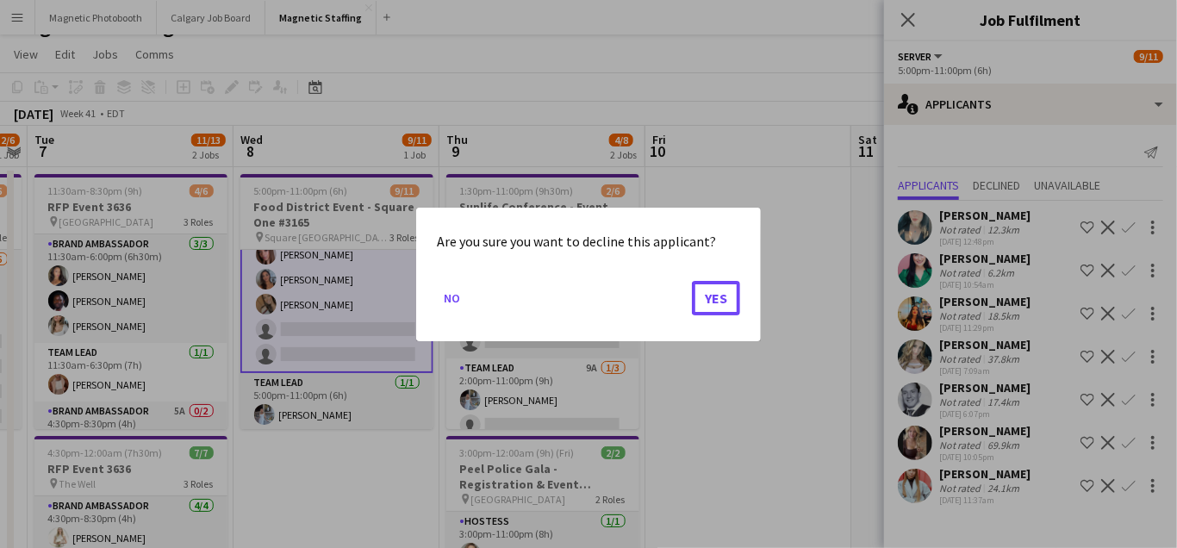
drag, startPoint x: 728, startPoint y: 307, endPoint x: 740, endPoint y: 297, distance: 15.2
click at [728, 306] on button "Yes" at bounding box center [716, 297] width 48 height 34
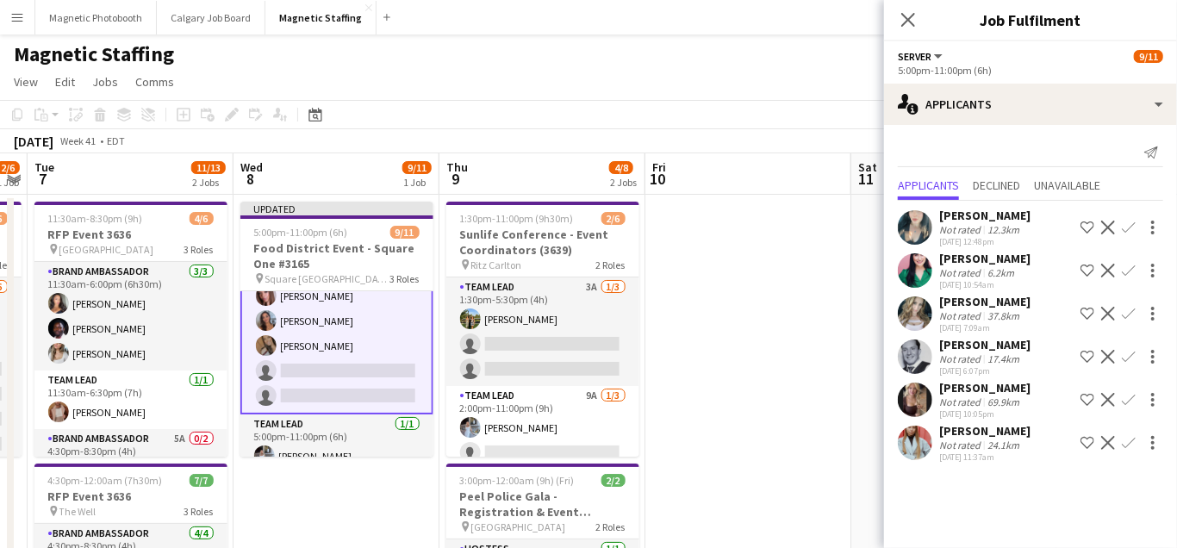
scroll to position [27, 0]
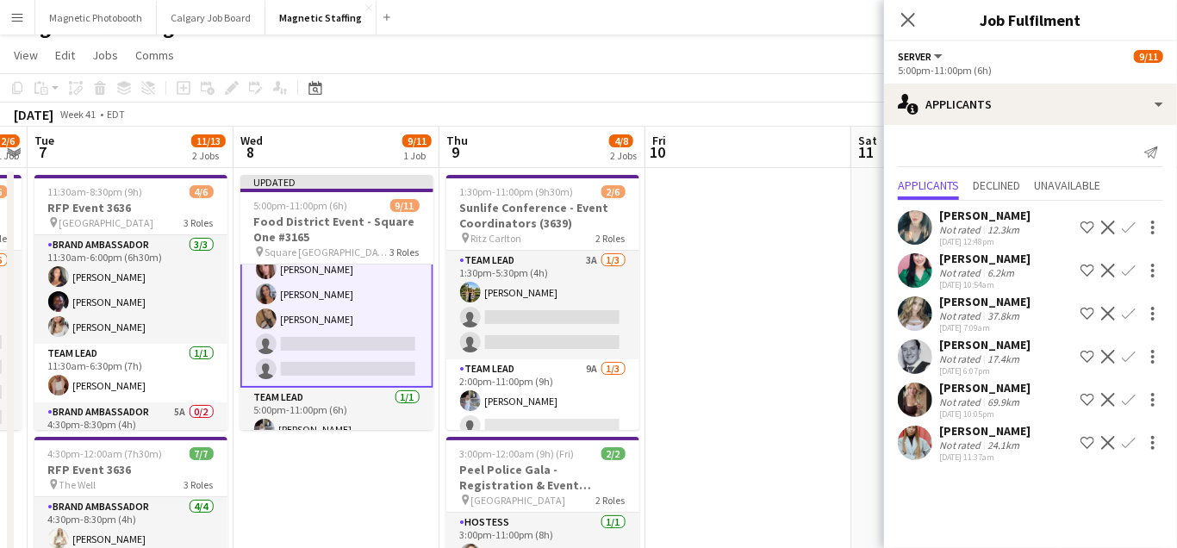
click at [922, 346] on app-user-avatar at bounding box center [915, 357] width 34 height 34
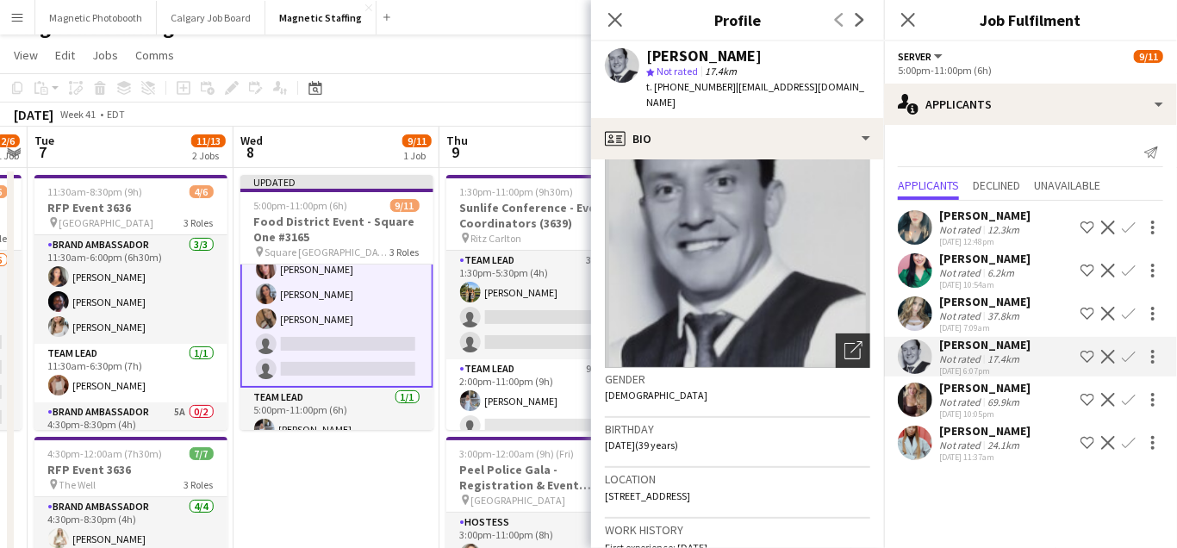
scroll to position [0, 0]
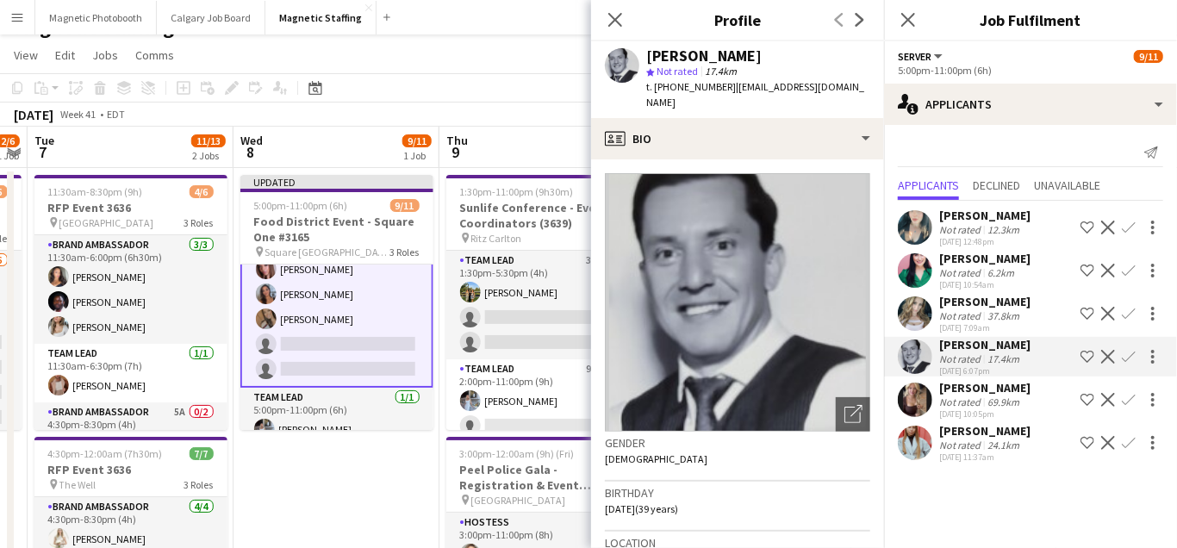
click at [1133, 359] on app-icon "Confirm" at bounding box center [1129, 357] width 14 height 14
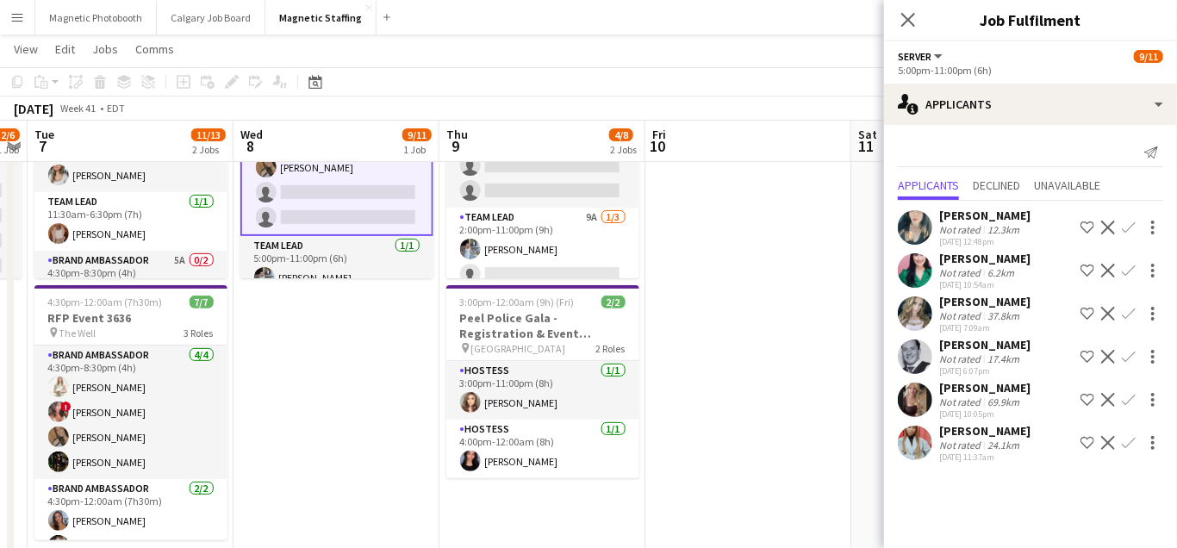
scroll to position [250, 0]
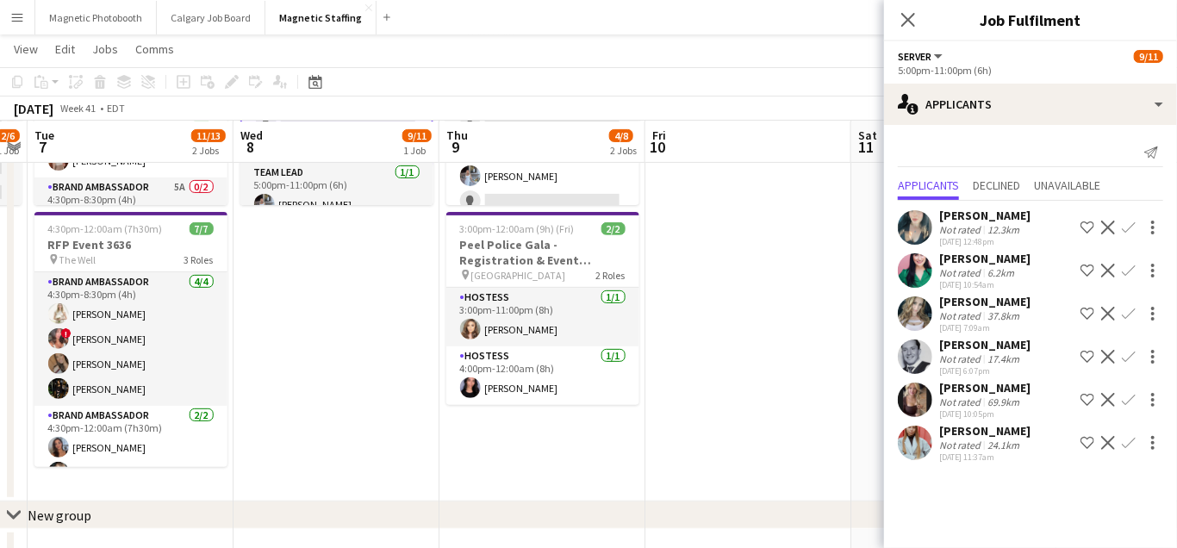
click at [1130, 359] on app-icon "Confirm" at bounding box center [1129, 357] width 14 height 14
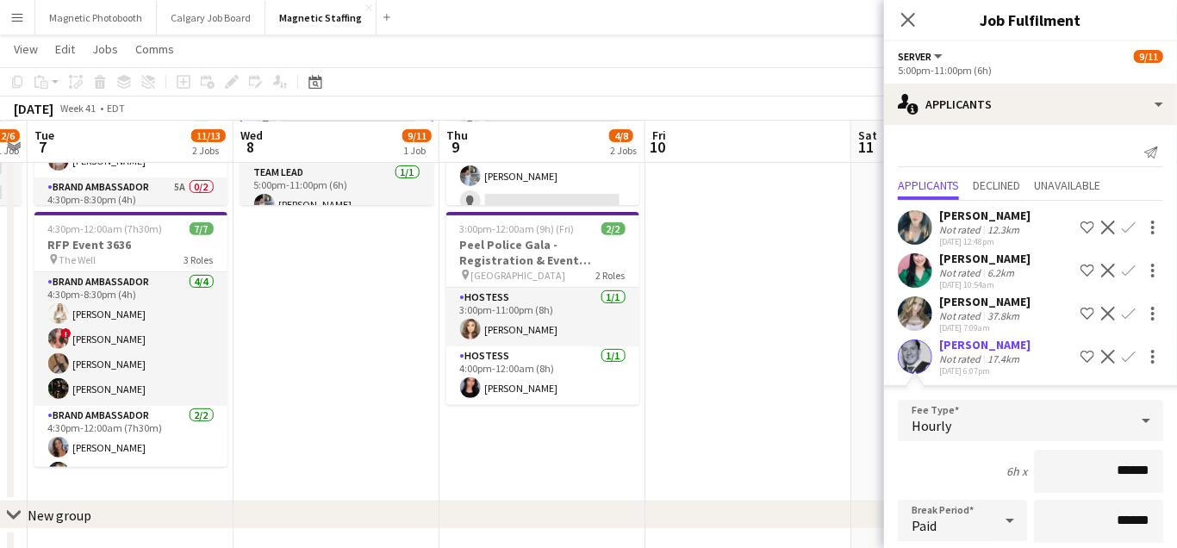
scroll to position [321, 0]
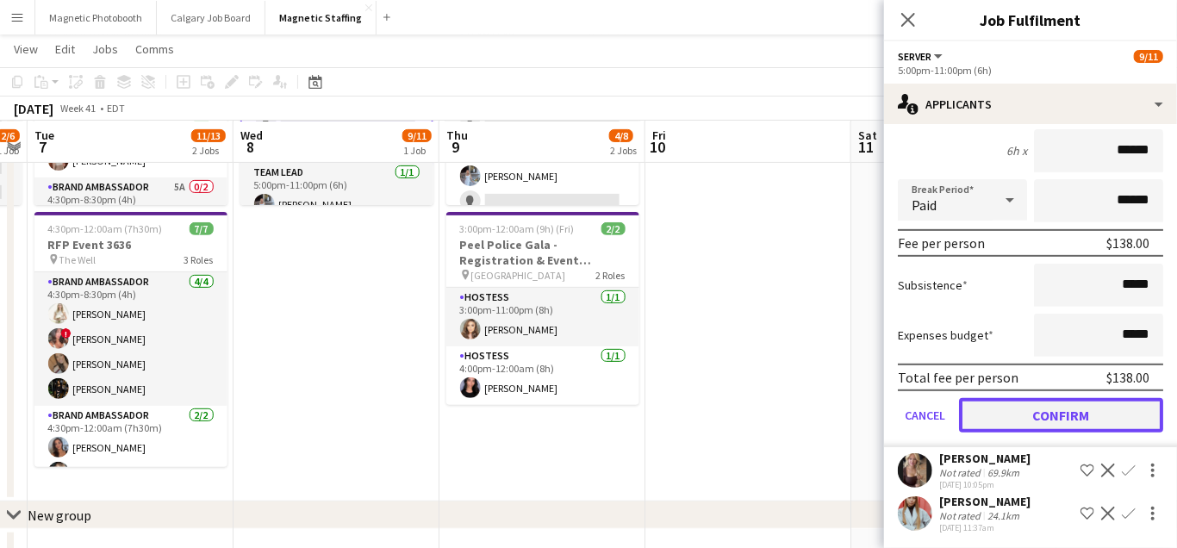
click at [1024, 415] on button "Confirm" at bounding box center [1061, 415] width 204 height 34
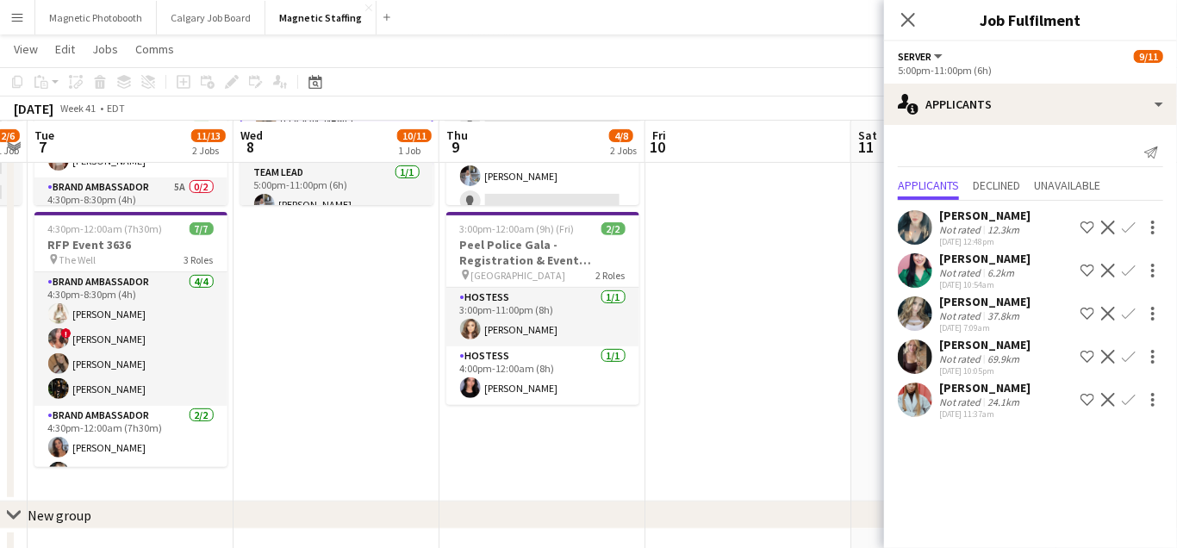
scroll to position [0, 0]
click at [834, 424] on app-date-cell at bounding box center [749, 222] width 206 height 559
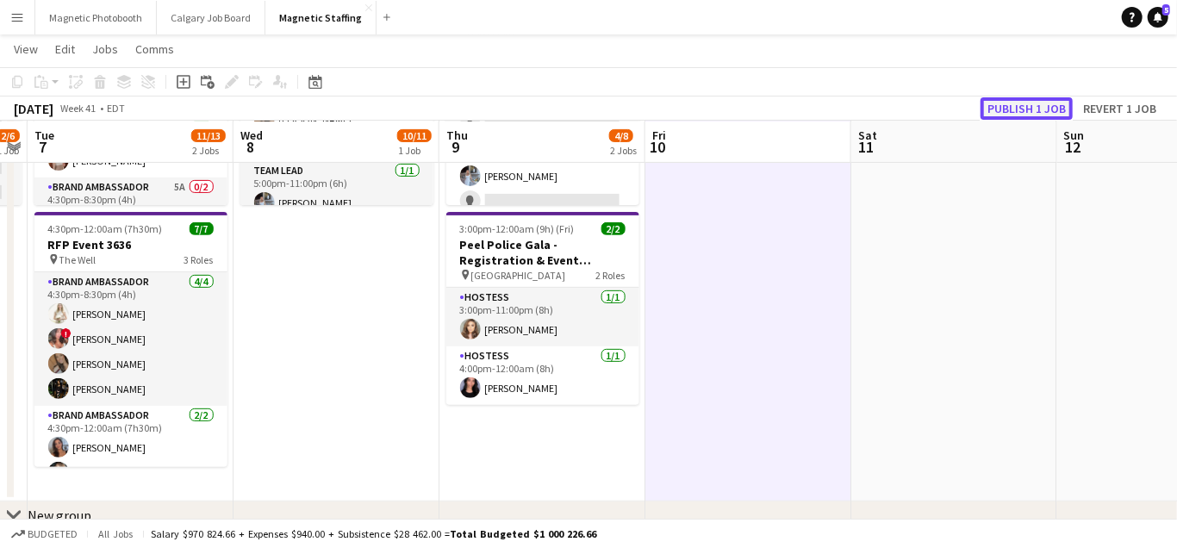
click at [1009, 106] on button "Publish 1 job" at bounding box center [1027, 108] width 92 height 22
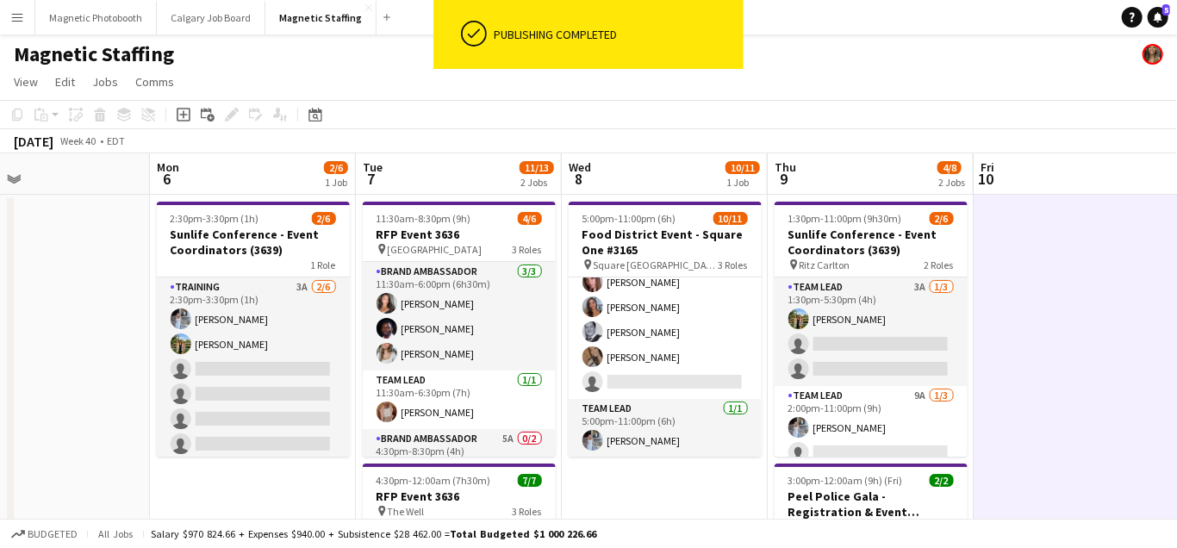
scroll to position [3, 0]
click at [315, 119] on icon "Date picker" at bounding box center [316, 115] width 14 height 14
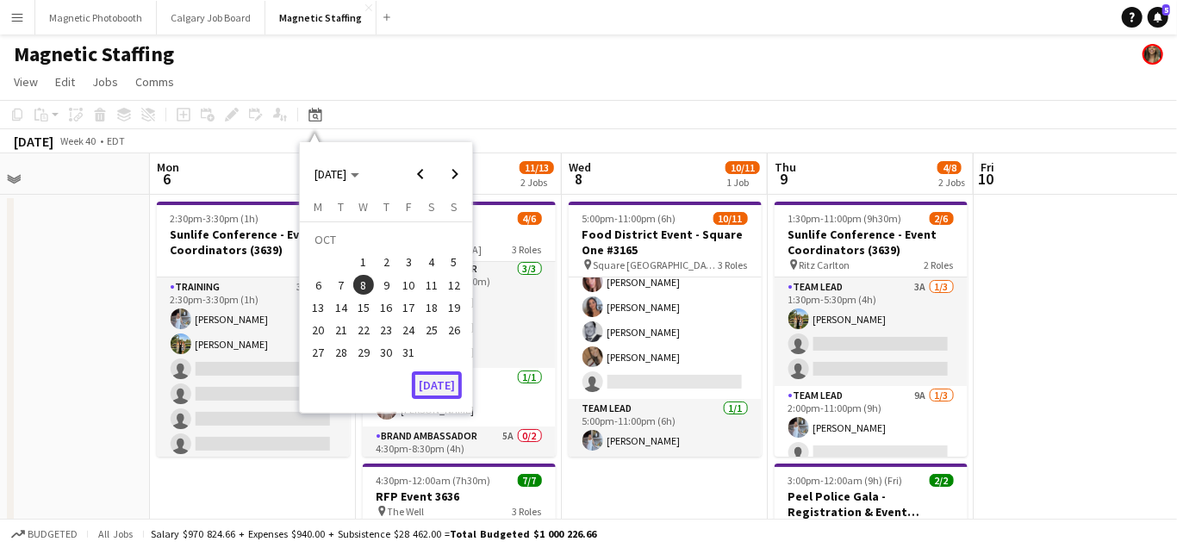
click at [454, 387] on button "[DATE]" at bounding box center [437, 386] width 50 height 28
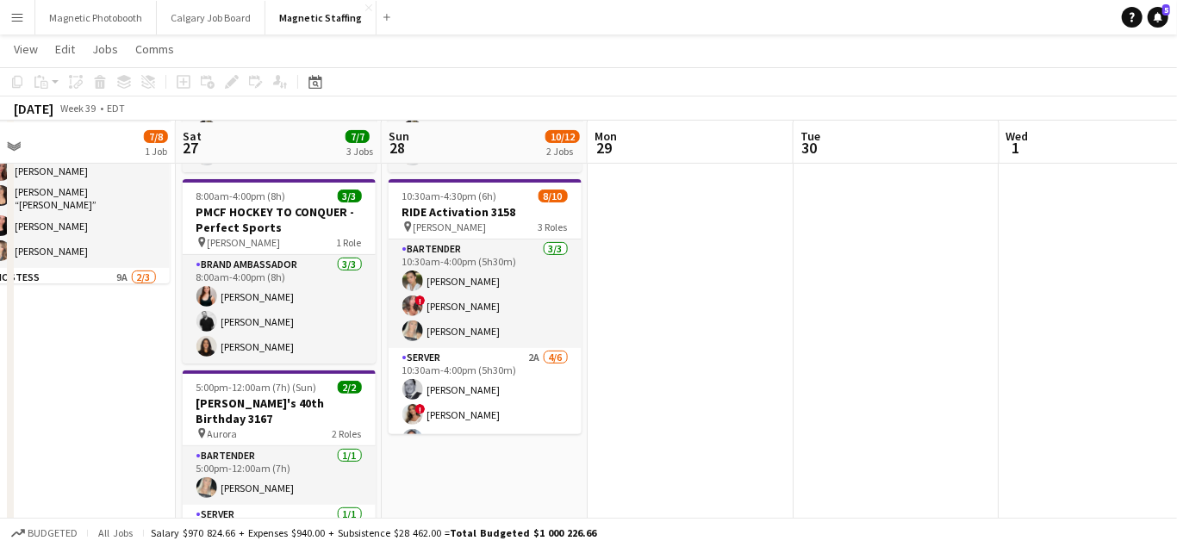
scroll to position [173, 0]
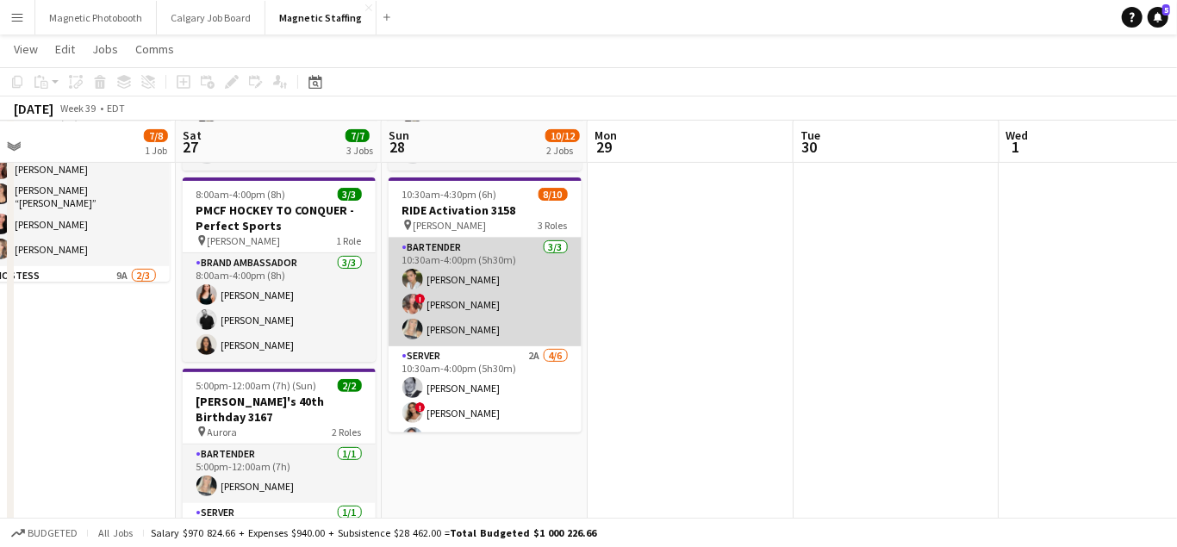
click at [501, 326] on app-card-role "Bartender [DATE] 10:30am-4:00pm (5h30m) [PERSON_NAME] ! [PERSON_NAME] [PERSON_N…" at bounding box center [485, 292] width 193 height 109
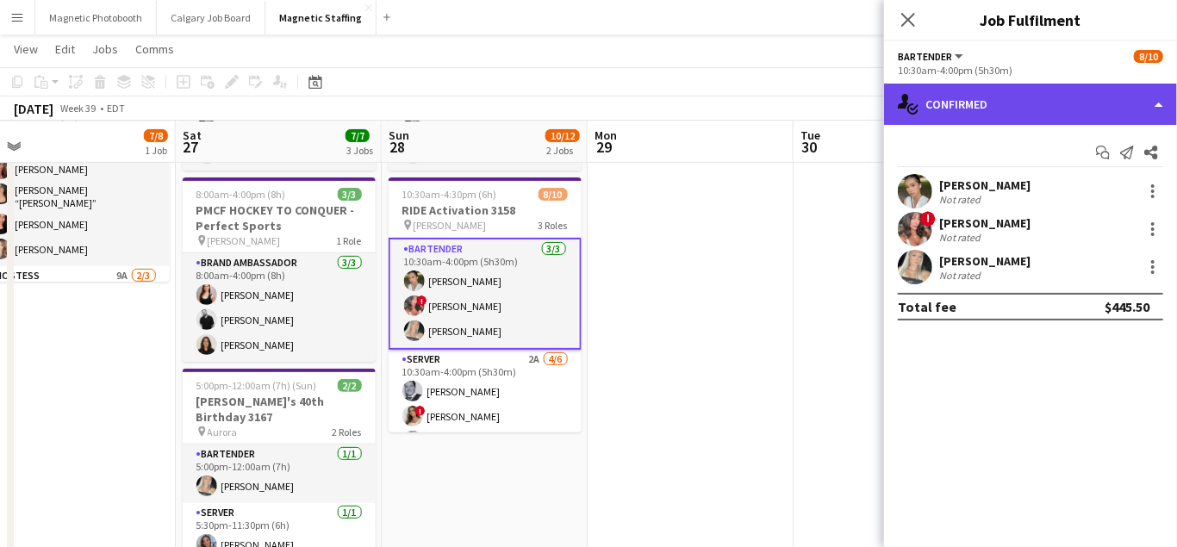
click at [1047, 100] on div "single-neutral-actions-check-2 Confirmed" at bounding box center [1030, 104] width 293 height 41
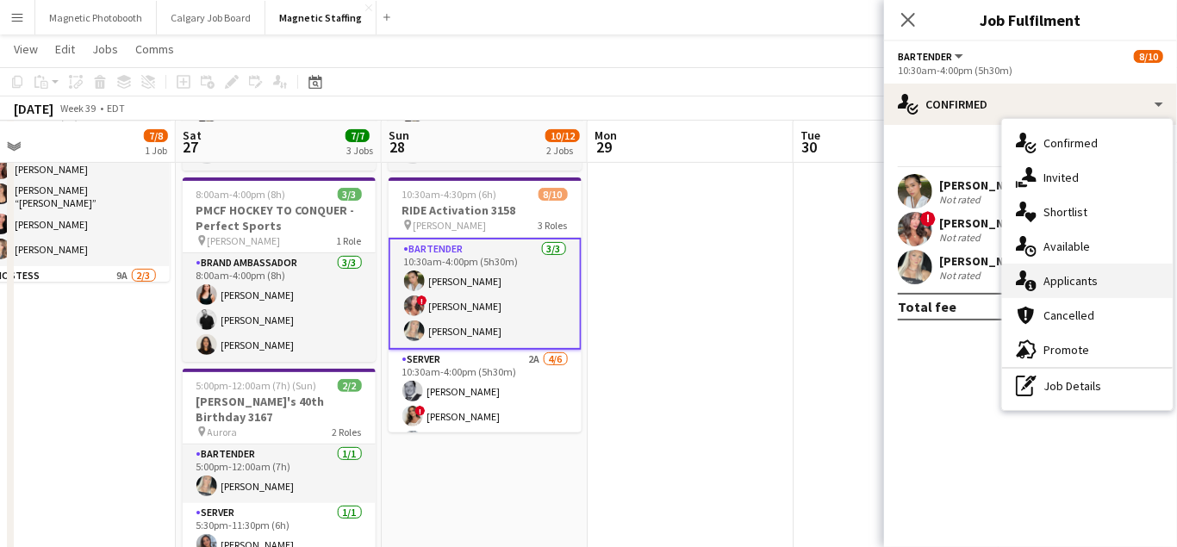
click at [1056, 282] on span "Applicants" at bounding box center [1071, 281] width 54 height 16
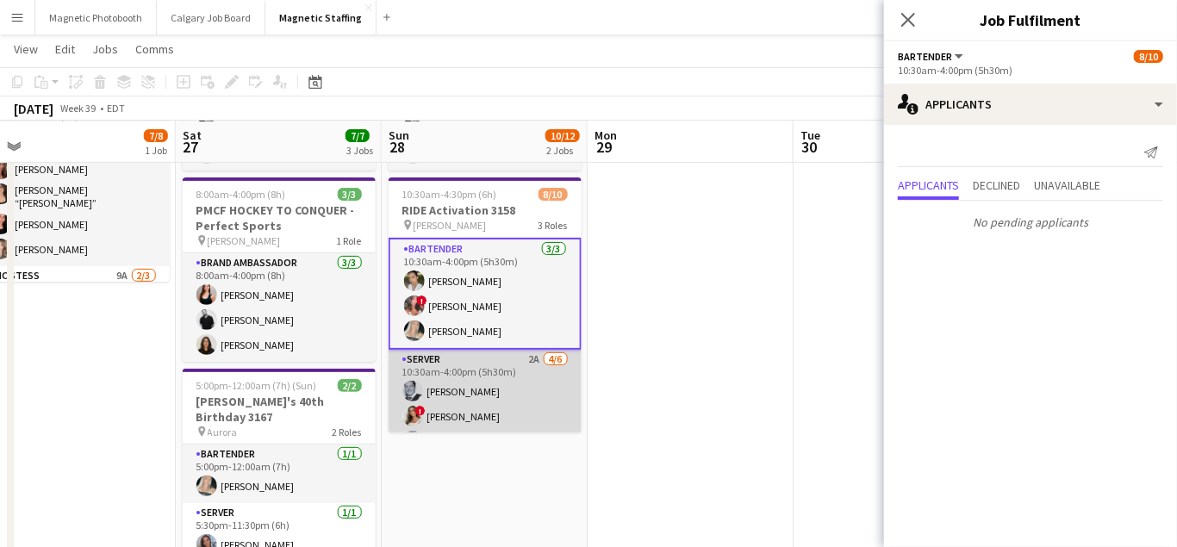
click at [510, 411] on app-card-role "Server 2A [DATE] 10:30am-4:00pm (5h30m) [PERSON_NAME] ! [PERSON_NAME] [PERSON_N…" at bounding box center [485, 442] width 193 height 184
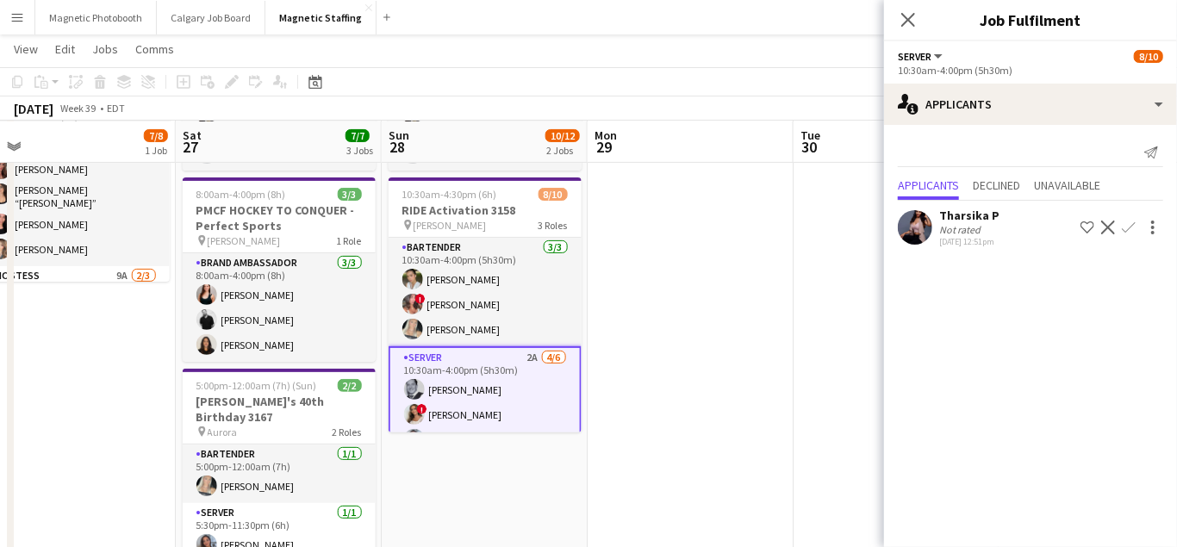
scroll to position [159, 0]
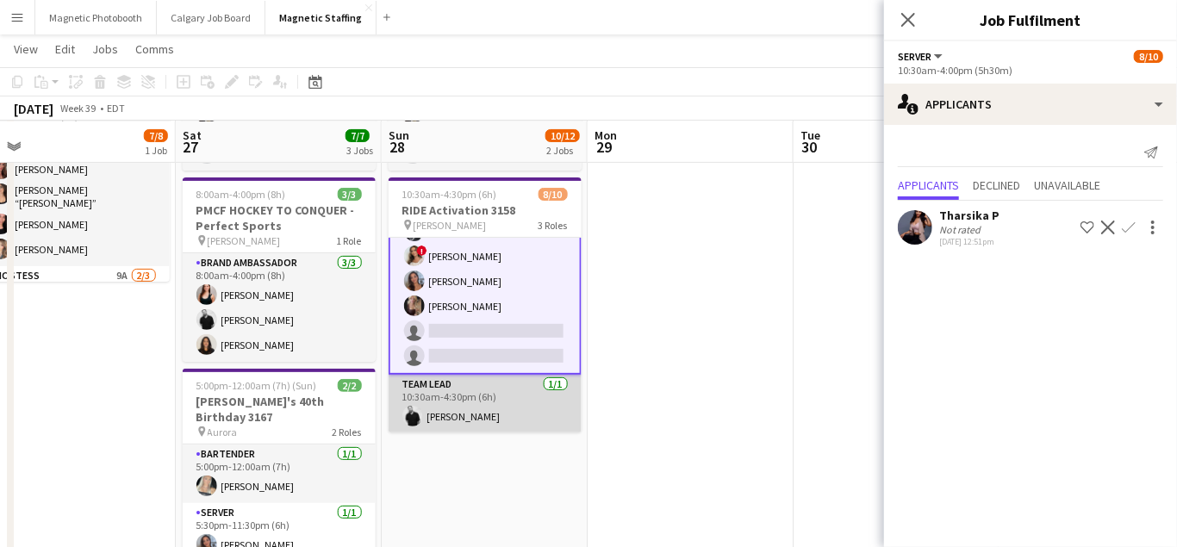
click at [470, 428] on app-card-role "Team Lead [DATE] 10:30am-4:30pm (6h) [PERSON_NAME]" at bounding box center [485, 404] width 193 height 59
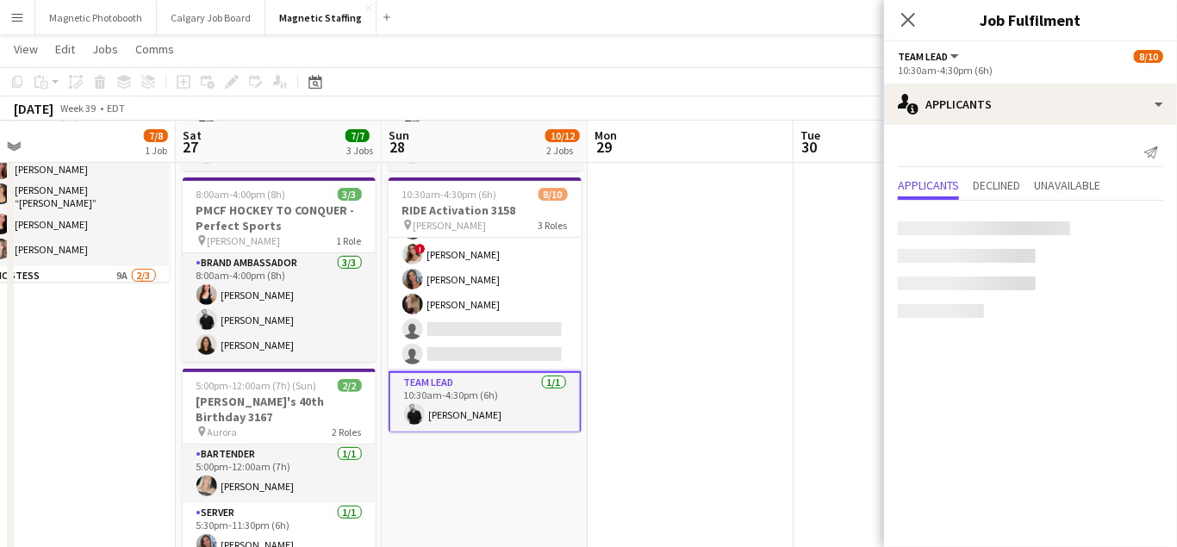
scroll to position [157, 0]
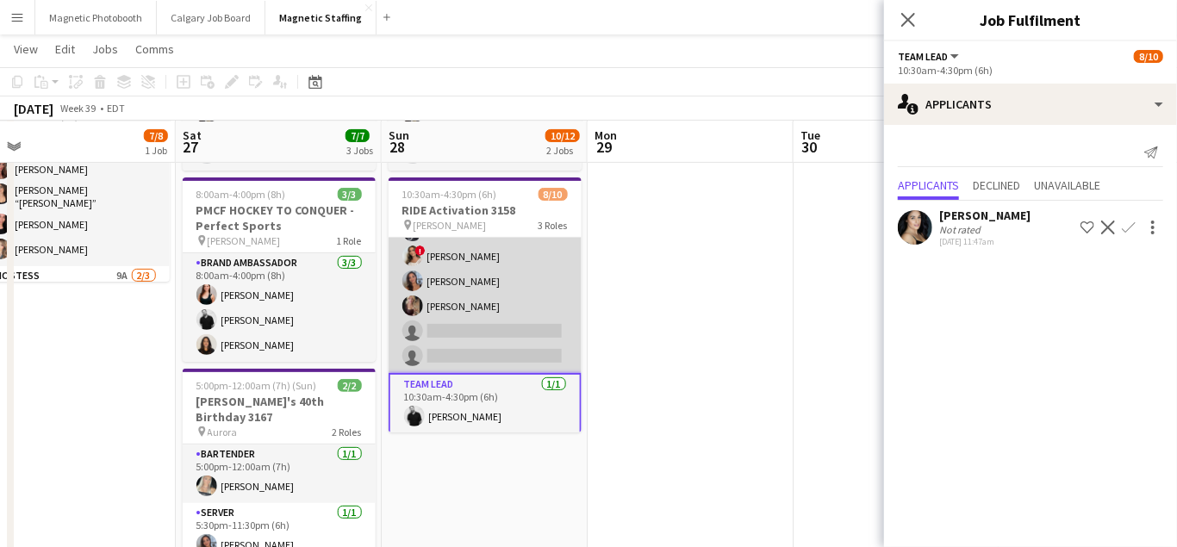
click at [524, 323] on app-card-role "Server 2A [DATE] 10:30am-4:00pm (5h30m) [PERSON_NAME] ! [PERSON_NAME] [PERSON_N…" at bounding box center [485, 282] width 193 height 184
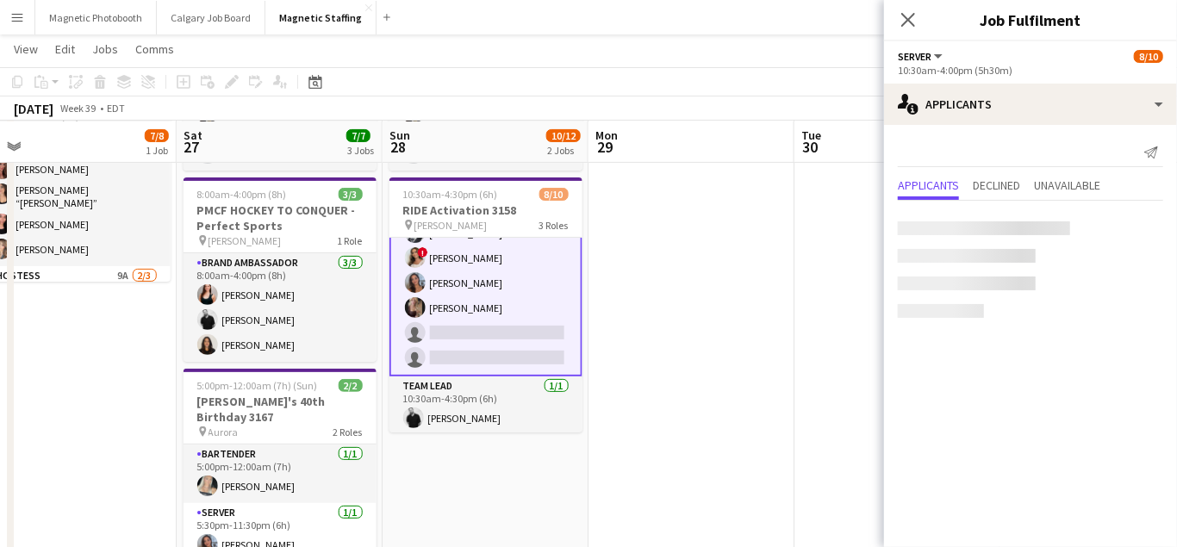
scroll to position [159, 0]
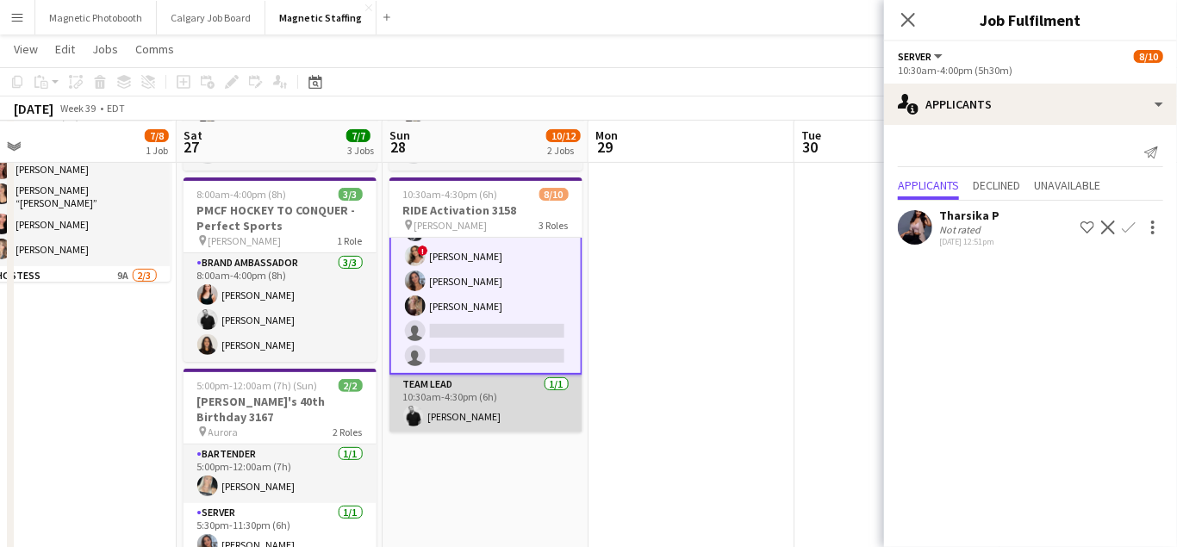
click at [470, 405] on app-card-role "Team Lead [DATE] 10:30am-4:30pm (6h) [PERSON_NAME]" at bounding box center [486, 404] width 193 height 59
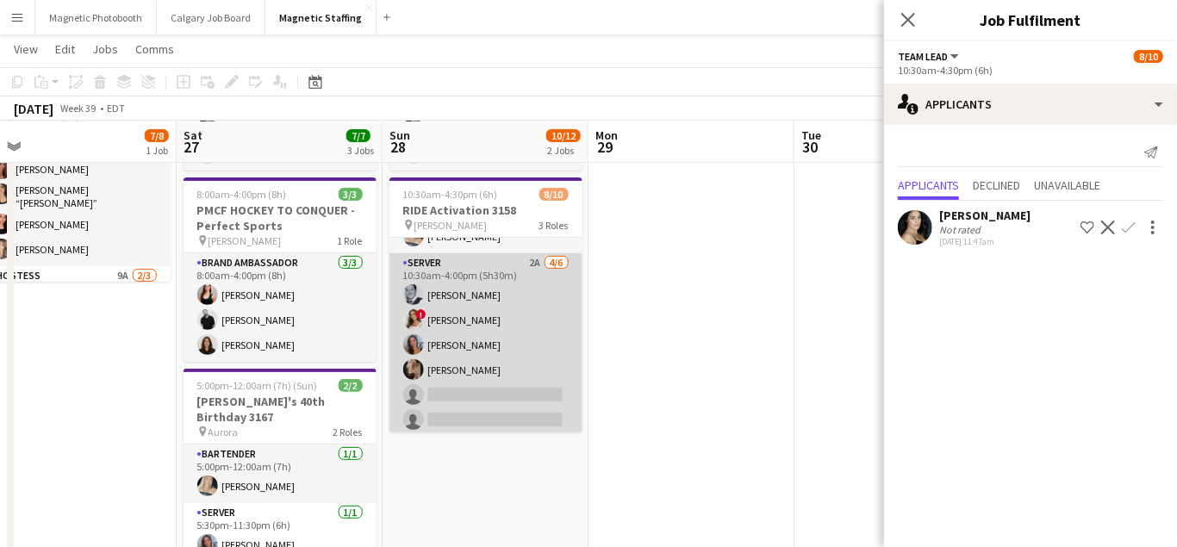
scroll to position [0, 0]
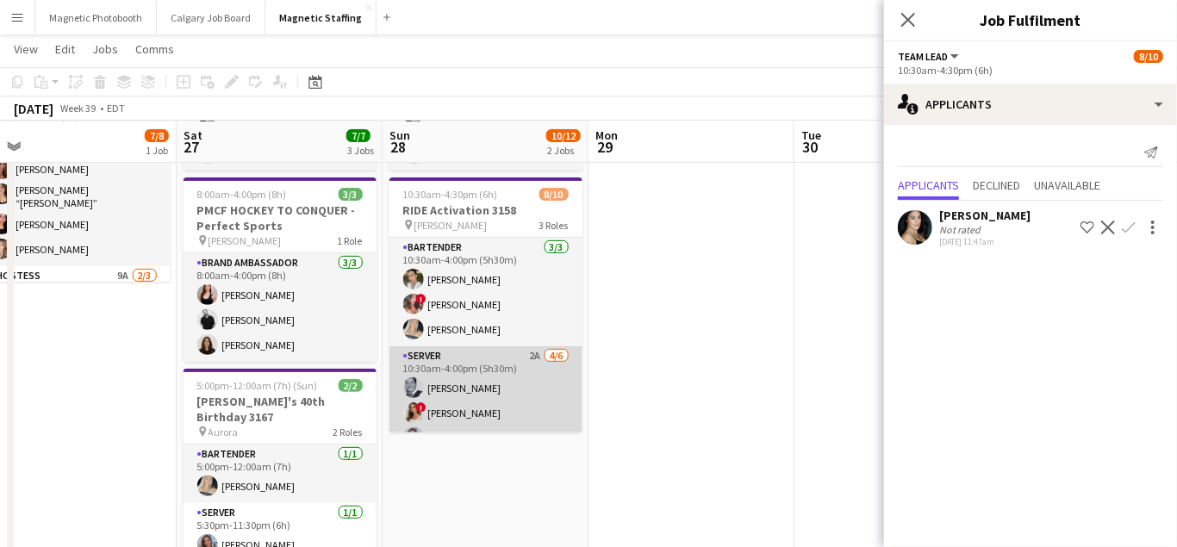
click at [505, 342] on app-card-role "Bartender [DATE] 10:30am-4:00pm (5h30m) [PERSON_NAME] ! [PERSON_NAME] [PERSON_N…" at bounding box center [486, 292] width 193 height 109
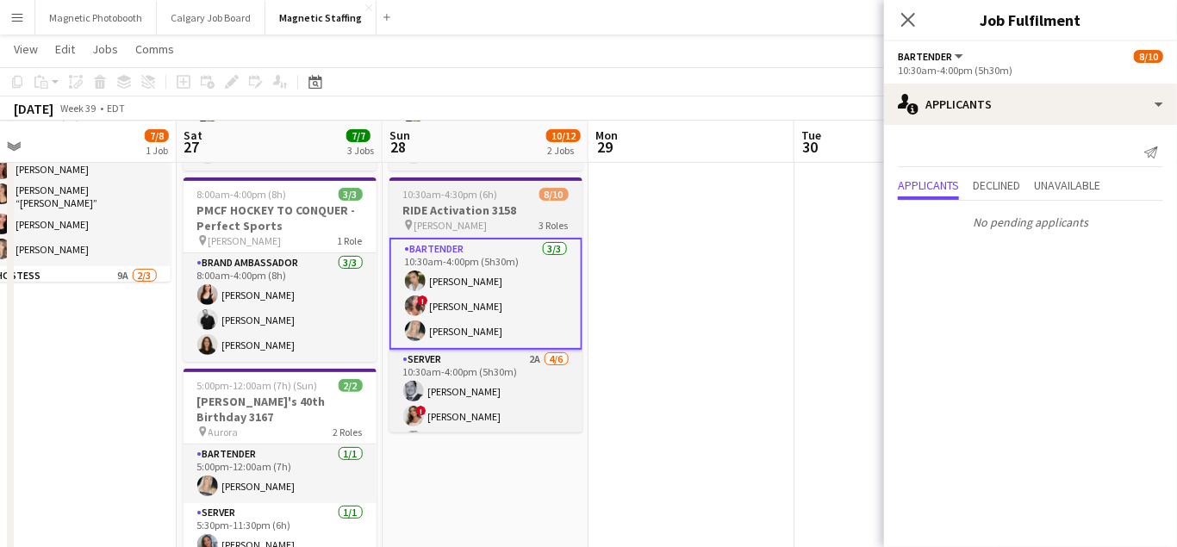
click at [459, 207] on h3 "RIDE Activation 3158" at bounding box center [486, 211] width 193 height 16
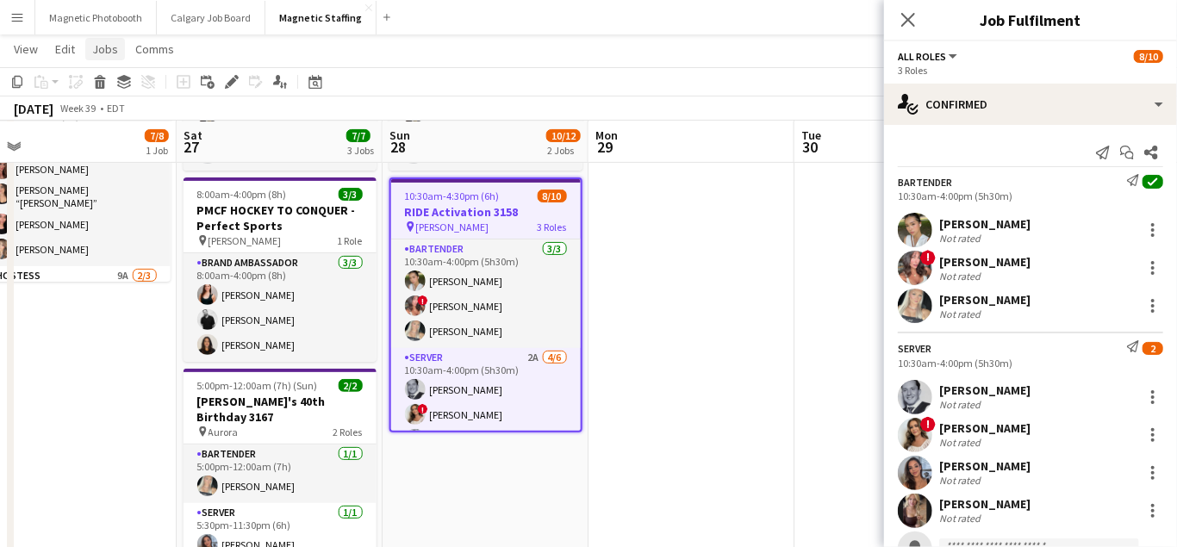
click at [109, 43] on span "Jobs" at bounding box center [105, 49] width 26 height 16
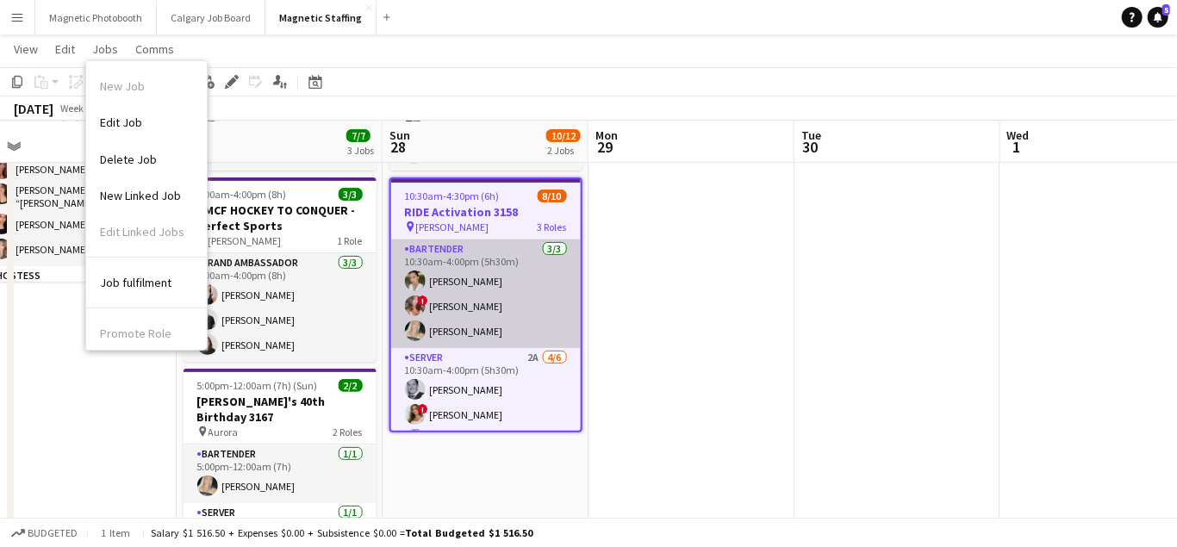
click at [501, 322] on app-card-role "Bartender [DATE] 10:30am-4:00pm (5h30m) [PERSON_NAME] ! [PERSON_NAME] [PERSON_N…" at bounding box center [486, 294] width 190 height 109
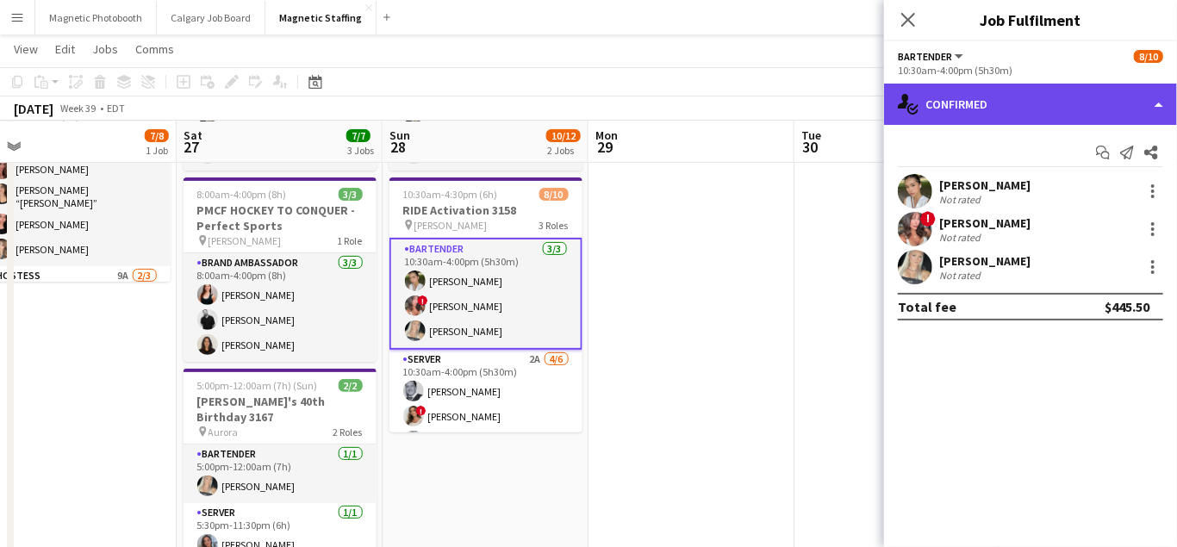
click at [1160, 108] on div "single-neutral-actions-check-2 Confirmed" at bounding box center [1030, 104] width 293 height 41
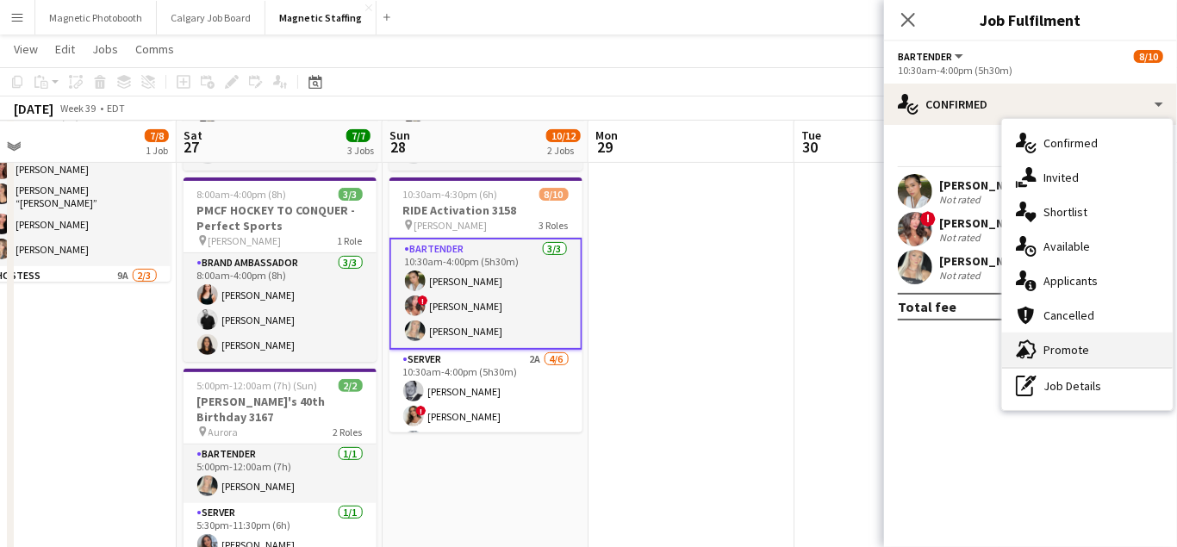
click at [1056, 344] on span "Promote" at bounding box center [1067, 350] width 46 height 16
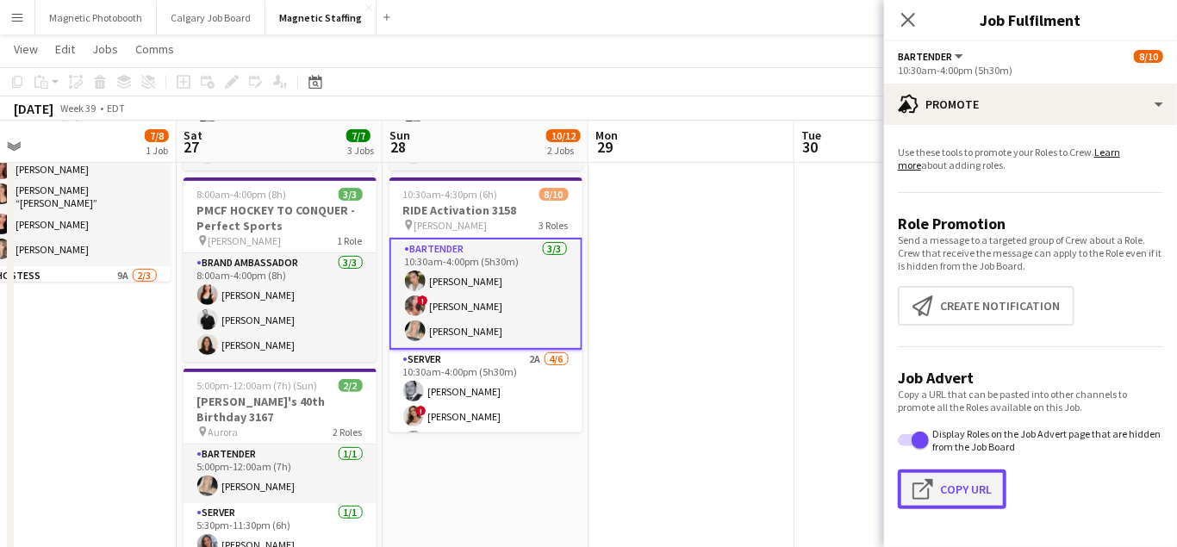
click at [973, 486] on button "Click to copy URL Copy Url" at bounding box center [952, 490] width 109 height 40
click at [314, 83] on icon "Date picker" at bounding box center [316, 82] width 14 height 14
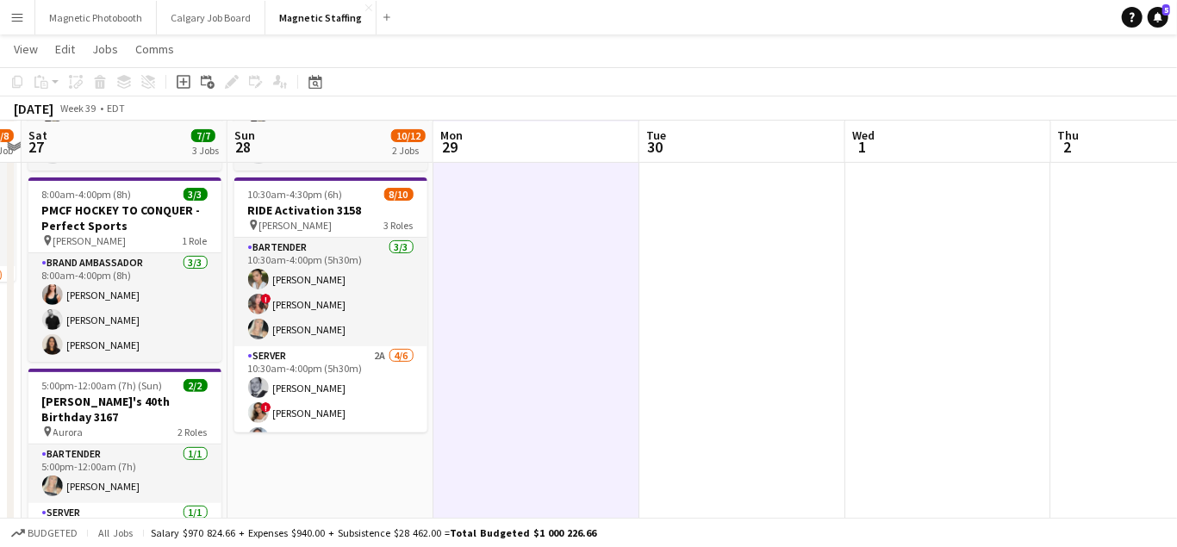
drag, startPoint x: 744, startPoint y: 349, endPoint x: 162, endPoint y: 407, distance: 584.7
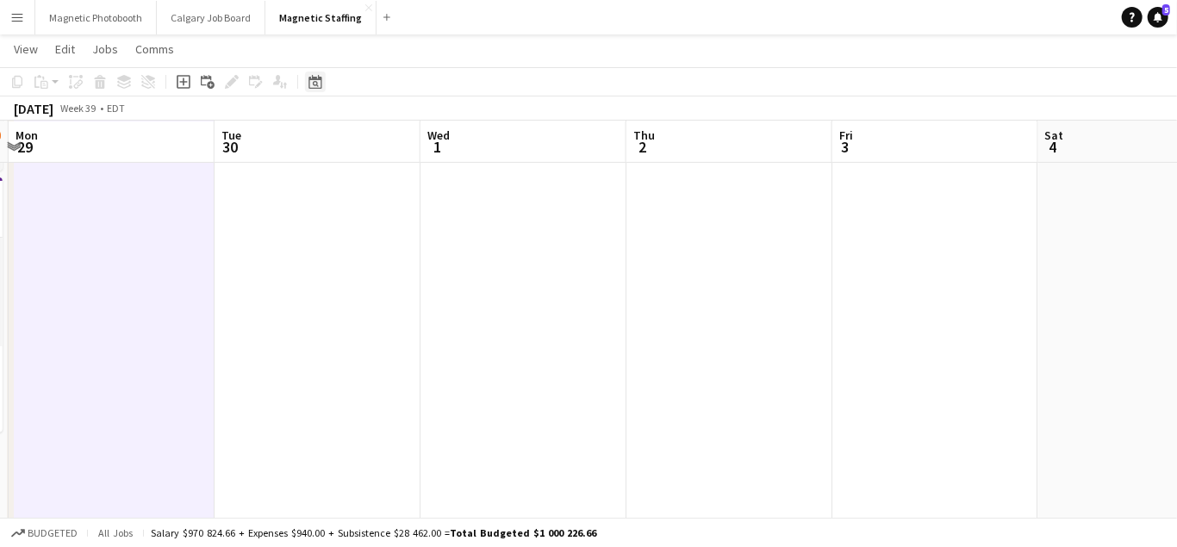
click at [313, 82] on icon at bounding box center [316, 84] width 6 height 6
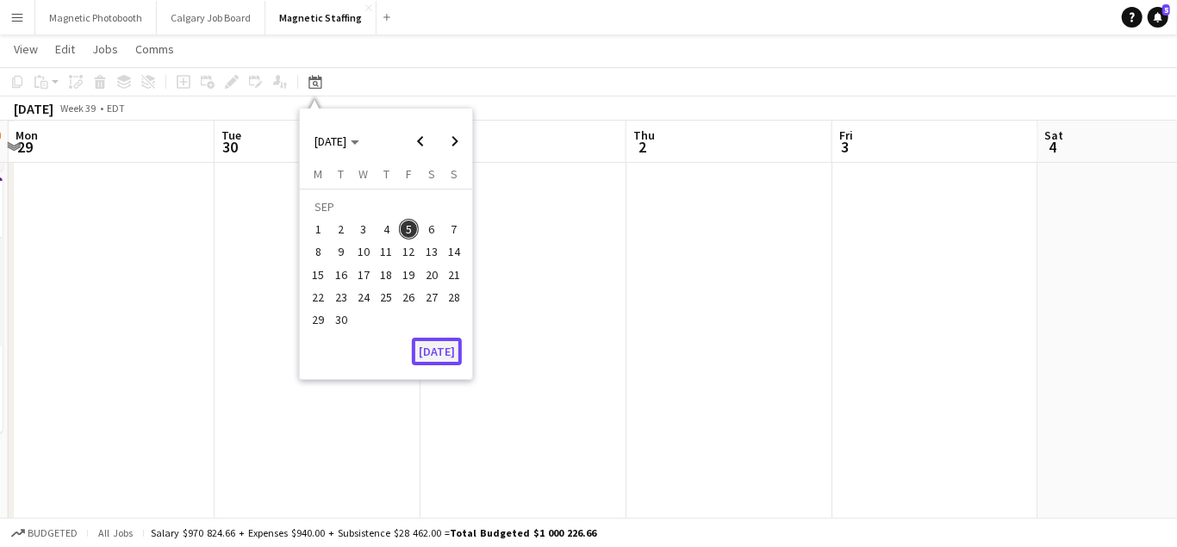
click at [443, 351] on button "[DATE]" at bounding box center [437, 352] width 50 height 28
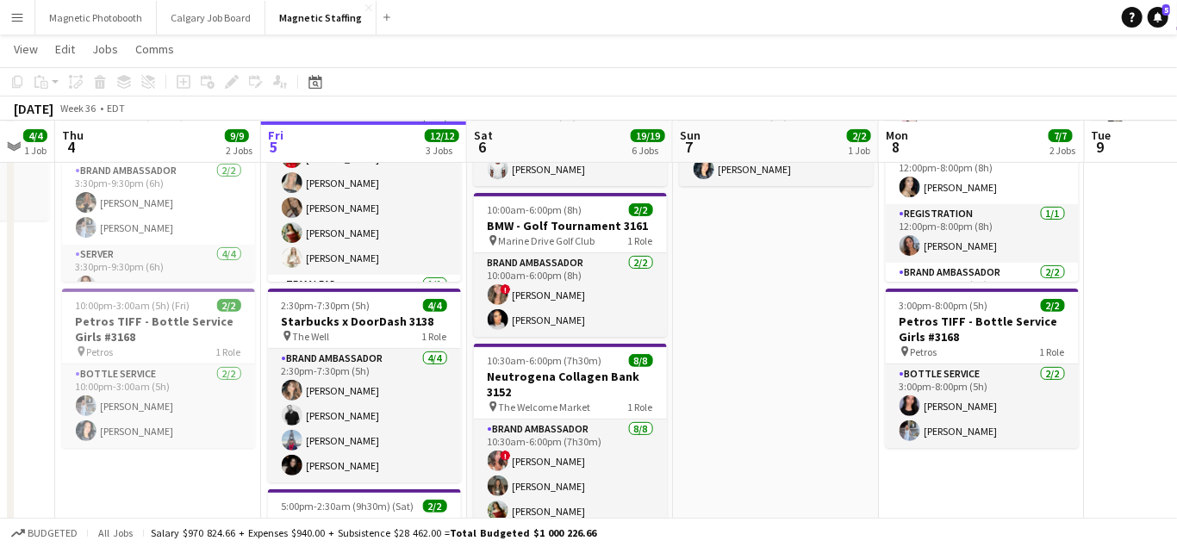
scroll to position [0, 716]
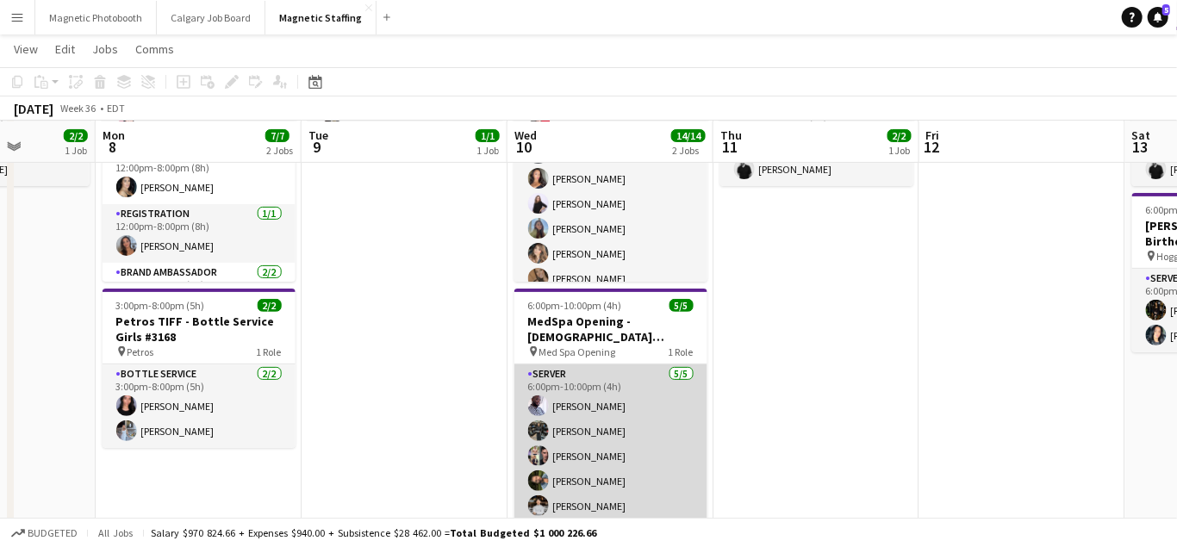
click at [585, 439] on app-card-role "Server [DATE] 6:00pm-10:00pm (4h) [PERSON_NAME] [PERSON_NAME] [PERSON_NAME] [PE…" at bounding box center [611, 444] width 193 height 159
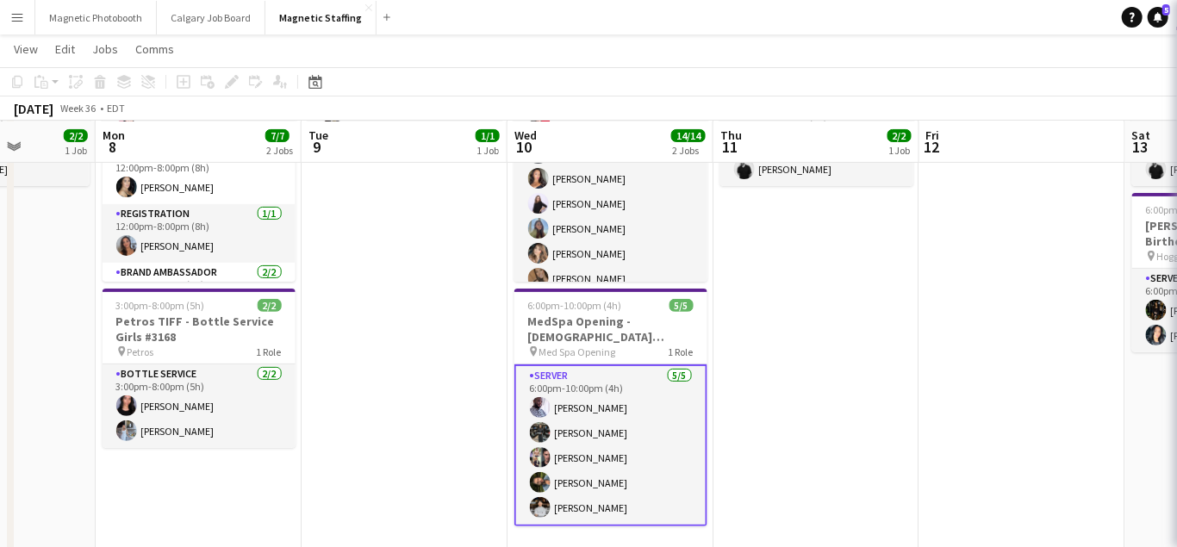
scroll to position [0, 728]
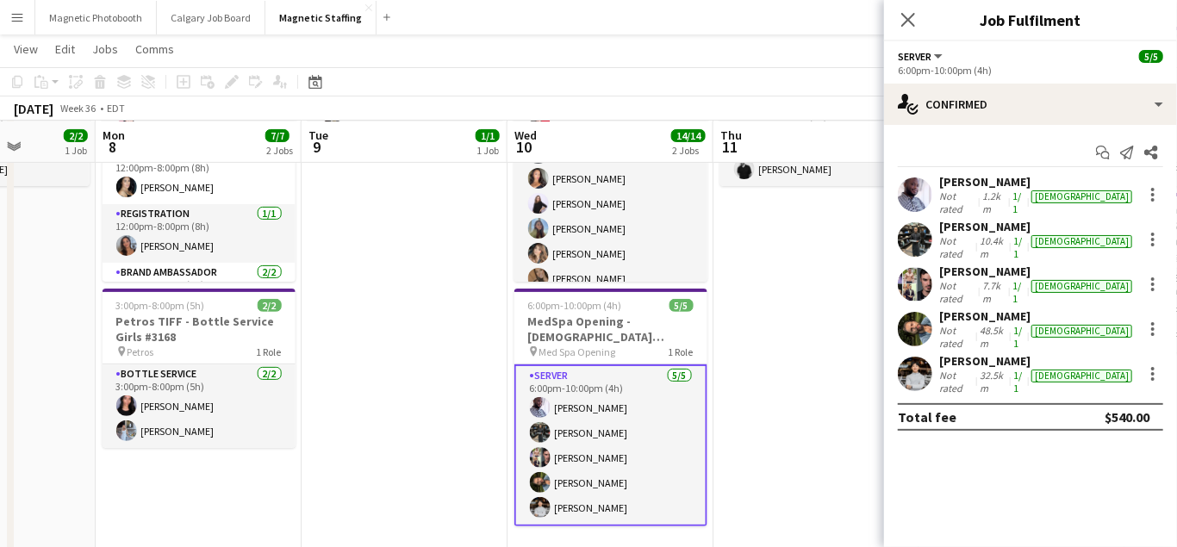
click at [911, 185] on app-user-avatar at bounding box center [915, 195] width 34 height 34
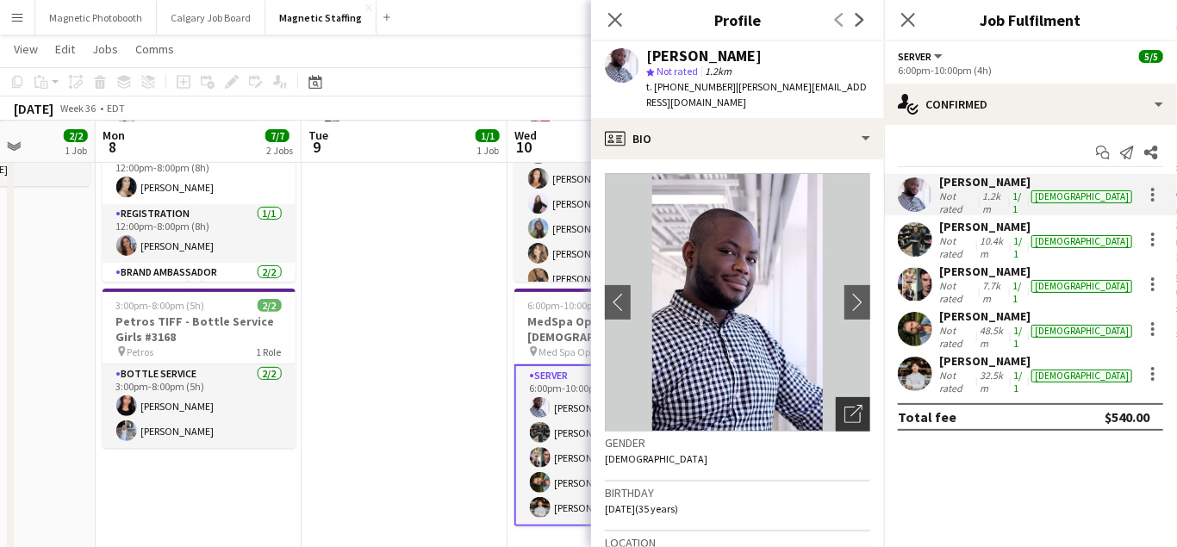
click at [850, 415] on div "Open photos pop-in" at bounding box center [853, 414] width 34 height 34
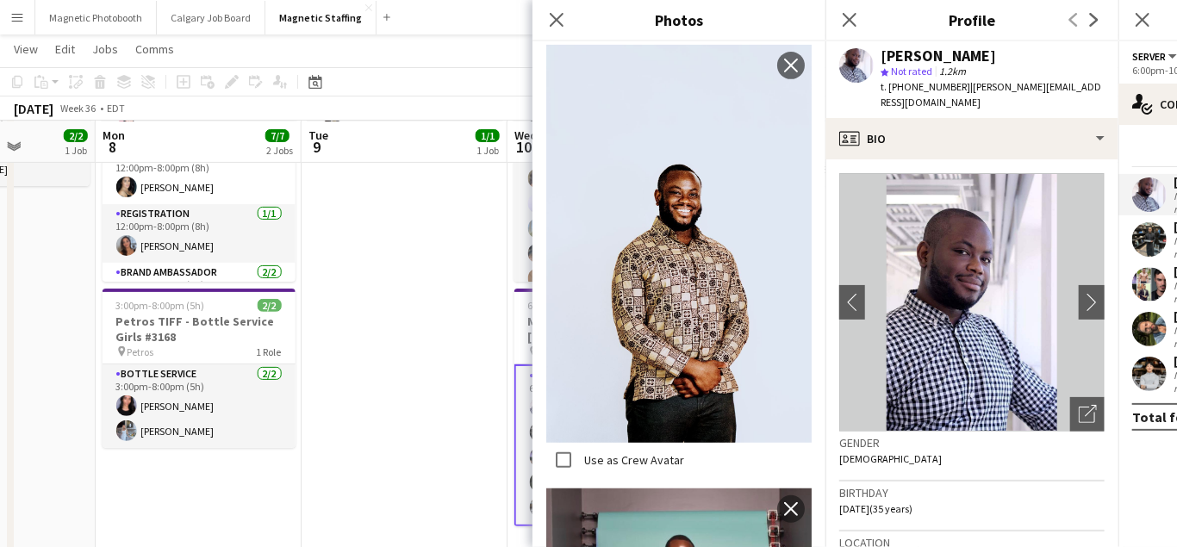
scroll to position [0, 0]
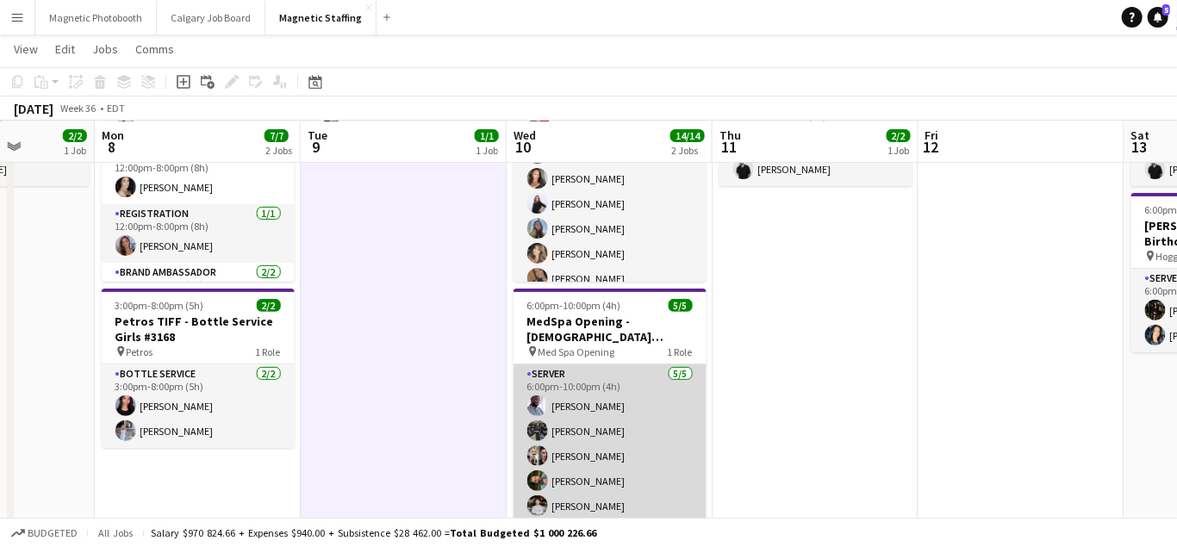
click at [607, 399] on app-card-role "Server [DATE] 6:00pm-10:00pm (4h) [PERSON_NAME] [PERSON_NAME] [PERSON_NAME] [PE…" at bounding box center [610, 444] width 193 height 159
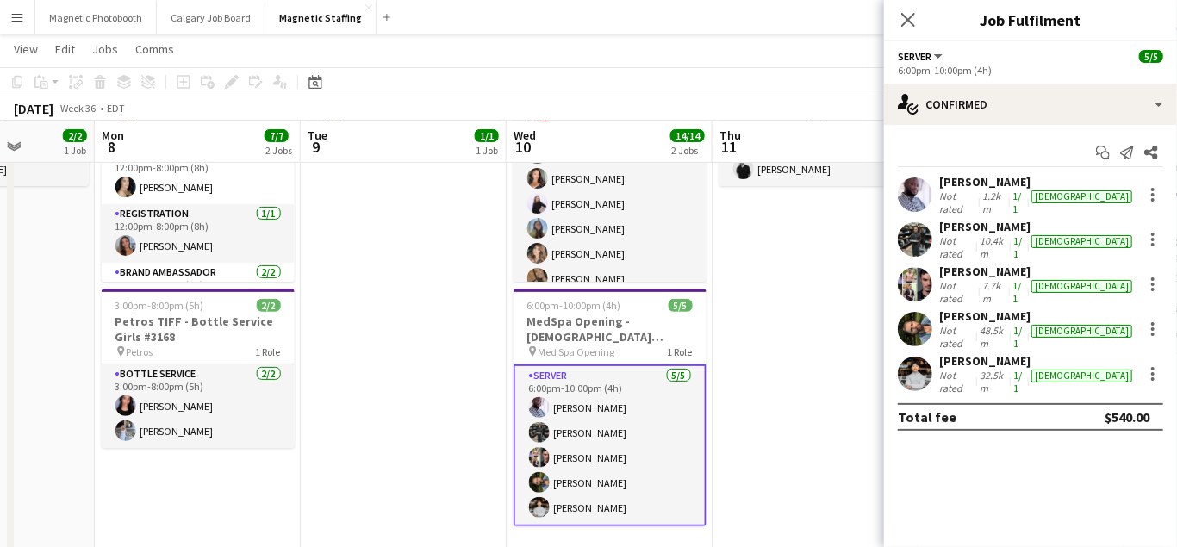
click at [909, 229] on app-user-avatar at bounding box center [915, 239] width 34 height 34
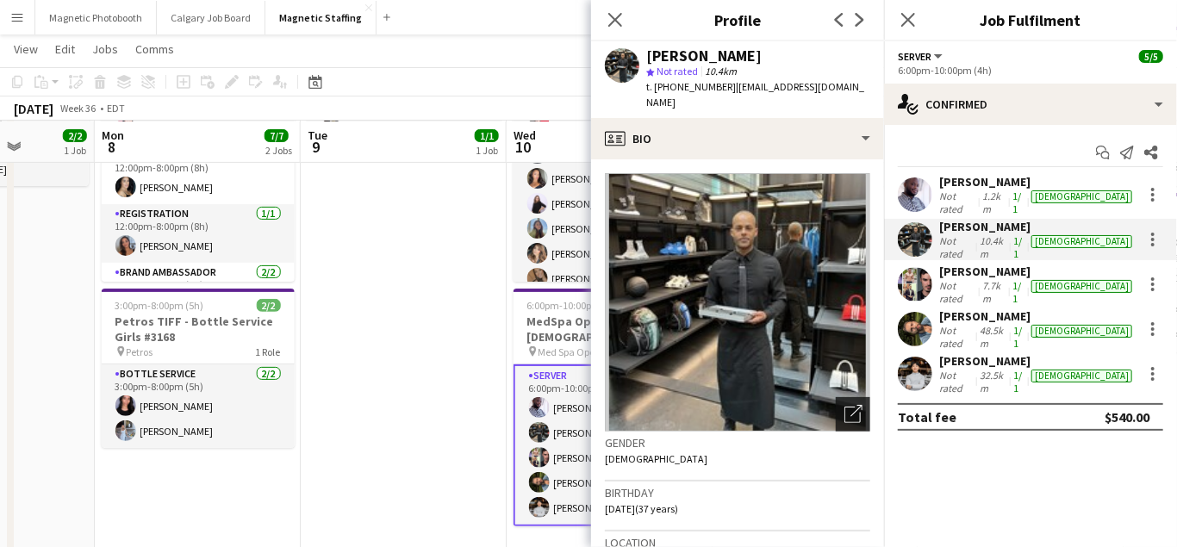
click at [851, 405] on icon "Open photos pop-in" at bounding box center [854, 414] width 18 height 18
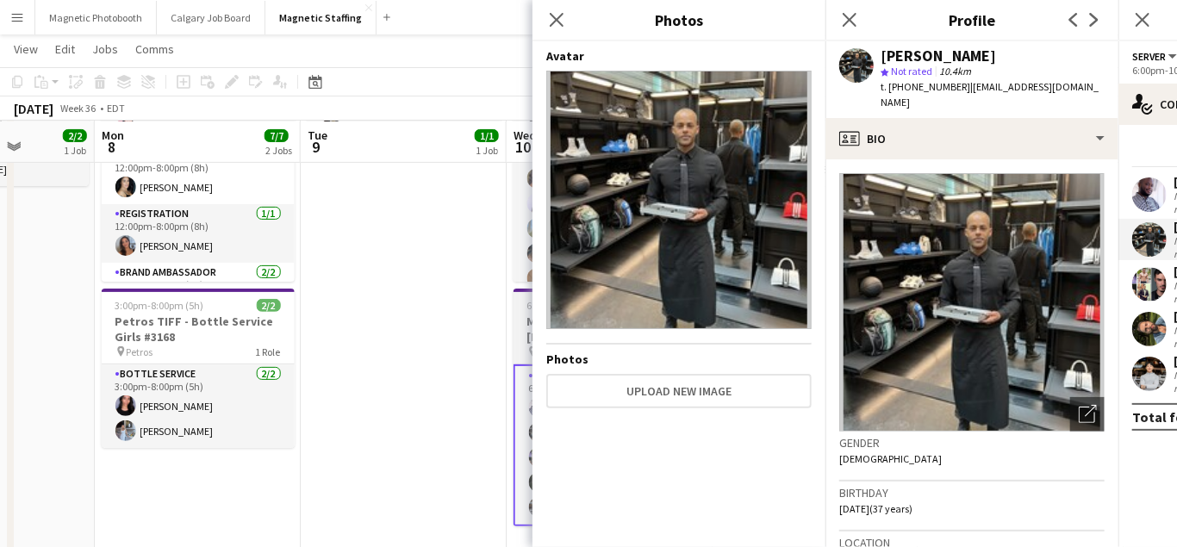
click at [530, 455] on app-user-avatar at bounding box center [539, 457] width 21 height 21
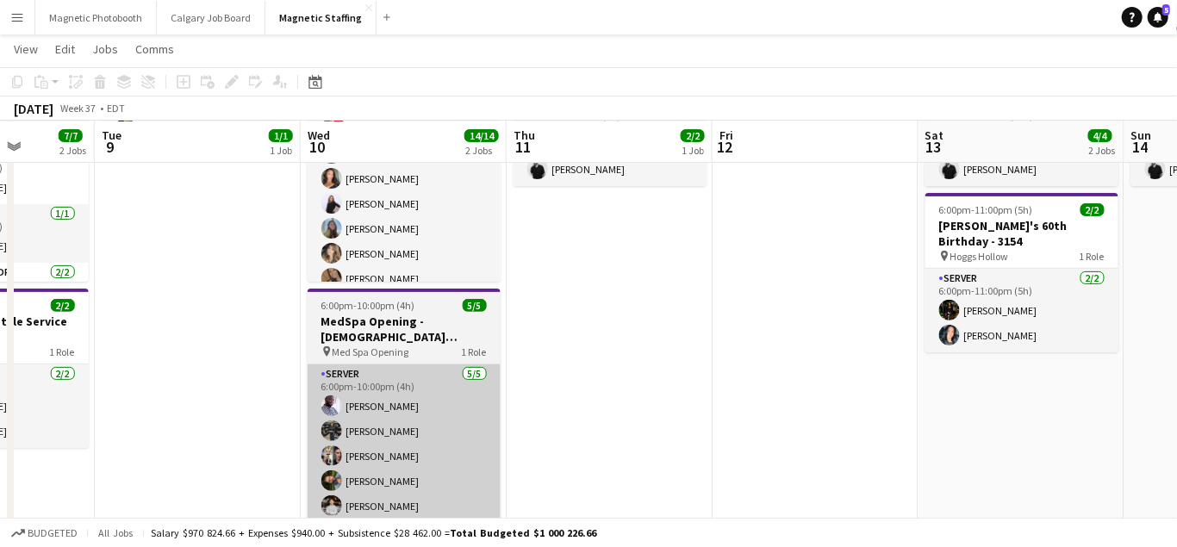
scroll to position [0, 711]
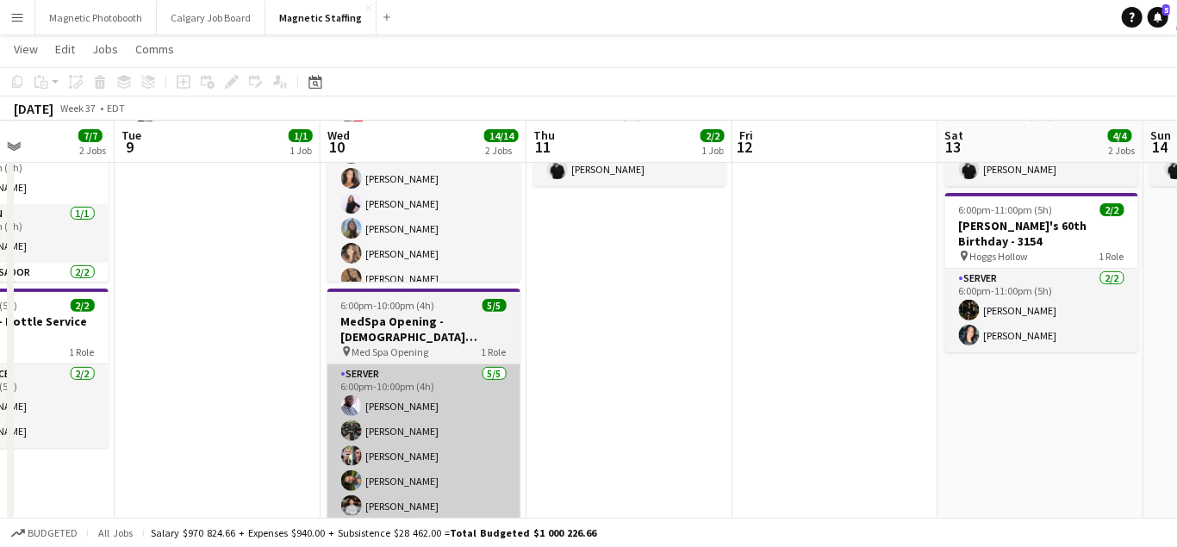
drag, startPoint x: 530, startPoint y: 455, endPoint x: 353, endPoint y: 447, distance: 177.8
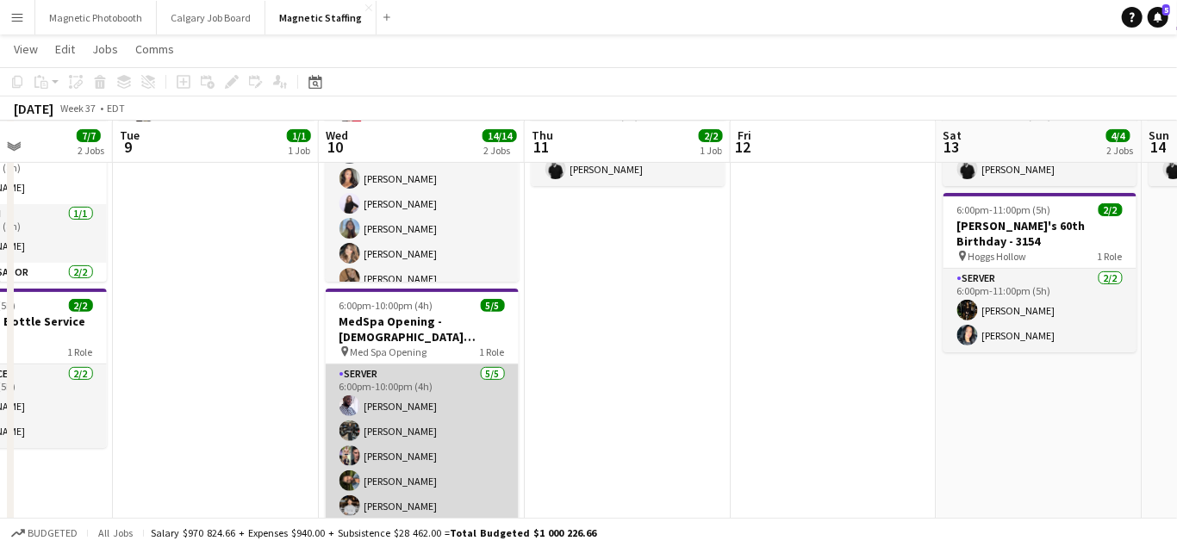
click at [382, 474] on app-card-role "Server [DATE] 6:00pm-10:00pm (4h) [PERSON_NAME] [PERSON_NAME] [PERSON_NAME] [PE…" at bounding box center [422, 444] width 193 height 159
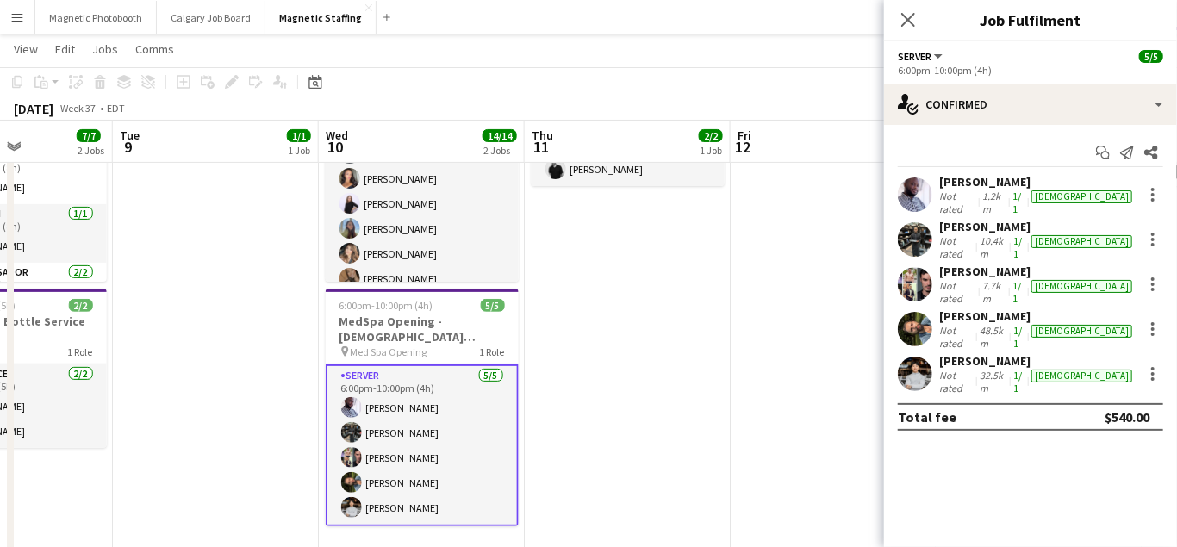
click at [909, 267] on app-user-avatar at bounding box center [915, 284] width 34 height 34
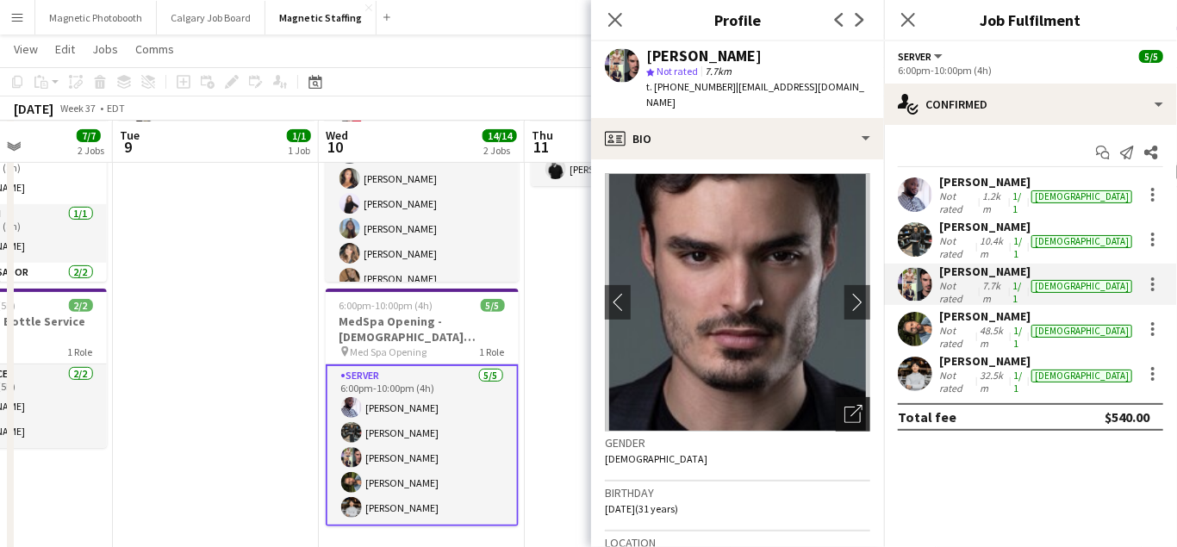
click at [855, 405] on icon "Open photos pop-in" at bounding box center [854, 414] width 18 height 18
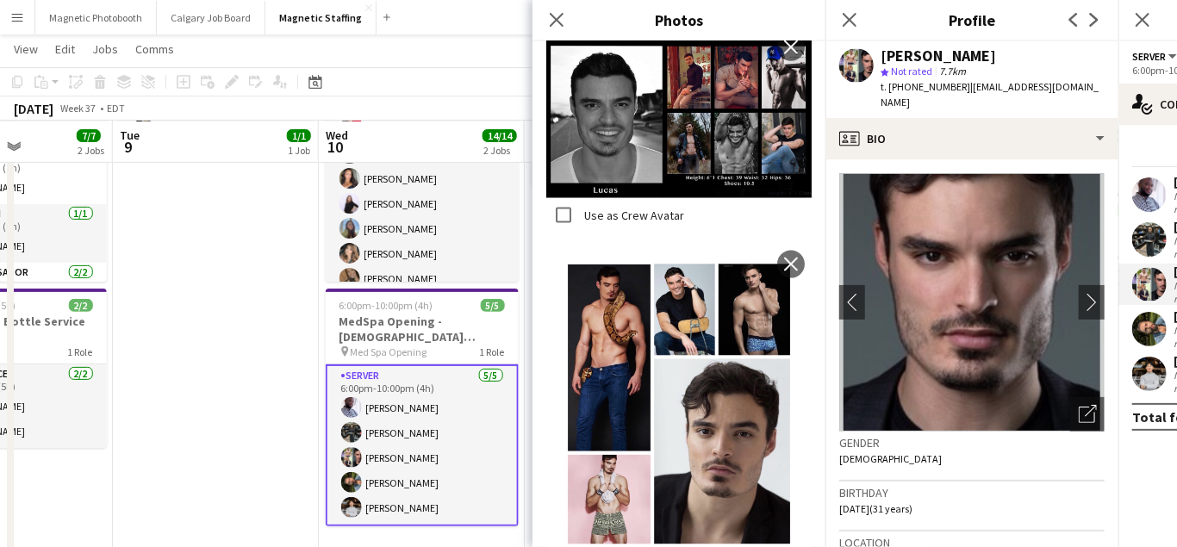
scroll to position [1304, 0]
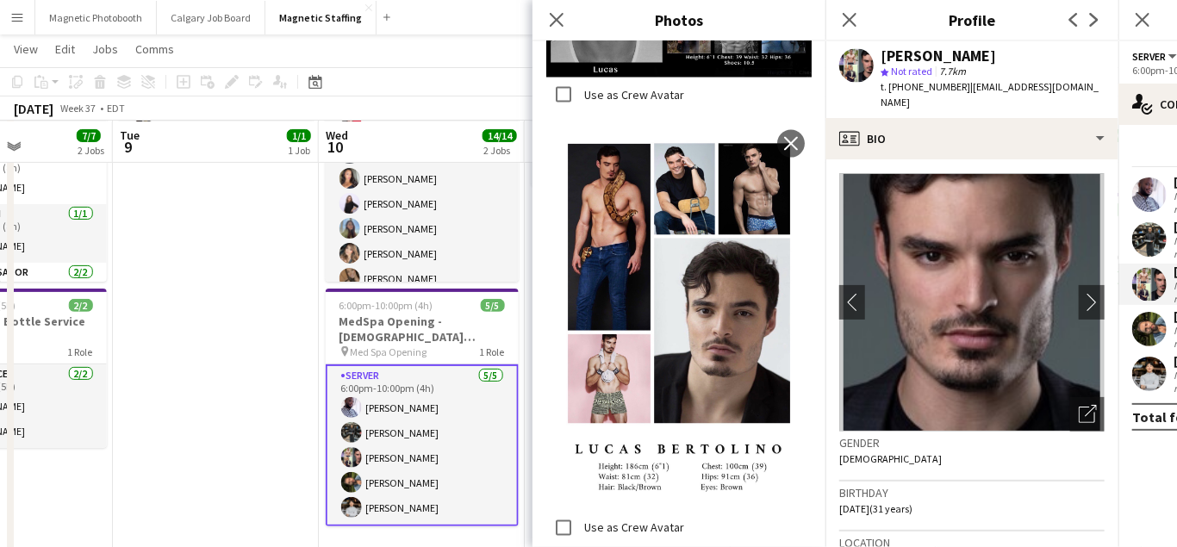
click at [346, 477] on app-user-avatar at bounding box center [351, 482] width 21 height 21
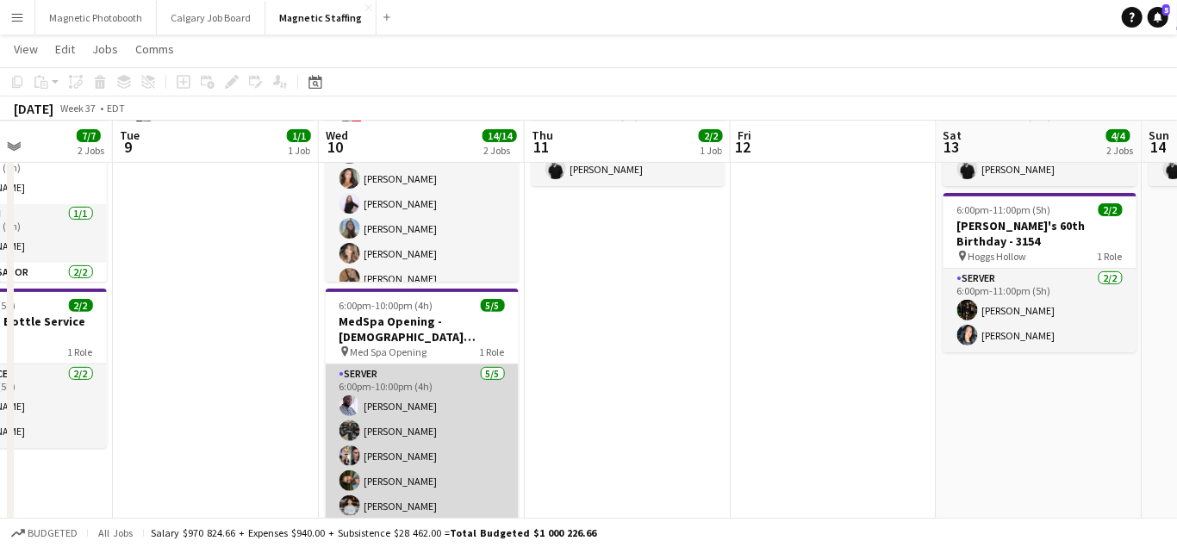
click at [346, 477] on app-user-avatar at bounding box center [350, 481] width 21 height 21
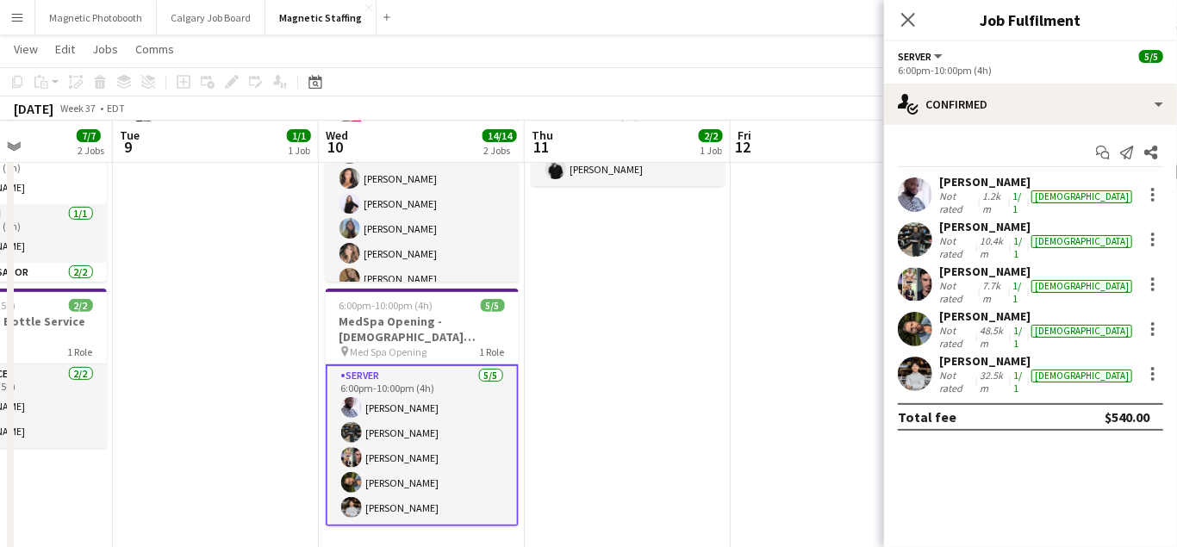
click at [897, 309] on div "[PERSON_NAME] Not rated 48.5km 1/1 [DEMOGRAPHIC_DATA]" at bounding box center [1030, 329] width 293 height 41
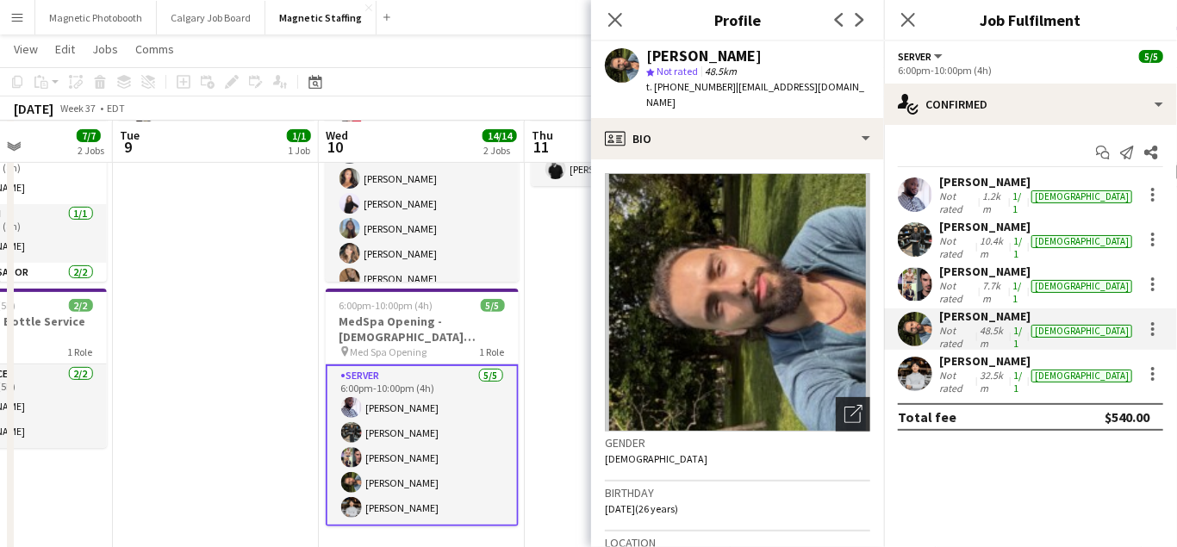
click at [855, 405] on icon "Open photos pop-in" at bounding box center [854, 414] width 18 height 18
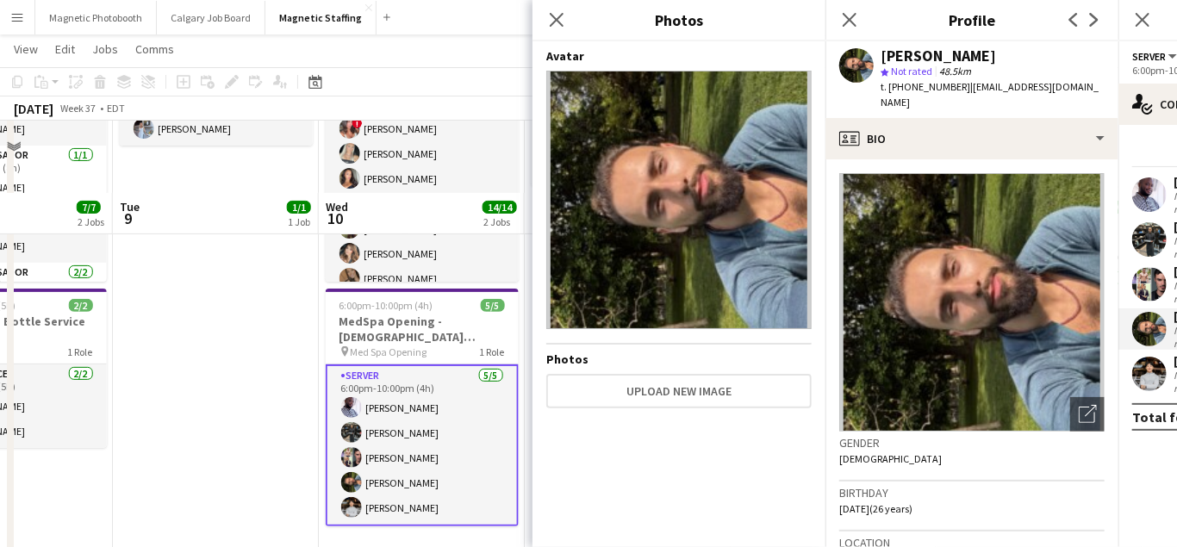
scroll to position [396, 0]
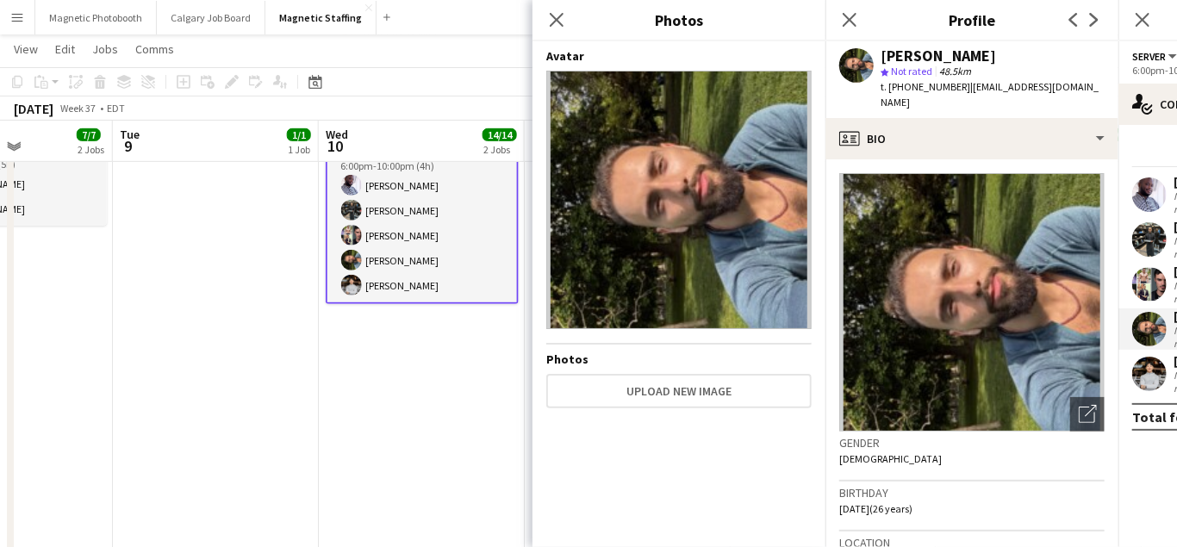
click at [391, 429] on app-date-cell "11:00am-2:00pm (3h) 9/9 Oxford Activation 3122 pin Toronto 2 Roles Brand Ambass…" at bounding box center [422, 377] width 206 height 1160
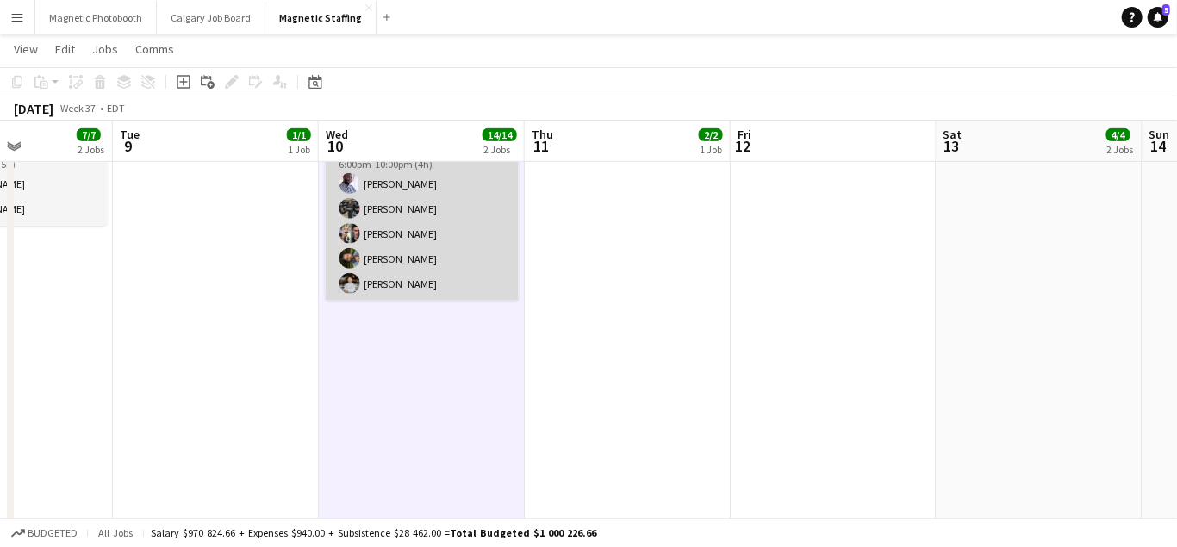
click at [391, 282] on app-card-role "Server [DATE] 6:00pm-10:00pm (4h) [PERSON_NAME] [PERSON_NAME] [PERSON_NAME] [PE…" at bounding box center [422, 221] width 193 height 159
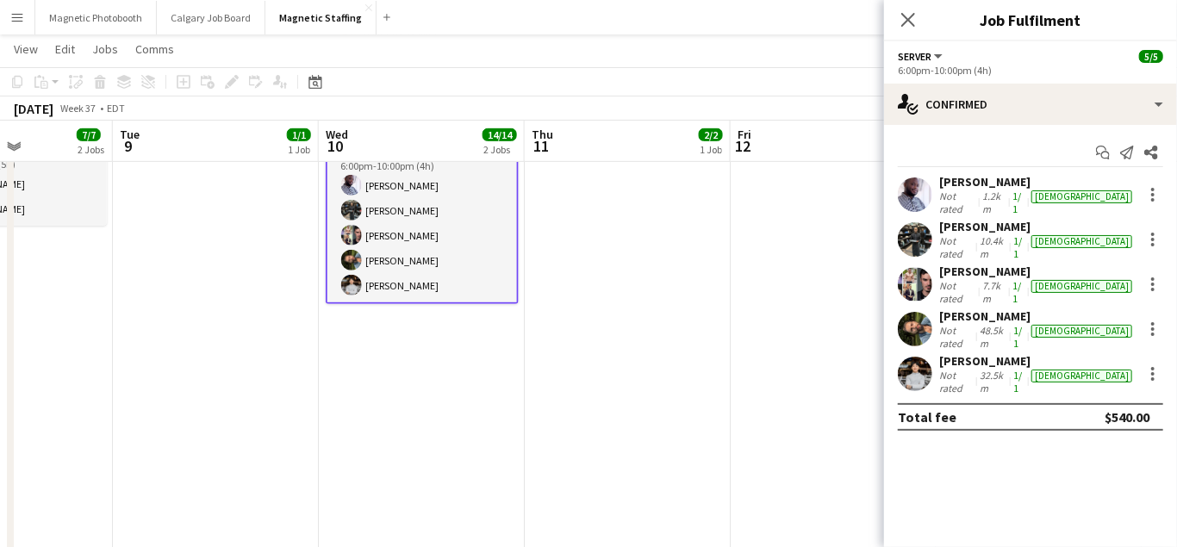
click at [931, 357] on app-user-avatar at bounding box center [915, 374] width 34 height 34
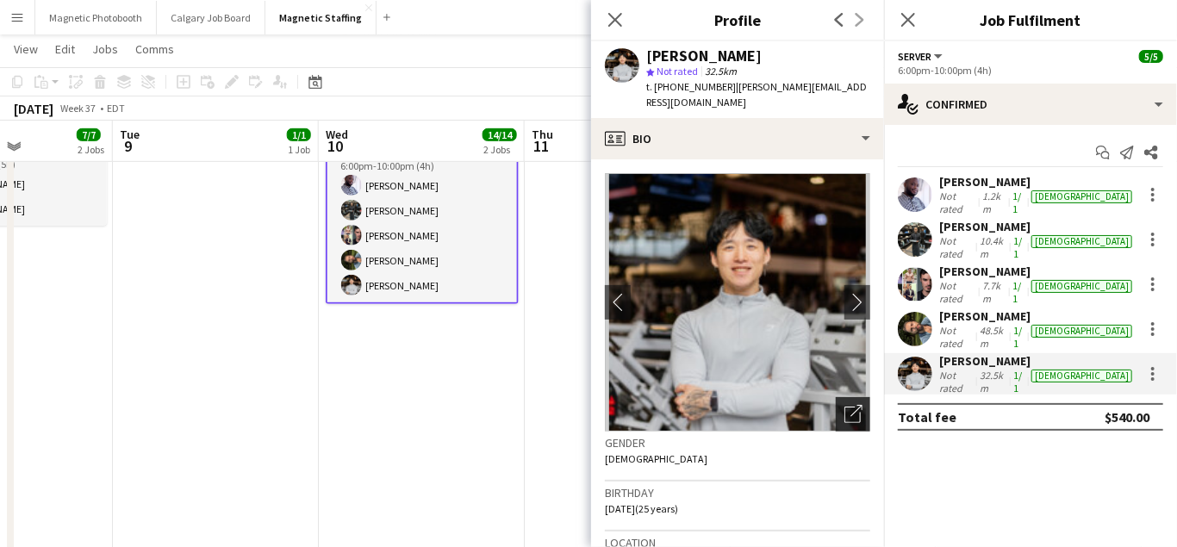
click at [849, 405] on icon "Open photos pop-in" at bounding box center [854, 414] width 18 height 18
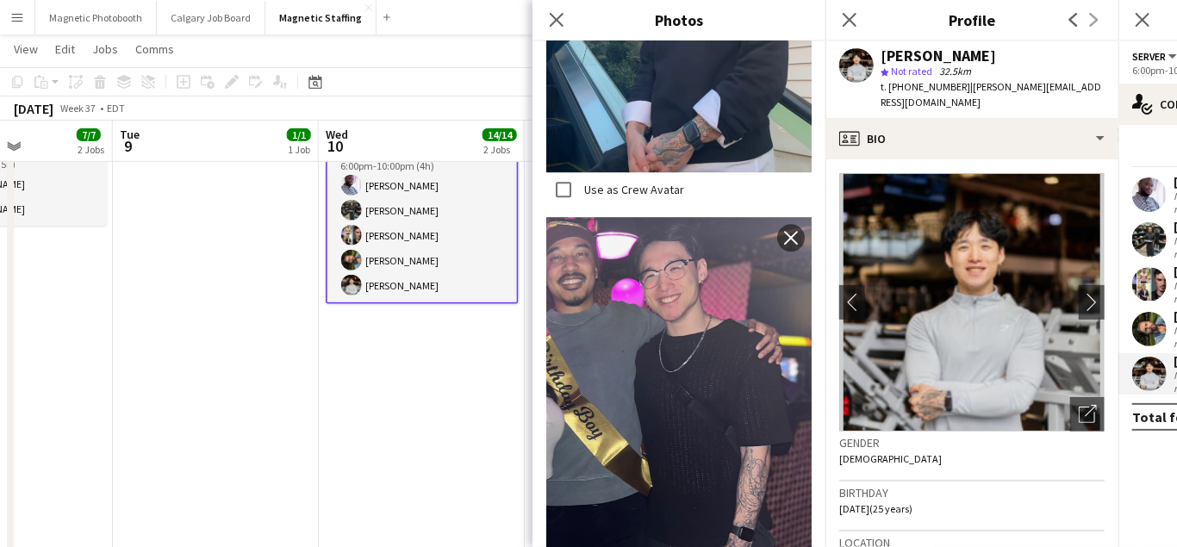
scroll to position [3319, 0]
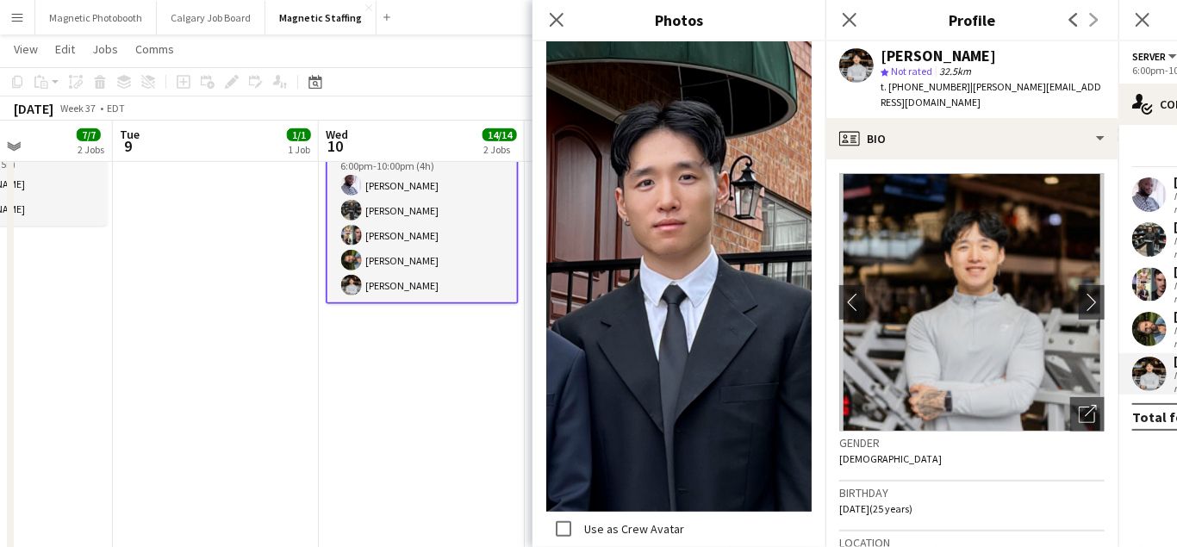
click at [463, 378] on app-date-cell "11:00am-2:00pm (3h) 9/9 Oxford Activation 3122 pin Toronto 2 Roles Brand Ambass…" at bounding box center [422, 377] width 206 height 1160
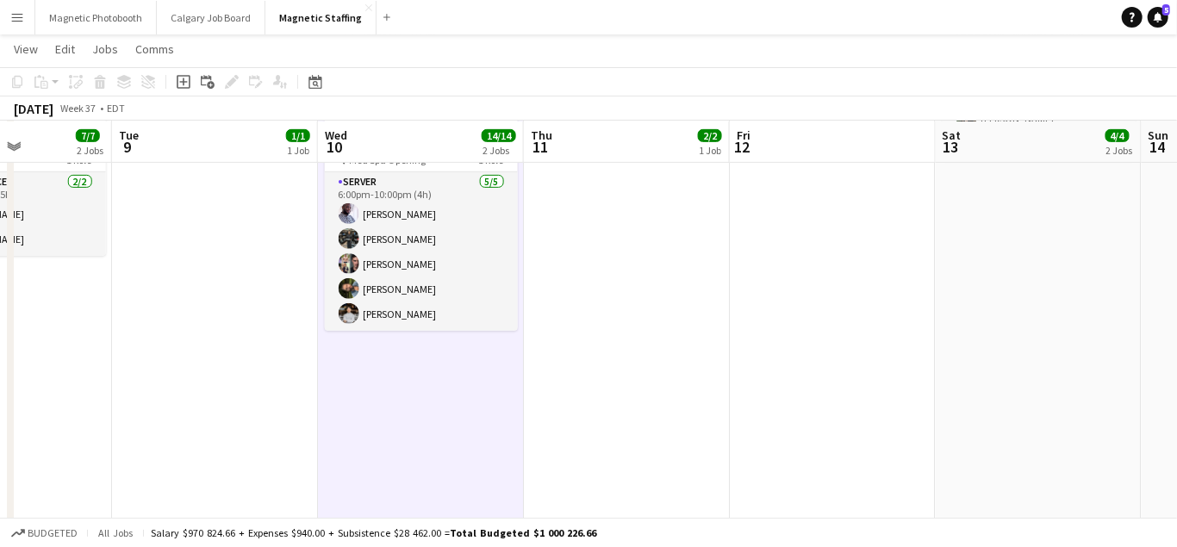
scroll to position [365, 0]
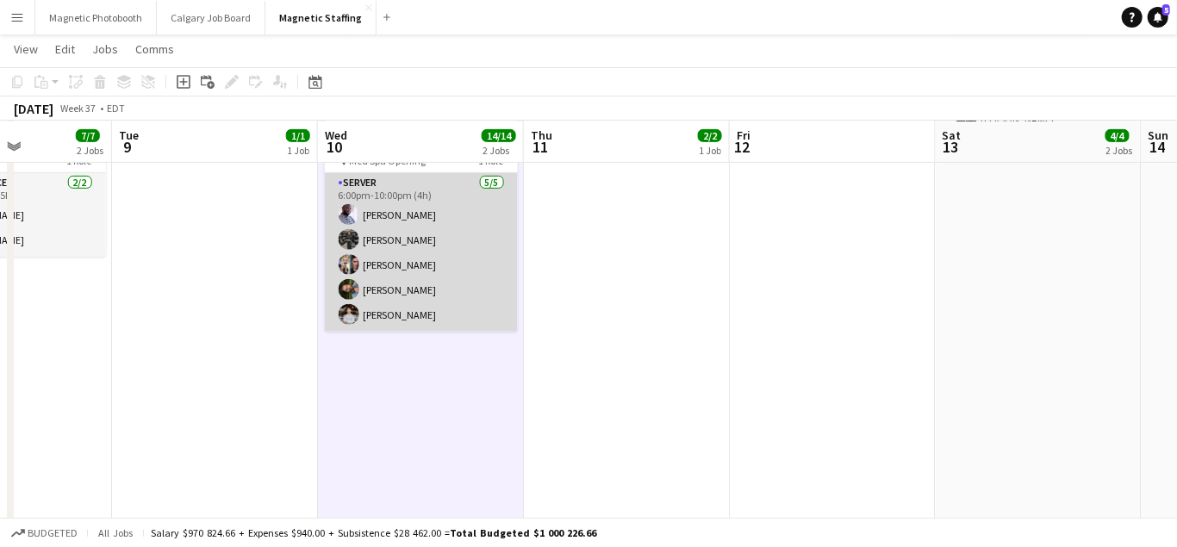
click at [462, 229] on app-card-role "Server [DATE] 6:00pm-10:00pm (4h) [PERSON_NAME] [PERSON_NAME] [PERSON_NAME] [PE…" at bounding box center [421, 252] width 193 height 159
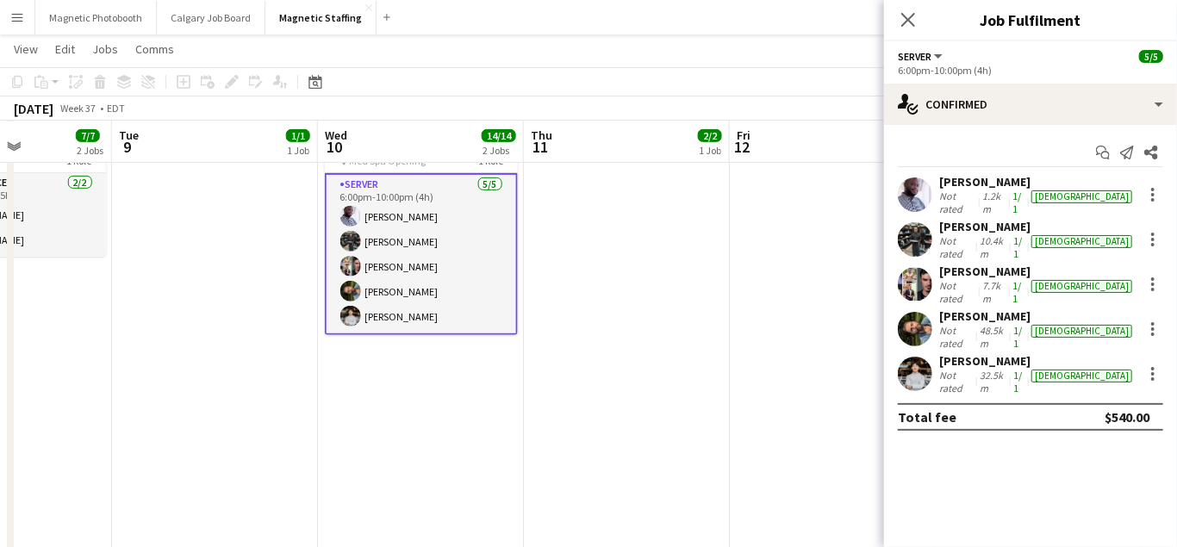
click at [928, 312] on app-user-avatar at bounding box center [915, 329] width 34 height 34
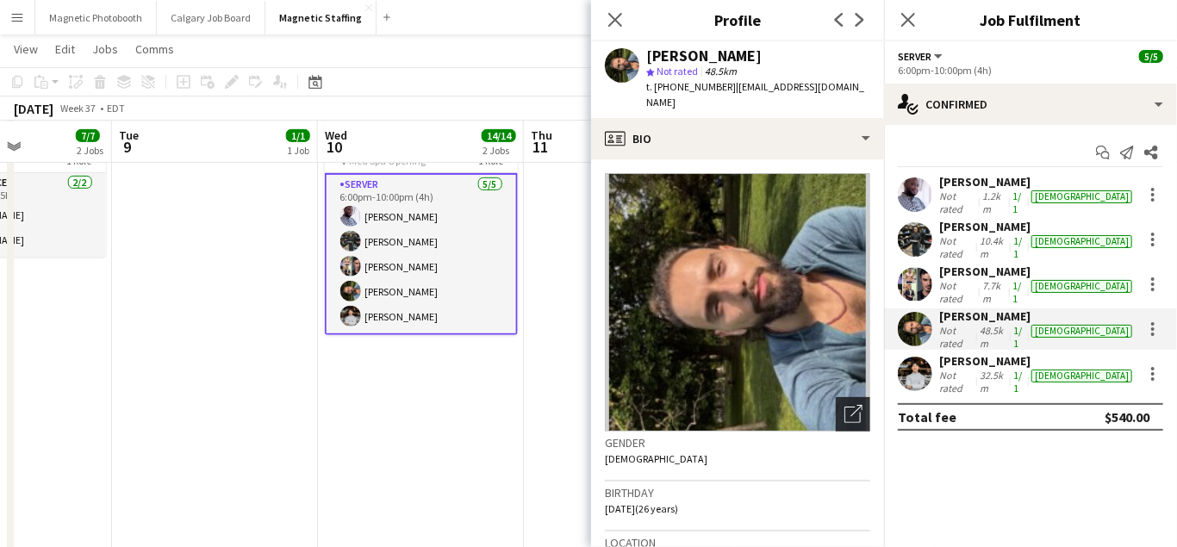
click at [851, 405] on icon "Open photos pop-in" at bounding box center [854, 414] width 18 height 18
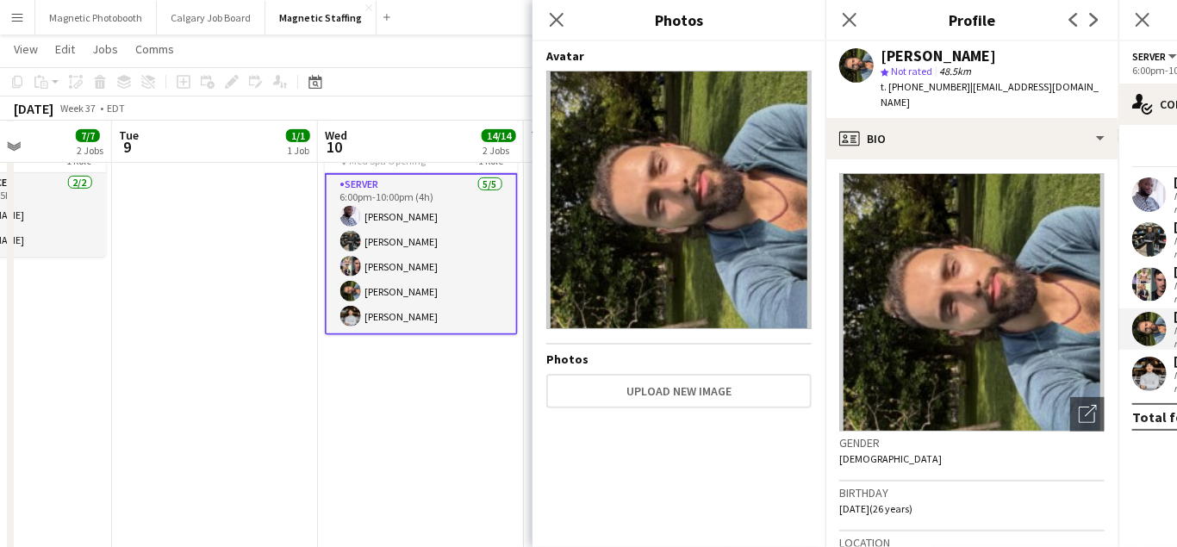
drag, startPoint x: 891, startPoint y: 55, endPoint x: 1105, endPoint y: 53, distance: 213.8
click at [1105, 53] on app-profile-header "[PERSON_NAME] star Not rated 48.5km t. [PHONE_NUMBER] | [EMAIL_ADDRESS][DOMAIN_…" at bounding box center [972, 79] width 293 height 77
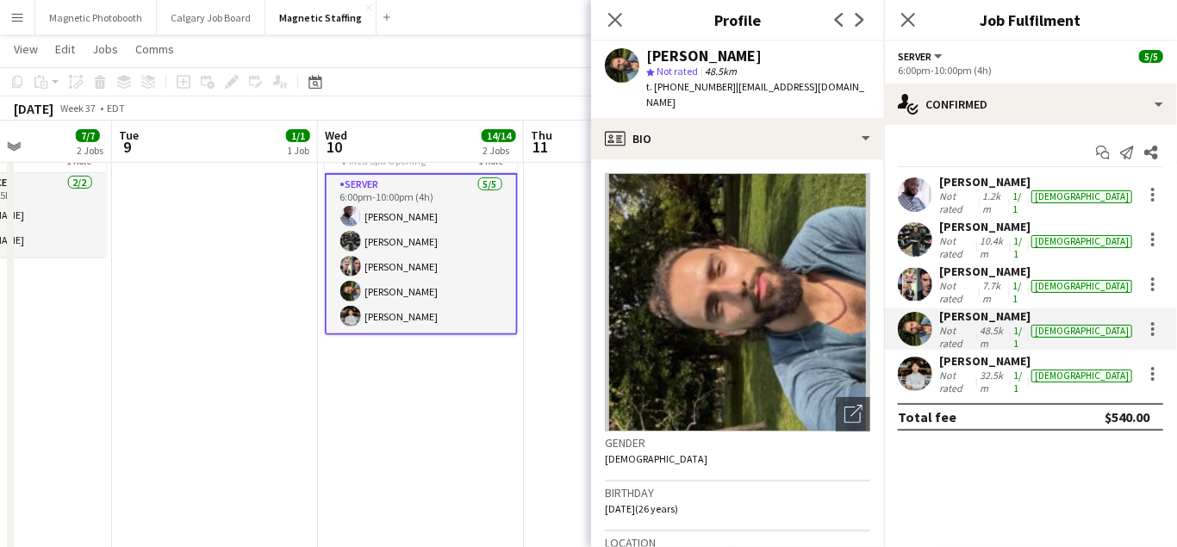
copy div "[PERSON_NAME]"
click at [0, 0] on body "Menu Boards Boards Boards All jobs Status Workforce Workforce My Workforce Recr…" at bounding box center [588, 366] width 1177 height 1462
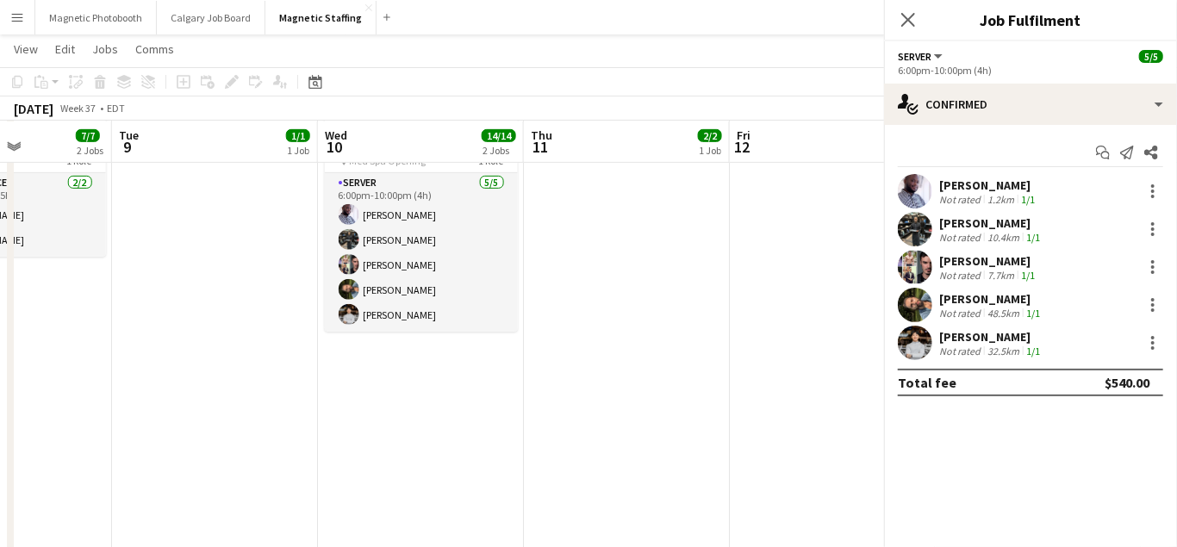
scroll to position [0, 0]
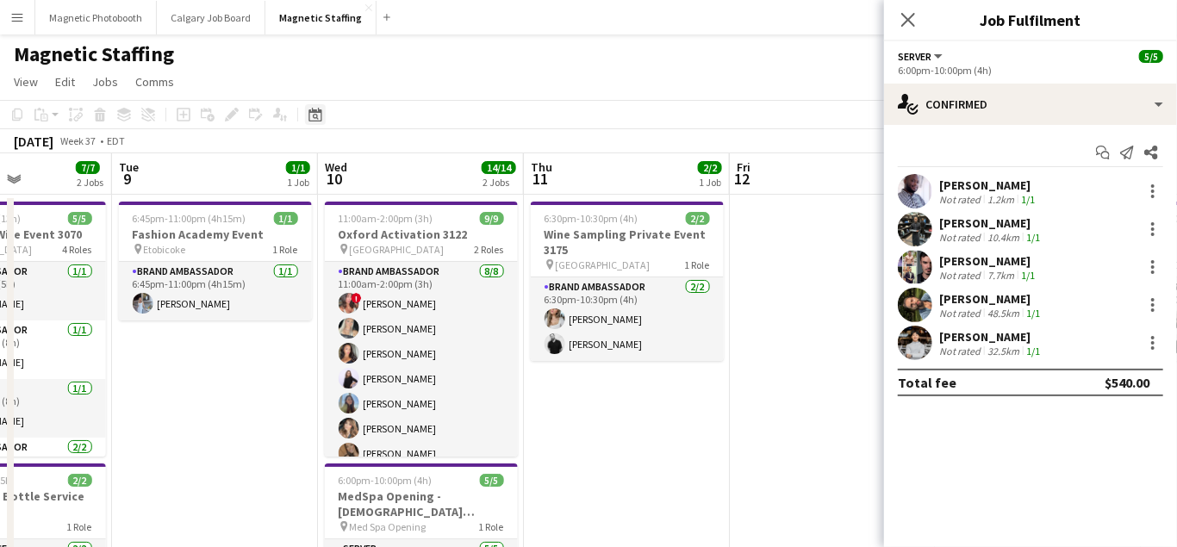
click at [312, 116] on icon "Date picker" at bounding box center [316, 115] width 14 height 14
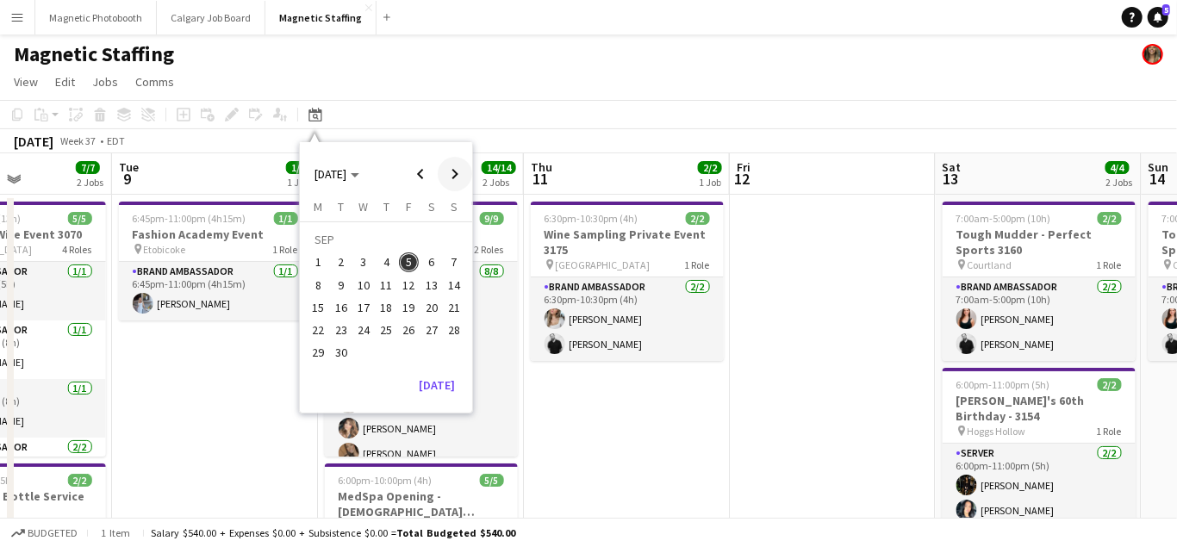
click at [447, 167] on span "Next month" at bounding box center [455, 174] width 34 height 34
click at [421, 286] on button "11" at bounding box center [432, 285] width 22 height 22
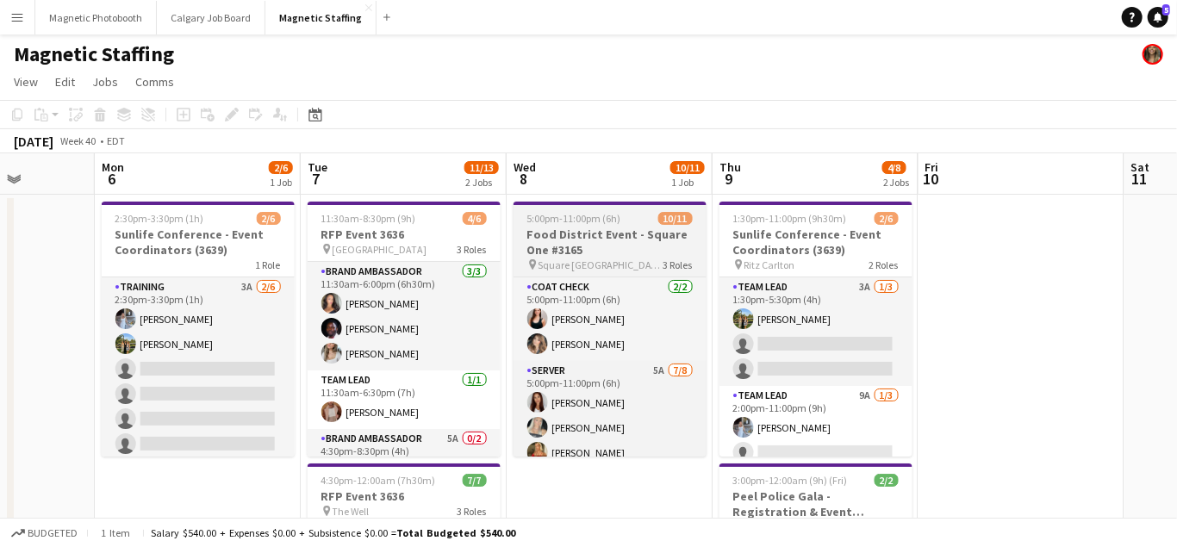
click at [586, 231] on h3 "Food District Event - Square One #3165" at bounding box center [610, 242] width 193 height 31
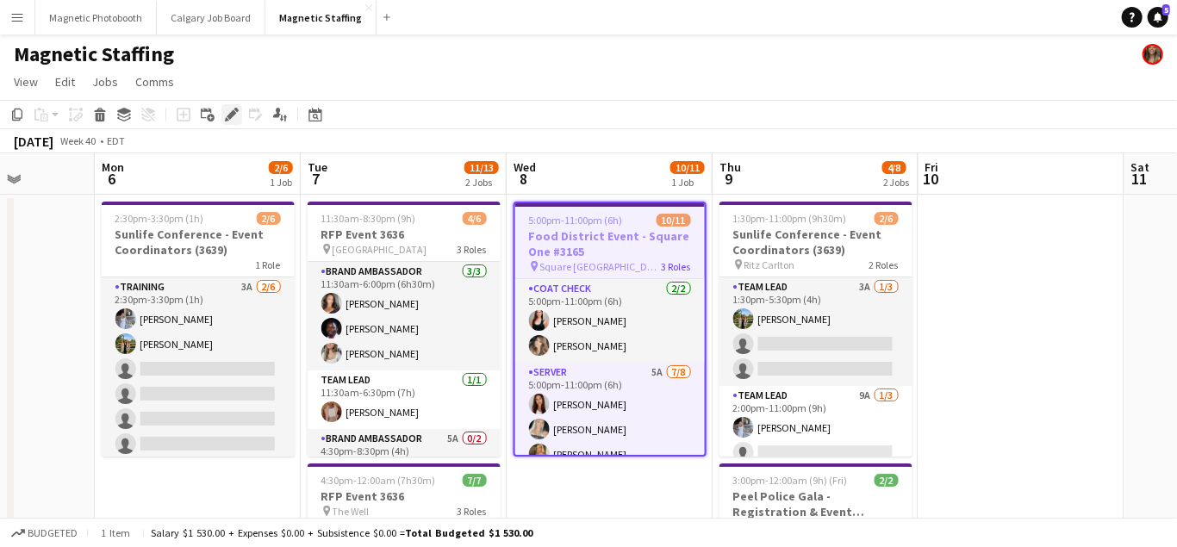
click at [231, 112] on icon at bounding box center [231, 114] width 9 height 9
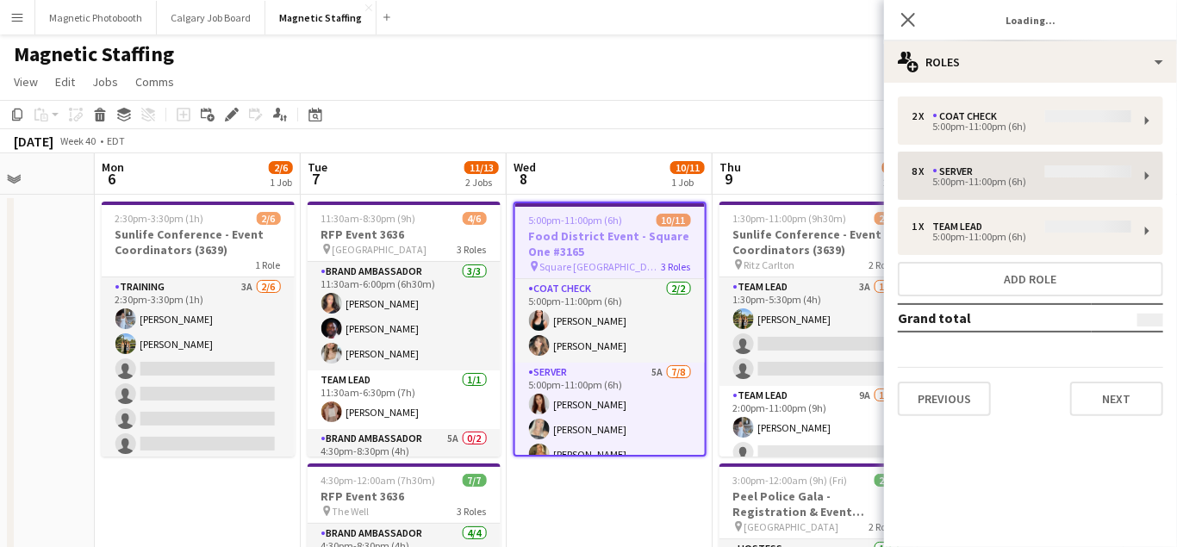
type input "*******"
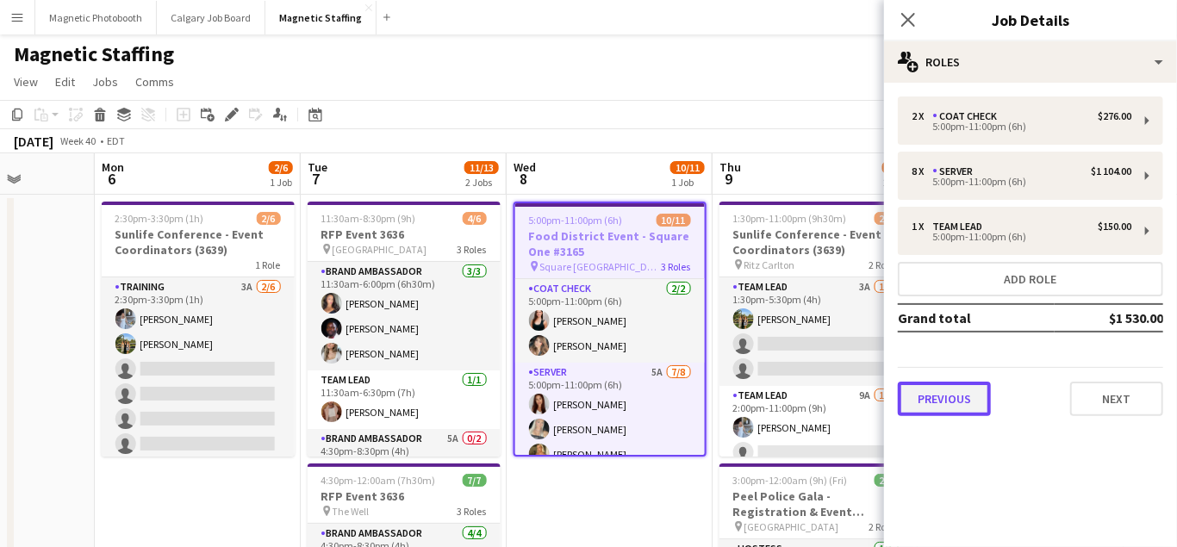
click at [950, 405] on button "Previous" at bounding box center [944, 399] width 93 height 34
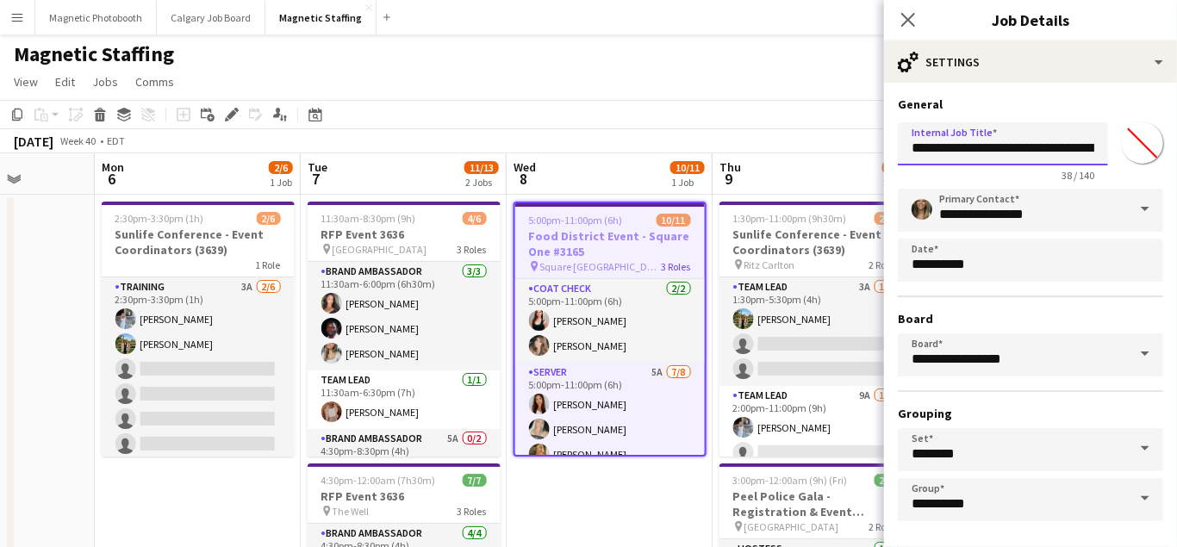
click at [1034, 148] on input "**********" at bounding box center [1003, 143] width 210 height 43
click at [988, 153] on input "**********" at bounding box center [1003, 143] width 210 height 43
click at [1067, 149] on input "**********" at bounding box center [1003, 143] width 210 height 43
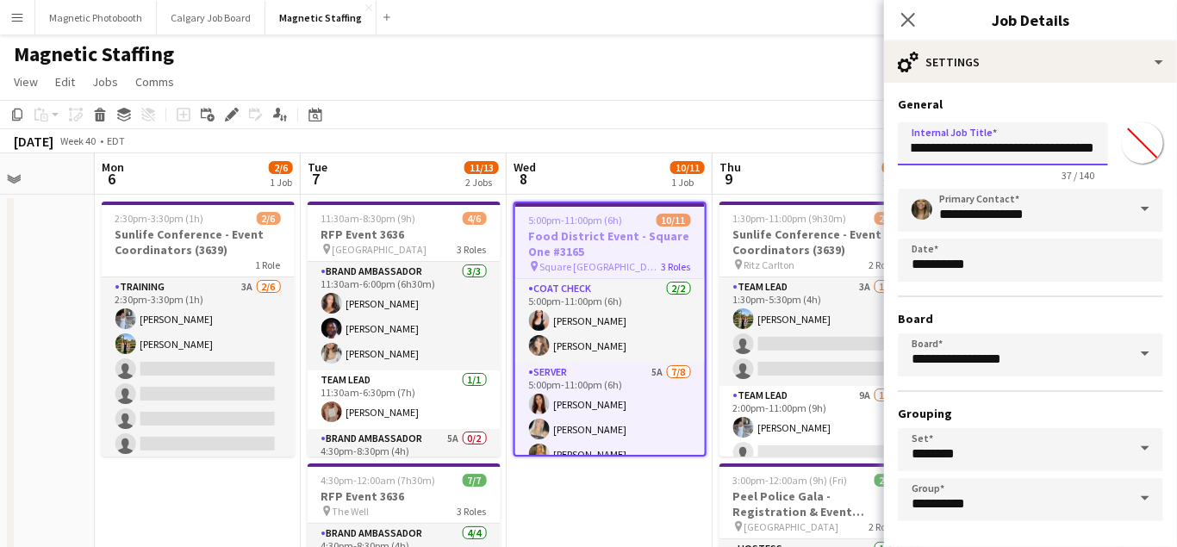
scroll to position [69, 0]
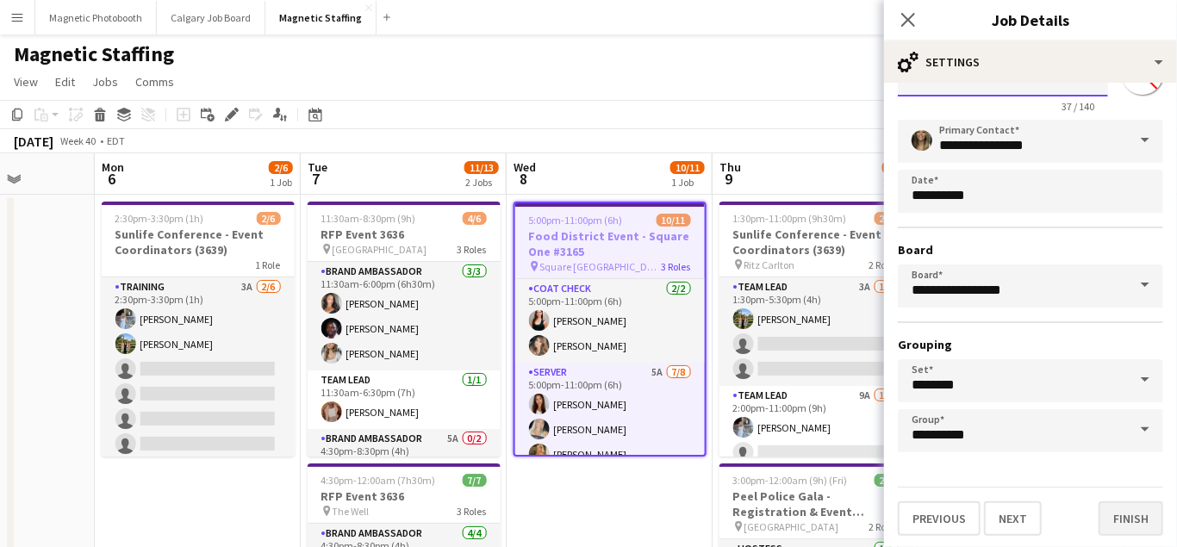
type input "**********"
click at [1130, 515] on button "Finish" at bounding box center [1131, 519] width 65 height 34
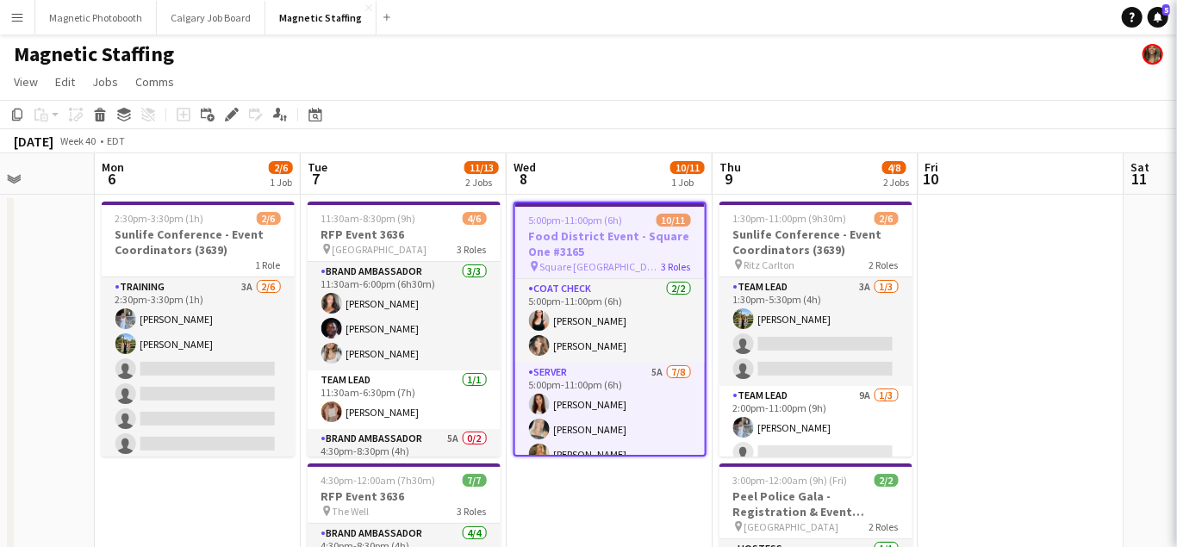
scroll to position [0, 0]
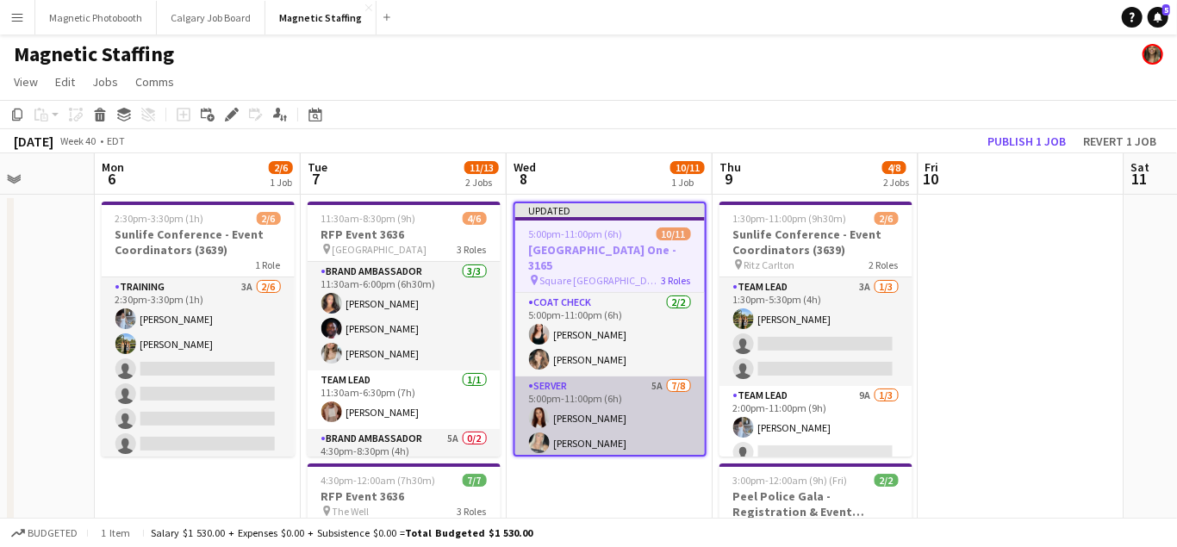
click at [628, 422] on app-card-role "Server 5A [DATE] 5:00pm-11:00pm (6h) [PERSON_NAME] [PERSON_NAME] [PERSON_NAME] …" at bounding box center [610, 494] width 190 height 234
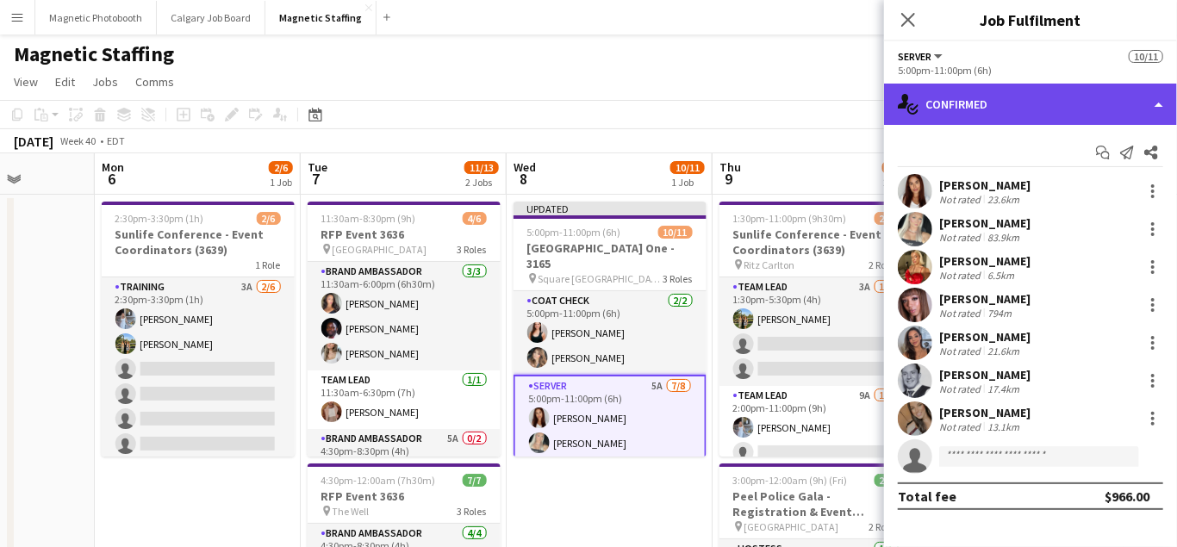
click at [995, 92] on div "single-neutral-actions-check-2 Confirmed" at bounding box center [1030, 104] width 293 height 41
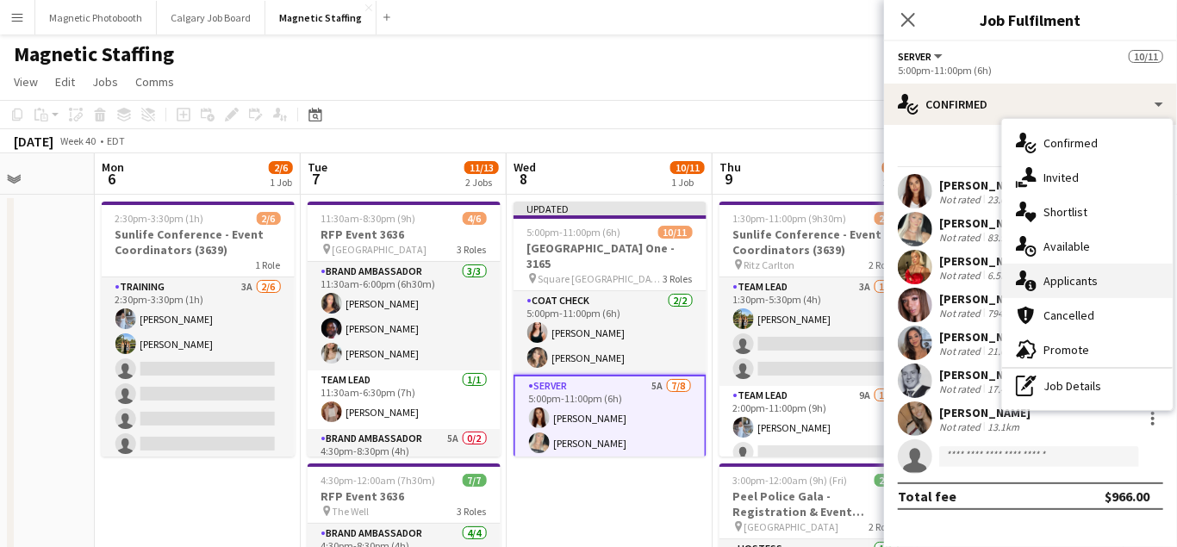
click at [1048, 286] on span "Applicants" at bounding box center [1071, 281] width 54 height 16
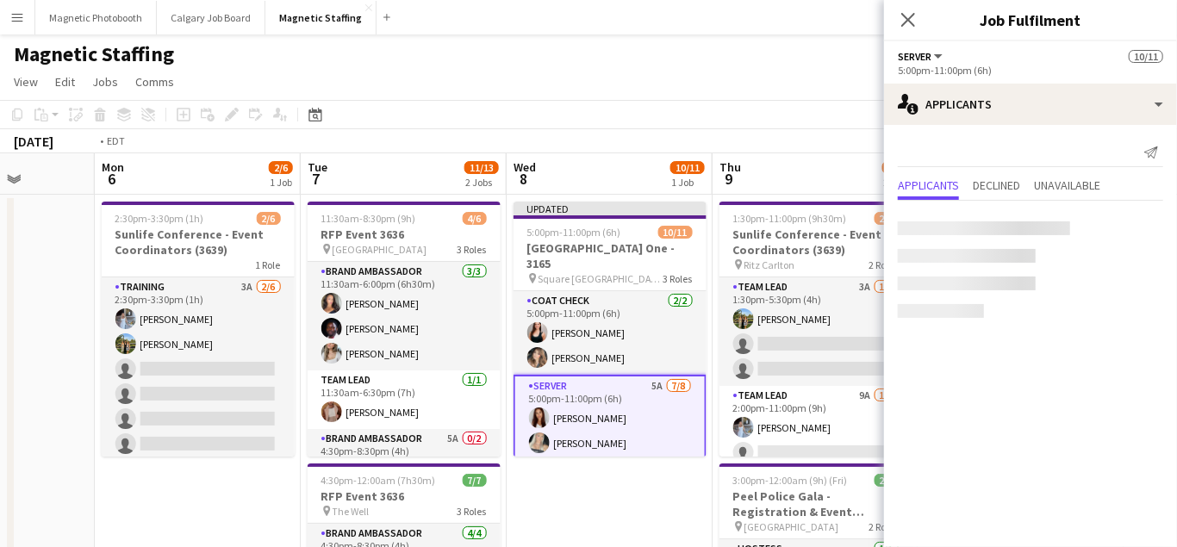
scroll to position [0, 707]
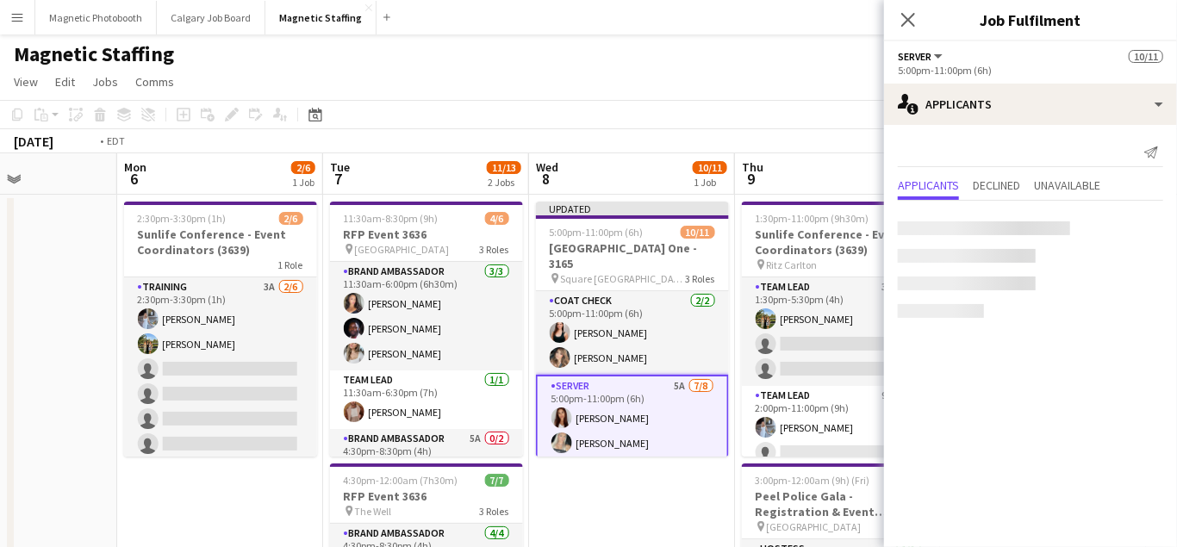
drag, startPoint x: 802, startPoint y: 332, endPoint x: 615, endPoint y: 332, distance: 186.2
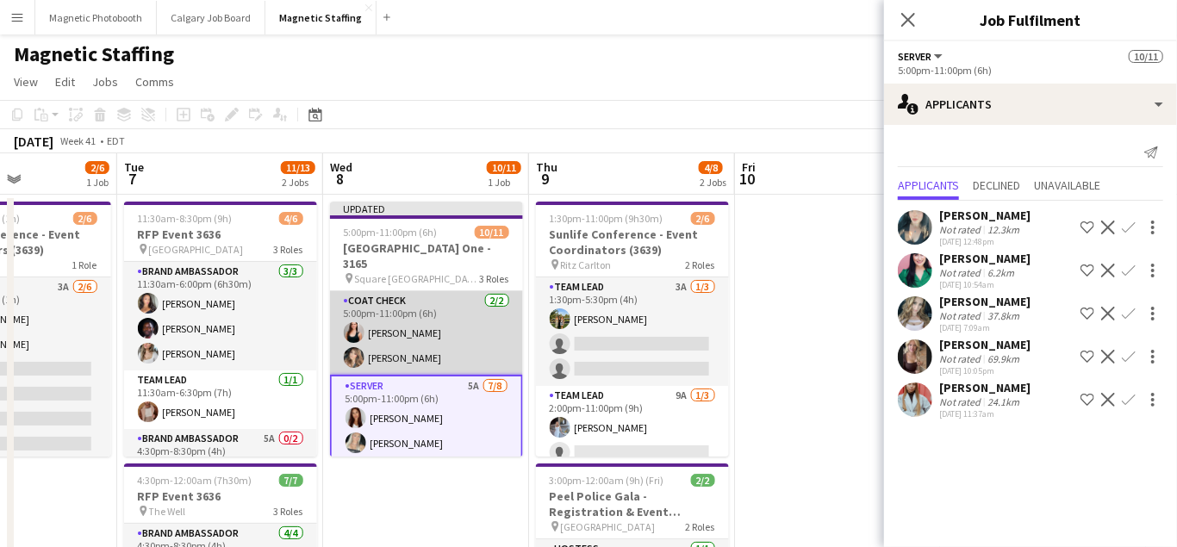
click at [401, 358] on app-card-role "Coat Check [DATE] 5:00pm-11:00pm (6h) [PERSON_NAME] [PERSON_NAME]" at bounding box center [426, 333] width 193 height 84
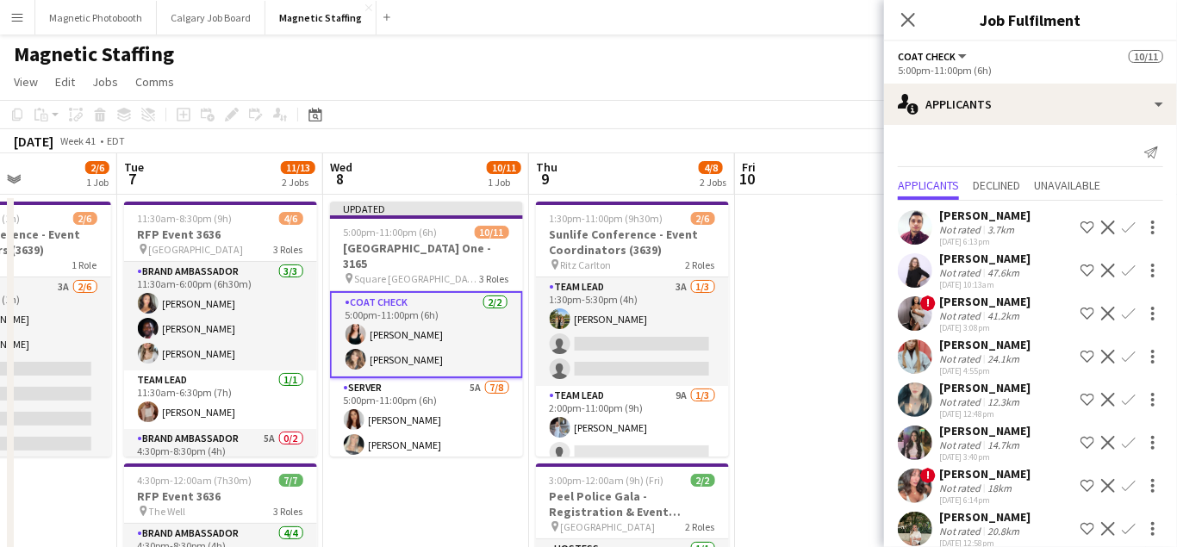
scroll to position [234, 0]
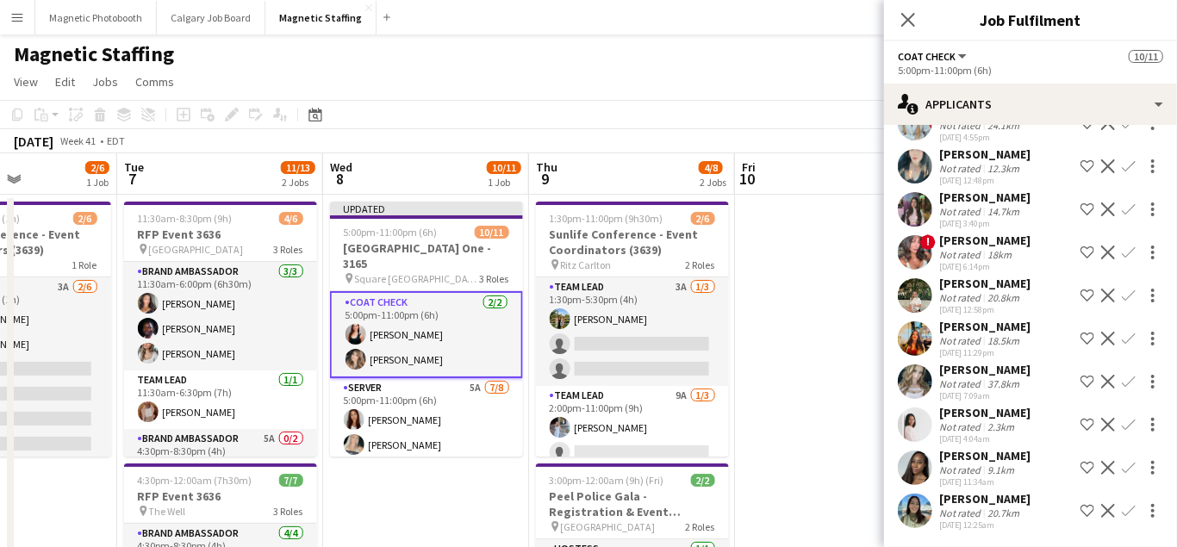
click at [1107, 335] on app-icon "Decline" at bounding box center [1109, 339] width 14 height 14
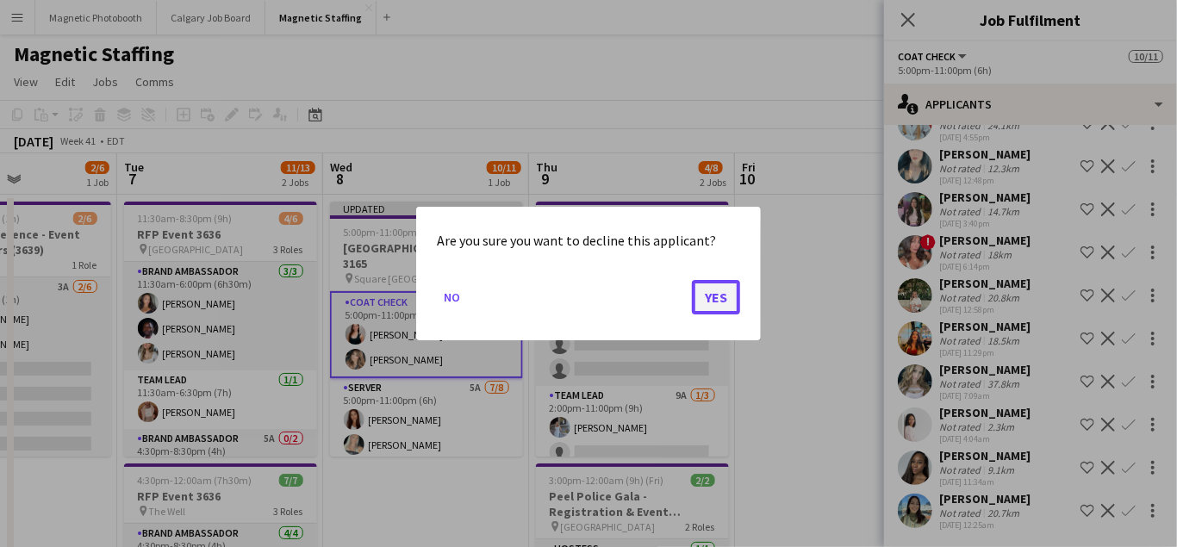
click at [728, 301] on button "Yes" at bounding box center [716, 297] width 48 height 34
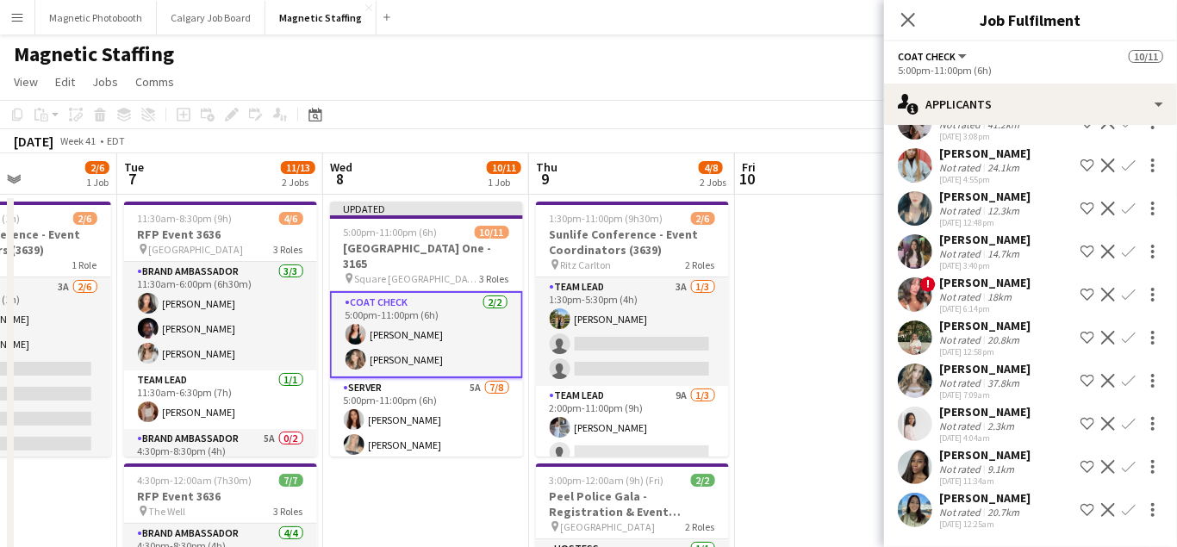
scroll to position [190, 0]
click at [1107, 296] on app-icon "Decline" at bounding box center [1109, 296] width 14 height 14
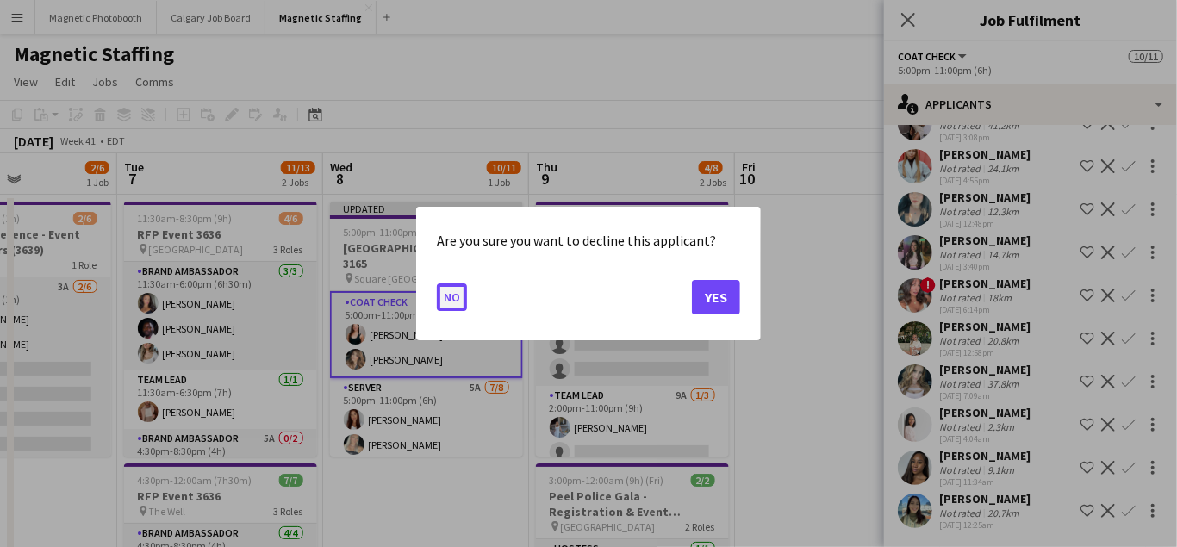
click at [456, 303] on button "No" at bounding box center [452, 298] width 30 height 28
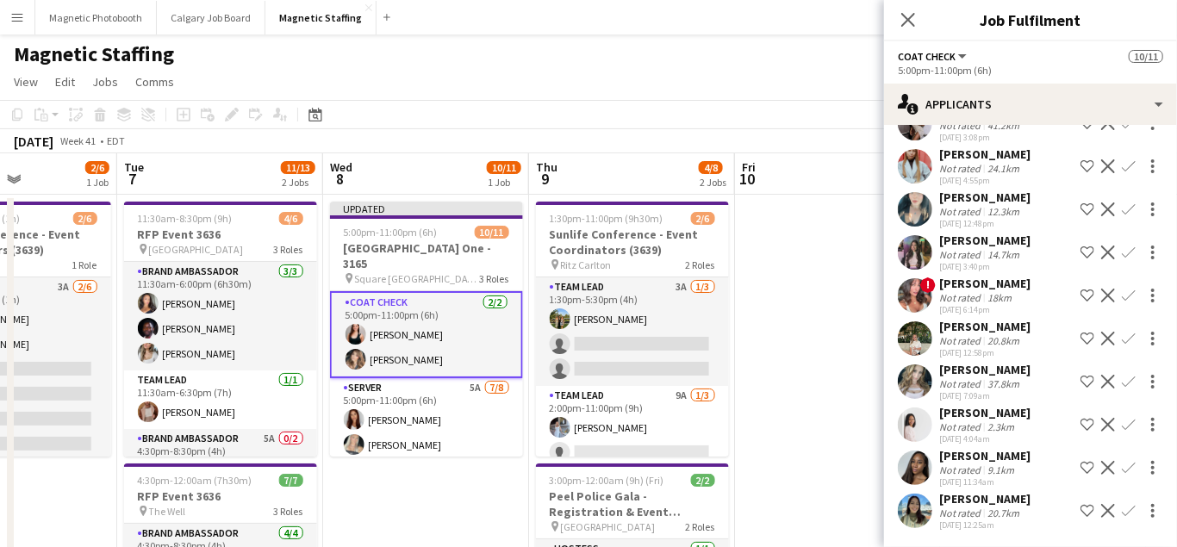
click at [1108, 424] on app-icon "Decline" at bounding box center [1109, 425] width 14 height 14
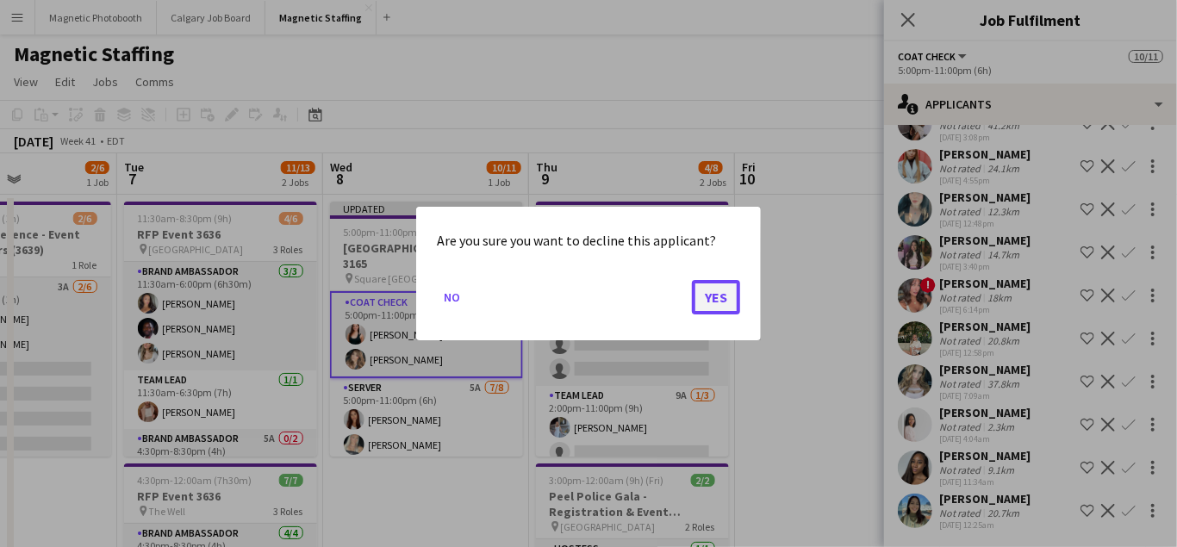
click at [721, 303] on button "Yes" at bounding box center [716, 297] width 48 height 34
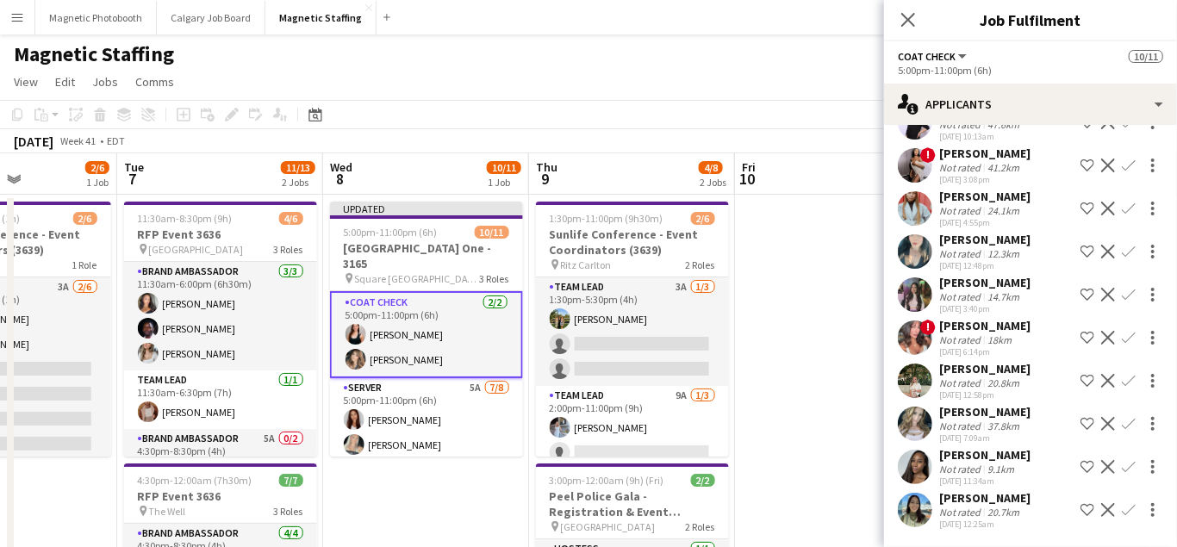
scroll to position [147, 0]
click at [1113, 382] on app-icon "Decline" at bounding box center [1109, 382] width 14 height 14
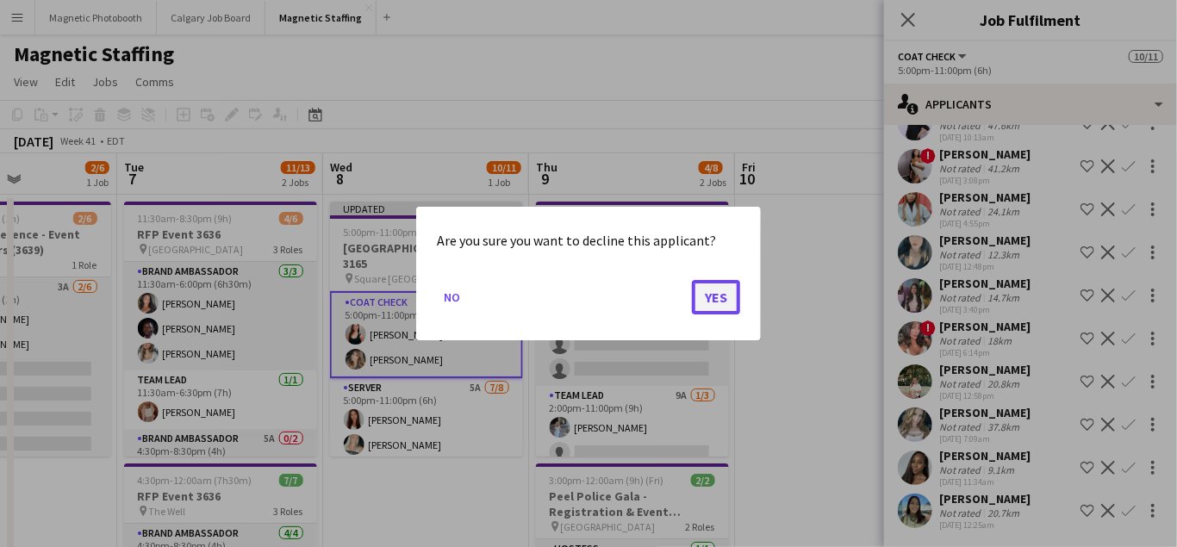
click at [732, 298] on button "Yes" at bounding box center [716, 297] width 48 height 34
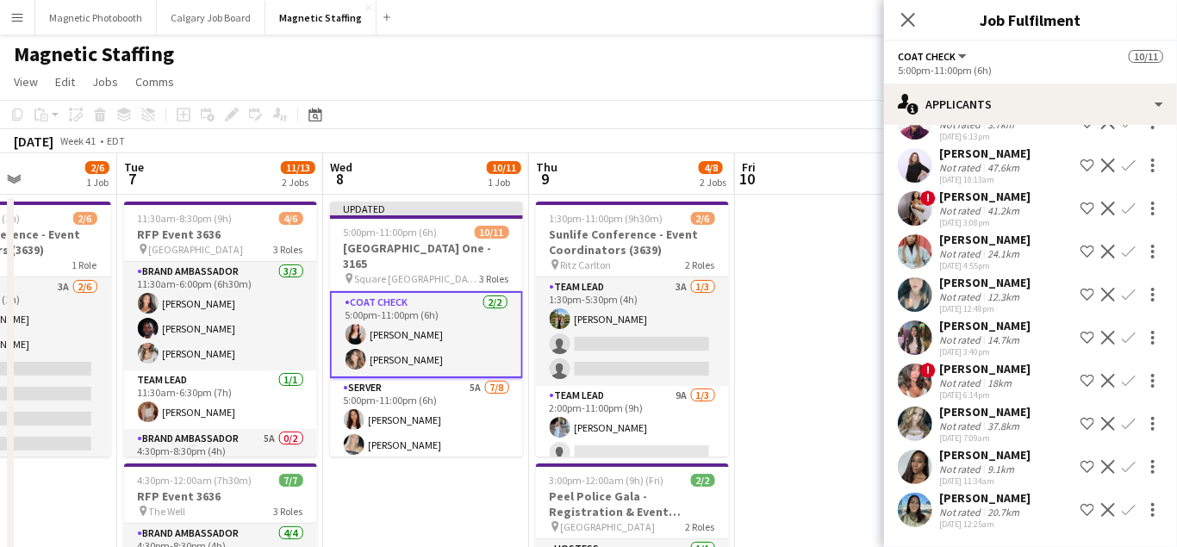
scroll to position [104, 0]
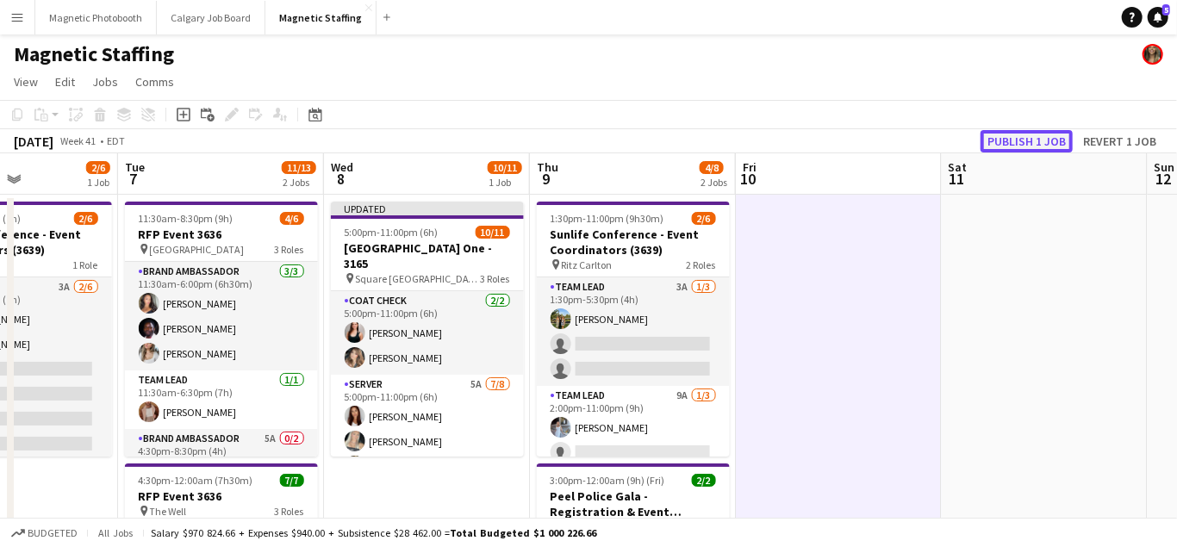
click at [1042, 131] on button "Publish 1 job" at bounding box center [1027, 141] width 92 height 22
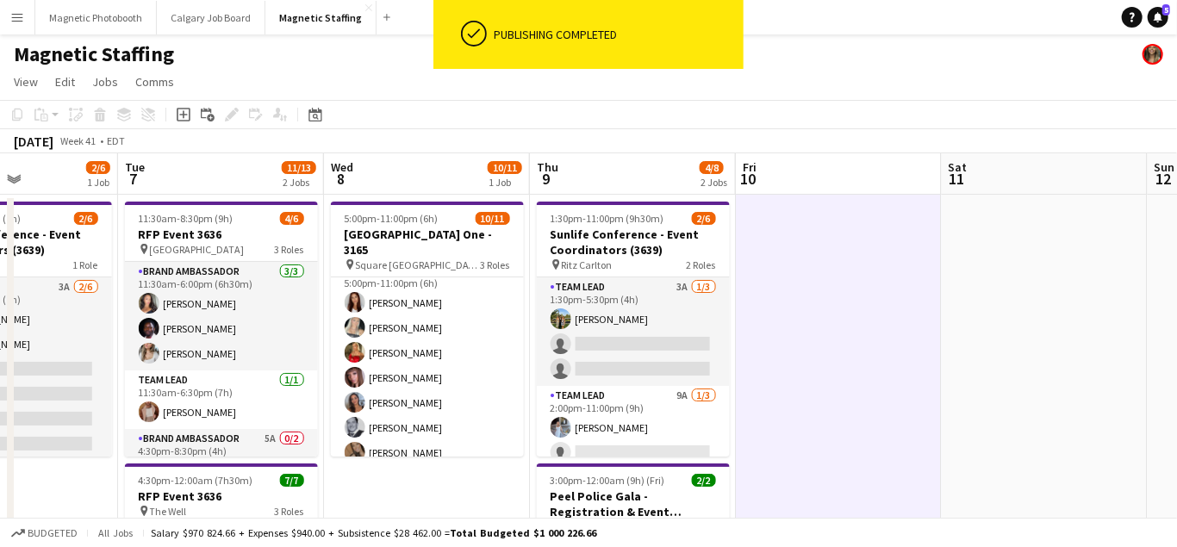
click at [409, 383] on app-card-role "Server 5A [DATE] 5:00pm-11:00pm (6h) [PERSON_NAME] [PERSON_NAME] [PERSON_NAME] …" at bounding box center [427, 378] width 193 height 234
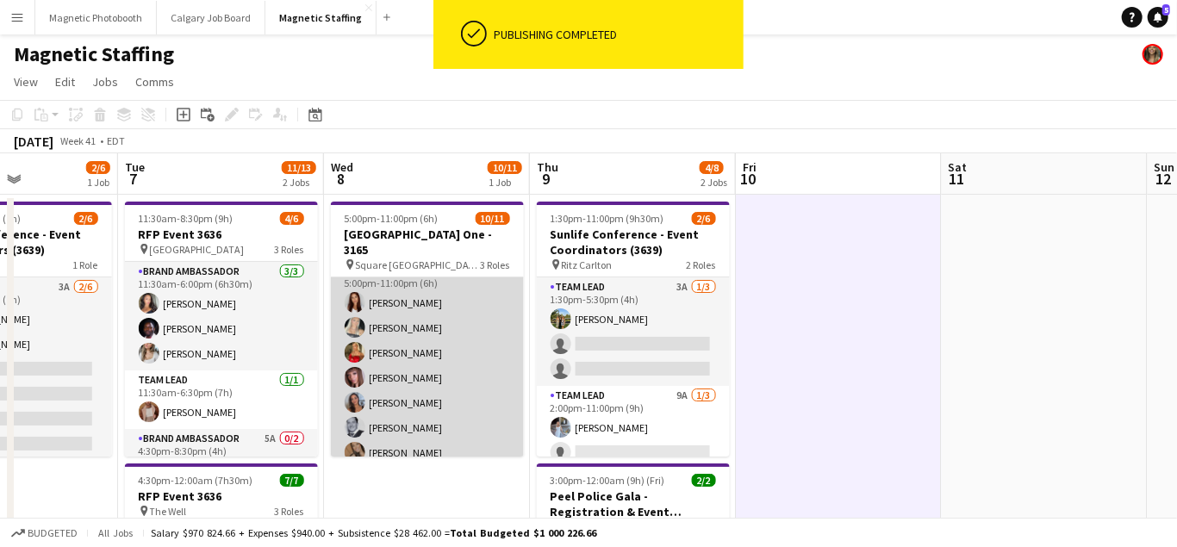
scroll to position [102, 0]
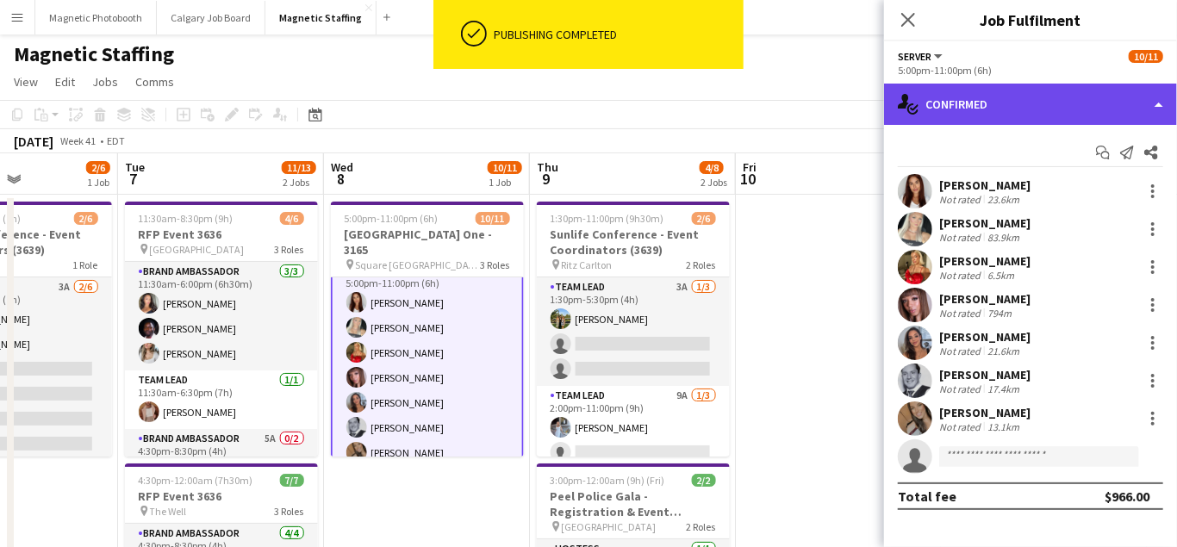
click at [1031, 108] on div "single-neutral-actions-check-2 Confirmed" at bounding box center [1030, 104] width 293 height 41
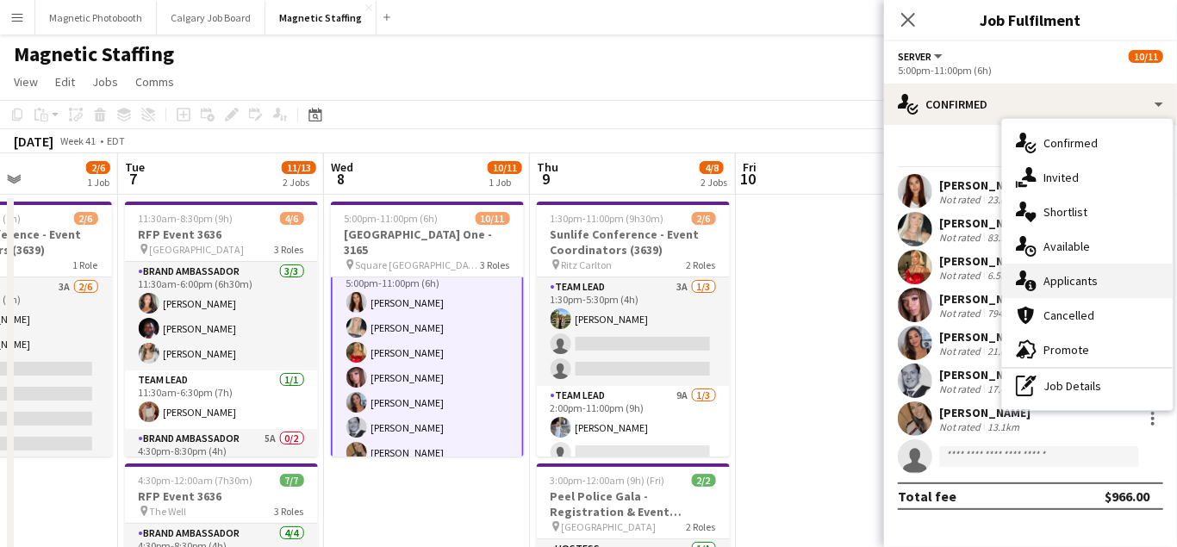
click at [1034, 279] on icon "single-neutral-actions-information" at bounding box center [1026, 281] width 21 height 21
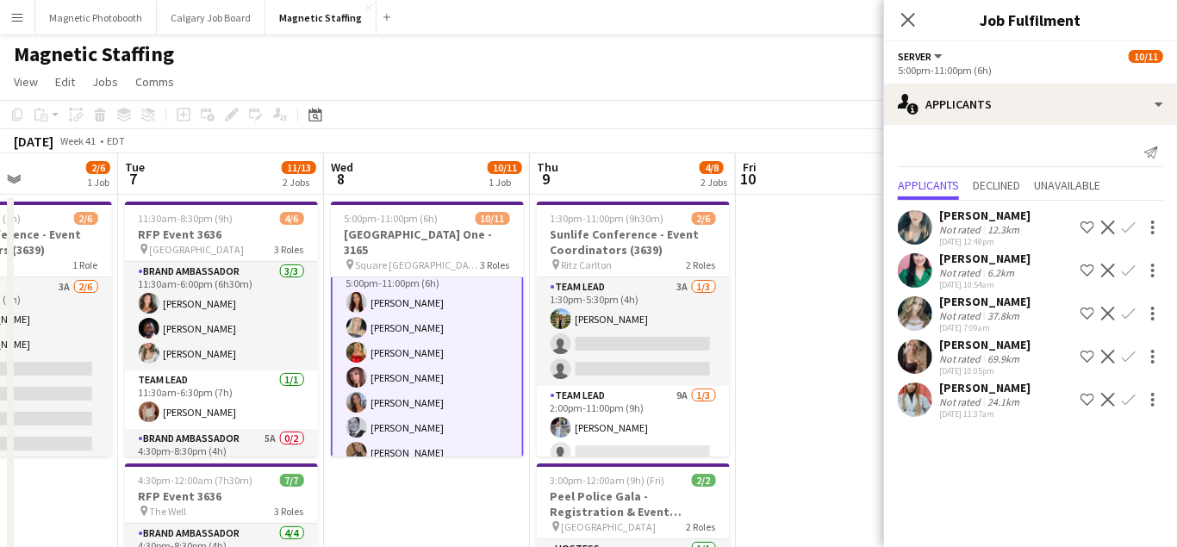
scroll to position [199, 0]
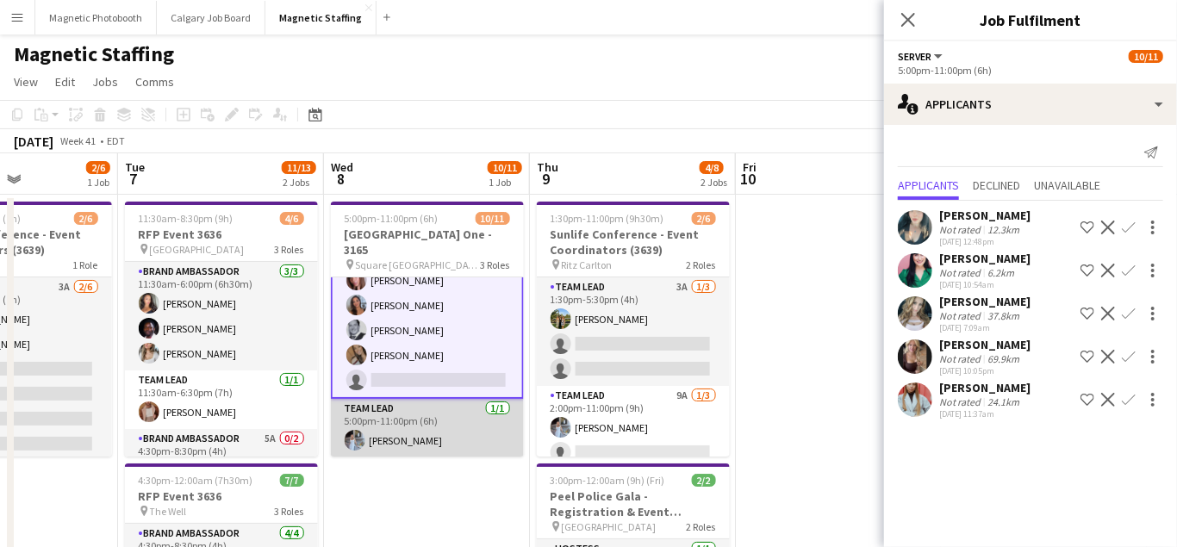
click at [367, 422] on app-card-role "Team Lead [DATE] 5:00pm-11:00pm (6h) [PERSON_NAME]" at bounding box center [427, 428] width 193 height 59
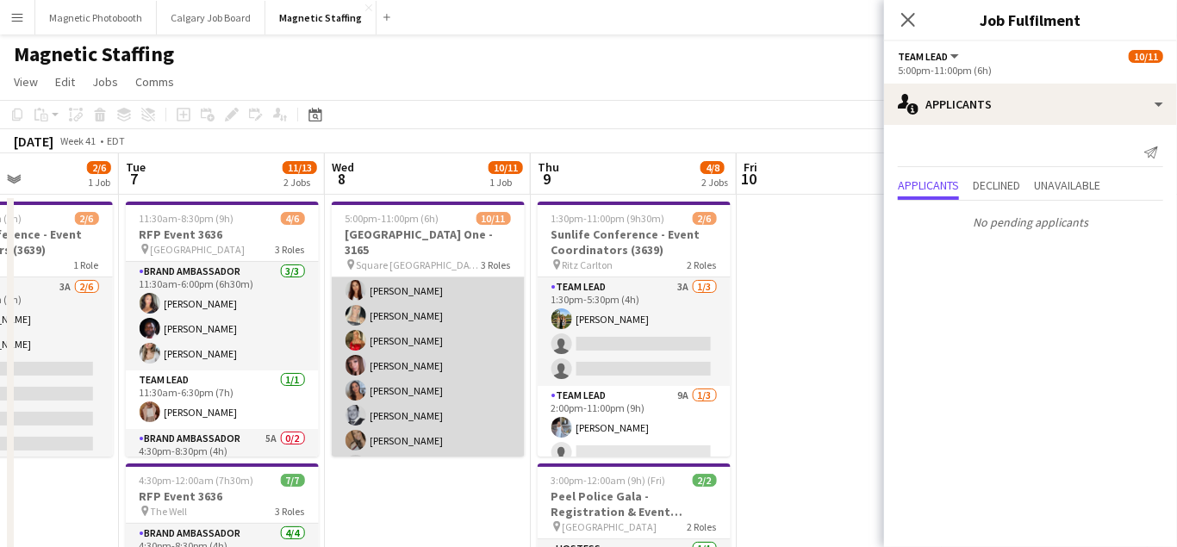
scroll to position [0, 0]
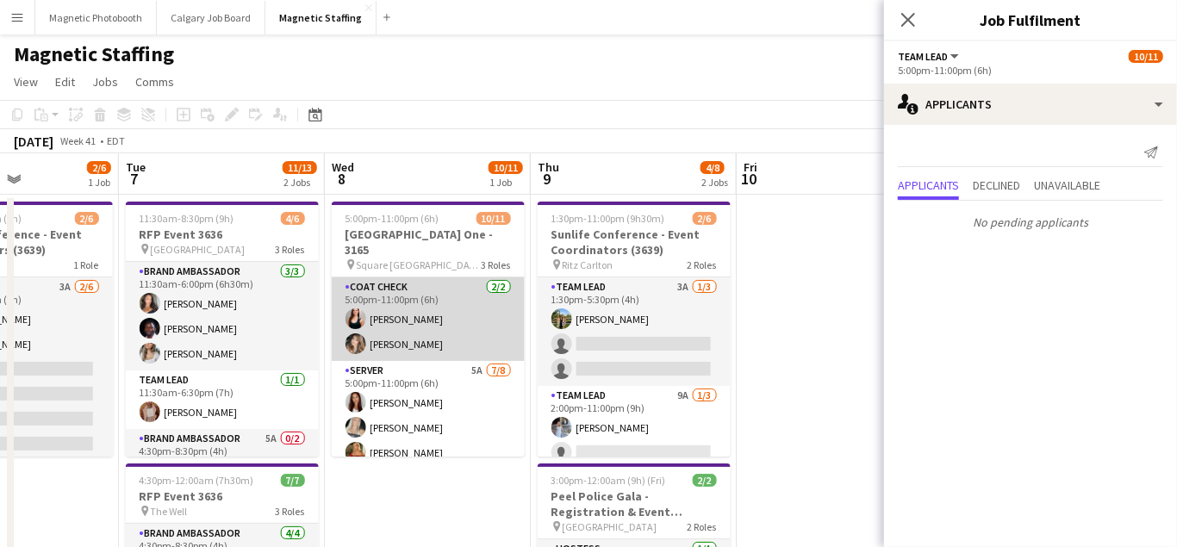
click at [434, 306] on app-card-role "Coat Check [DATE] 5:00pm-11:00pm (6h) [PERSON_NAME] [PERSON_NAME]" at bounding box center [428, 320] width 193 height 84
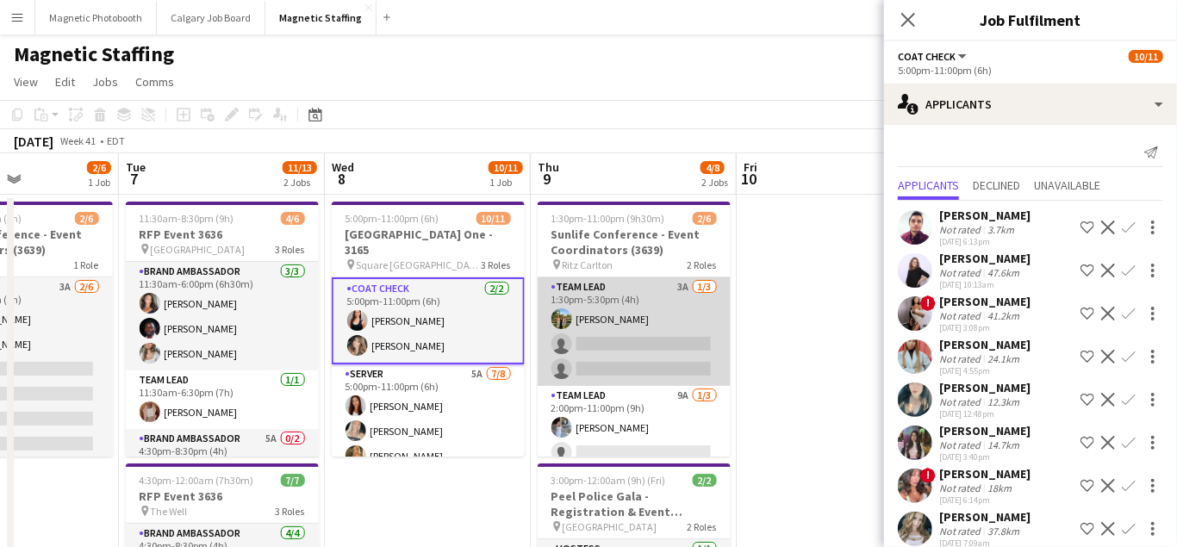
click at [689, 345] on app-card-role "Team Lead 3A [DATE] 1:30pm-5:30pm (4h) [PERSON_NAME] single-neutral-actions sin…" at bounding box center [634, 332] width 193 height 109
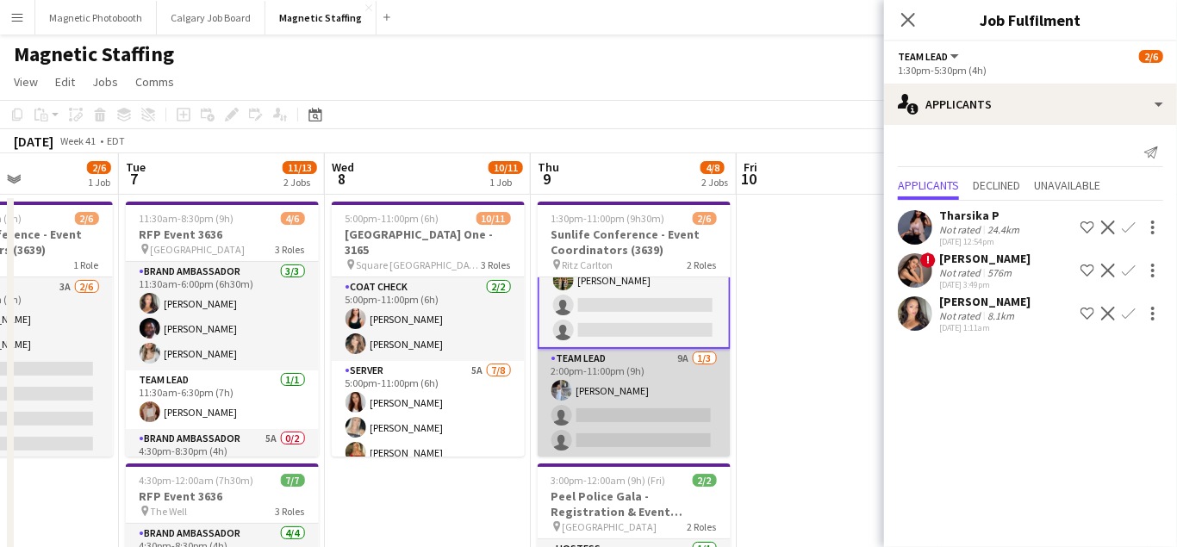
click at [648, 409] on app-card-role "Team Lead 9A [DATE] 2:00pm-11:00pm (9h) [PERSON_NAME] single-neutral-actions si…" at bounding box center [634, 403] width 193 height 109
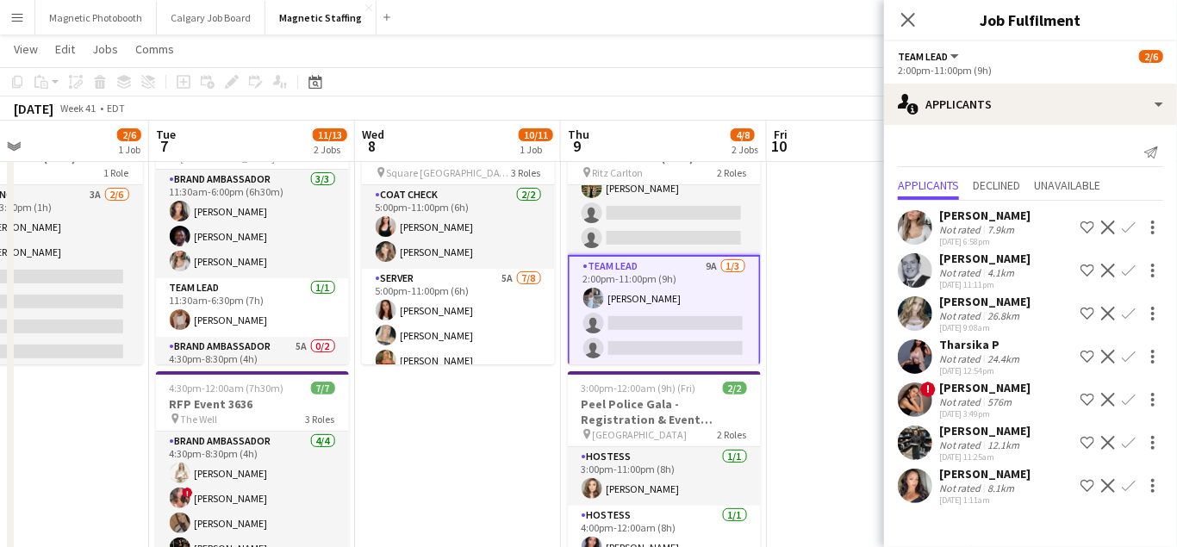
scroll to position [91, 0]
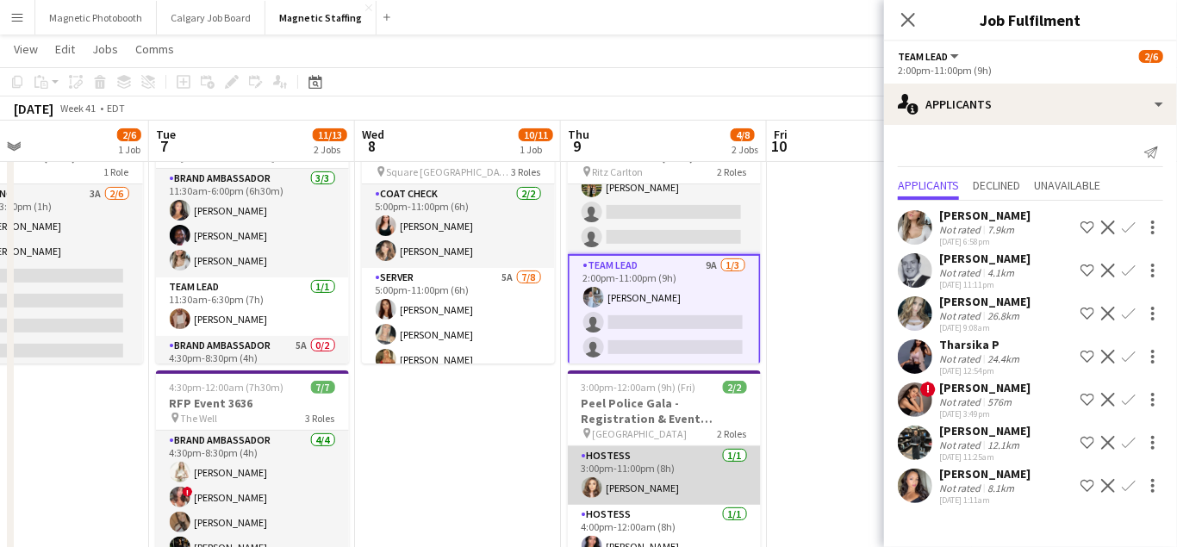
click at [612, 477] on app-card-role "Hostess [DATE] 3:00pm-11:00pm (8h) [PERSON_NAME]" at bounding box center [664, 476] width 193 height 59
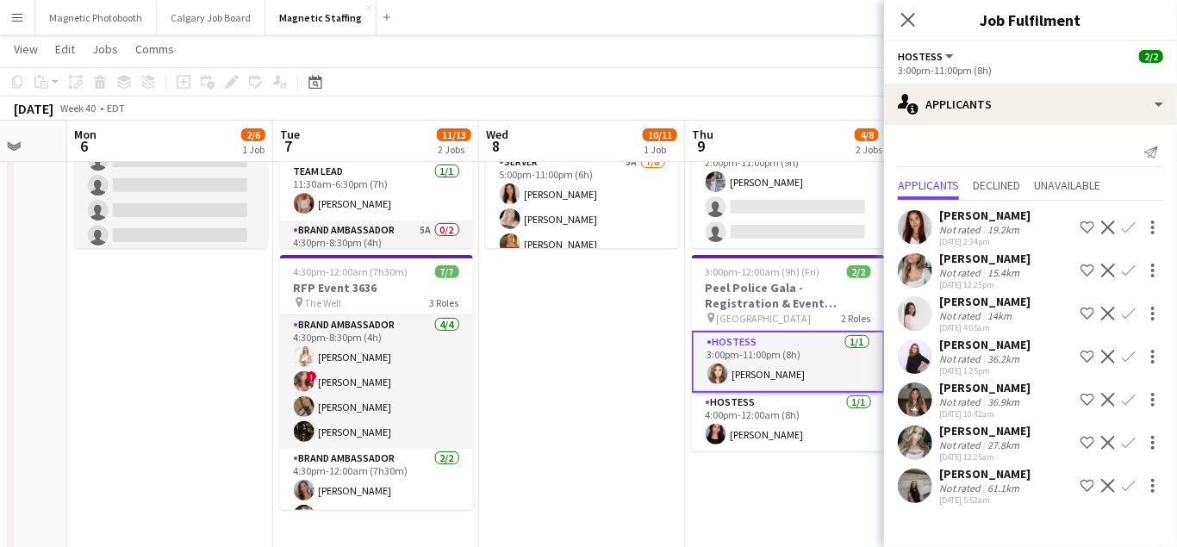
scroll to position [0, 537]
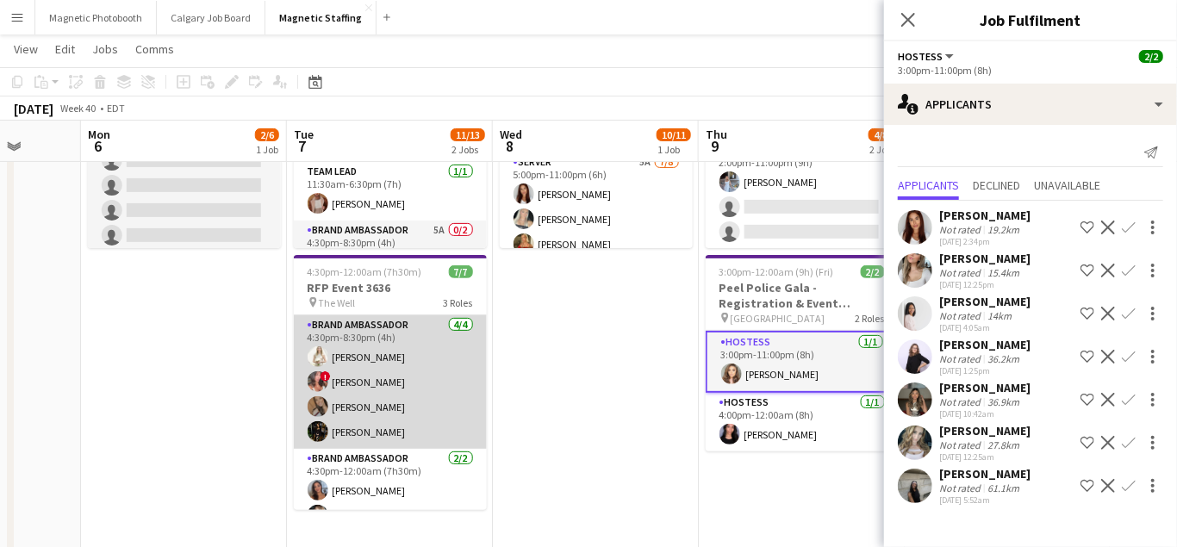
click at [384, 403] on app-card-role "Brand Ambassador [DATE] 4:30pm-8:30pm (4h) [PERSON_NAME] ! [PERSON_NAME] [PERSO…" at bounding box center [390, 382] width 193 height 134
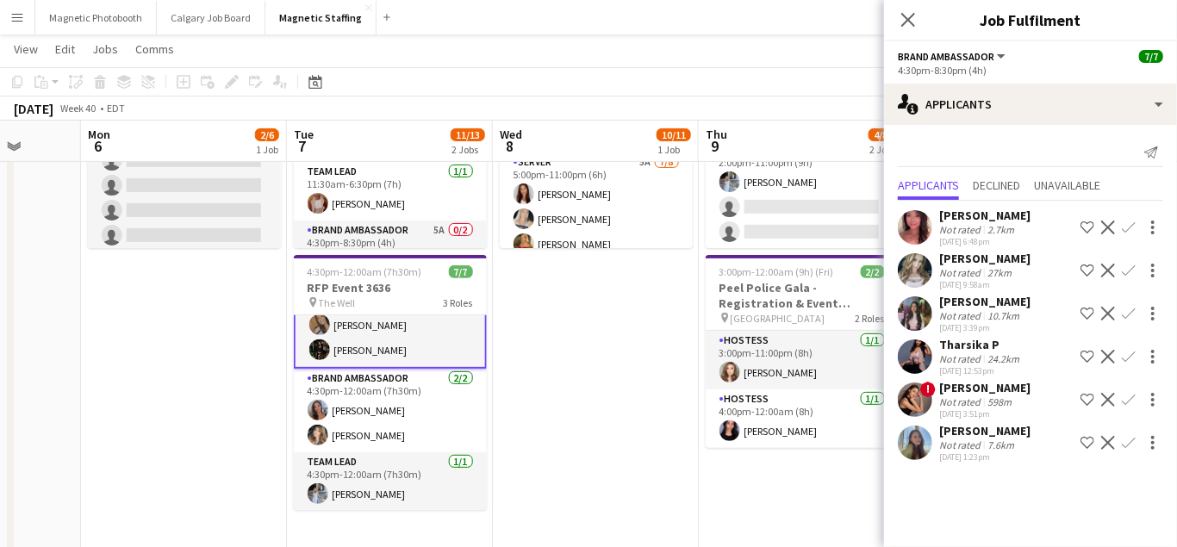
click at [384, 403] on app-card-role "Brand Ambassador [DATE] 4:30pm-12:00am (7h30m) [PERSON_NAME] [PERSON_NAME]" at bounding box center [390, 411] width 193 height 84
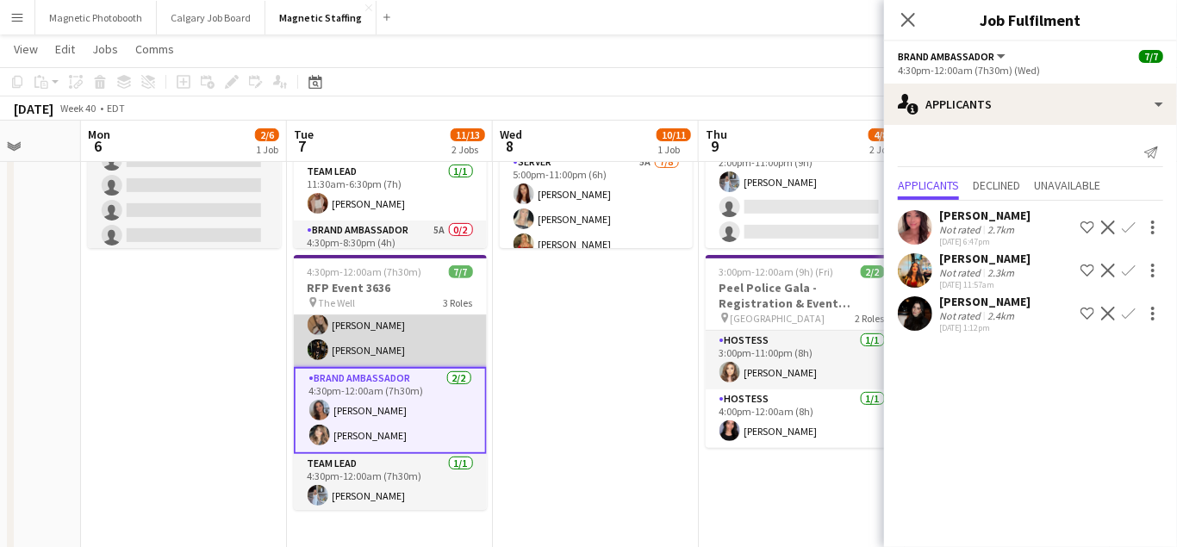
scroll to position [0, 0]
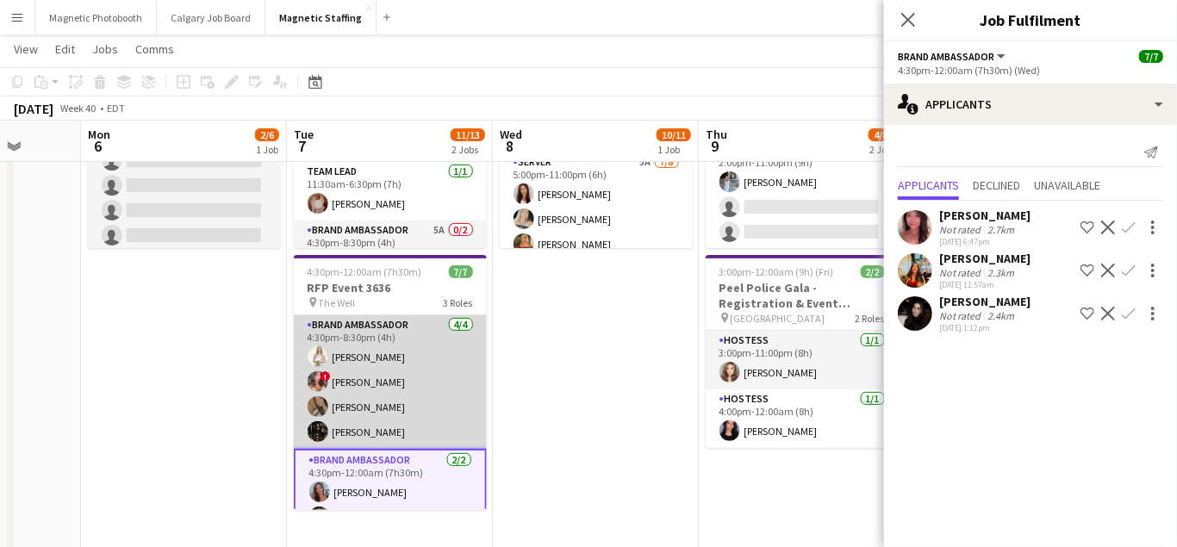
click at [384, 403] on app-card-role "Brand Ambassador [DATE] 4:30pm-8:30pm (4h) [PERSON_NAME] ! [PERSON_NAME] [PERSO…" at bounding box center [390, 382] width 193 height 134
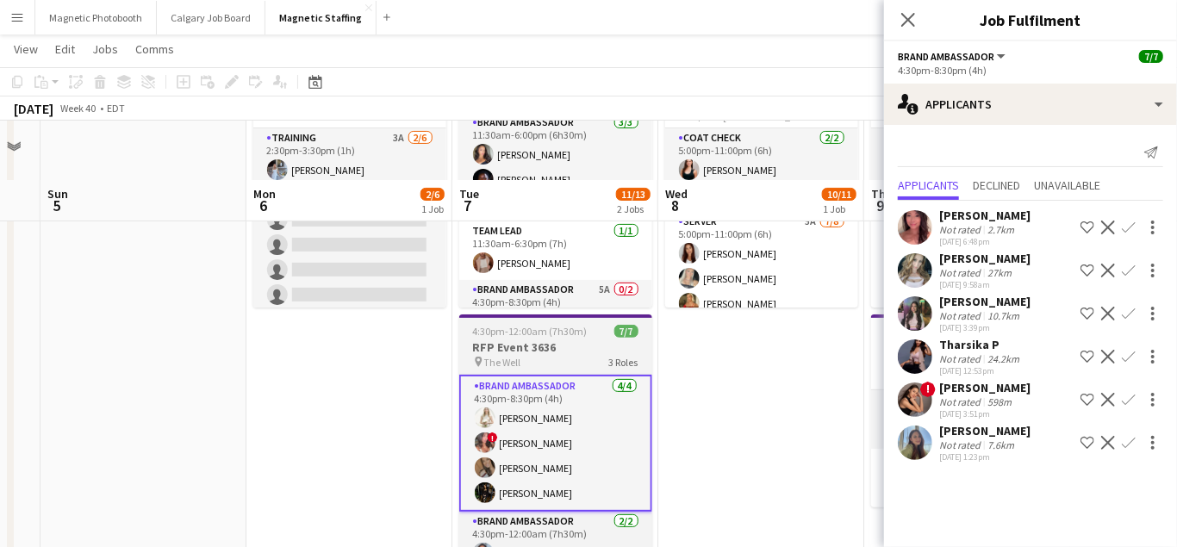
scroll to position [53, 0]
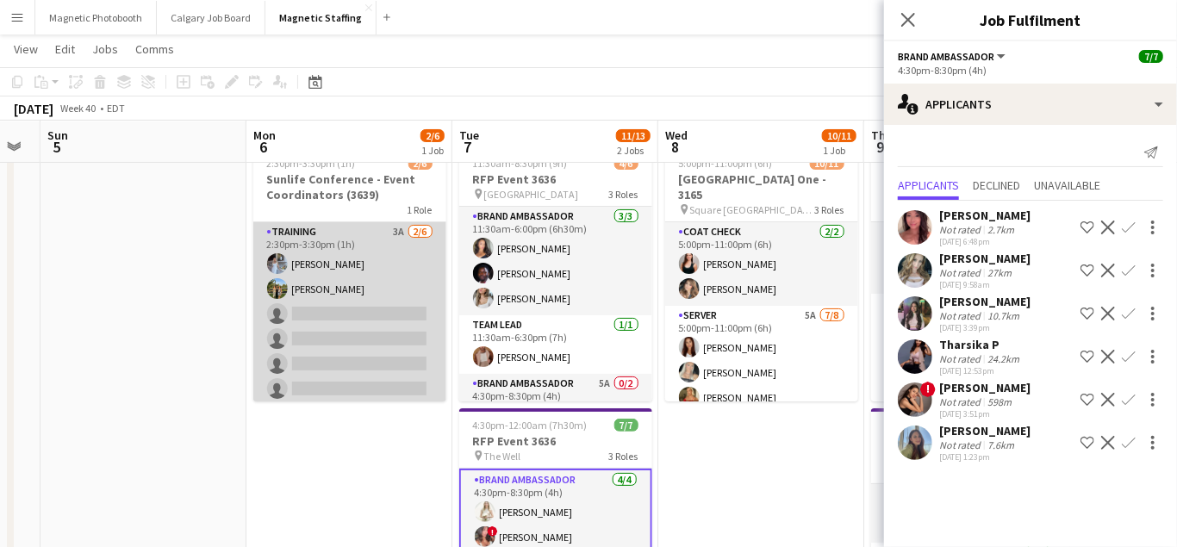
click at [389, 350] on app-card-role "Training 3A [DATE] 2:30pm-3:30pm (1h) [PERSON_NAME] [PERSON_NAME] single-neutra…" at bounding box center [349, 314] width 193 height 184
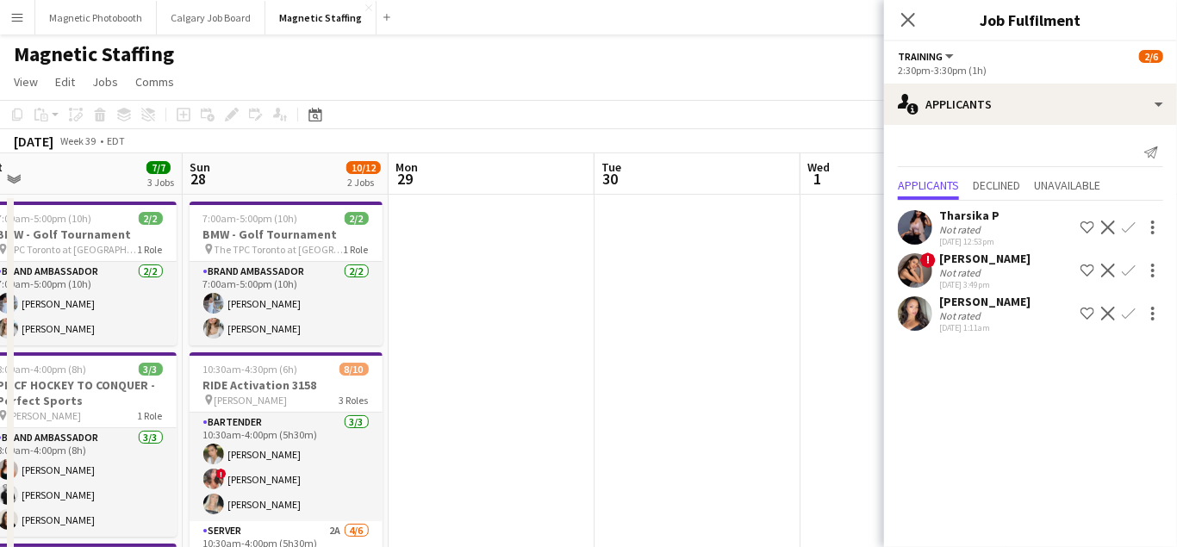
scroll to position [0, 479]
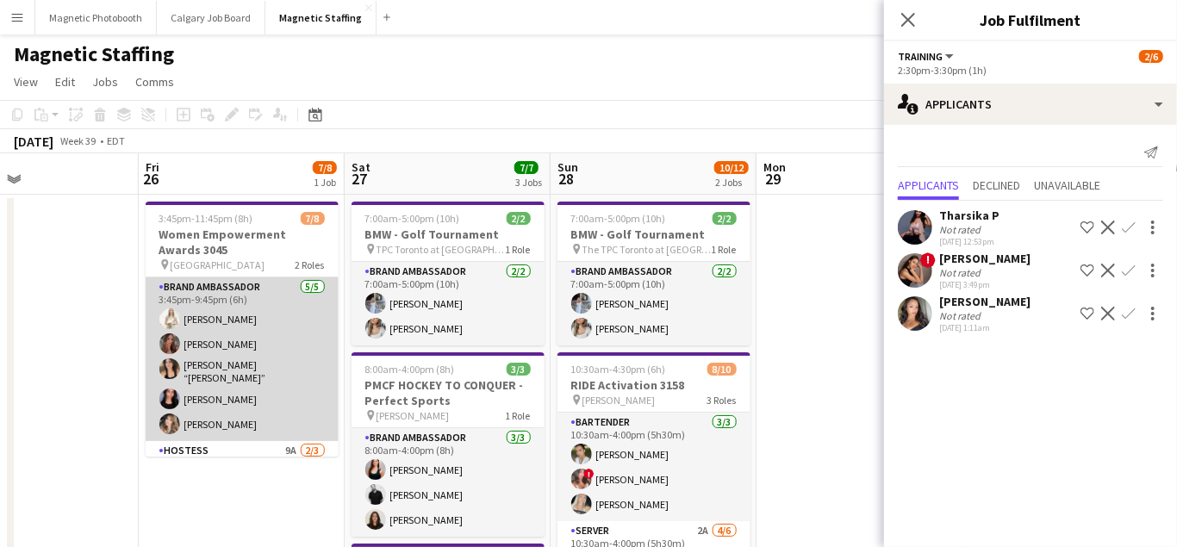
click at [259, 373] on app-card-role "Brand Ambassador [DATE] 3:45pm-9:45pm (6h) [PERSON_NAME] [PERSON_NAME] [PERSON_…" at bounding box center [242, 360] width 193 height 164
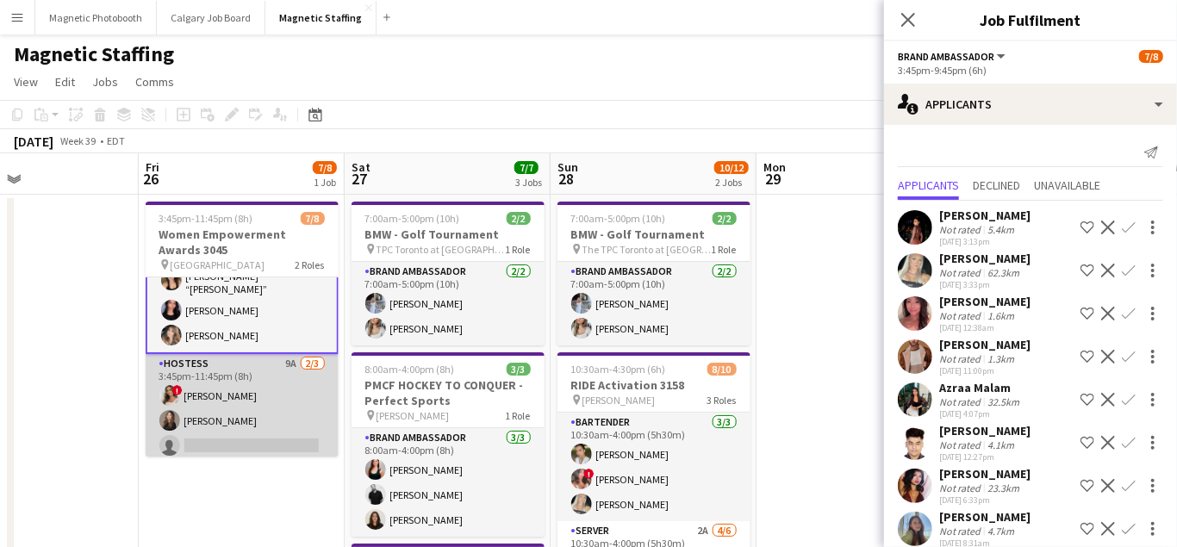
click at [251, 395] on app-card-role "Hostess 9A [DATE] 3:45pm-11:45pm (8h) ! [PERSON_NAME] [PERSON_NAME] single-neut…" at bounding box center [242, 408] width 193 height 109
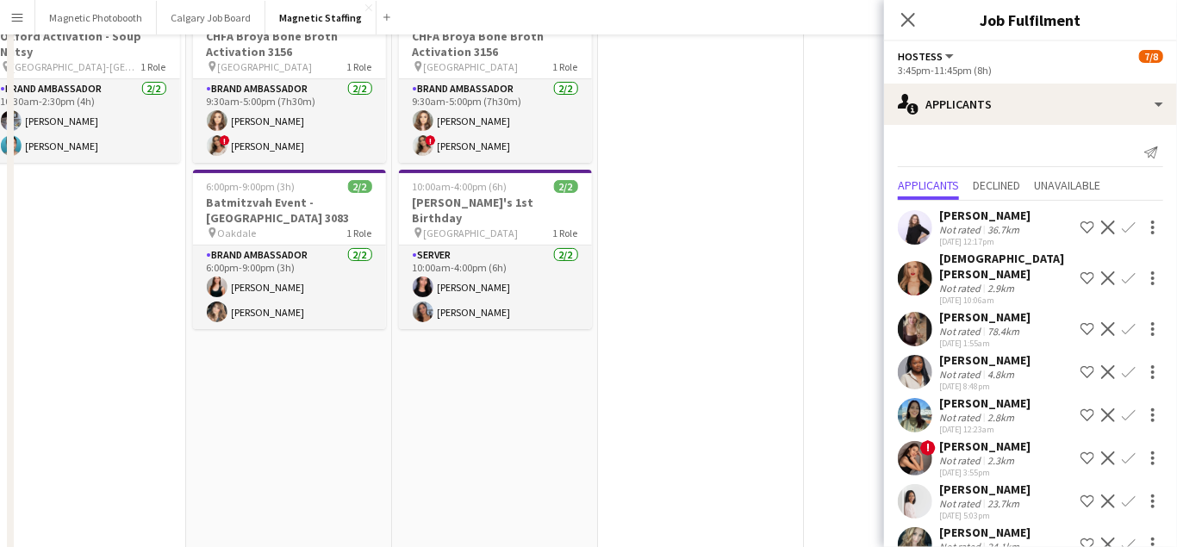
scroll to position [0, 0]
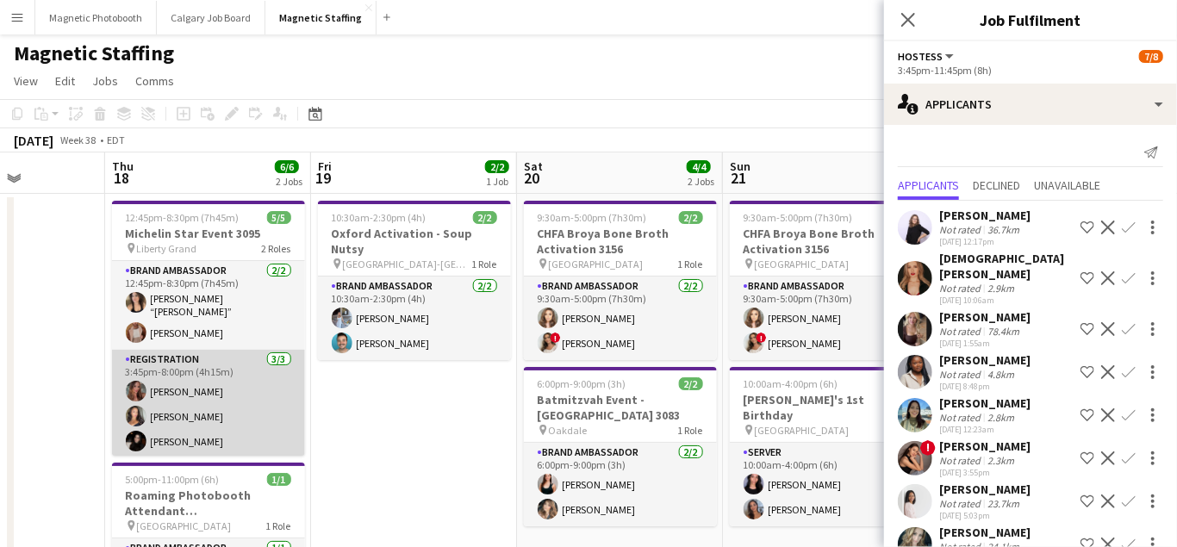
click at [243, 418] on app-card-role "Registration [DATE] 3:45pm-8:00pm (4h15m) [PERSON_NAME] [PERSON_NAME] [PERSON_N…" at bounding box center [208, 404] width 193 height 109
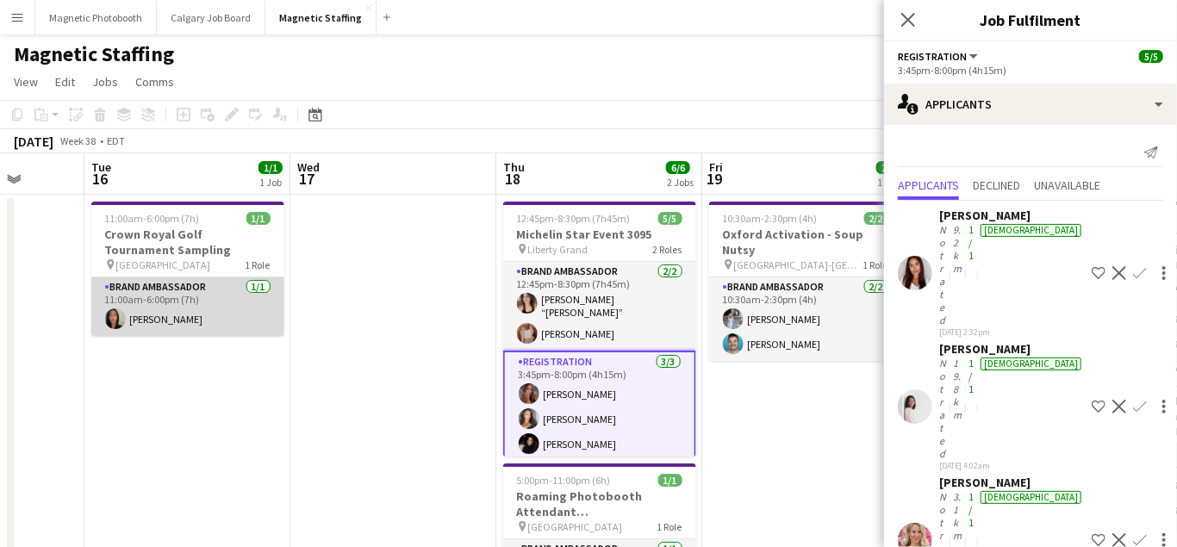
click at [229, 326] on app-card-role "Brand Ambassador [DATE] 11:00am-6:00pm (7h) [PERSON_NAME]" at bounding box center [187, 307] width 193 height 59
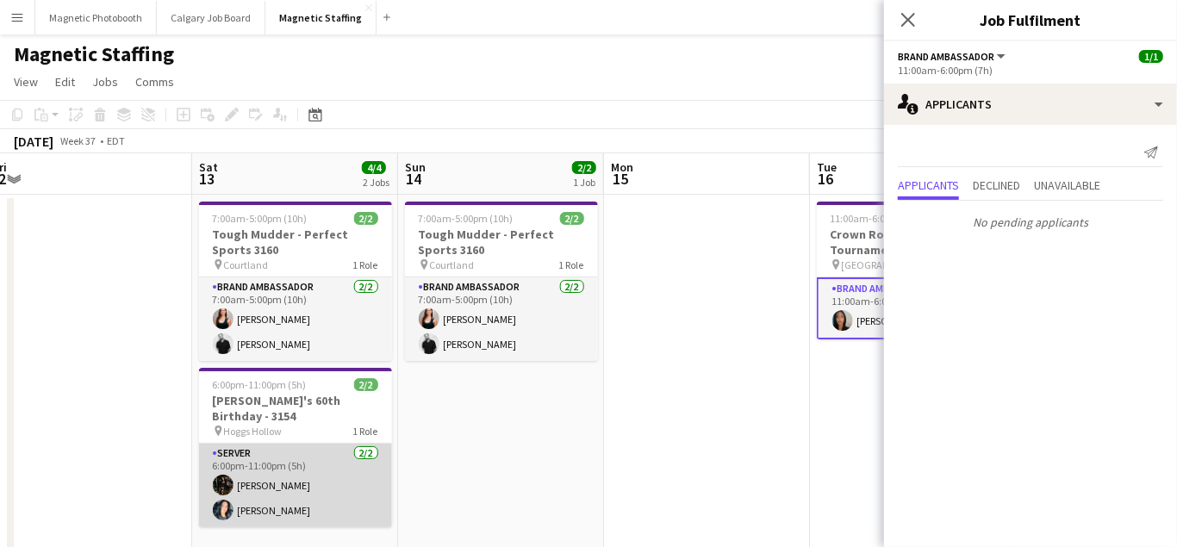
click at [273, 471] on app-card-role "Server [DATE] 6:00pm-11:00pm (5h) [PERSON_NAME] [PERSON_NAME]" at bounding box center [295, 486] width 193 height 84
